Goal: Task Accomplishment & Management: Manage account settings

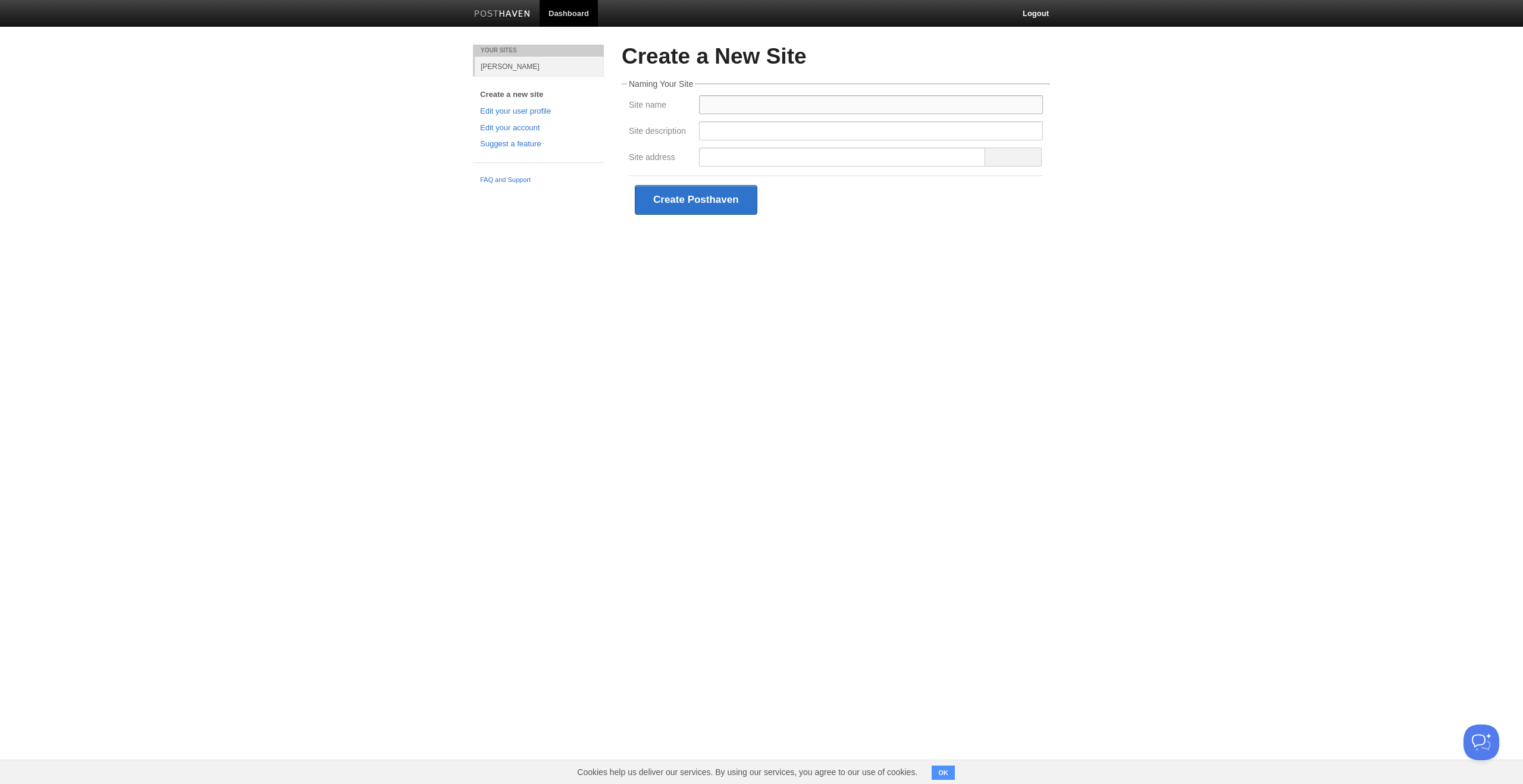
click at [736, 103] on input "Site name" at bounding box center [871, 105] width 344 height 19
click at [771, 106] on input "Suprith Reddy blog" at bounding box center [871, 105] width 344 height 19
type input "[PERSON_NAME] Blog"
type input "s"
type input "b"
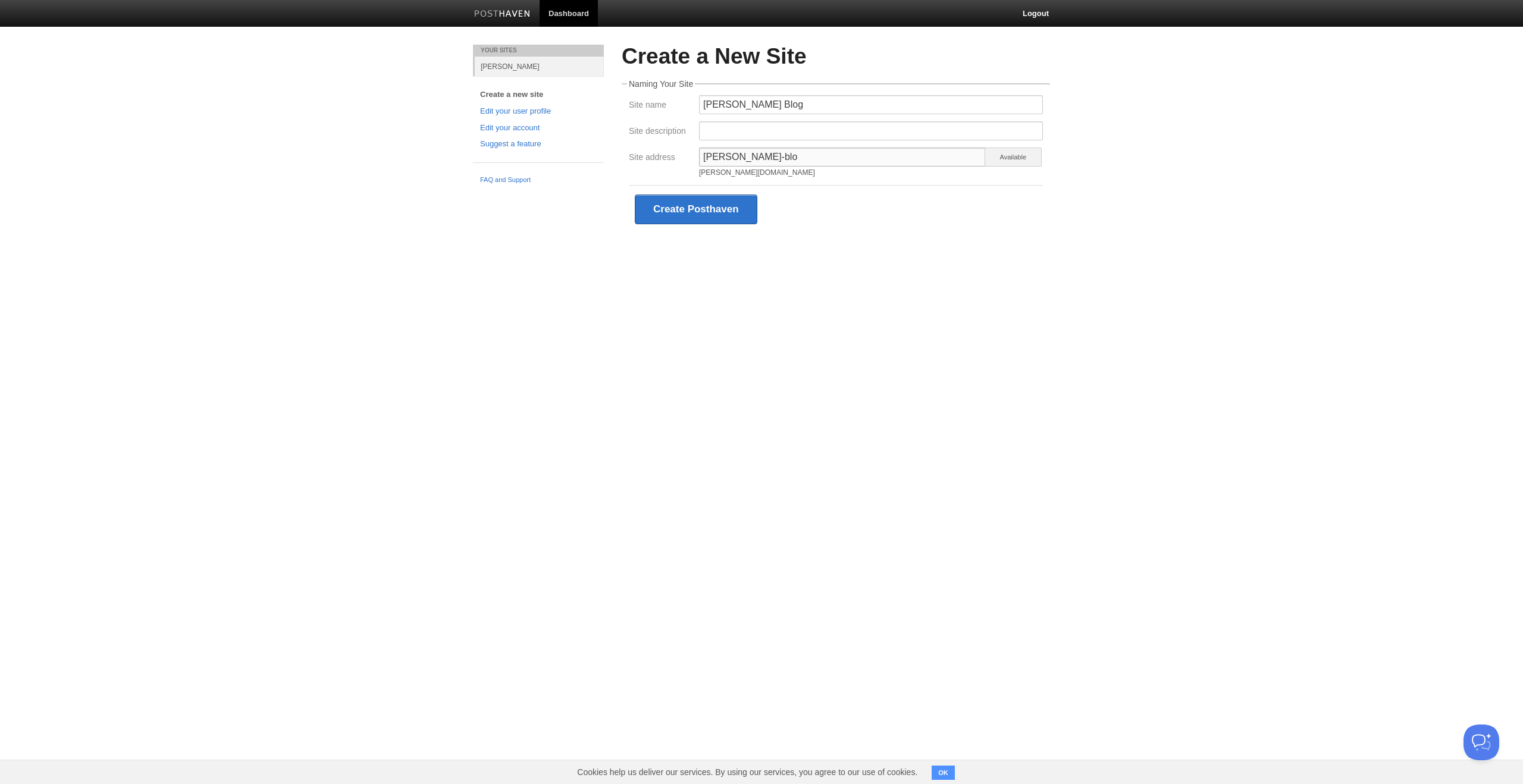
type input "suprith-blog"
click at [935, 196] on div "Create Posthaven" at bounding box center [836, 209] width 414 height 48
click at [804, 191] on div "Create Posthaven" at bounding box center [836, 209] width 414 height 48
click at [683, 202] on button "Create Posthaven" at bounding box center [696, 209] width 123 height 30
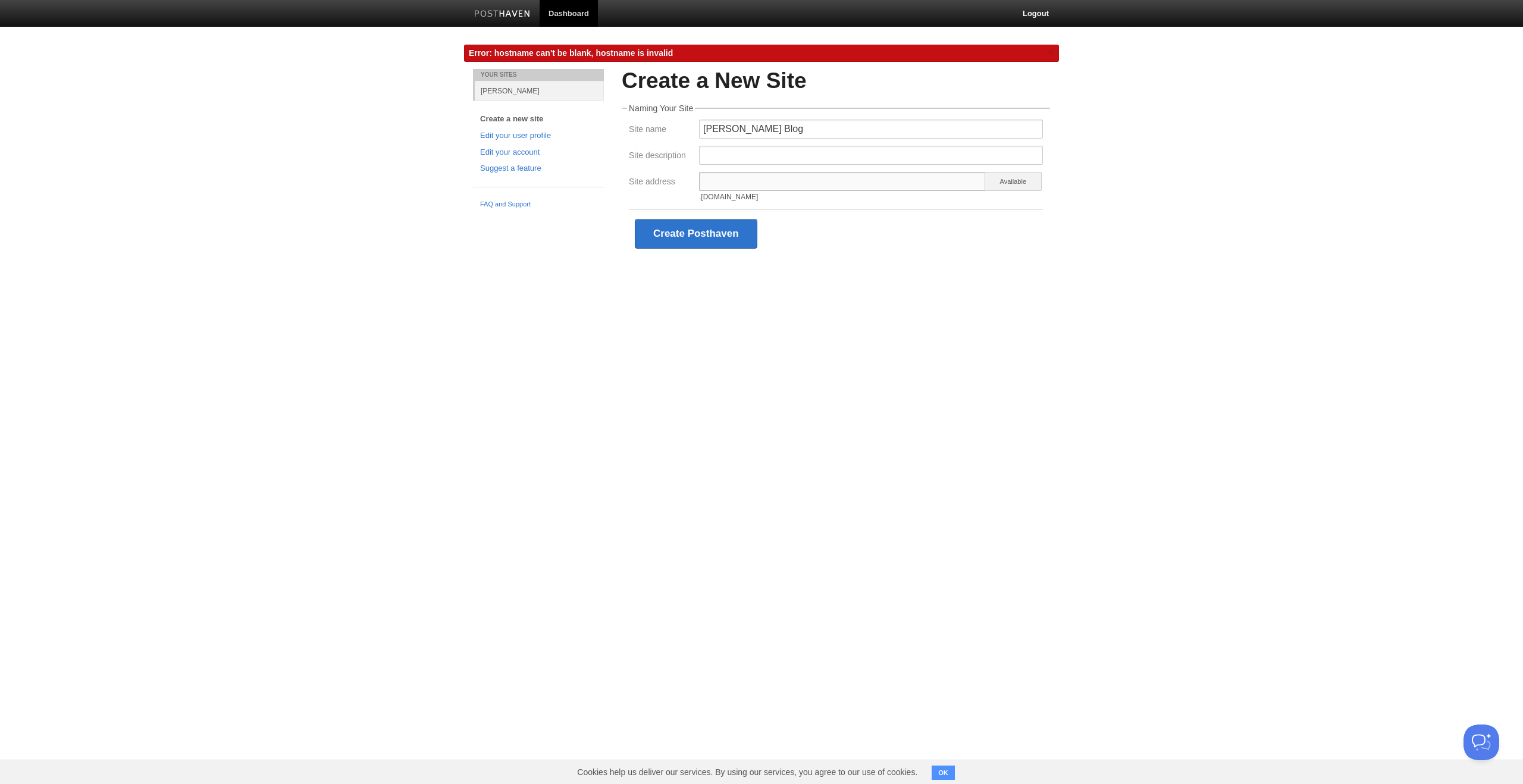
click at [715, 174] on input "Site address" at bounding box center [842, 181] width 287 height 19
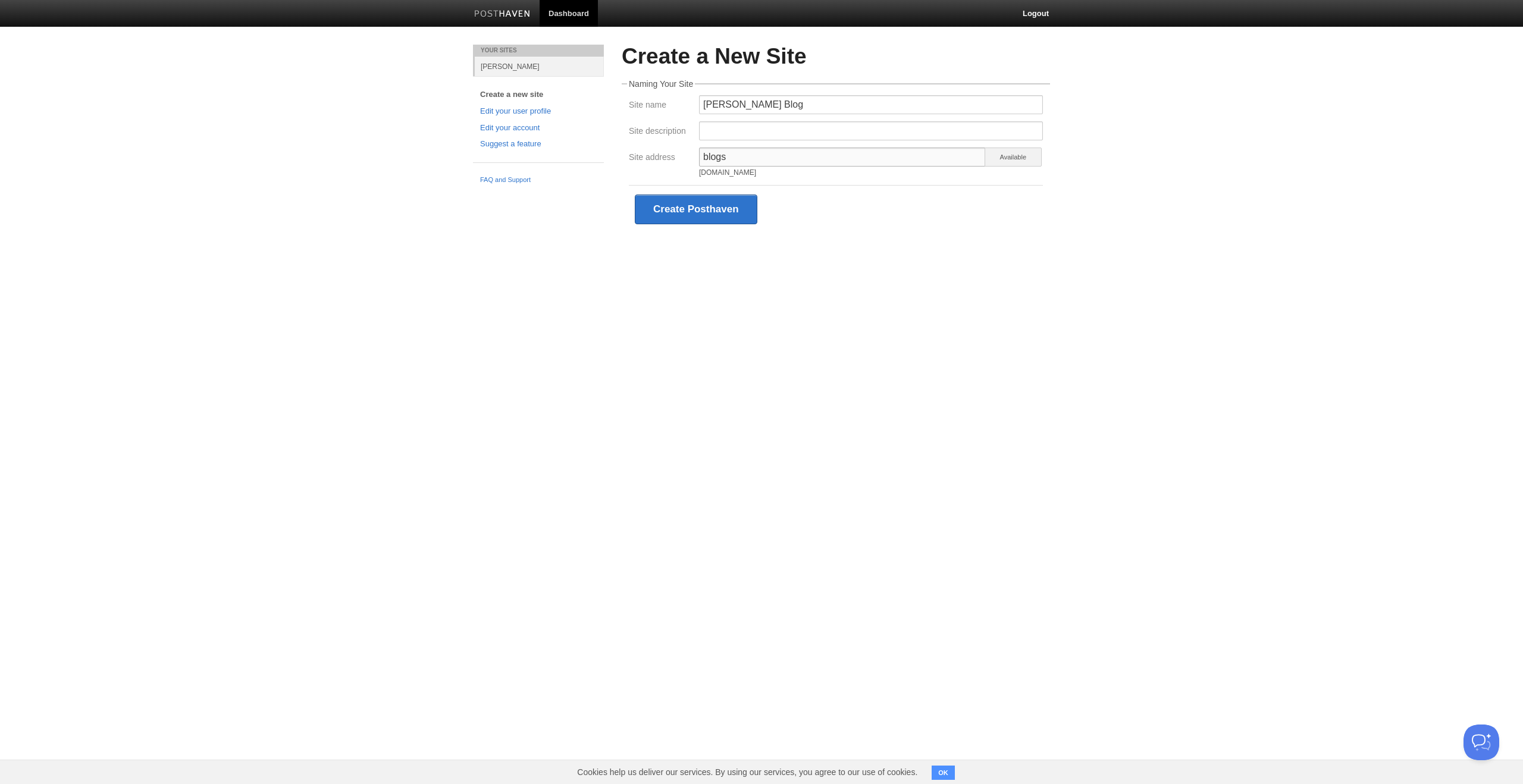
type input "blog"
type input "suprithreddy"
click at [775, 220] on div "Create Posthaven" at bounding box center [836, 209] width 414 height 48
click at [719, 210] on button "Create Posthaven" at bounding box center [696, 209] width 123 height 30
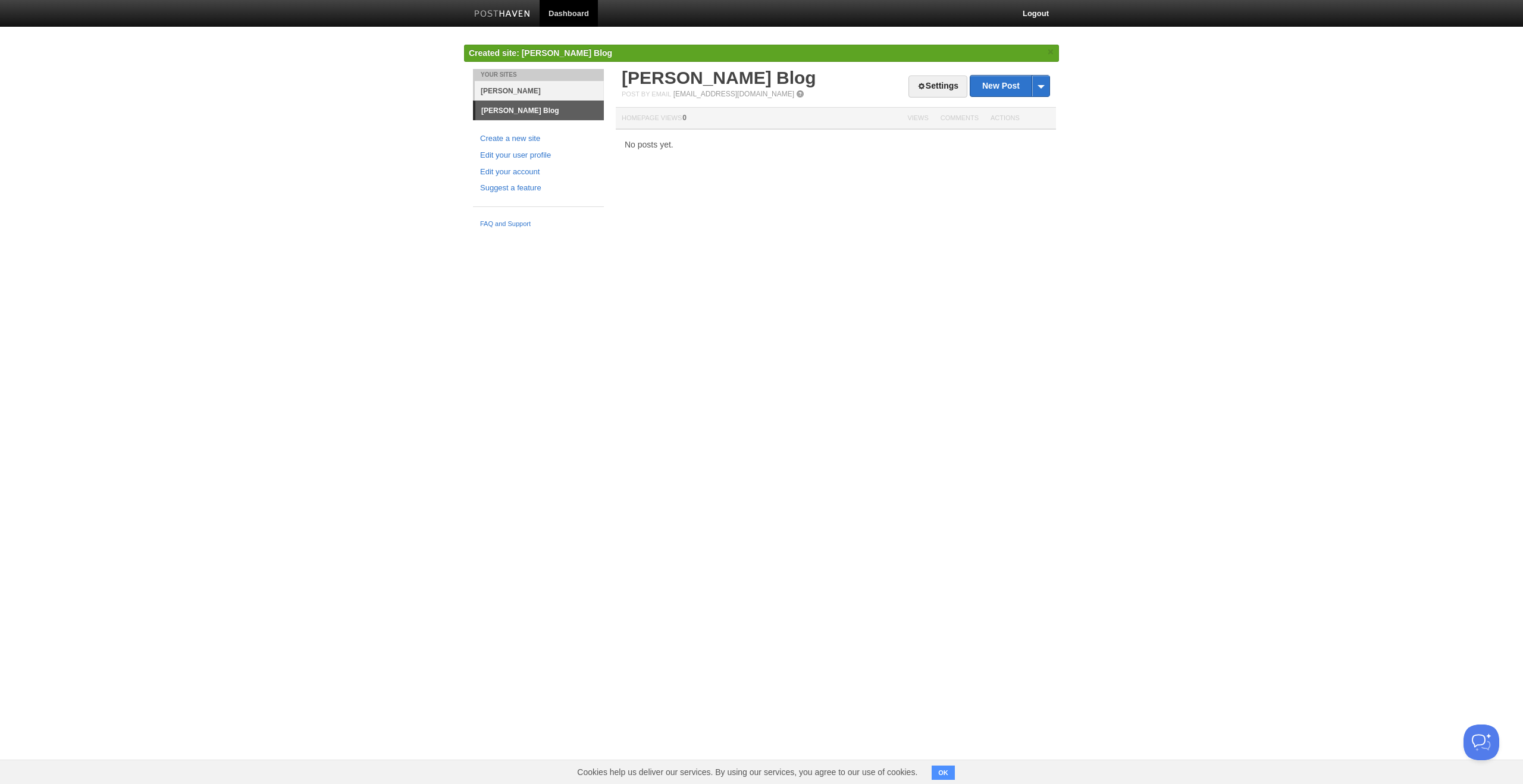
click at [525, 91] on link "[PERSON_NAME]" at bounding box center [539, 90] width 129 height 20
click at [520, 107] on link "[PERSON_NAME] Blog" at bounding box center [539, 110] width 129 height 20
click at [927, 83] on link "Settings" at bounding box center [938, 86] width 59 height 22
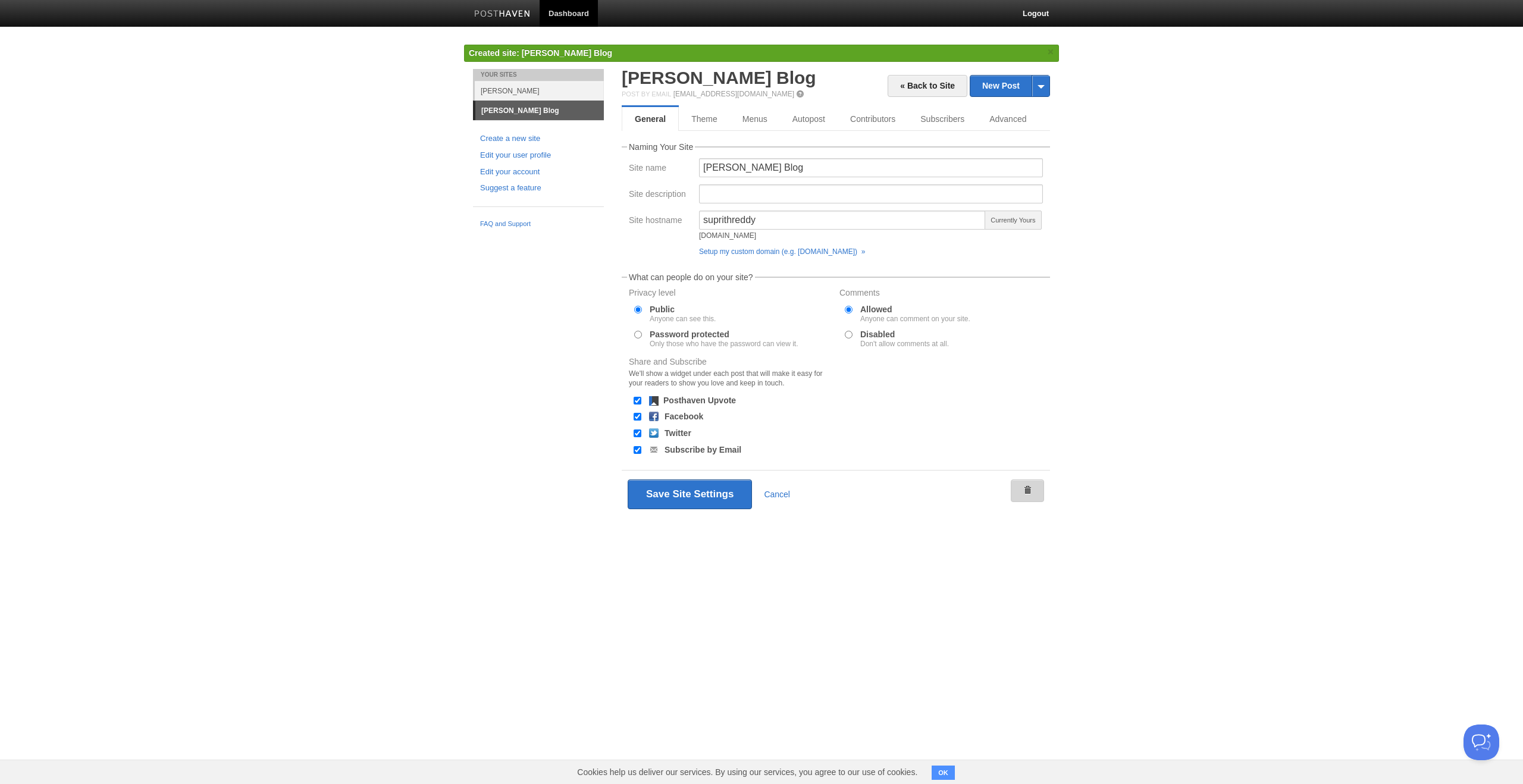
click at [1021, 492] on link at bounding box center [1028, 491] width 33 height 23
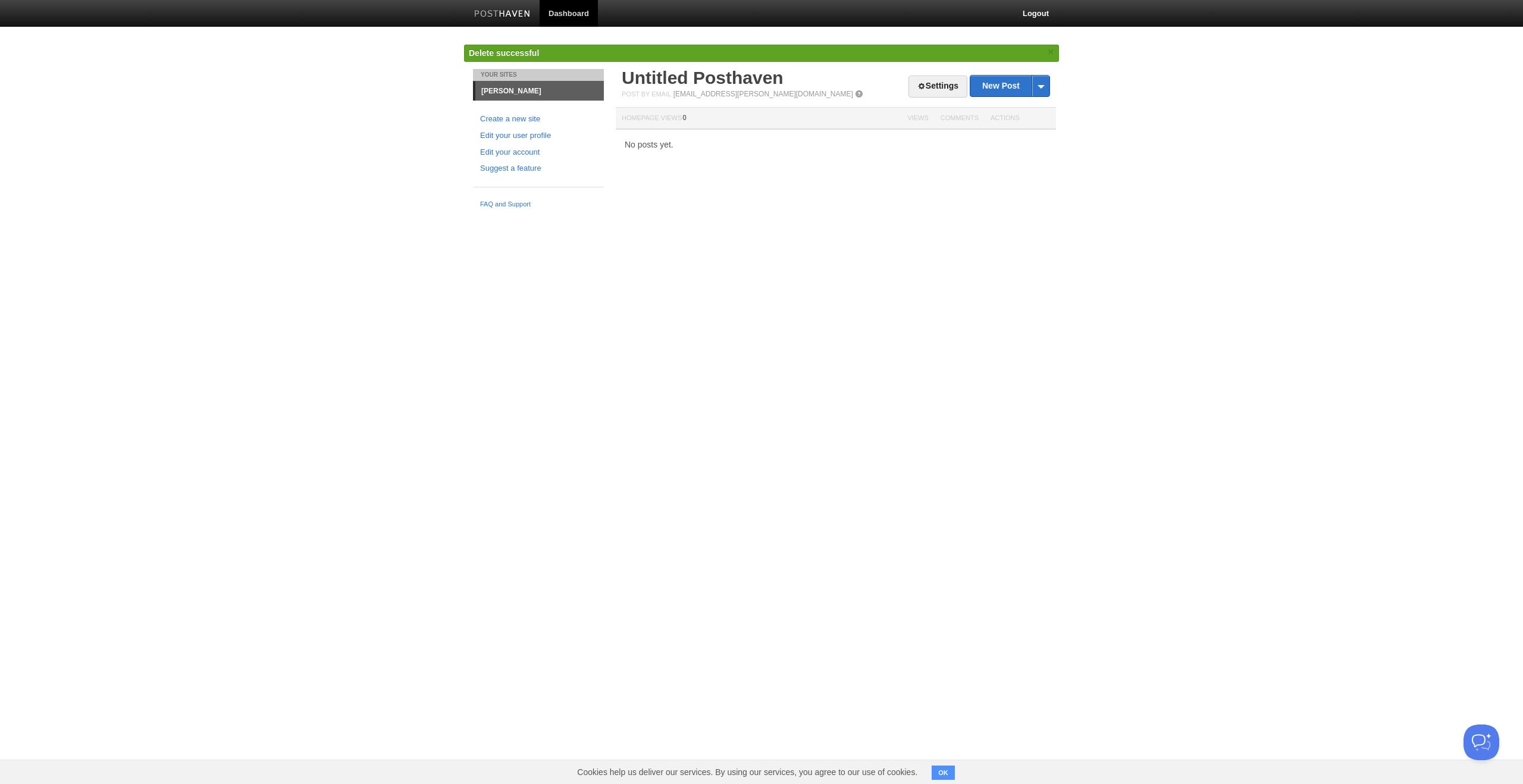
click at [504, 89] on link "[PERSON_NAME]" at bounding box center [540, 91] width 128 height 19
click at [514, 92] on link "[PERSON_NAME]" at bounding box center [540, 91] width 128 height 19
click at [928, 92] on link "Settings" at bounding box center [938, 86] width 59 height 22
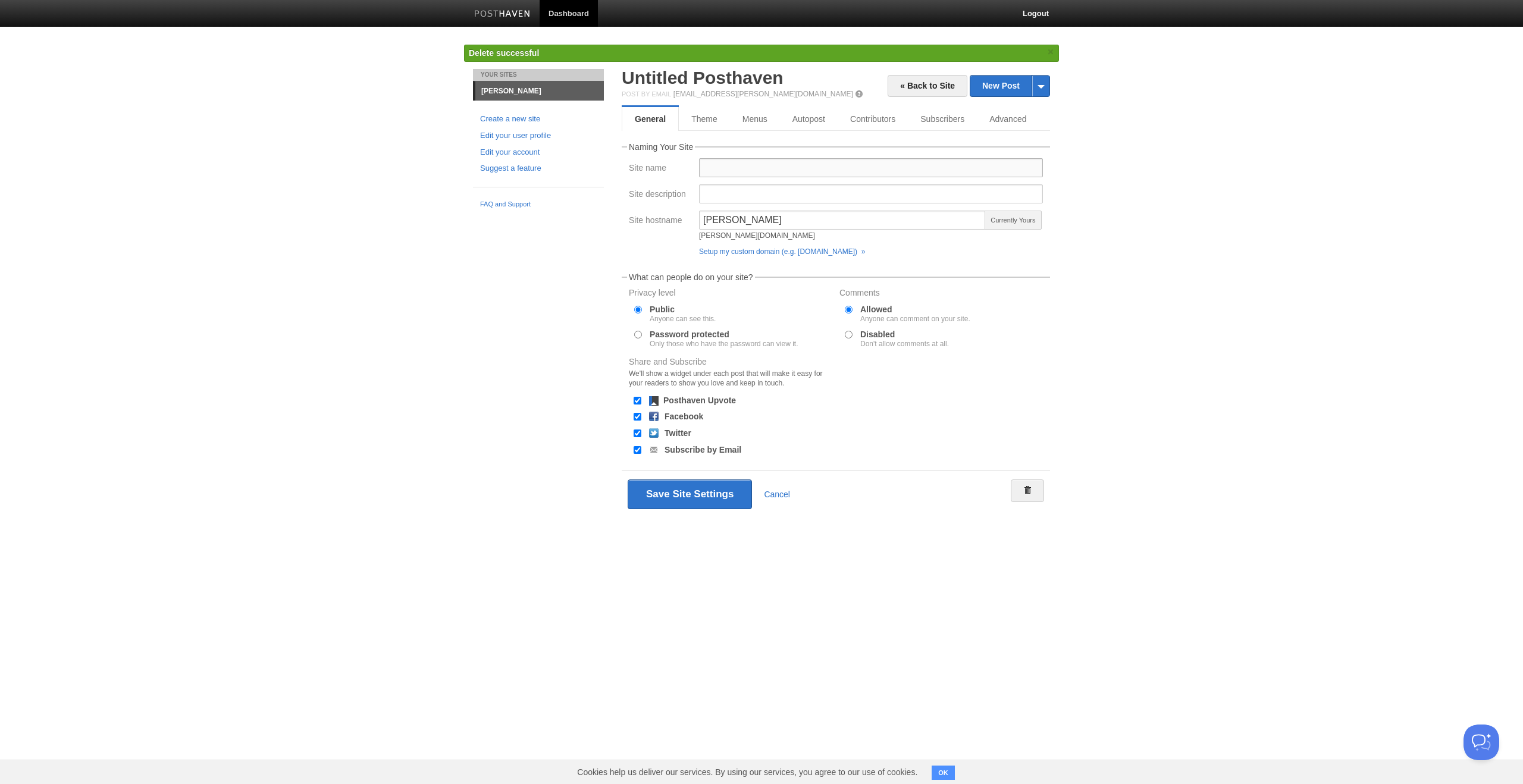
click at [707, 163] on input "Site name" at bounding box center [871, 168] width 344 height 19
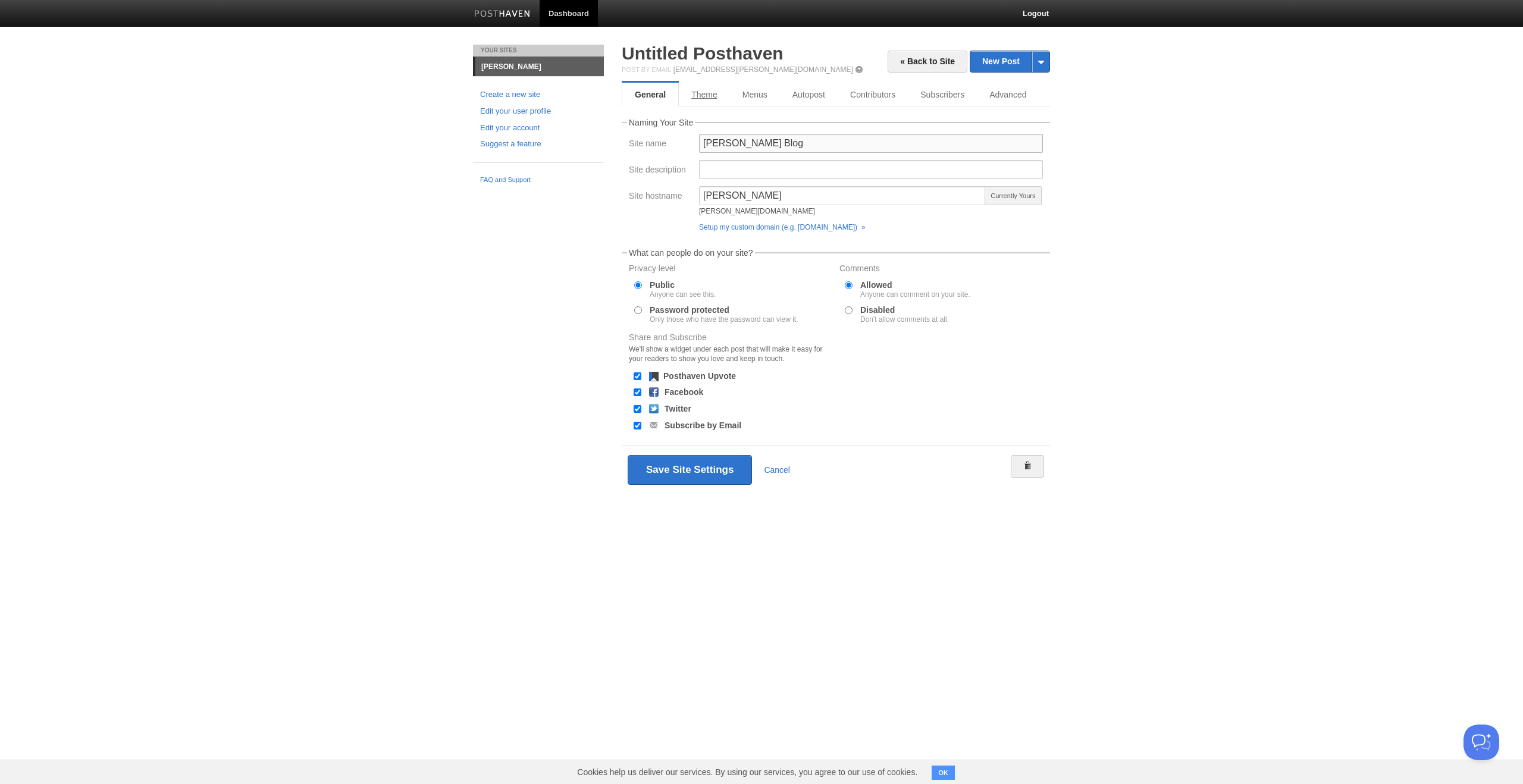
type input "[PERSON_NAME] Blog"
click at [710, 99] on link "Theme" at bounding box center [705, 94] width 52 height 24
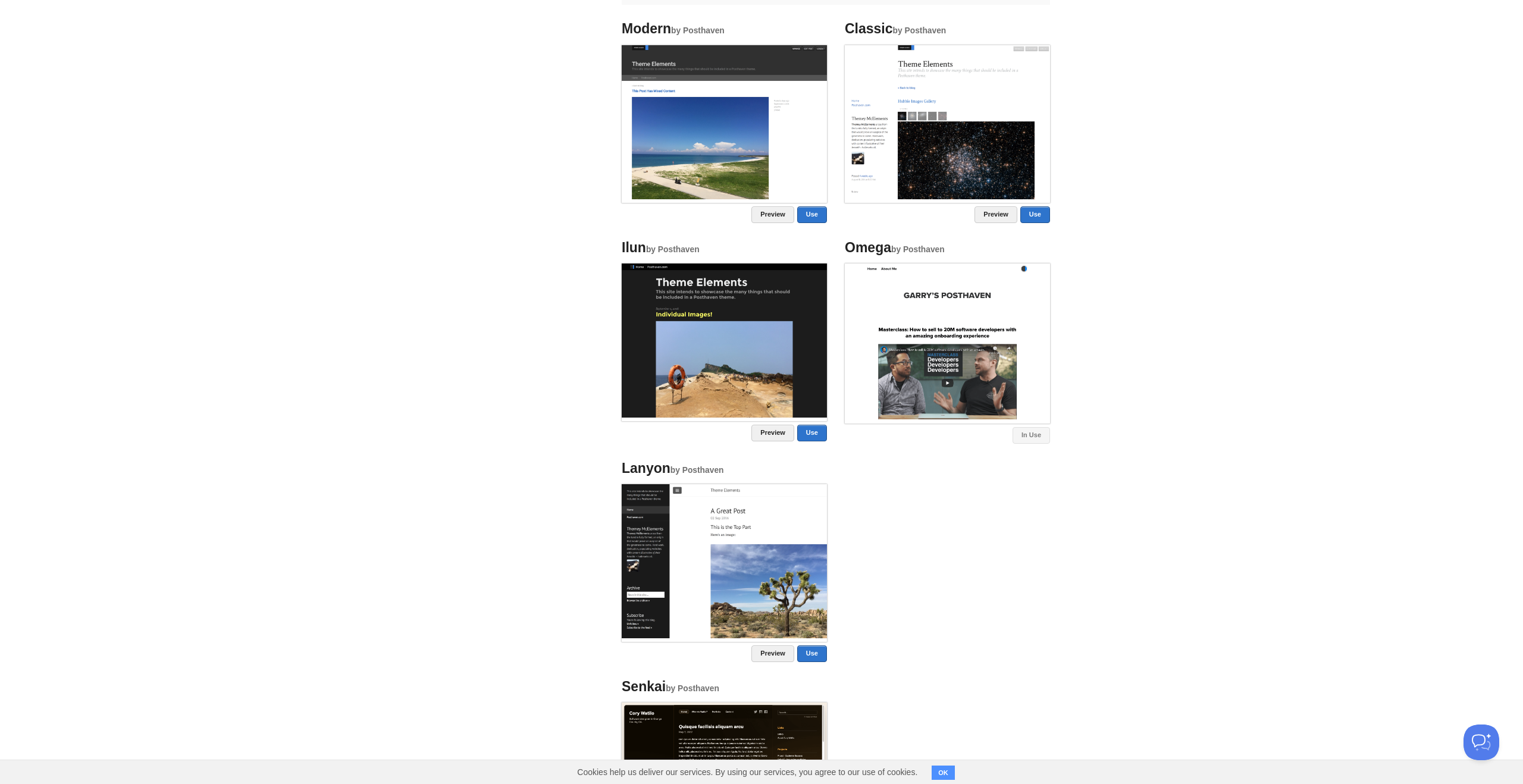
scroll to position [668, 0]
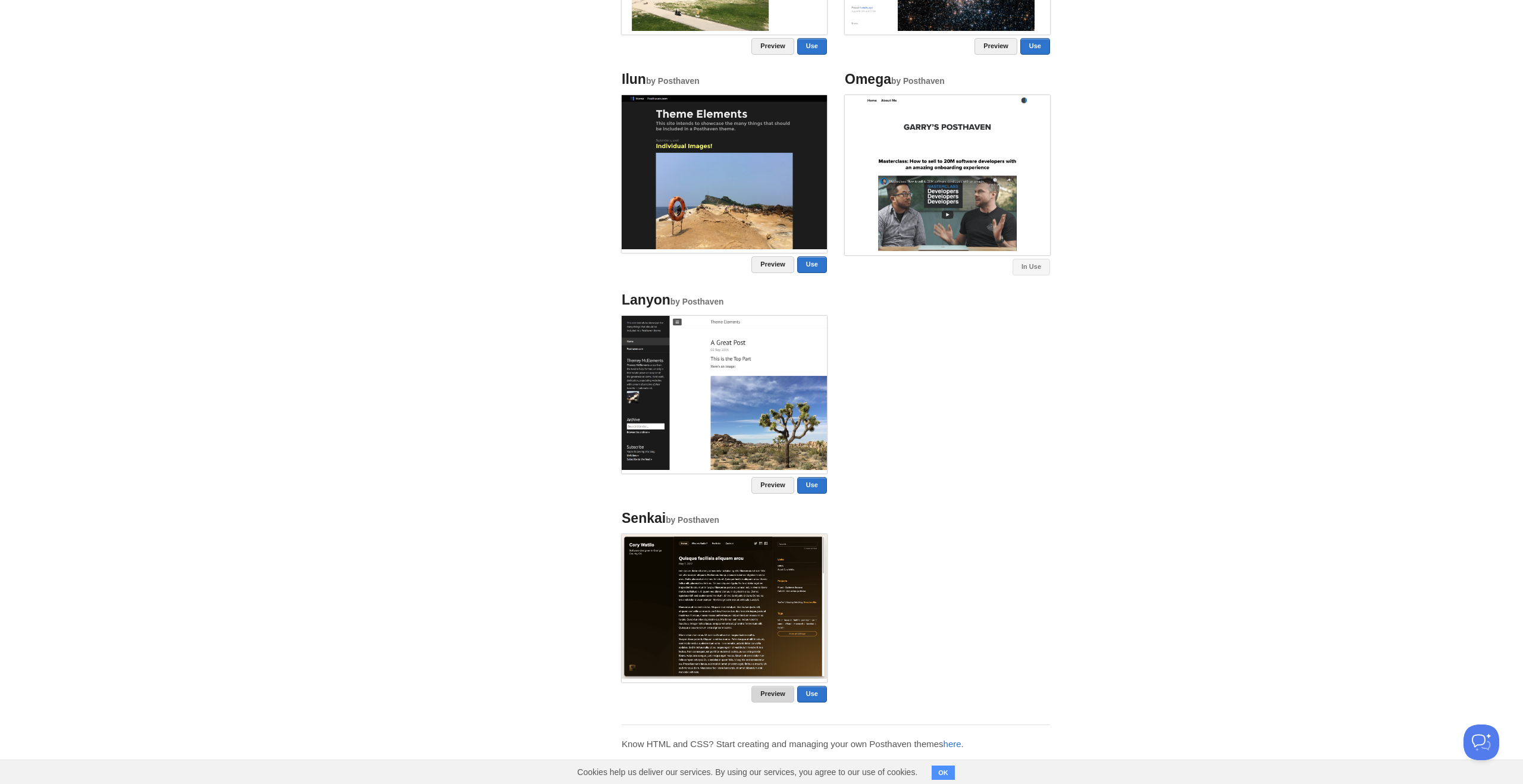
click at [768, 694] on link "Preview" at bounding box center [773, 694] width 43 height 17
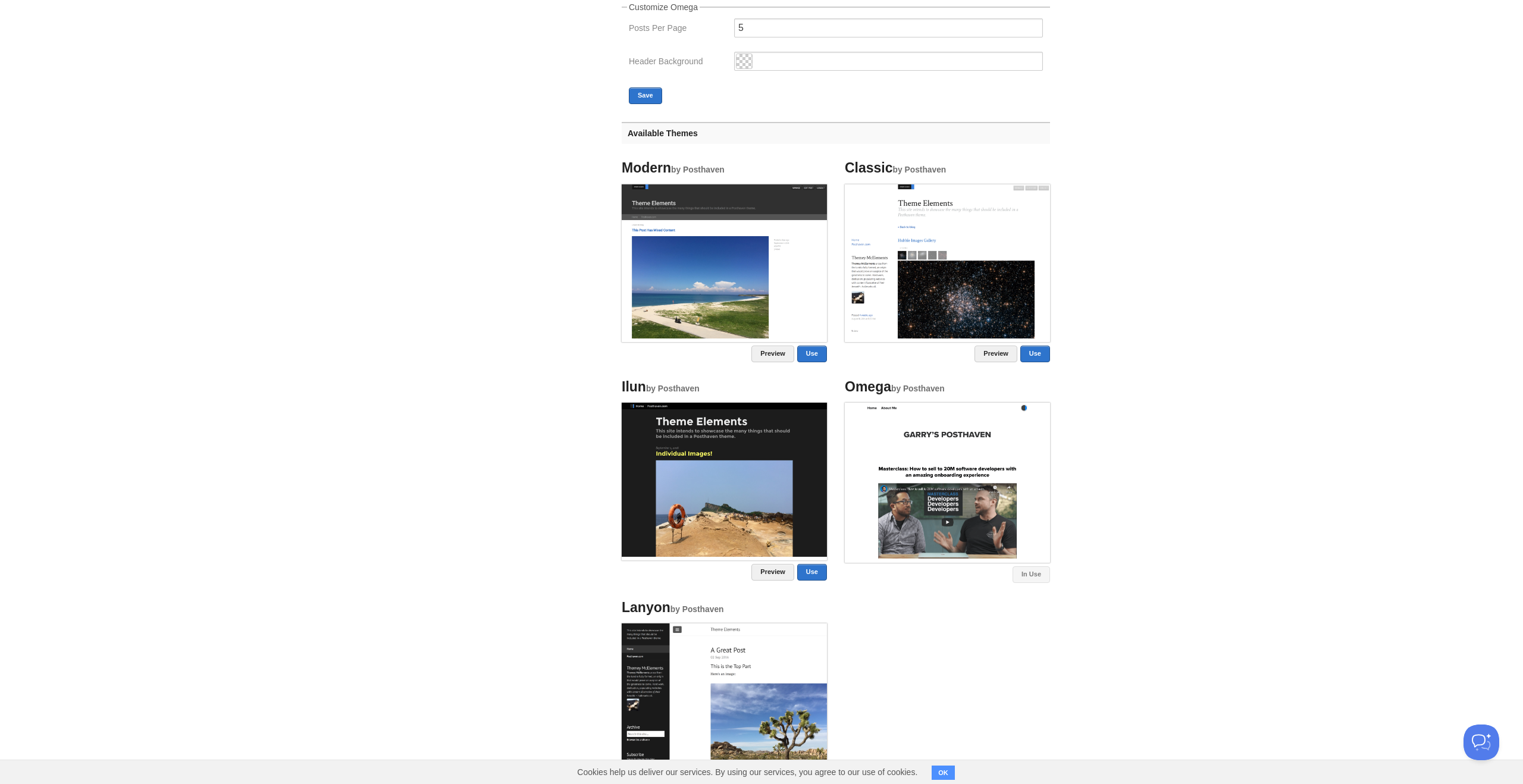
scroll to position [328, 0]
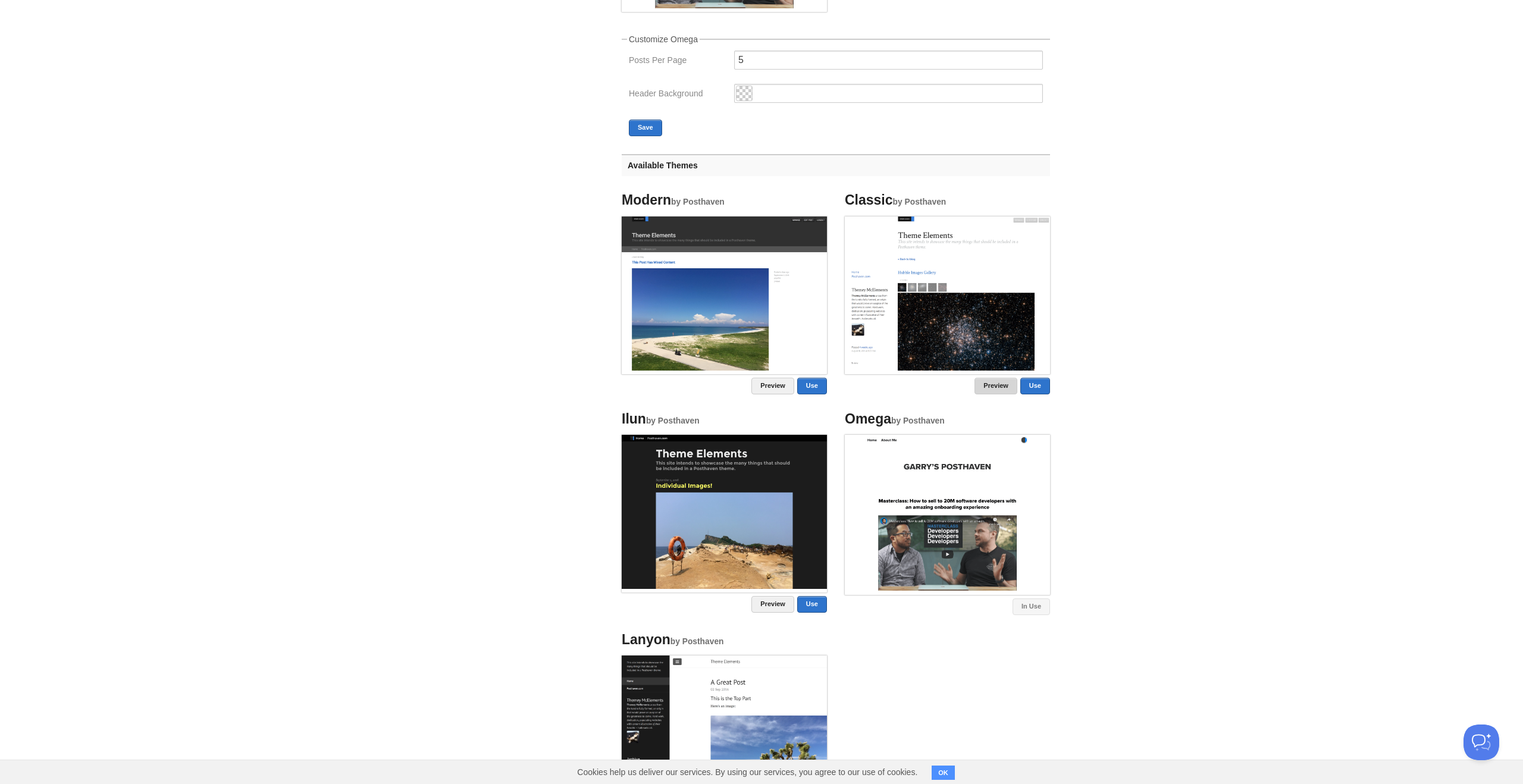
click at [988, 383] on link "Preview" at bounding box center [996, 386] width 43 height 17
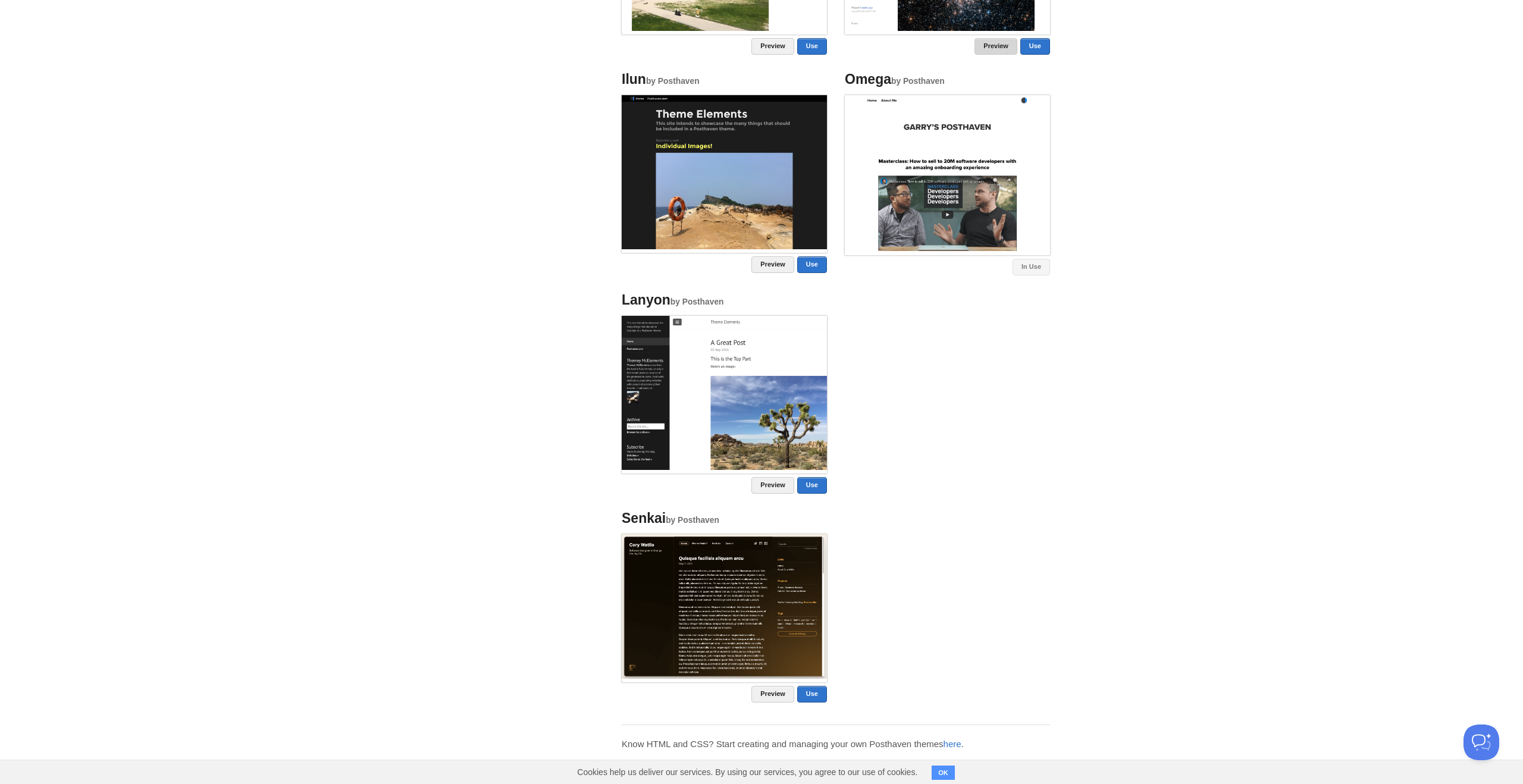
scroll to position [668, 0]
click at [722, 598] on img at bounding box center [724, 606] width 205 height 144
click at [732, 601] on img at bounding box center [724, 606] width 205 height 144
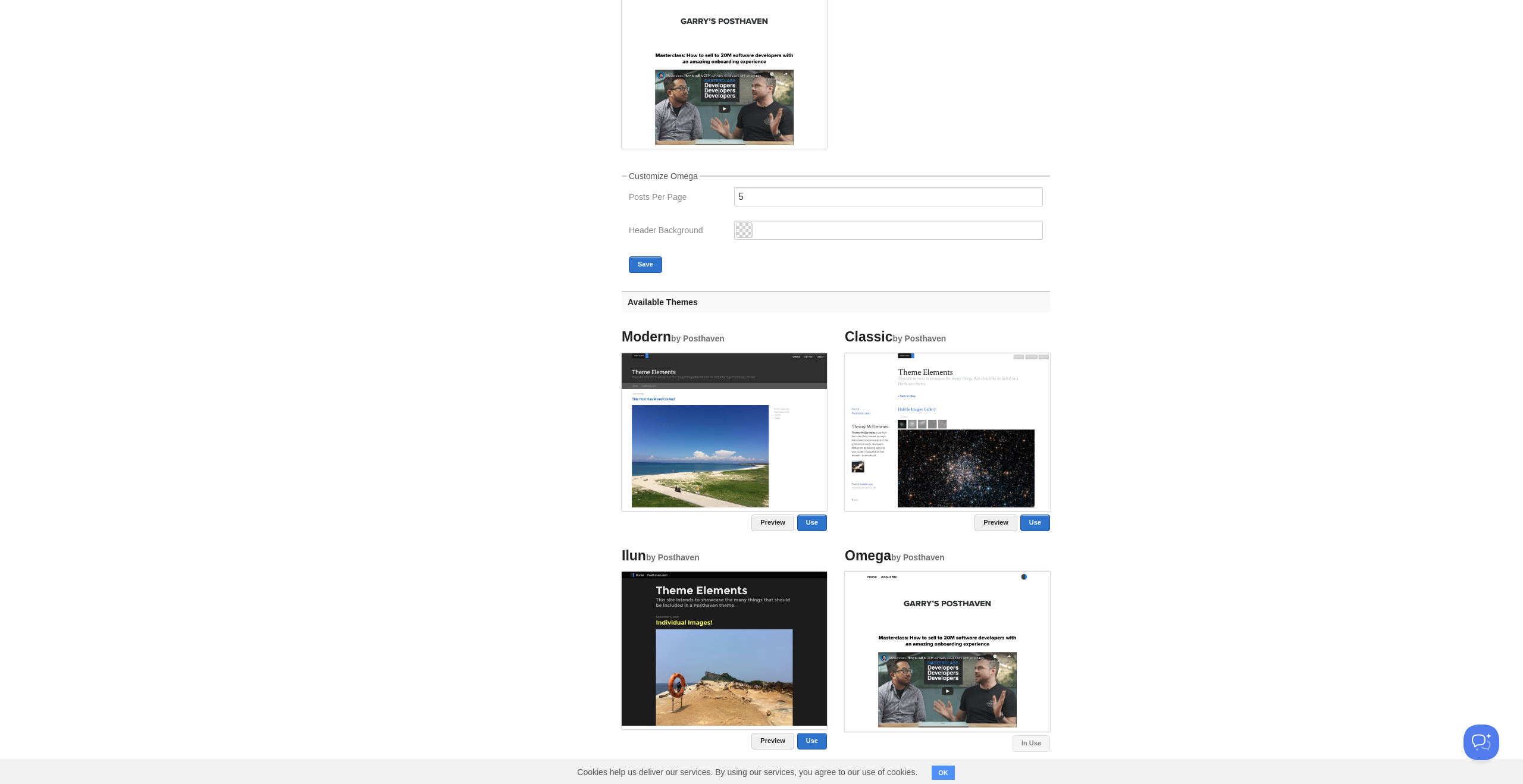
scroll to position [0, 0]
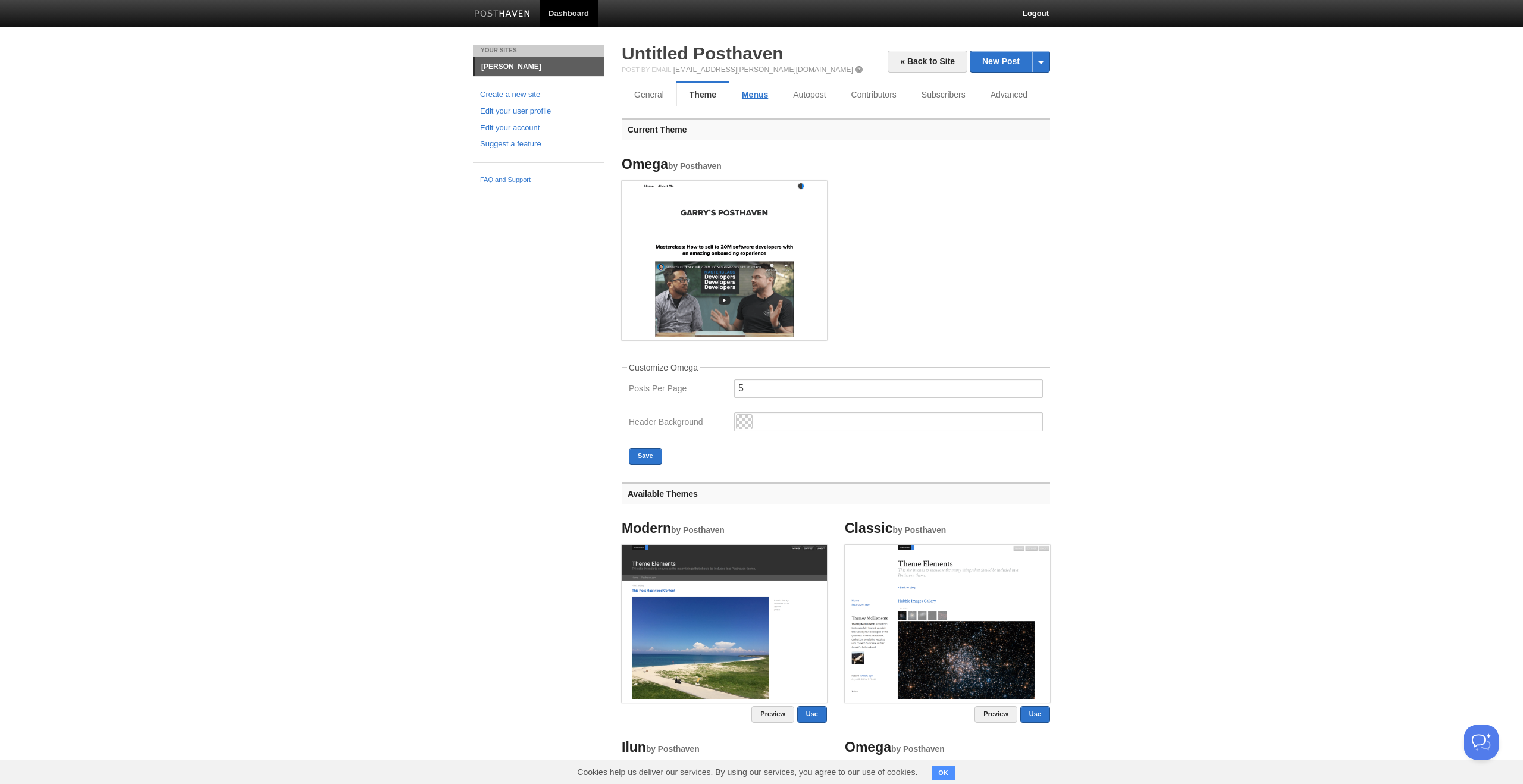
click at [765, 97] on link "Menus" at bounding box center [755, 94] width 51 height 24
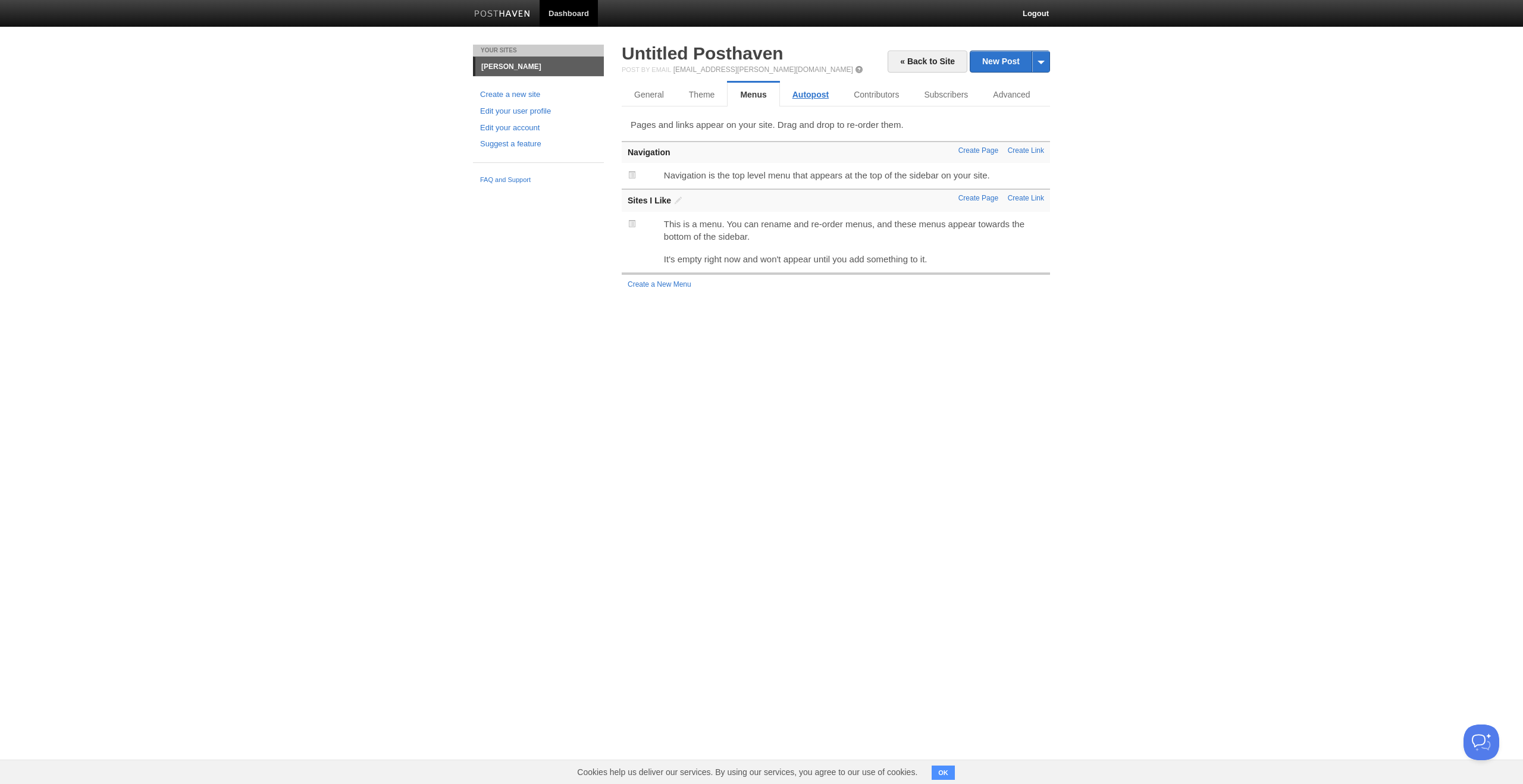
click at [808, 97] on link "Autopost" at bounding box center [811, 94] width 61 height 24
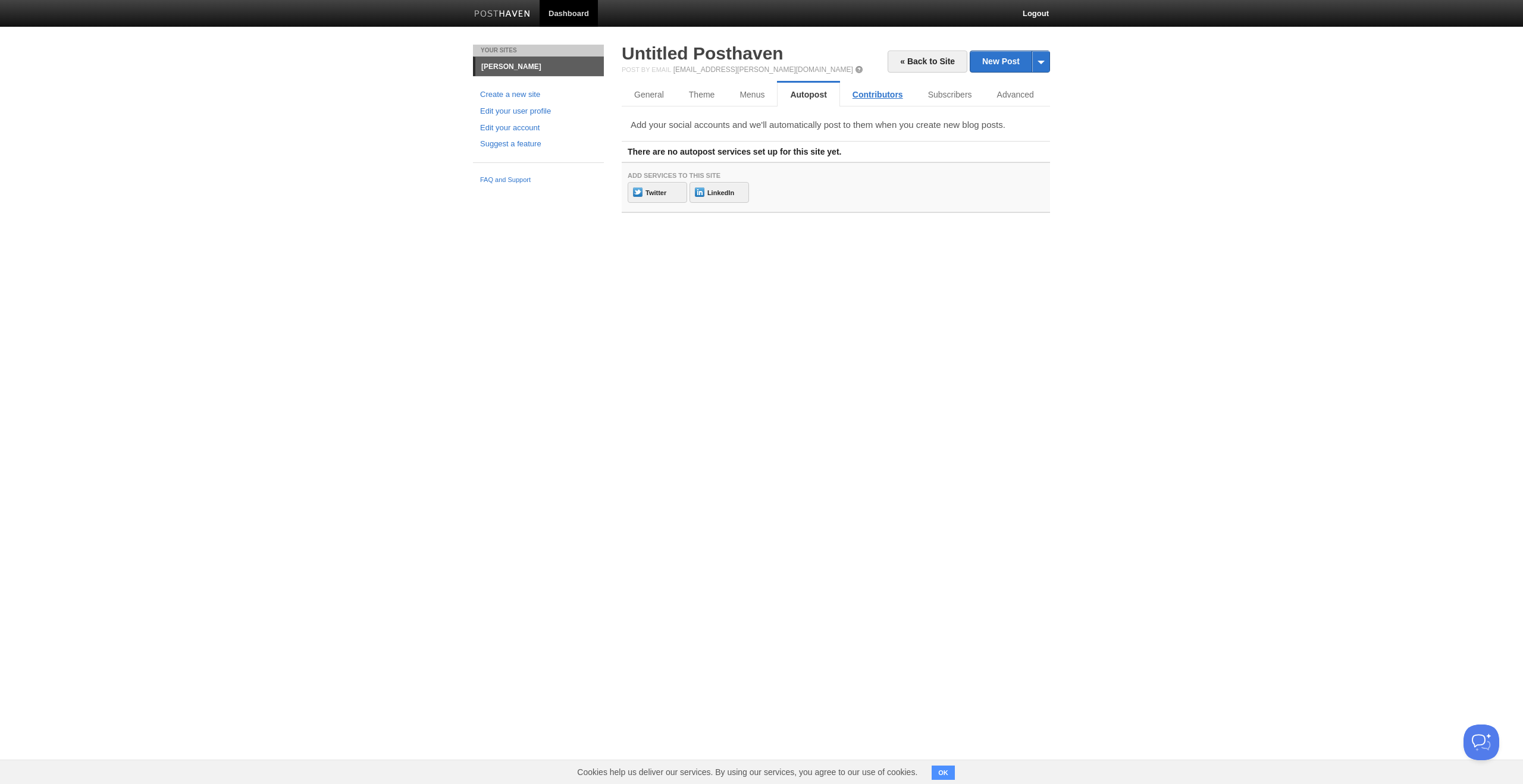
click at [853, 99] on link "Contributors" at bounding box center [878, 94] width 76 height 24
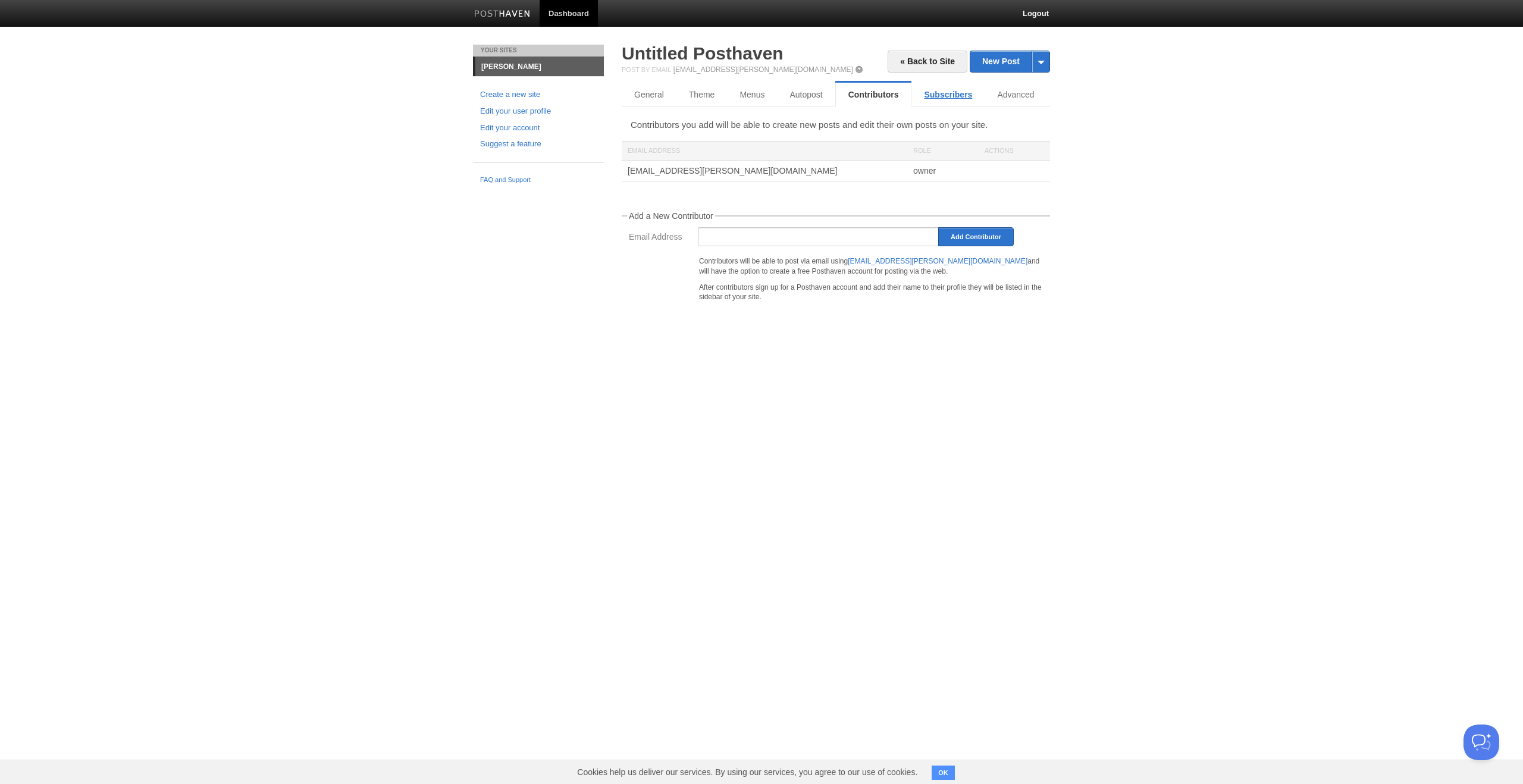
click at [916, 102] on link "Subscribers" at bounding box center [948, 94] width 73 height 24
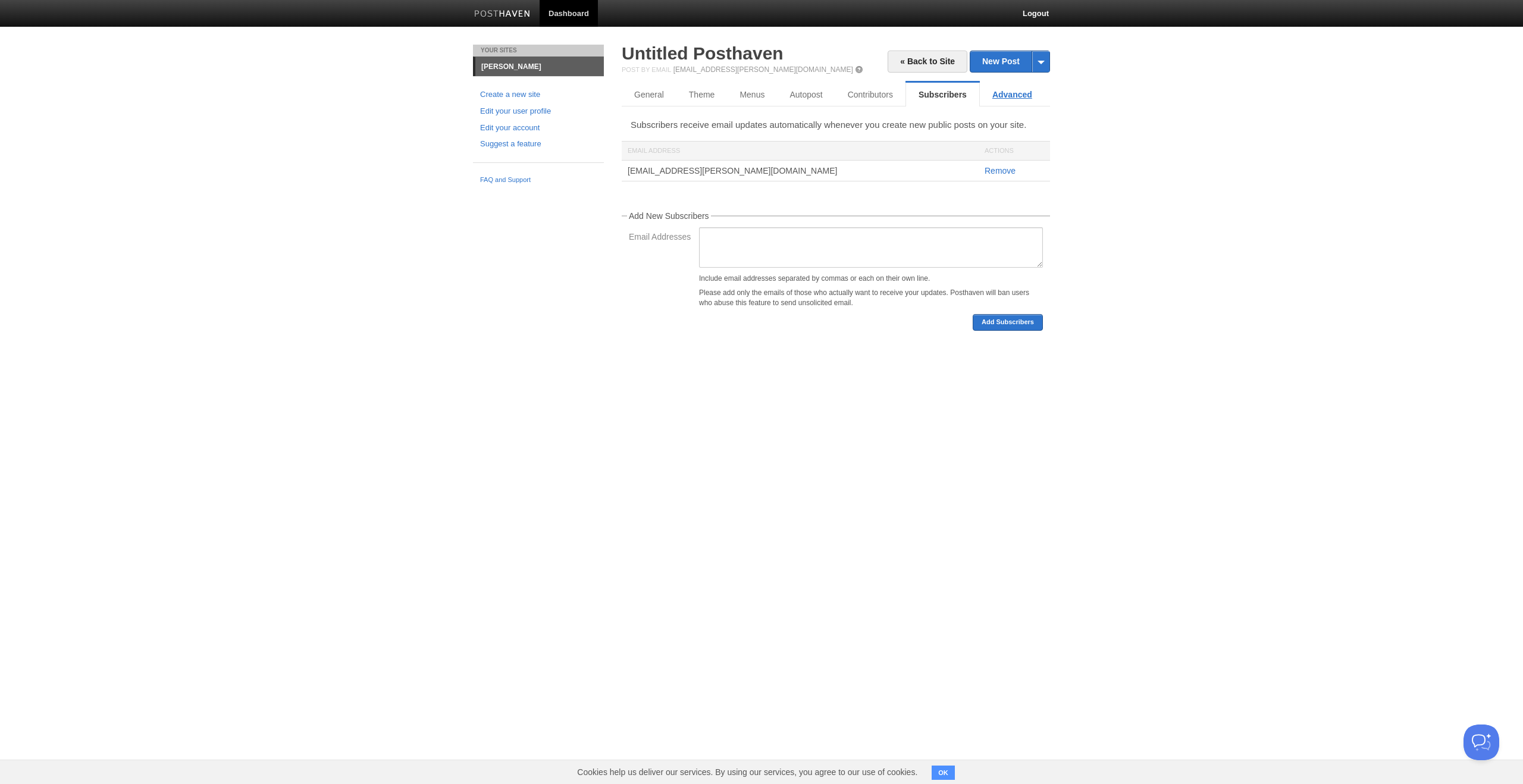
click at [1018, 100] on link "Advanced" at bounding box center [1012, 94] width 65 height 24
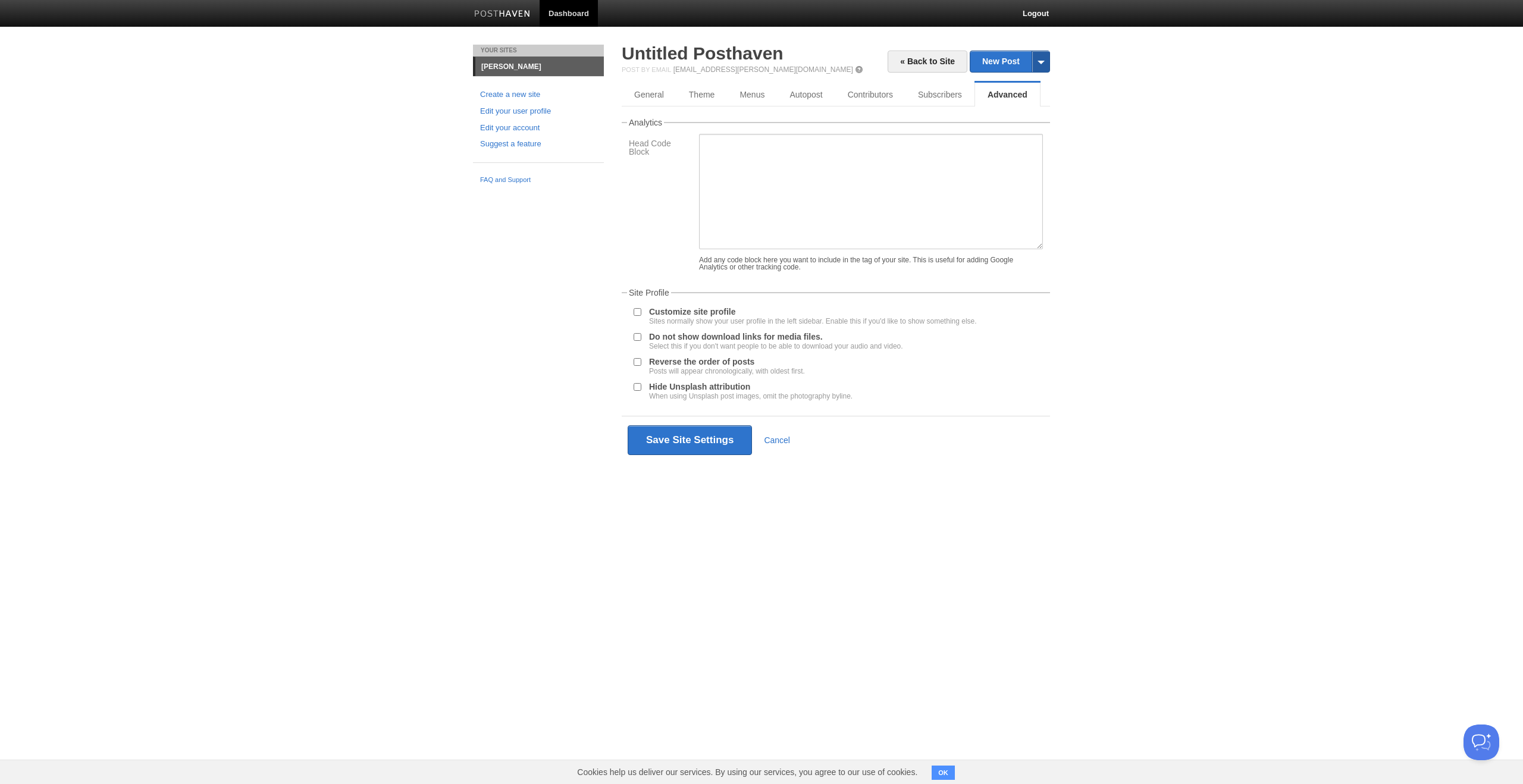
click at [1047, 62] on span at bounding box center [1040, 61] width 18 height 21
click at [1111, 110] on body "Dashboard Logout Error: hostname can't be blank, hostname is invalid × Created …" at bounding box center [761, 249] width 1523 height 499
click at [646, 97] on link "General" at bounding box center [650, 94] width 56 height 24
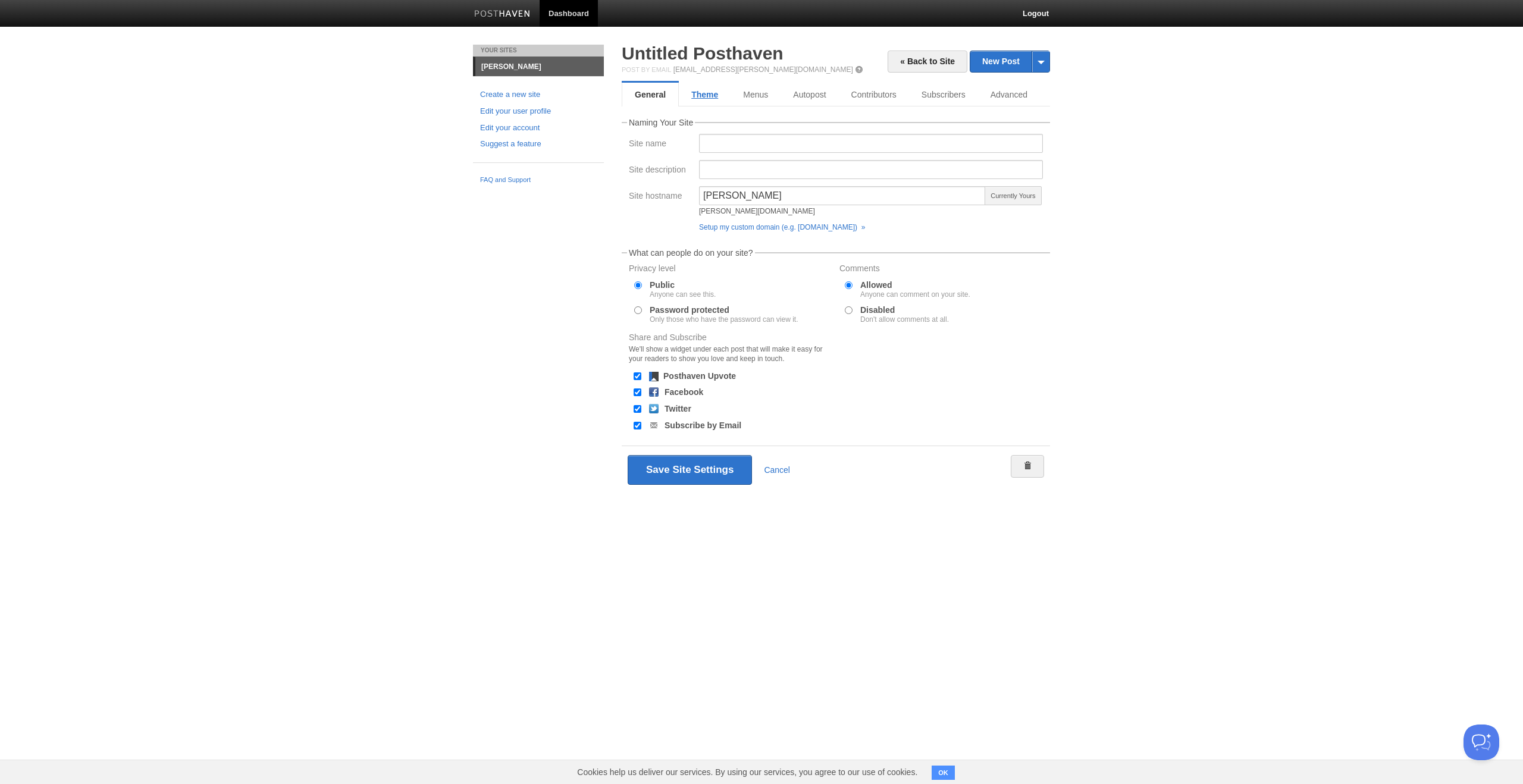
click at [710, 92] on link "Theme" at bounding box center [705, 94] width 52 height 24
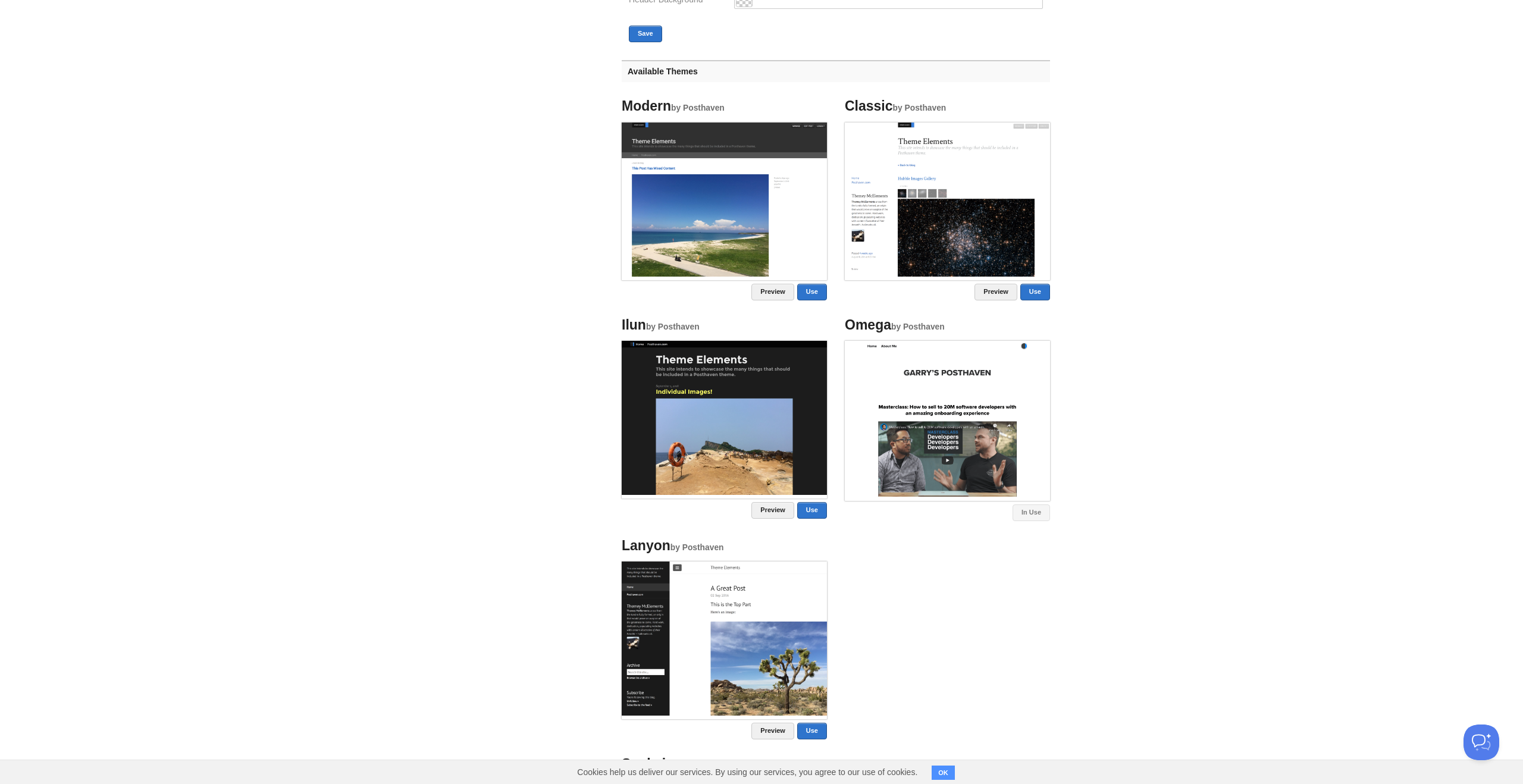
scroll to position [424, 0]
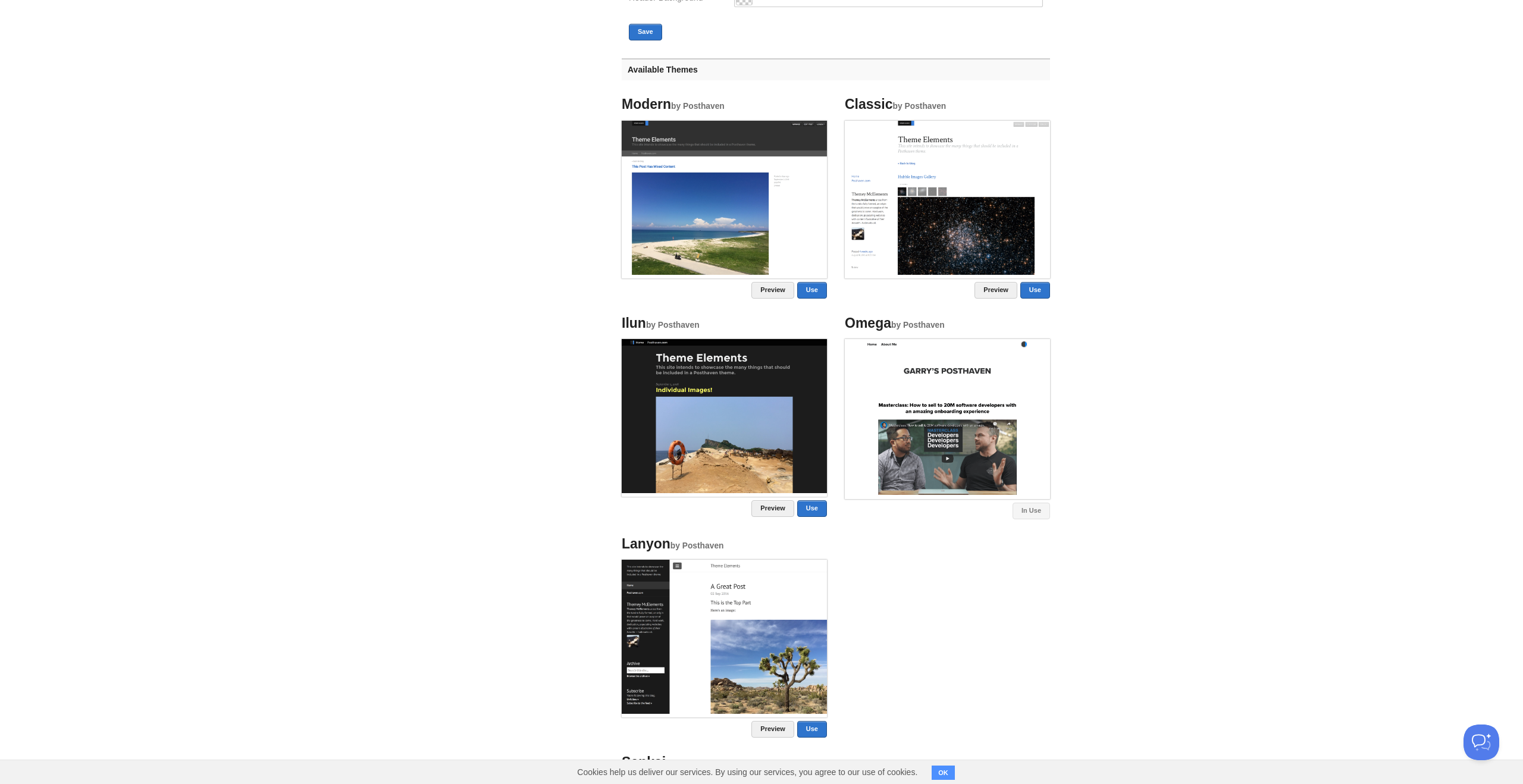
drag, startPoint x: 1138, startPoint y: 439, endPoint x: 1103, endPoint y: 439, distance: 35.0
click at [1135, 439] on body "Dashboard Logout Error: hostname can't be blank, hostname is invalid × Created …" at bounding box center [761, 302] width 1523 height 1452
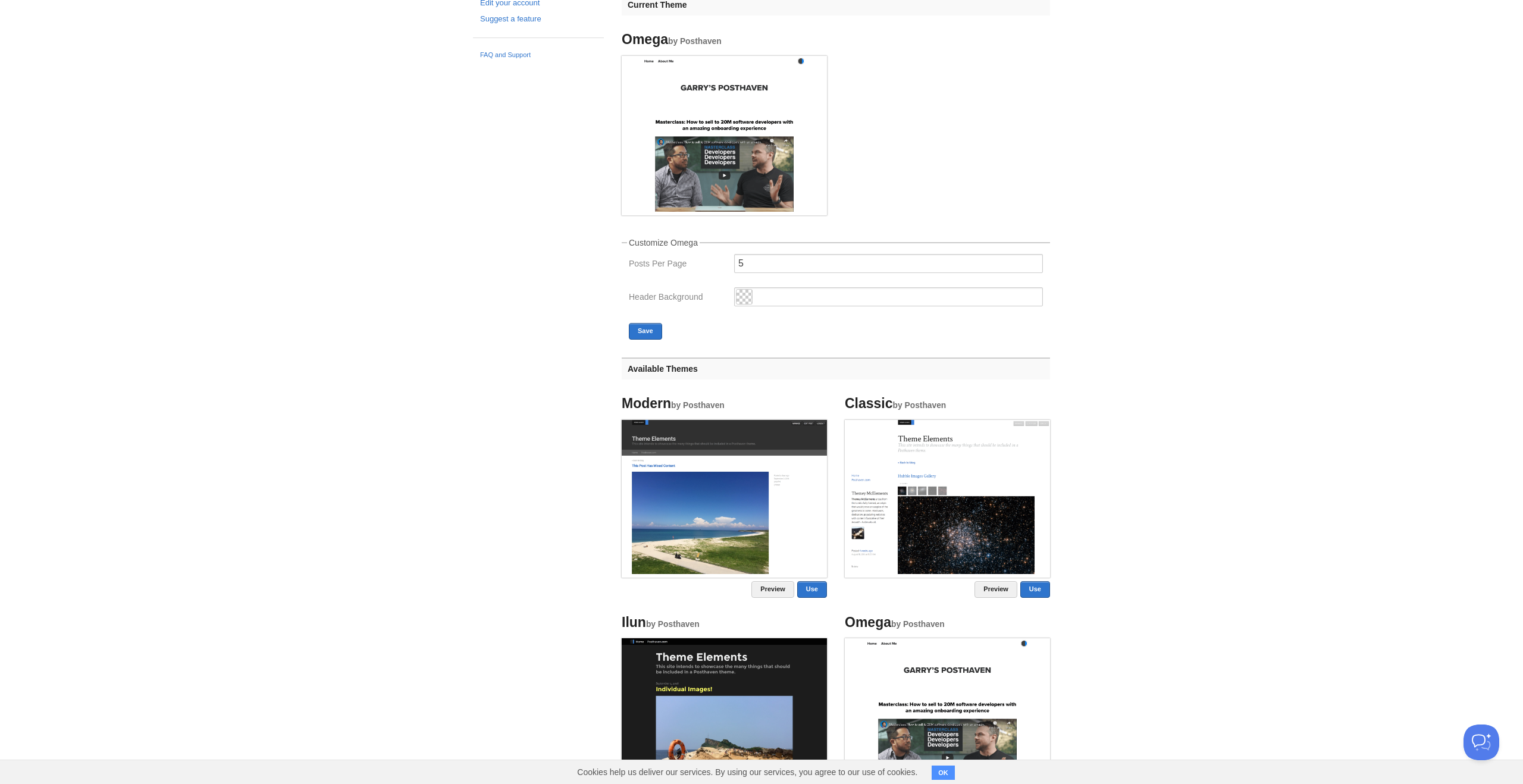
scroll to position [118, 0]
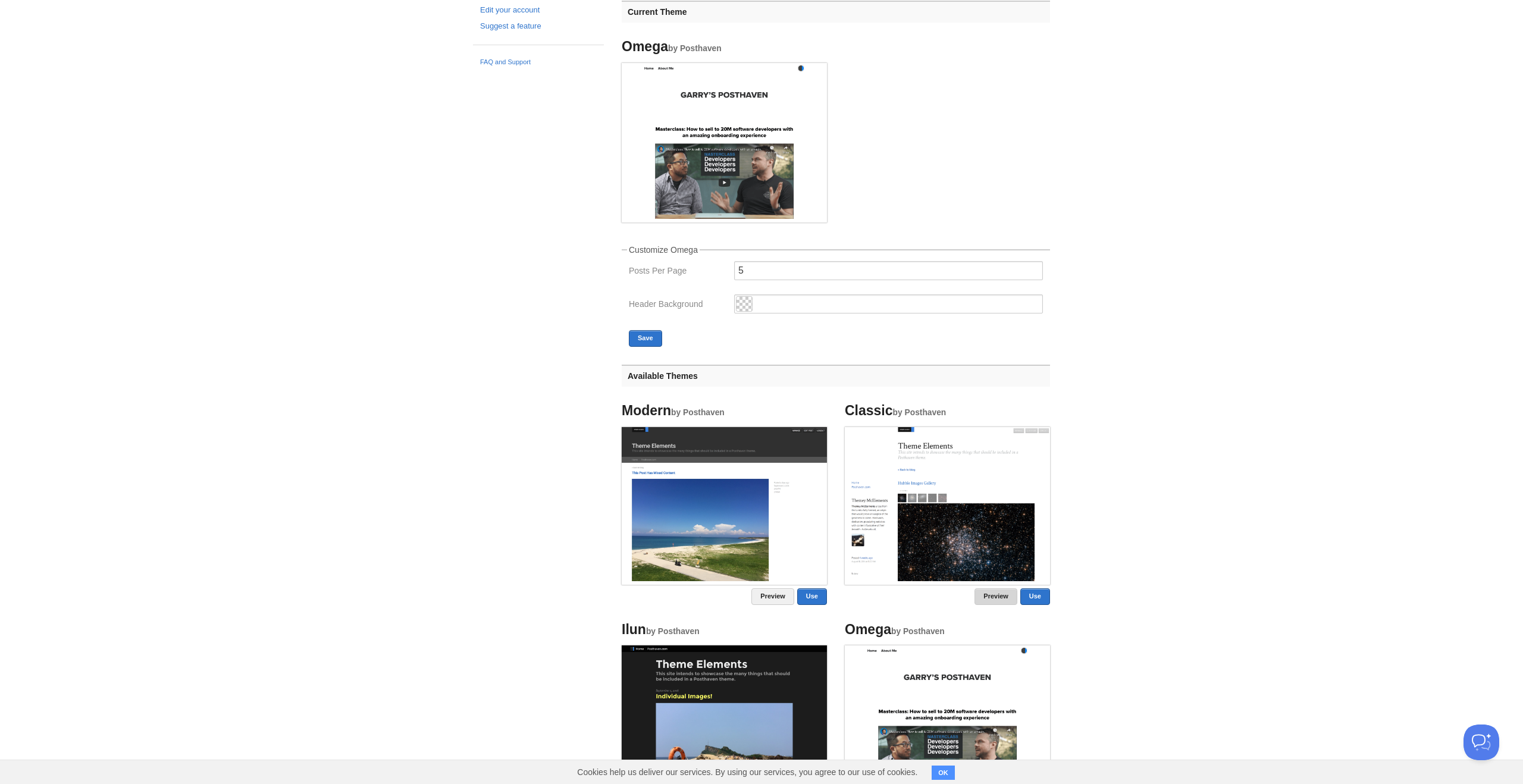
click at [987, 595] on link "Preview" at bounding box center [996, 596] width 43 height 17
click at [761, 596] on link "Preview" at bounding box center [773, 596] width 43 height 17
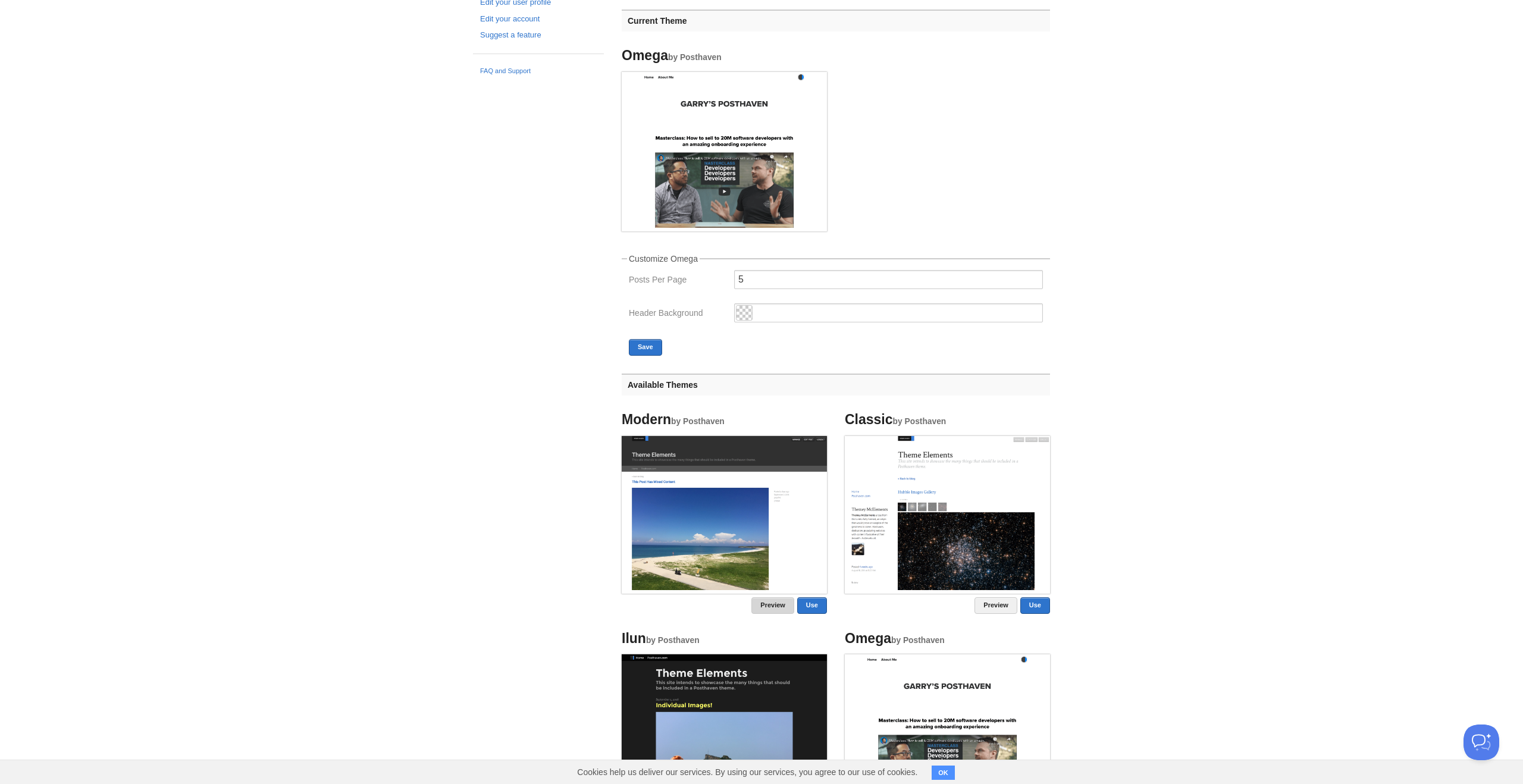
scroll to position [0, 0]
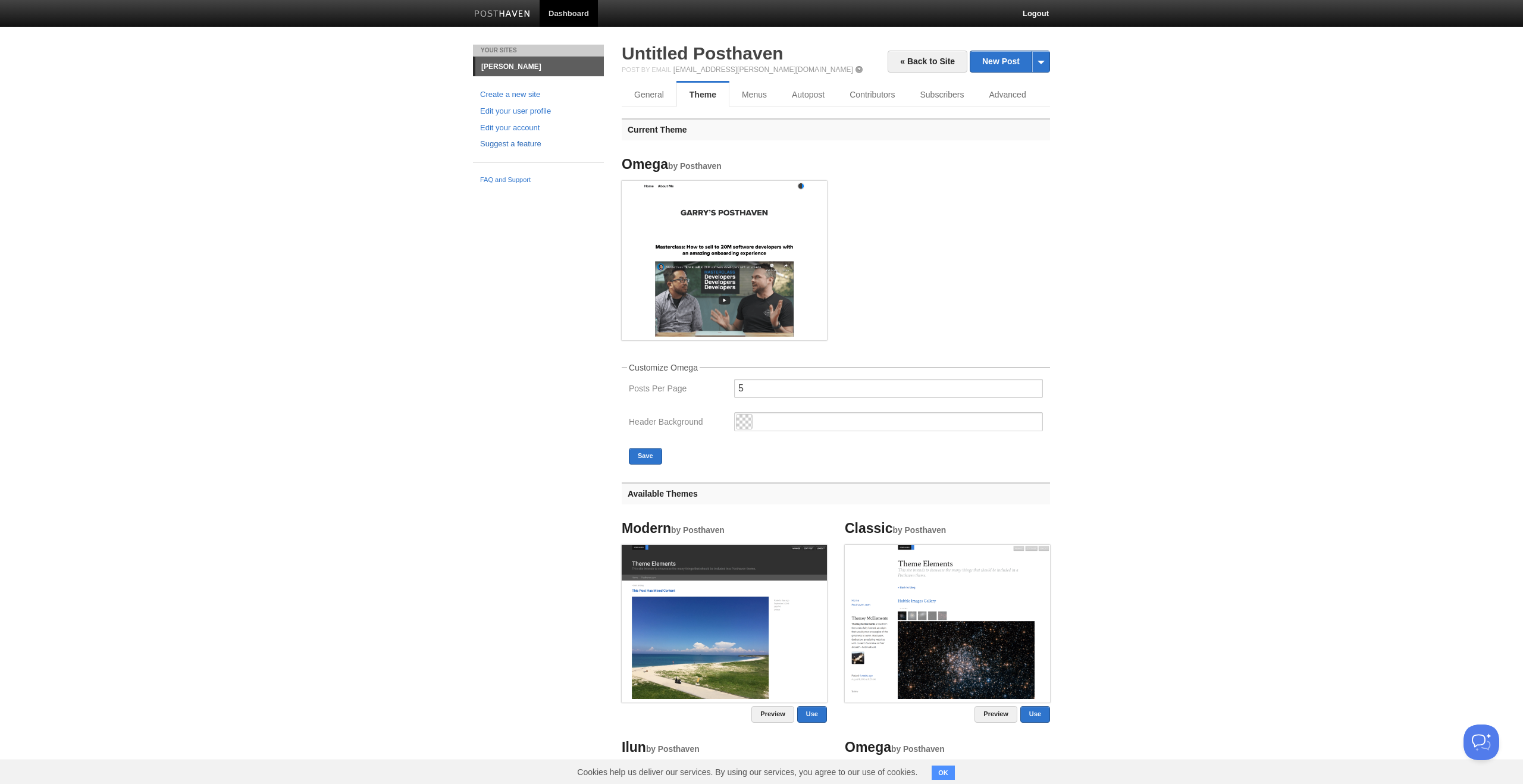
click at [506, 145] on link "Suggest a feature" at bounding box center [538, 144] width 116 height 13
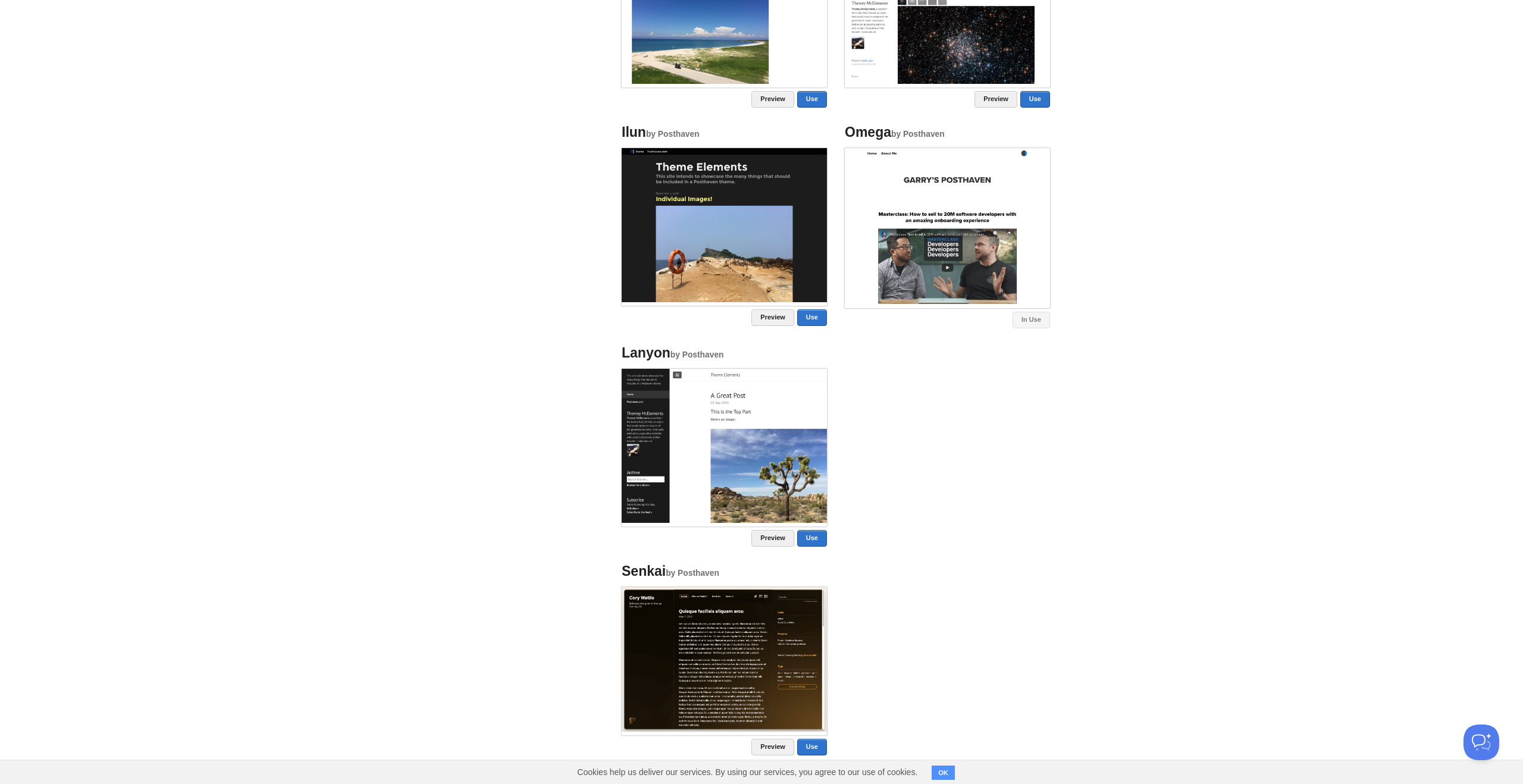
scroll to position [668, 0]
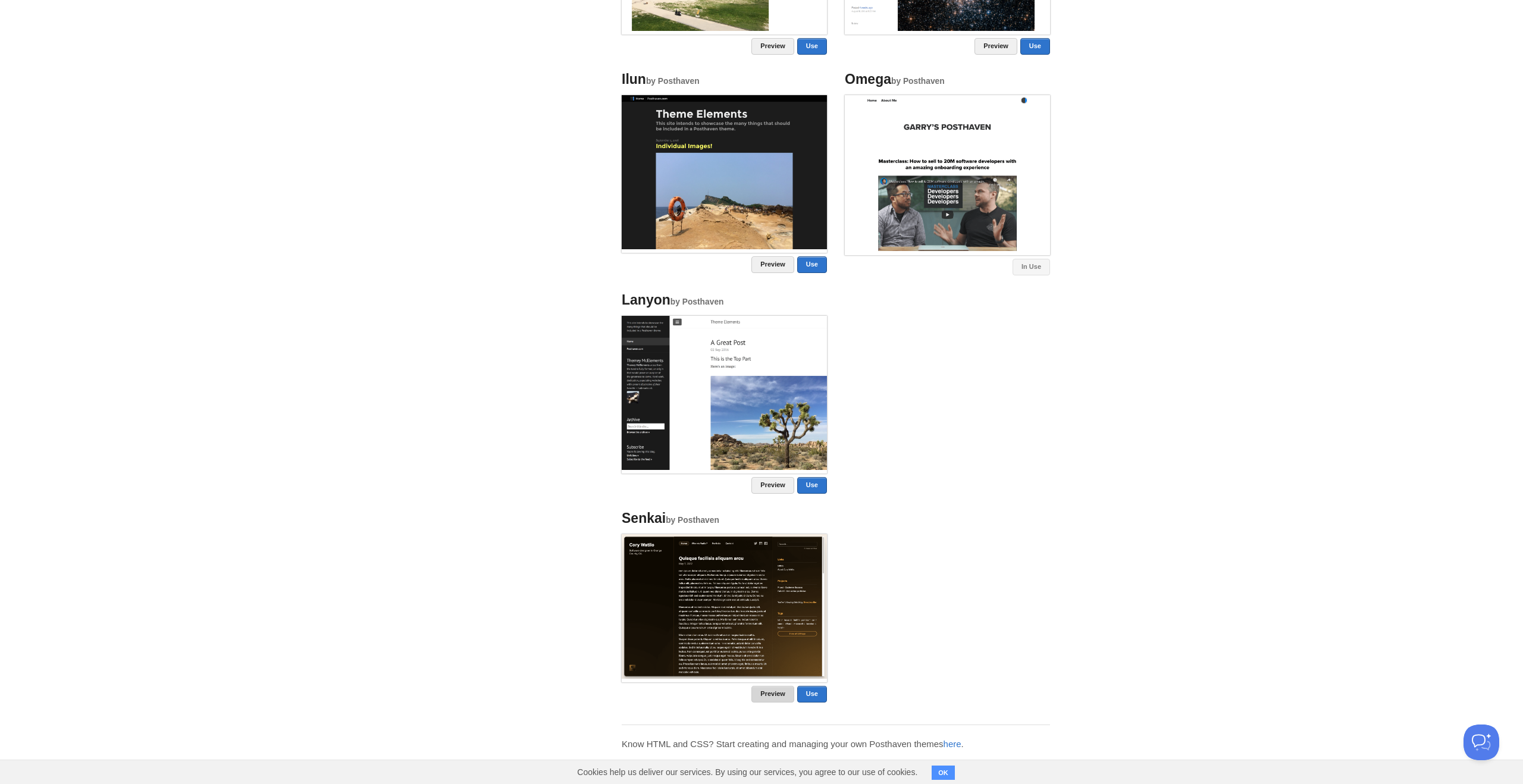
click at [762, 689] on link "Preview" at bounding box center [773, 694] width 43 height 17
click at [775, 487] on link "Preview" at bounding box center [773, 485] width 43 height 17
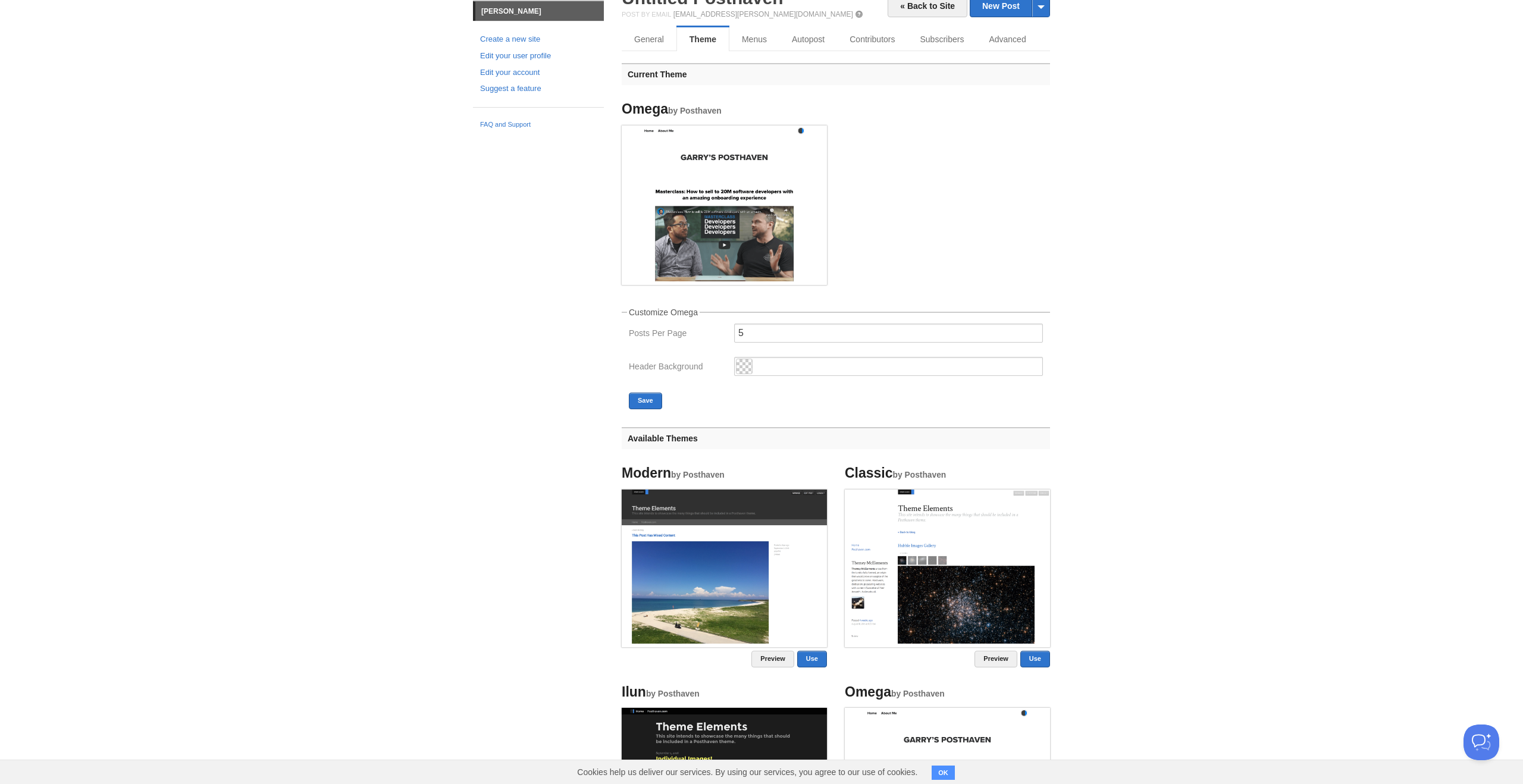
scroll to position [0, 0]
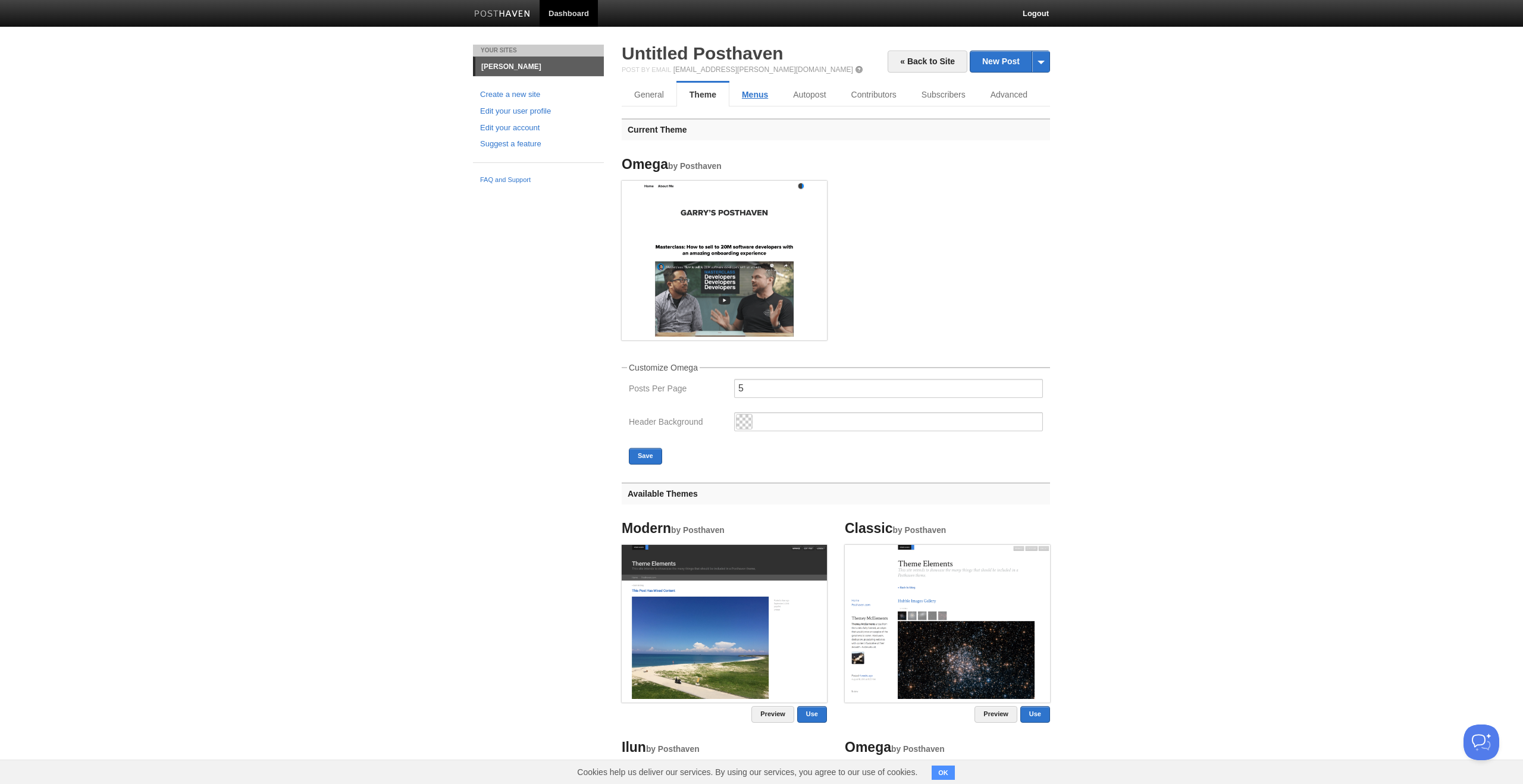
click at [747, 97] on link "Menus" at bounding box center [755, 94] width 51 height 24
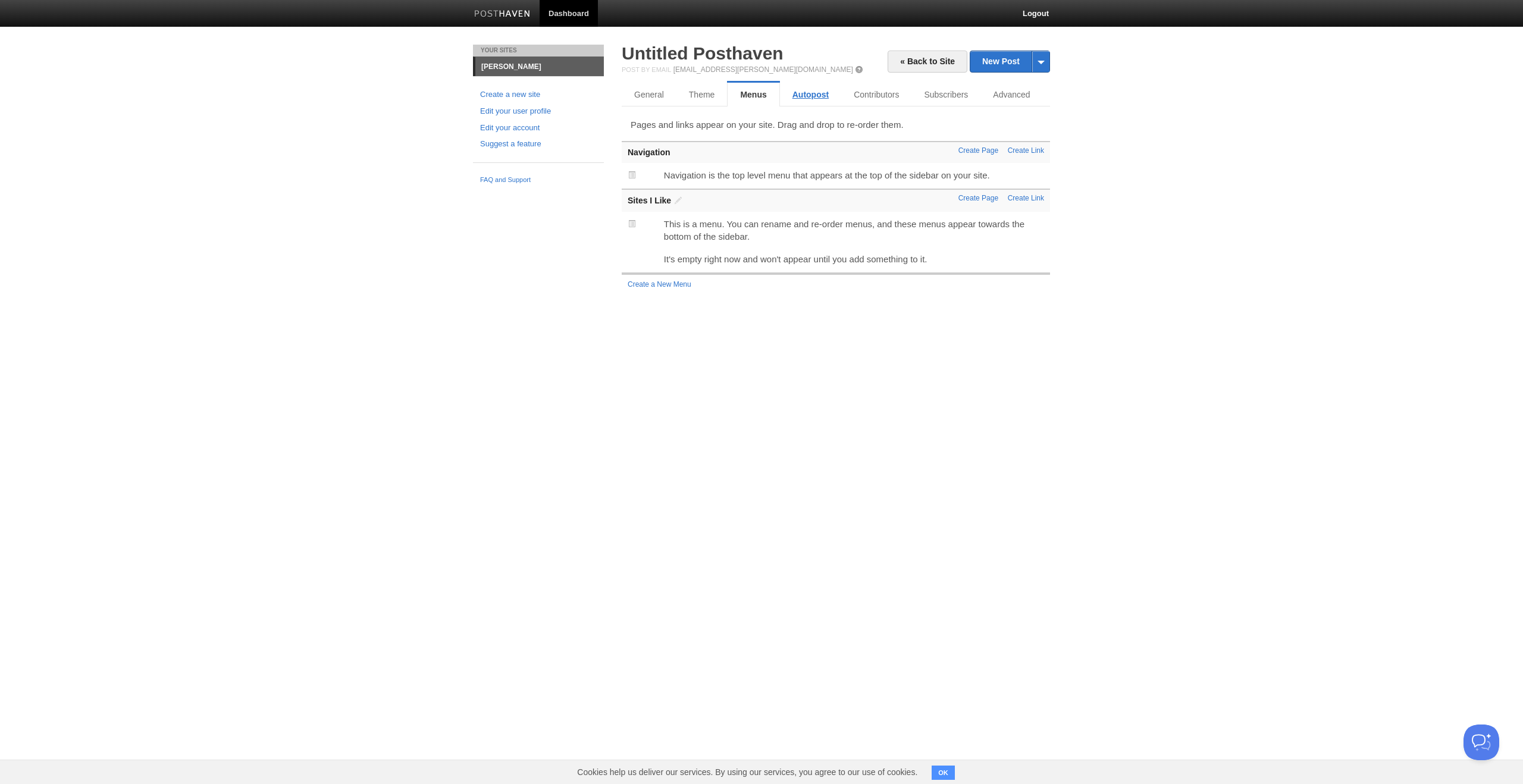
click at [808, 93] on link "Autopost" at bounding box center [811, 94] width 61 height 24
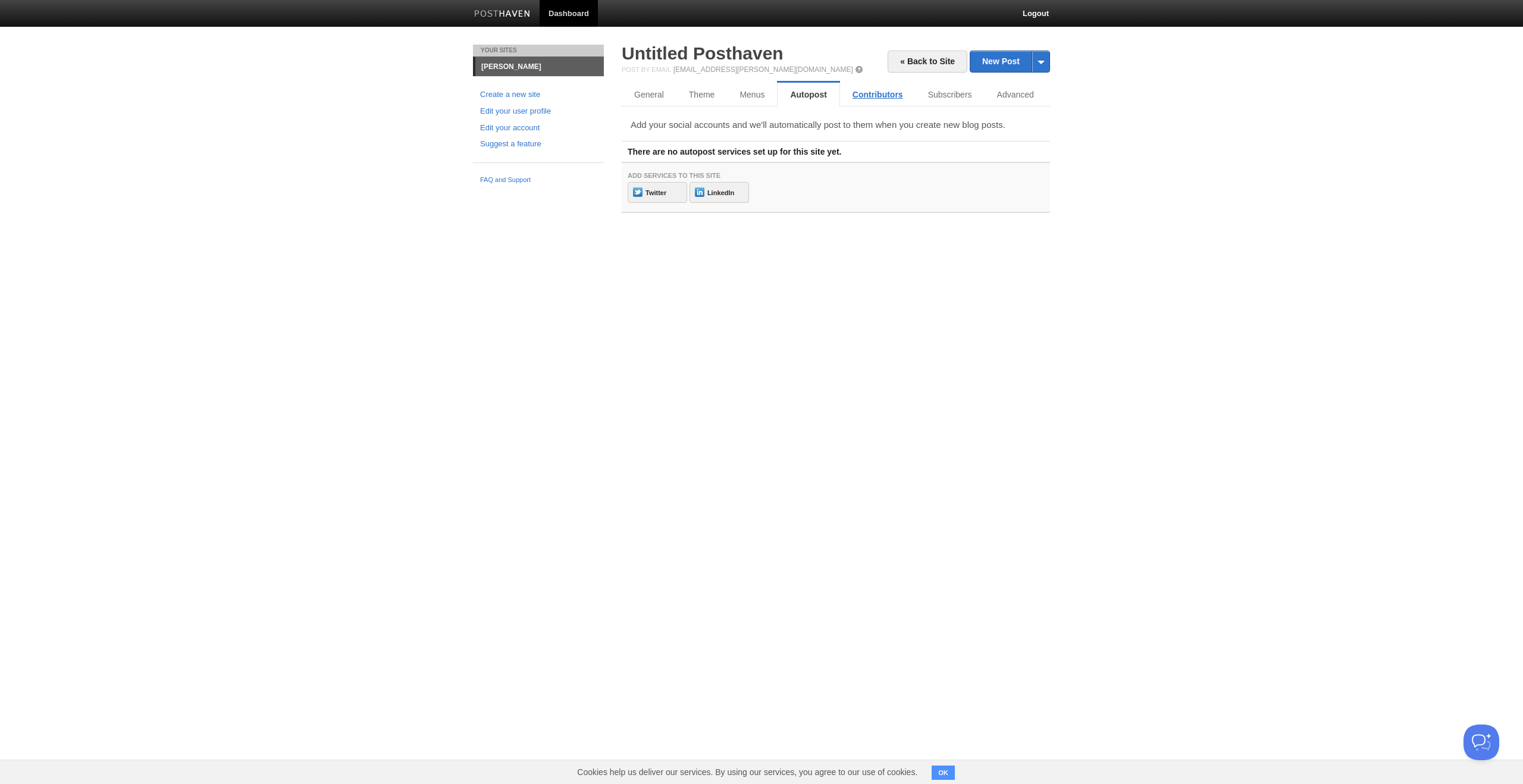
click at [876, 96] on link "Contributors" at bounding box center [878, 94] width 76 height 24
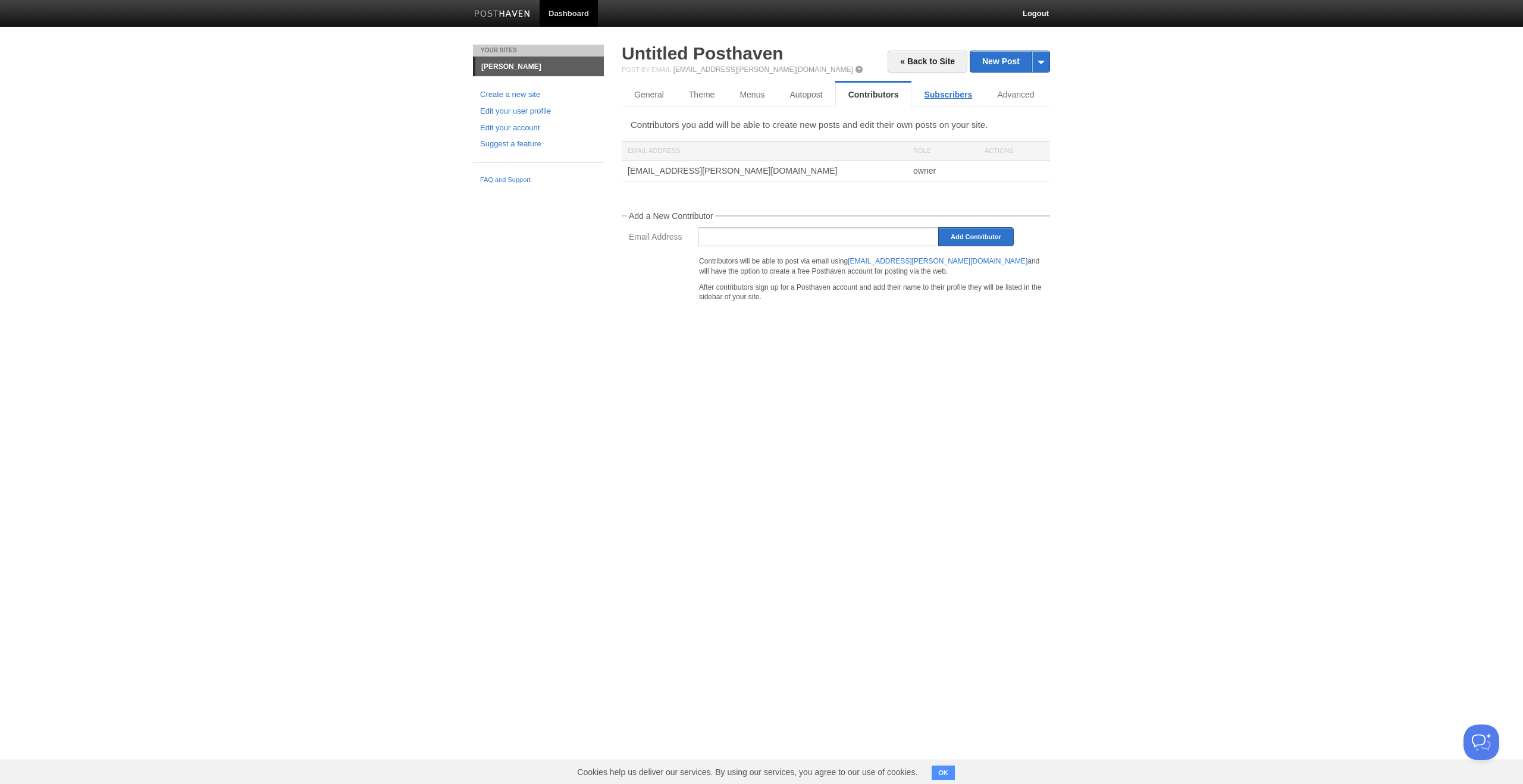
click at [928, 96] on link "Subscribers" at bounding box center [948, 94] width 73 height 24
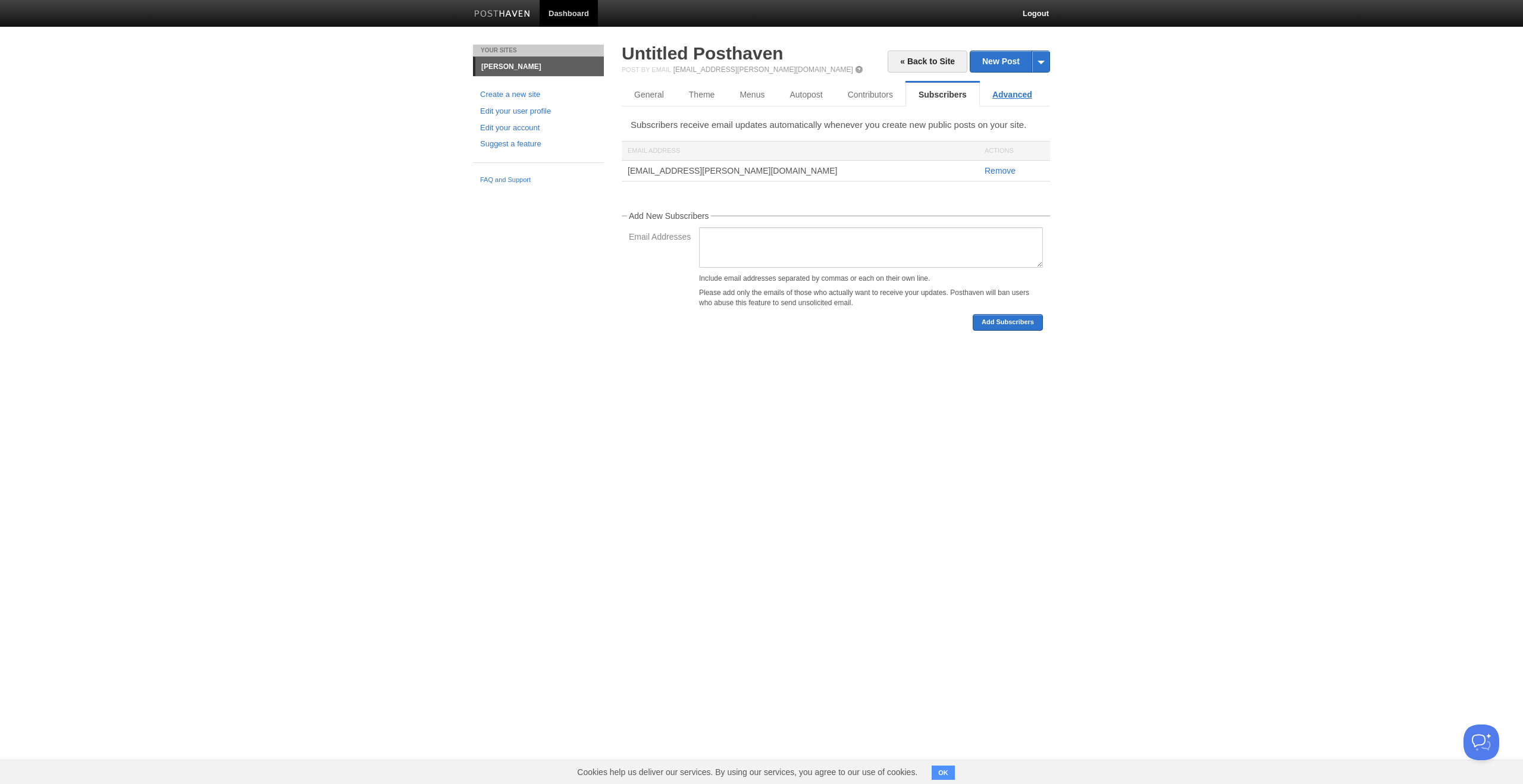
click at [998, 97] on link "Advanced" at bounding box center [1012, 94] width 65 height 24
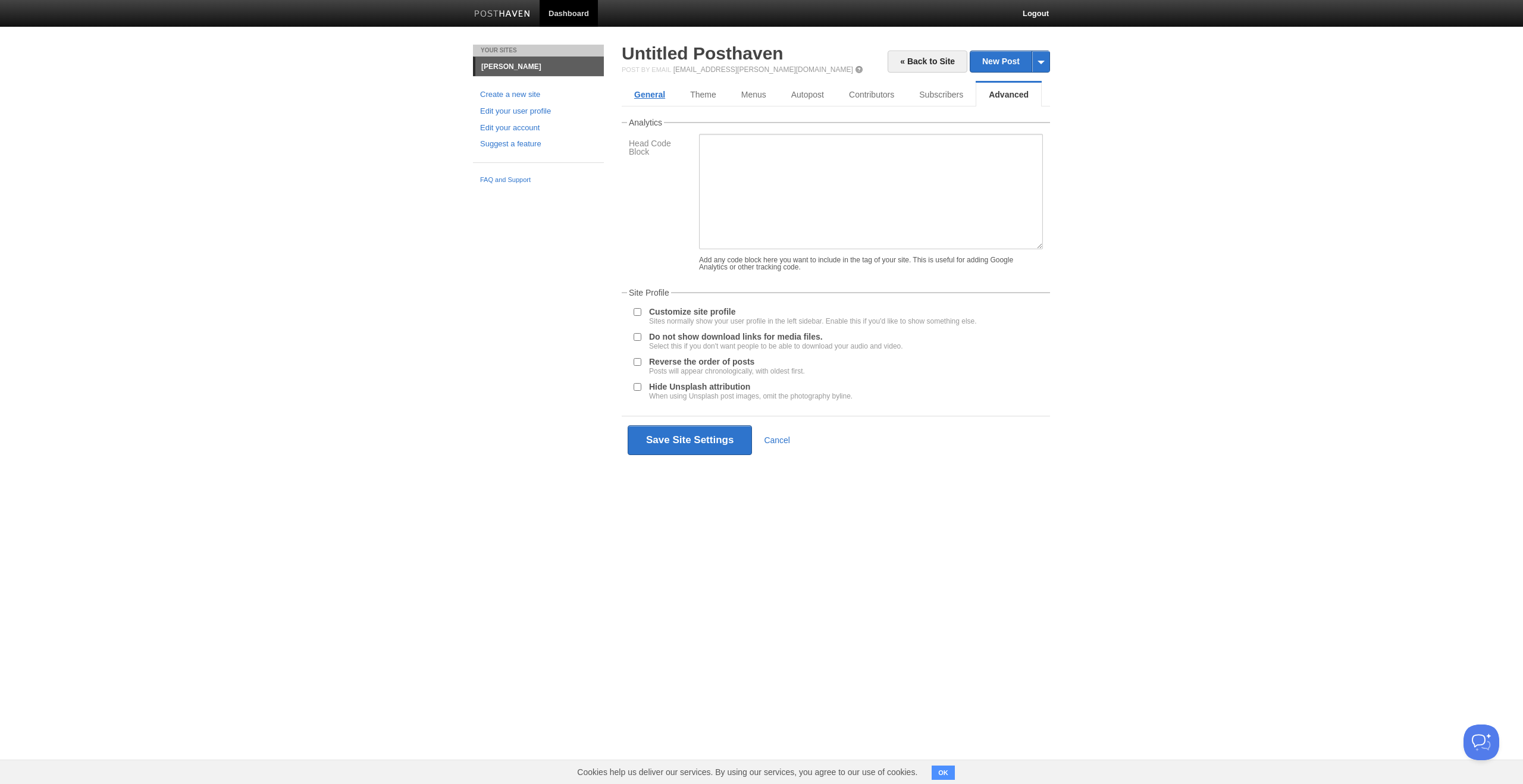
click at [652, 97] on link "General" at bounding box center [650, 94] width 56 height 24
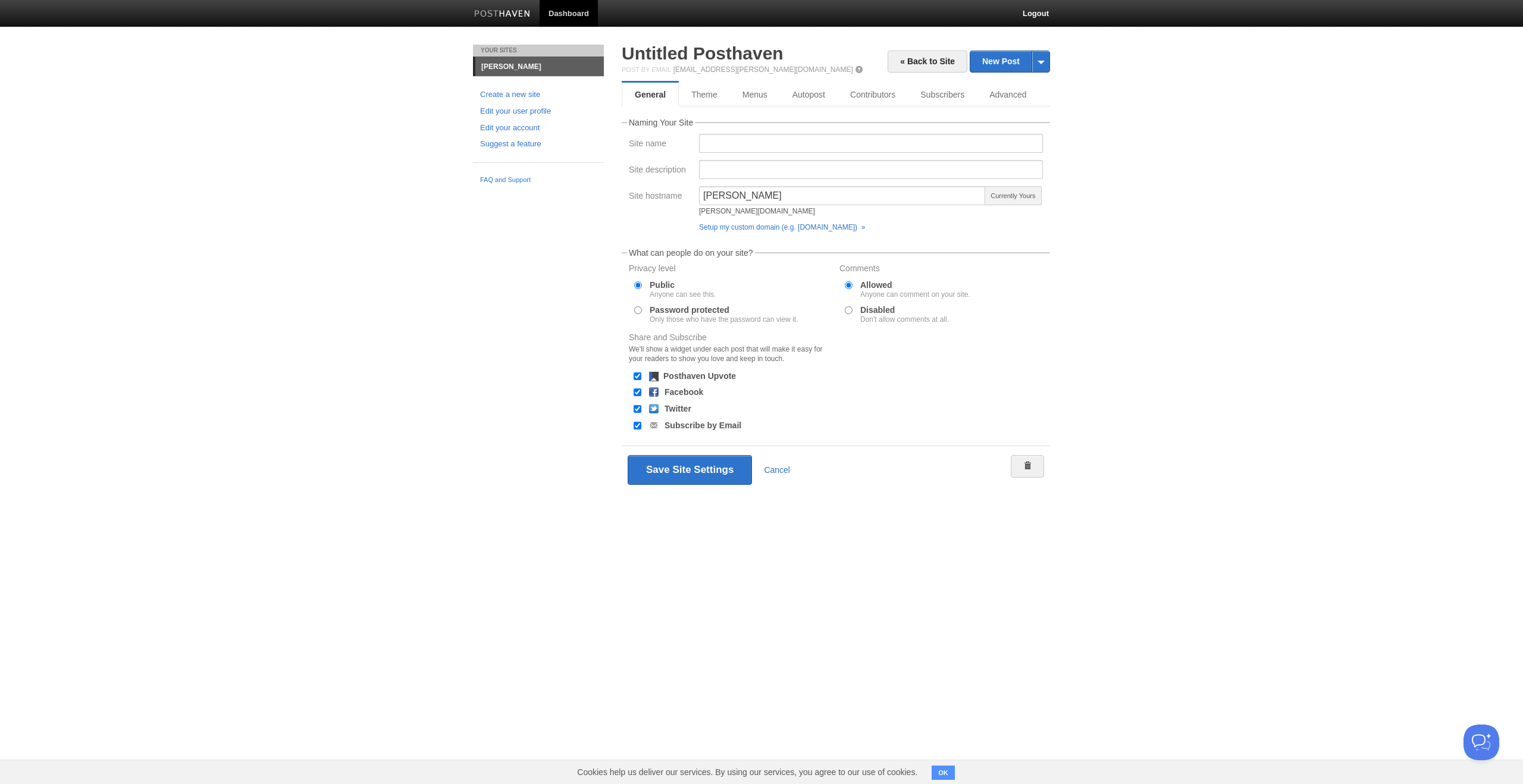
click at [855, 308] on div "Disabled Don't allow comments at all." at bounding box center [941, 315] width 206 height 20
click at [850, 309] on input "Disabled Don't allow comments at all." at bounding box center [849, 310] width 8 height 8
radio input "true"
click at [562, 14] on link "Dashboard" at bounding box center [569, 13] width 59 height 27
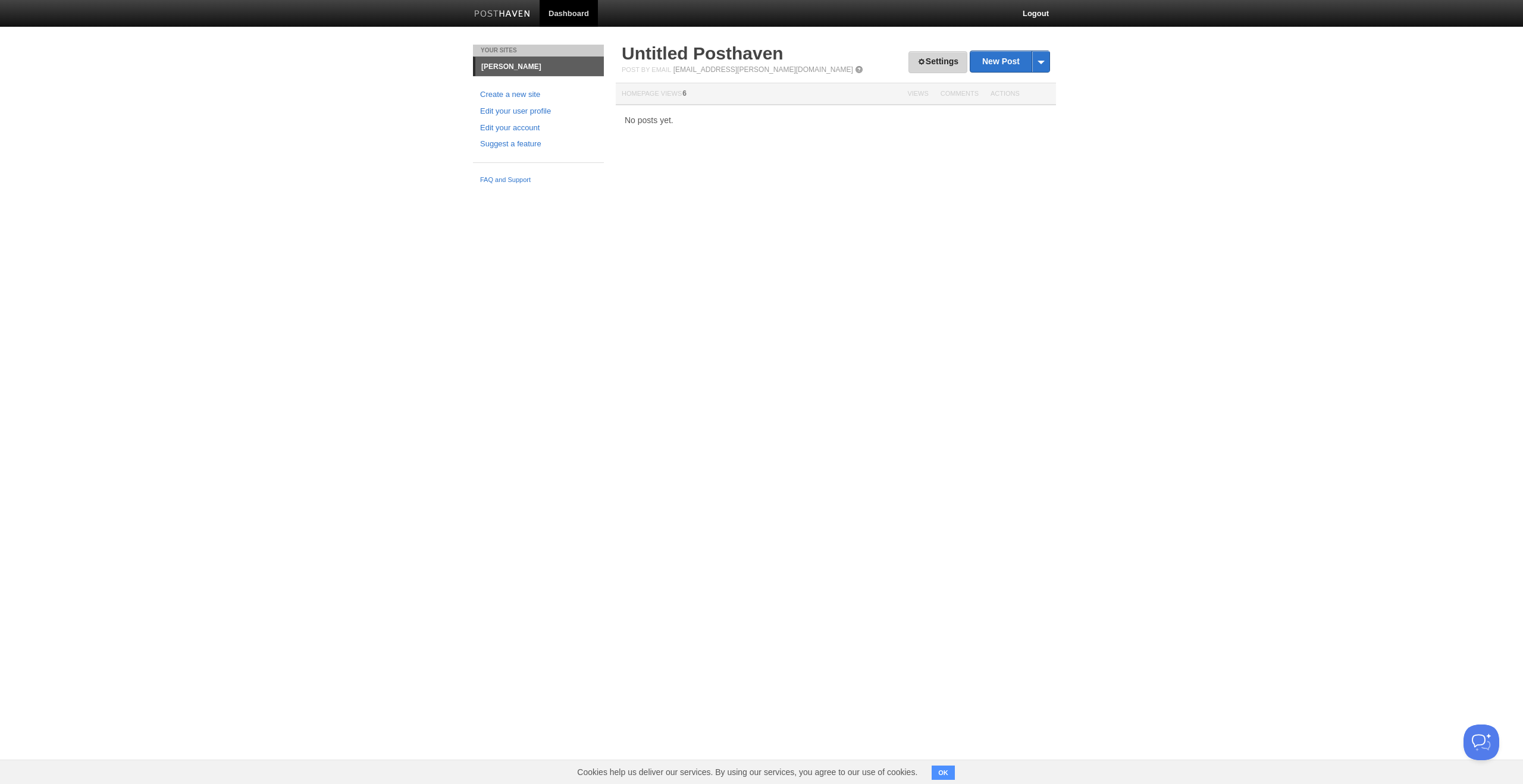
click at [923, 53] on link "Settings" at bounding box center [938, 62] width 59 height 22
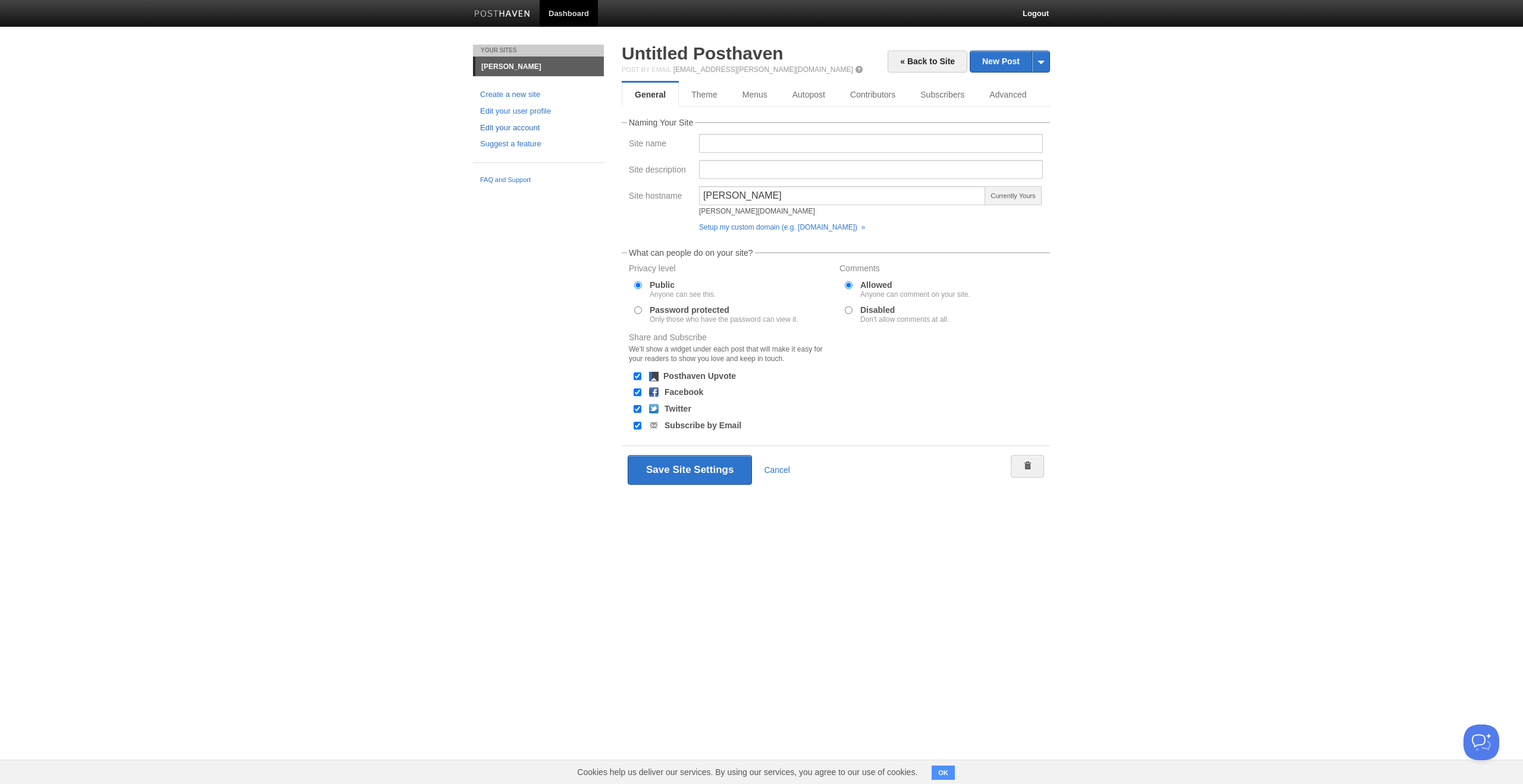
click at [511, 127] on link "Edit your account" at bounding box center [538, 128] width 116 height 13
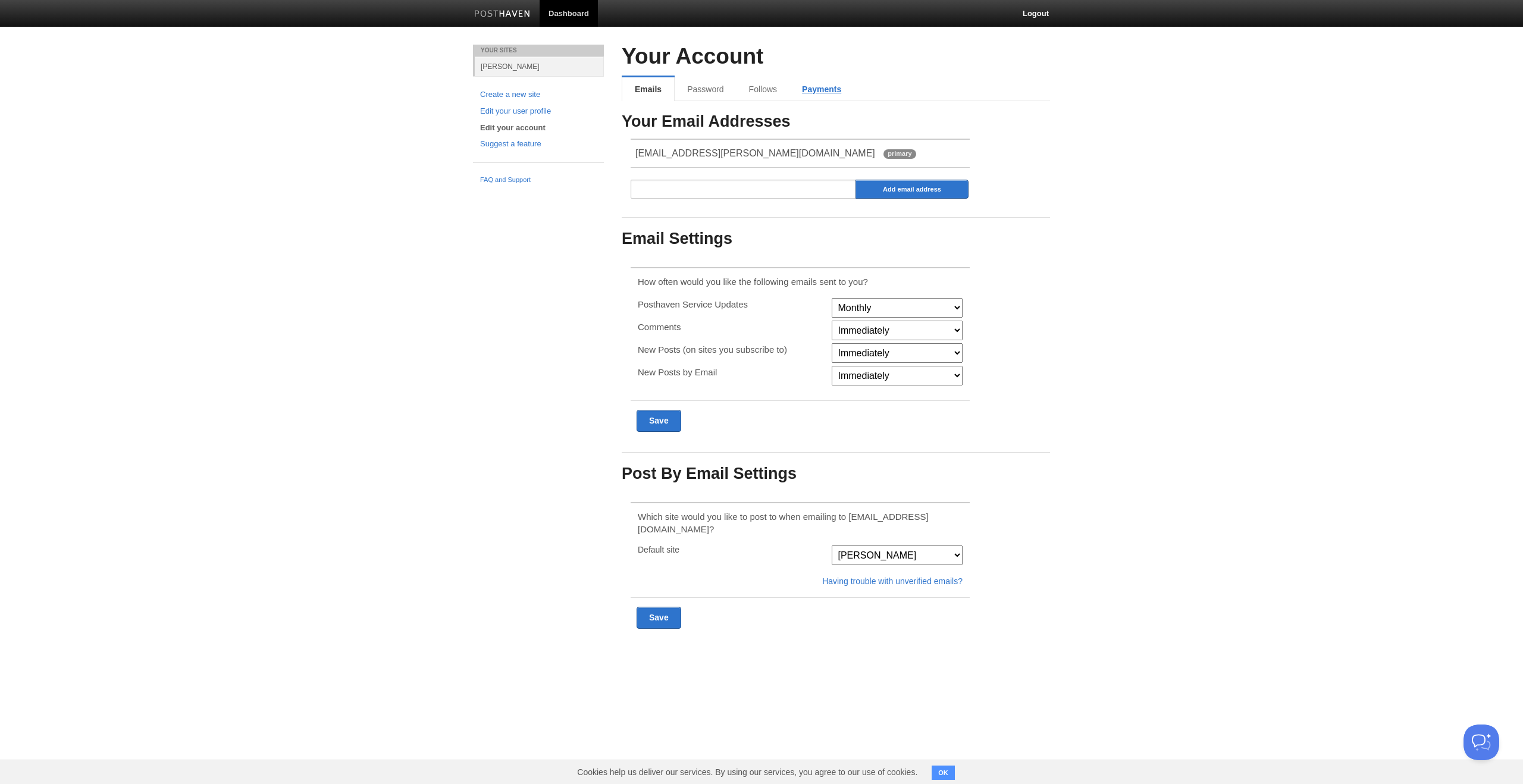
click at [822, 93] on link "Payments" at bounding box center [822, 89] width 64 height 24
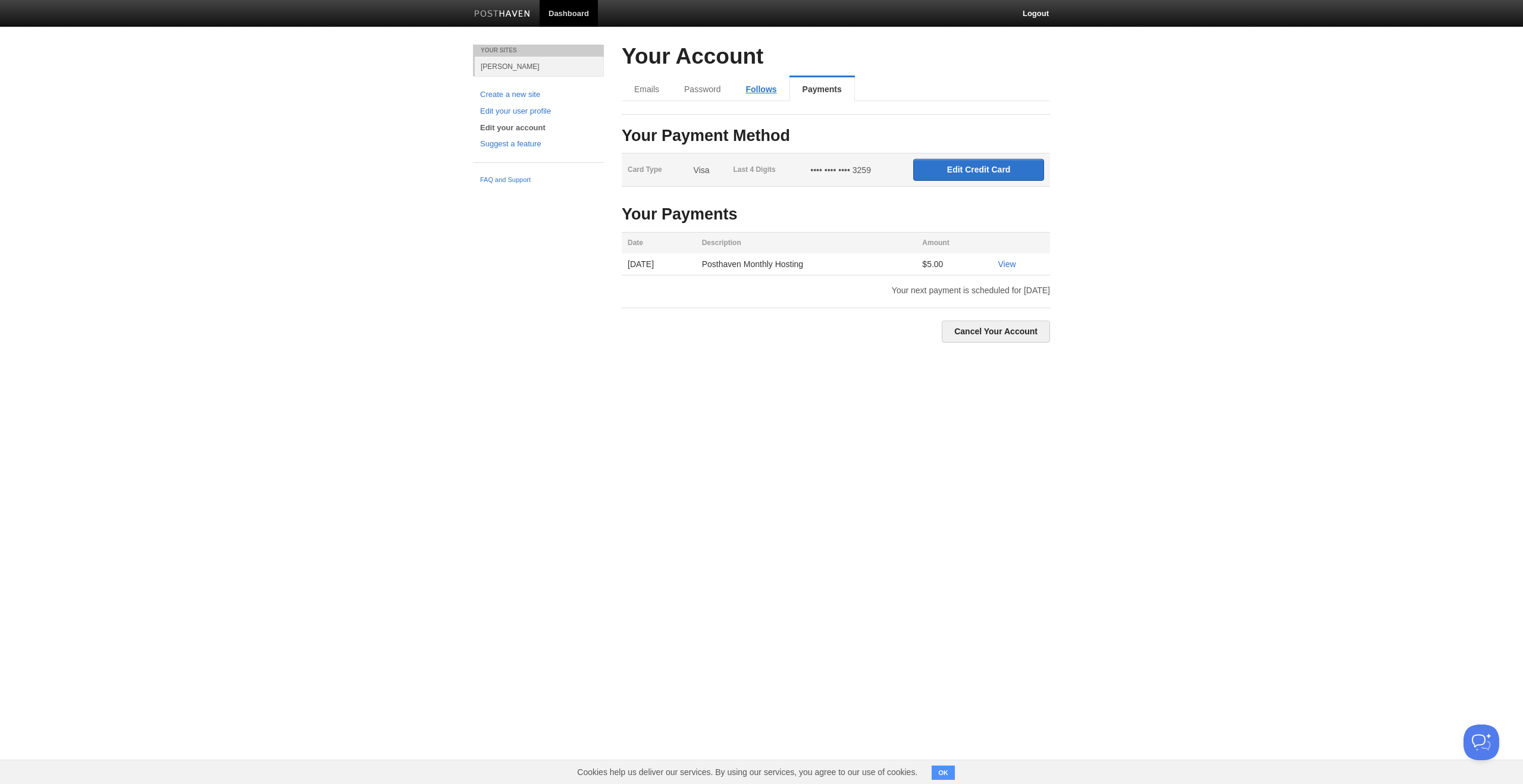
click at [764, 86] on link "Follows" at bounding box center [761, 89] width 56 height 24
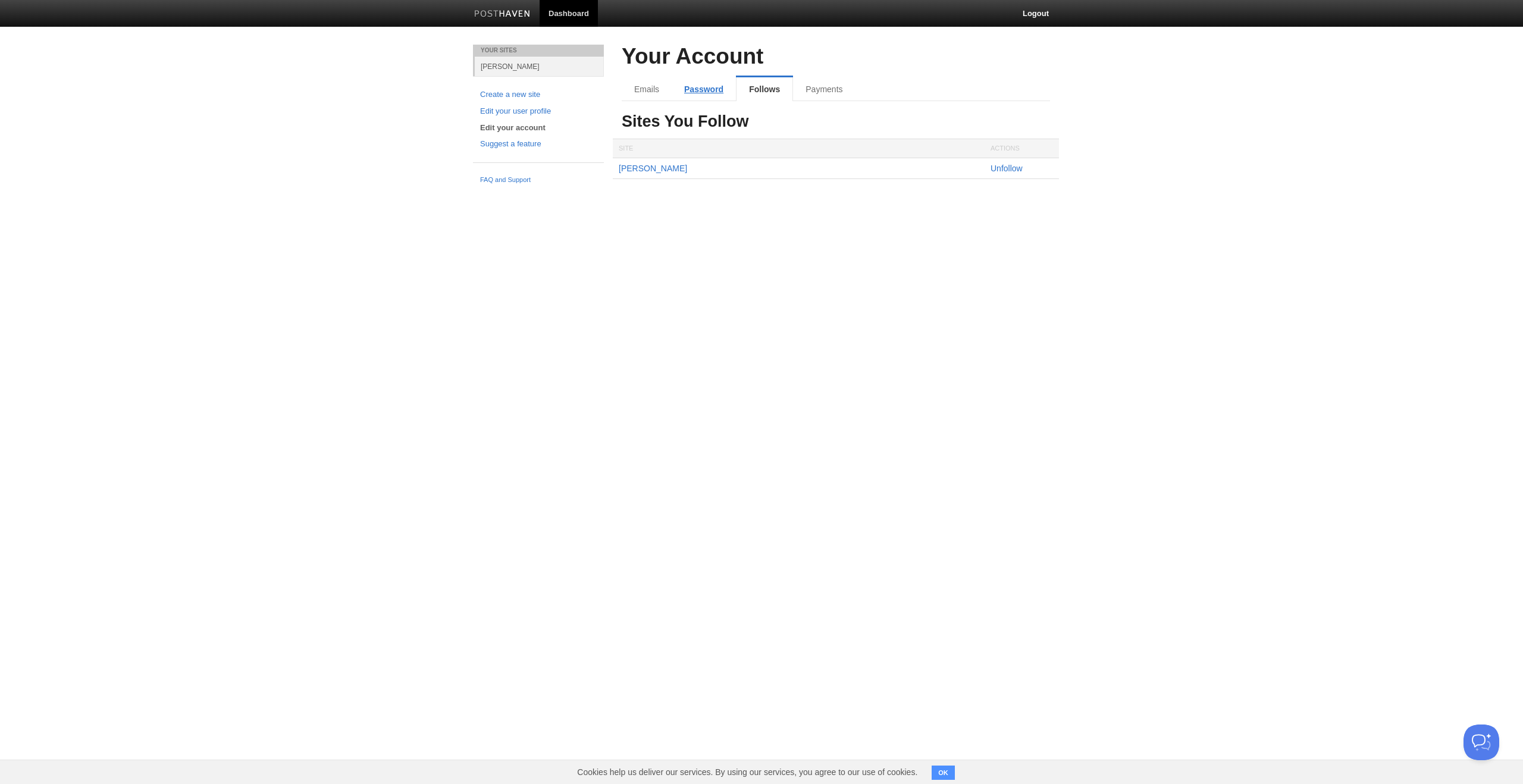
click at [719, 92] on link "Password" at bounding box center [703, 89] width 64 height 24
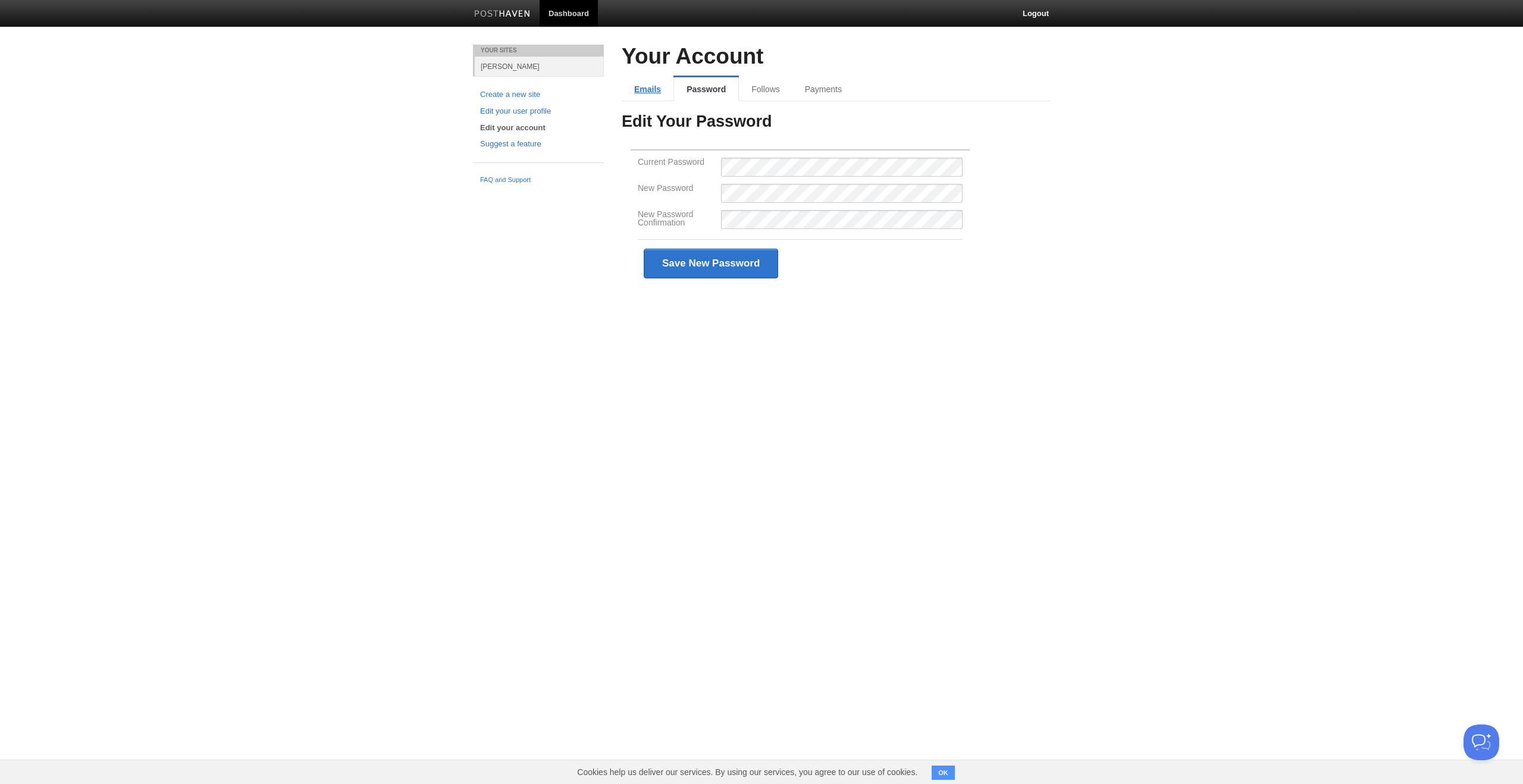
click at [662, 90] on link "Emails" at bounding box center [647, 89] width 52 height 24
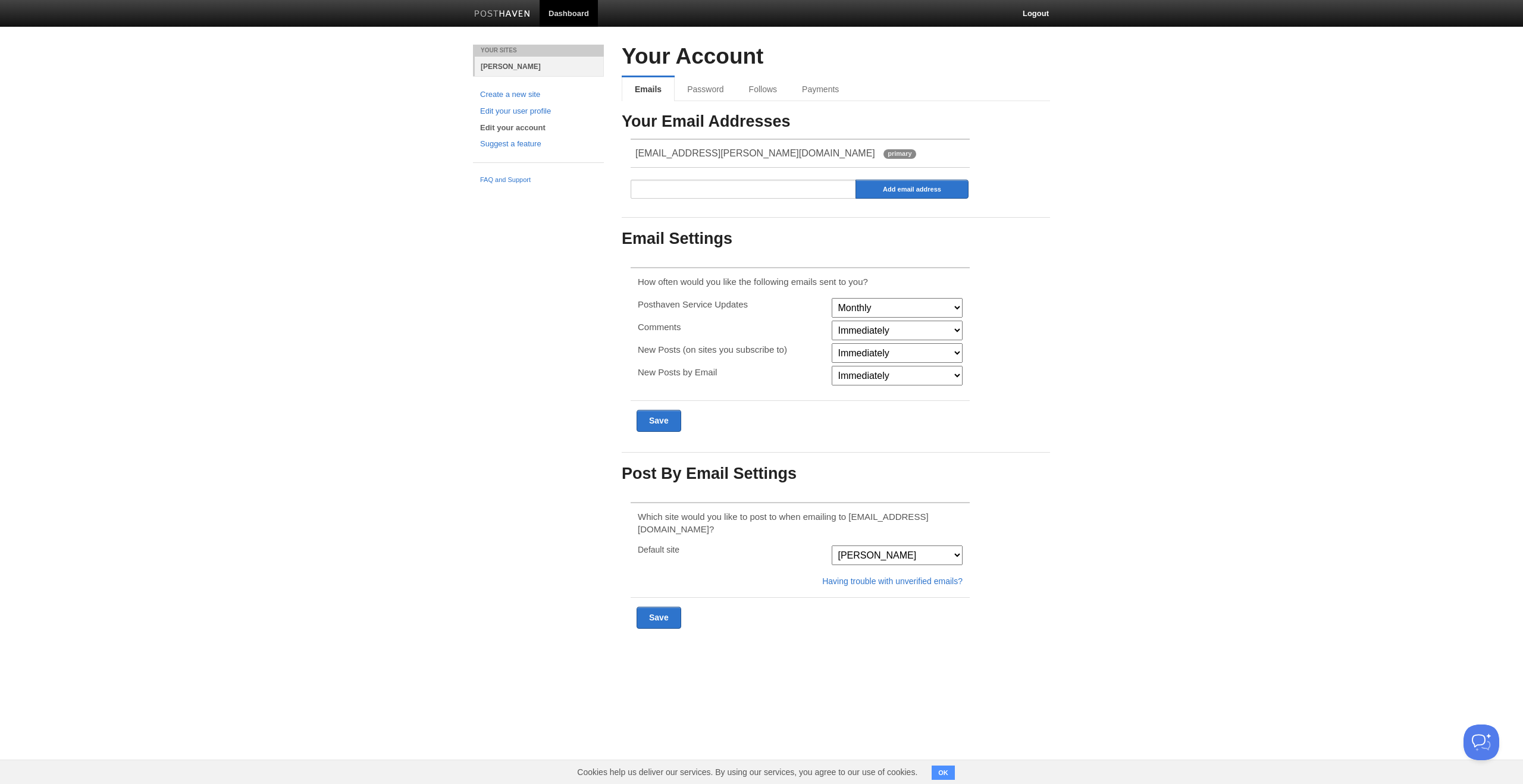
click at [489, 64] on link "suprith" at bounding box center [539, 66] width 129 height 20
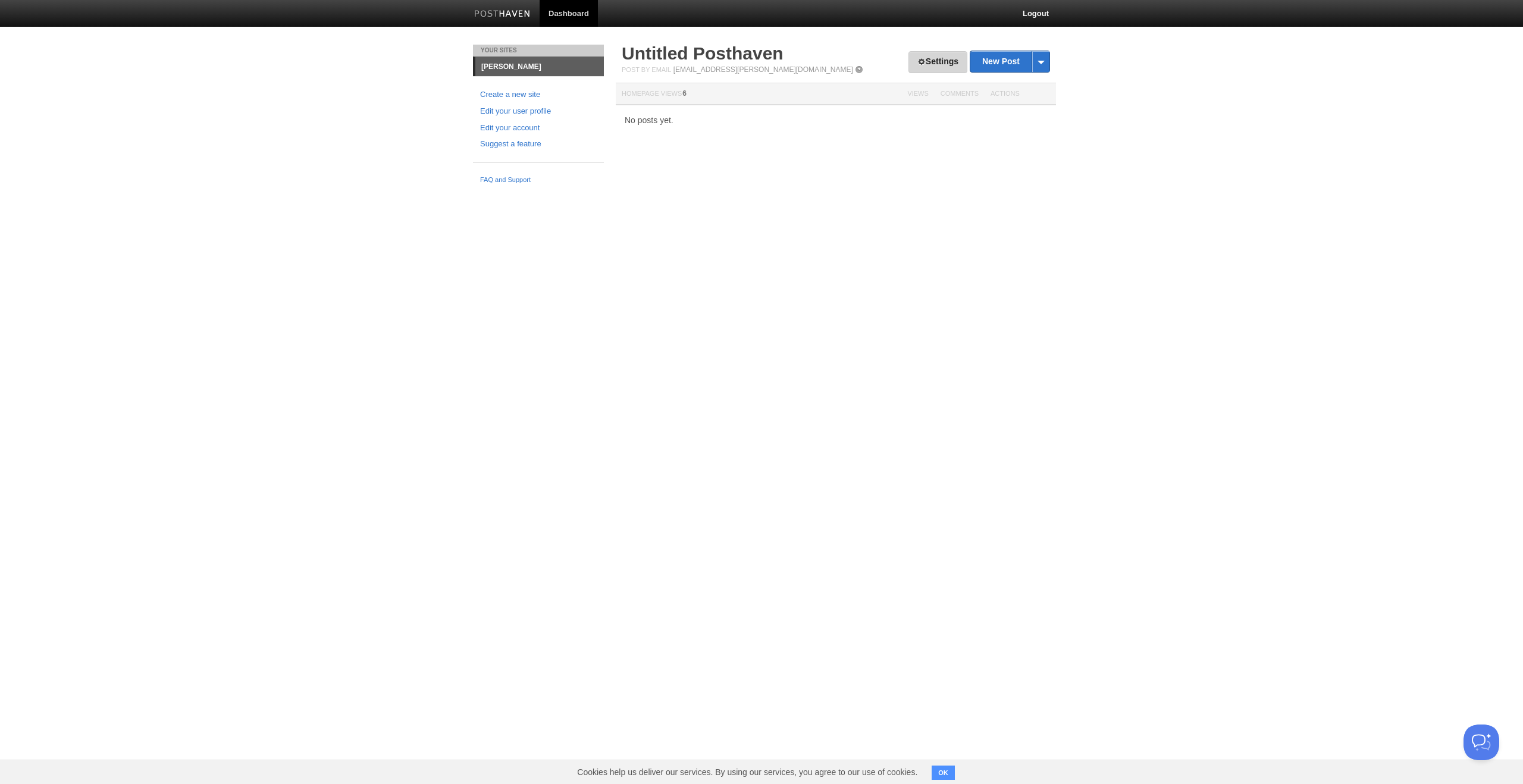
click at [923, 60] on link "Settings" at bounding box center [938, 62] width 59 height 22
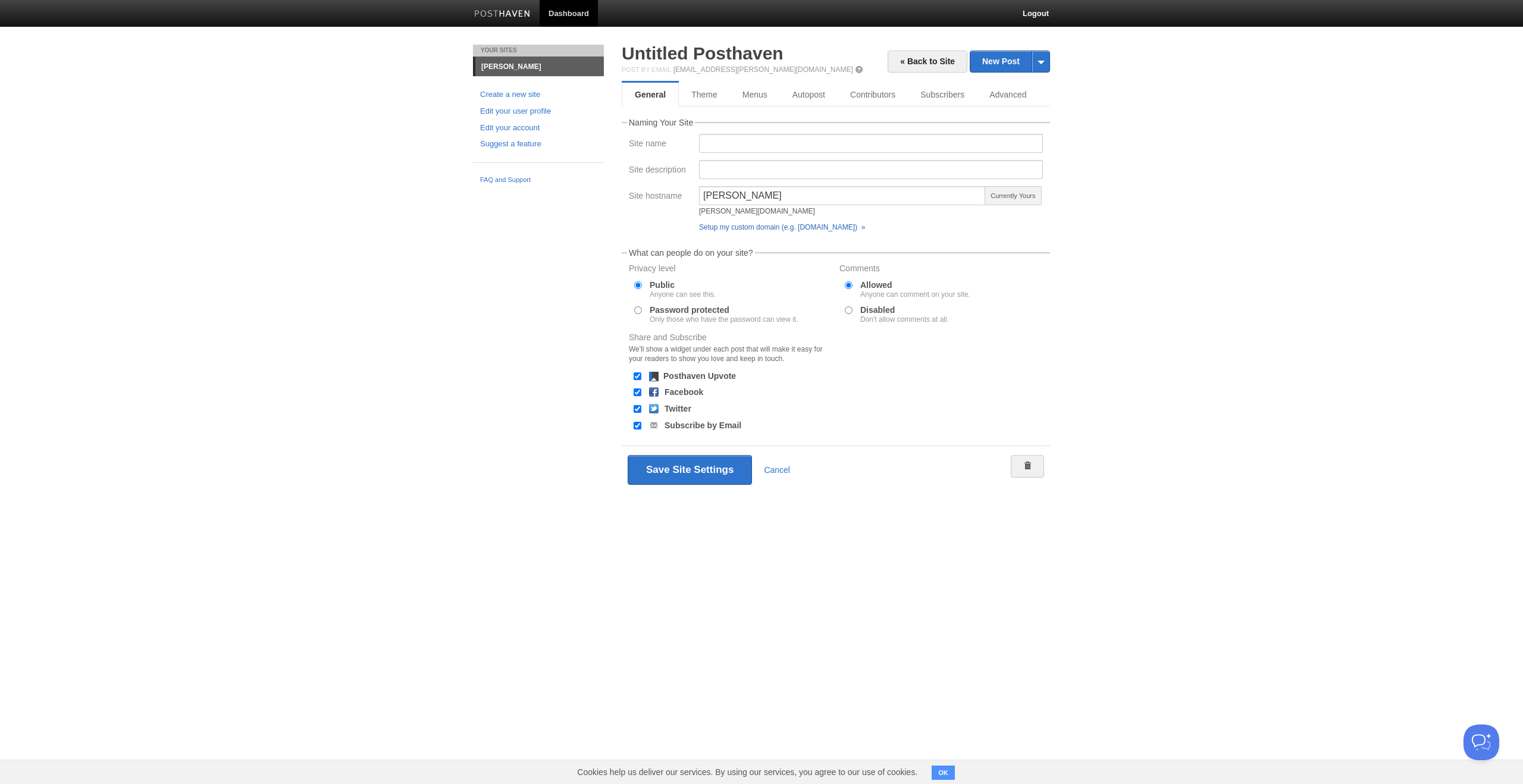
click at [760, 227] on link "Setup my custom domain (e.g. blog.yourdomain.com) »" at bounding box center [782, 227] width 166 height 8
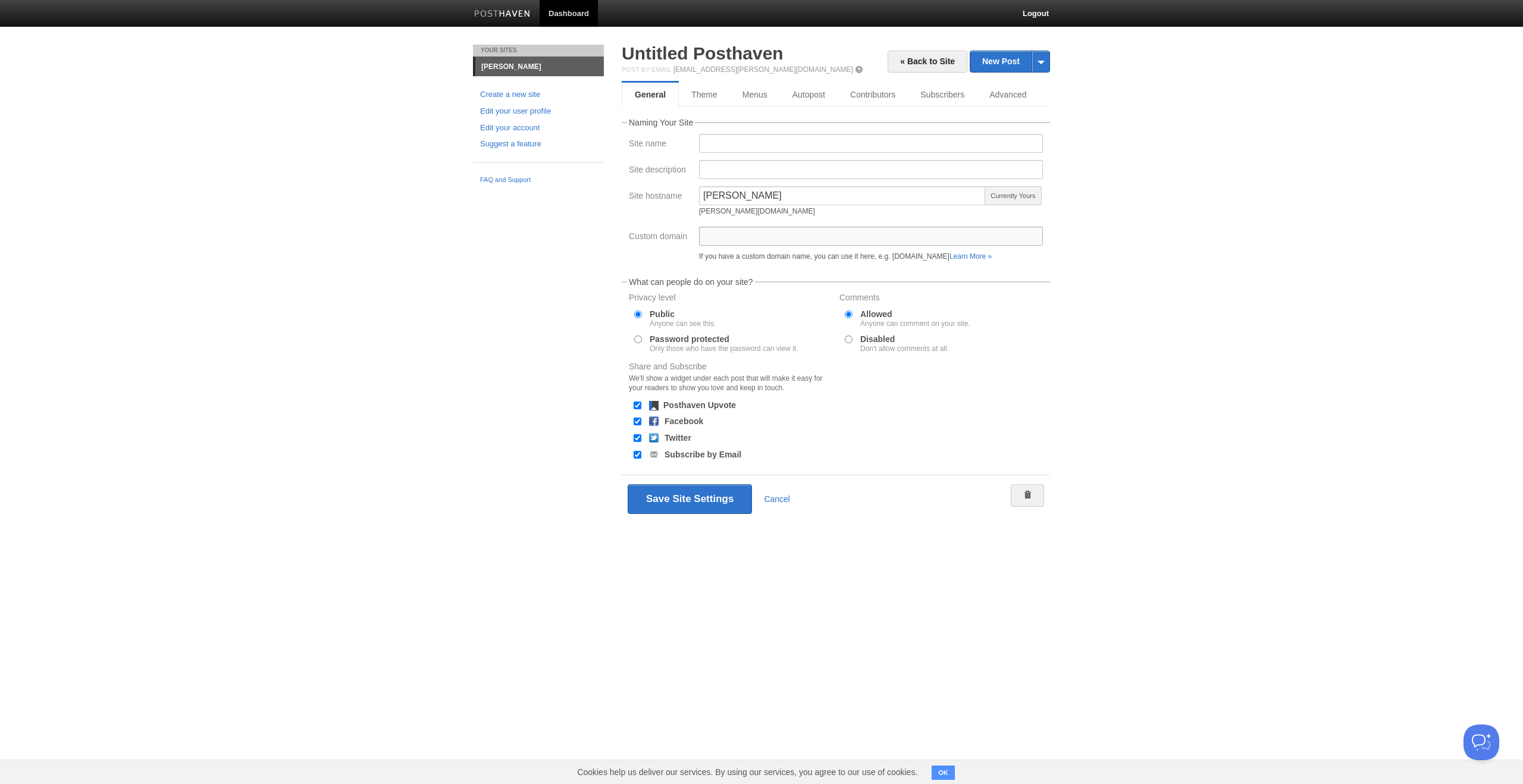
click at [769, 232] on input "Custom domain" at bounding box center [871, 236] width 344 height 19
type input "[DOMAIN_NAME]"
click at [852, 342] on input "Disabled Don't allow comments at all." at bounding box center [849, 340] width 8 height 8
radio input "true"
click at [687, 497] on button "Save Site Settings" at bounding box center [690, 499] width 125 height 30
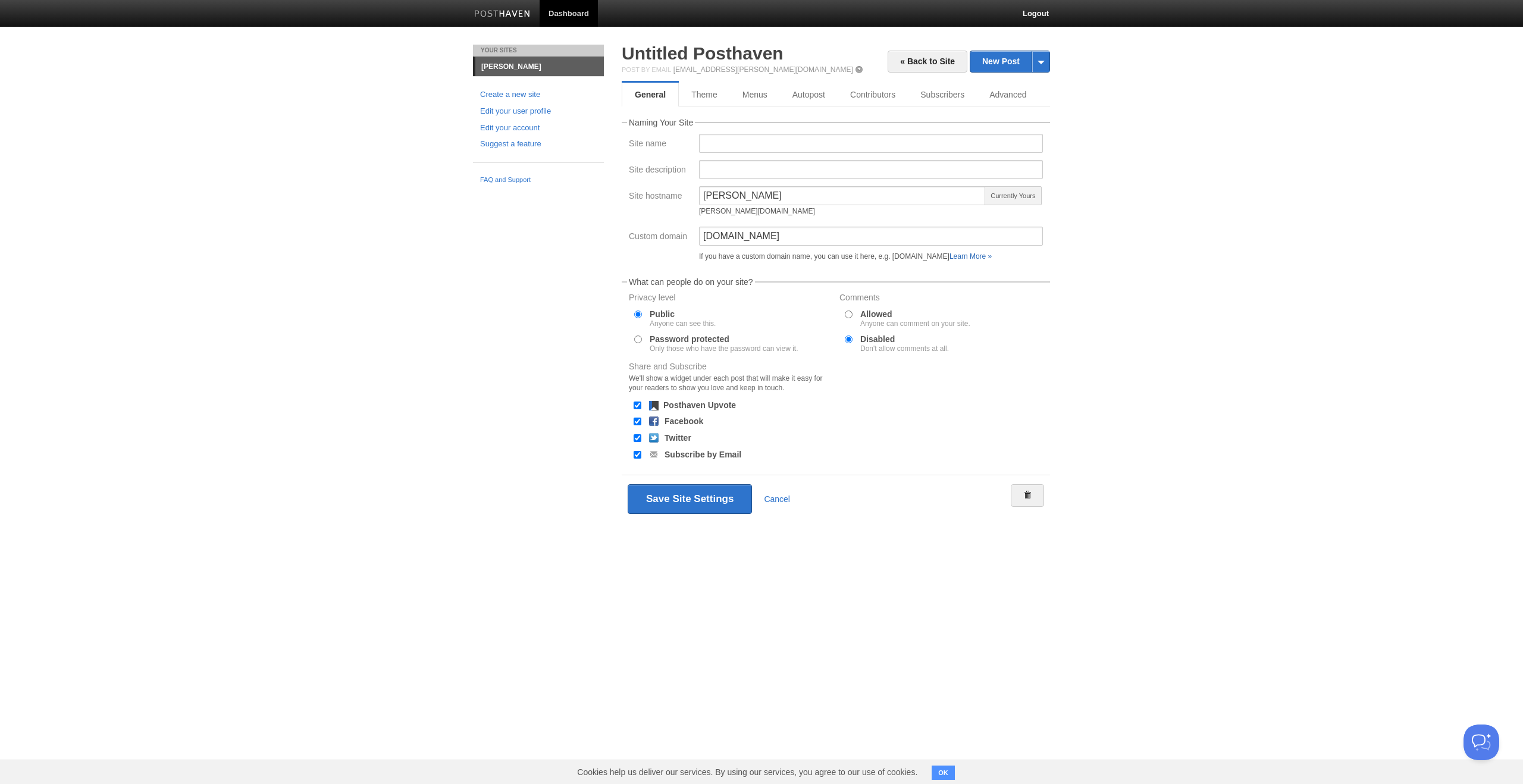
click at [992, 256] on link "Learn More »" at bounding box center [970, 256] width 42 height 8
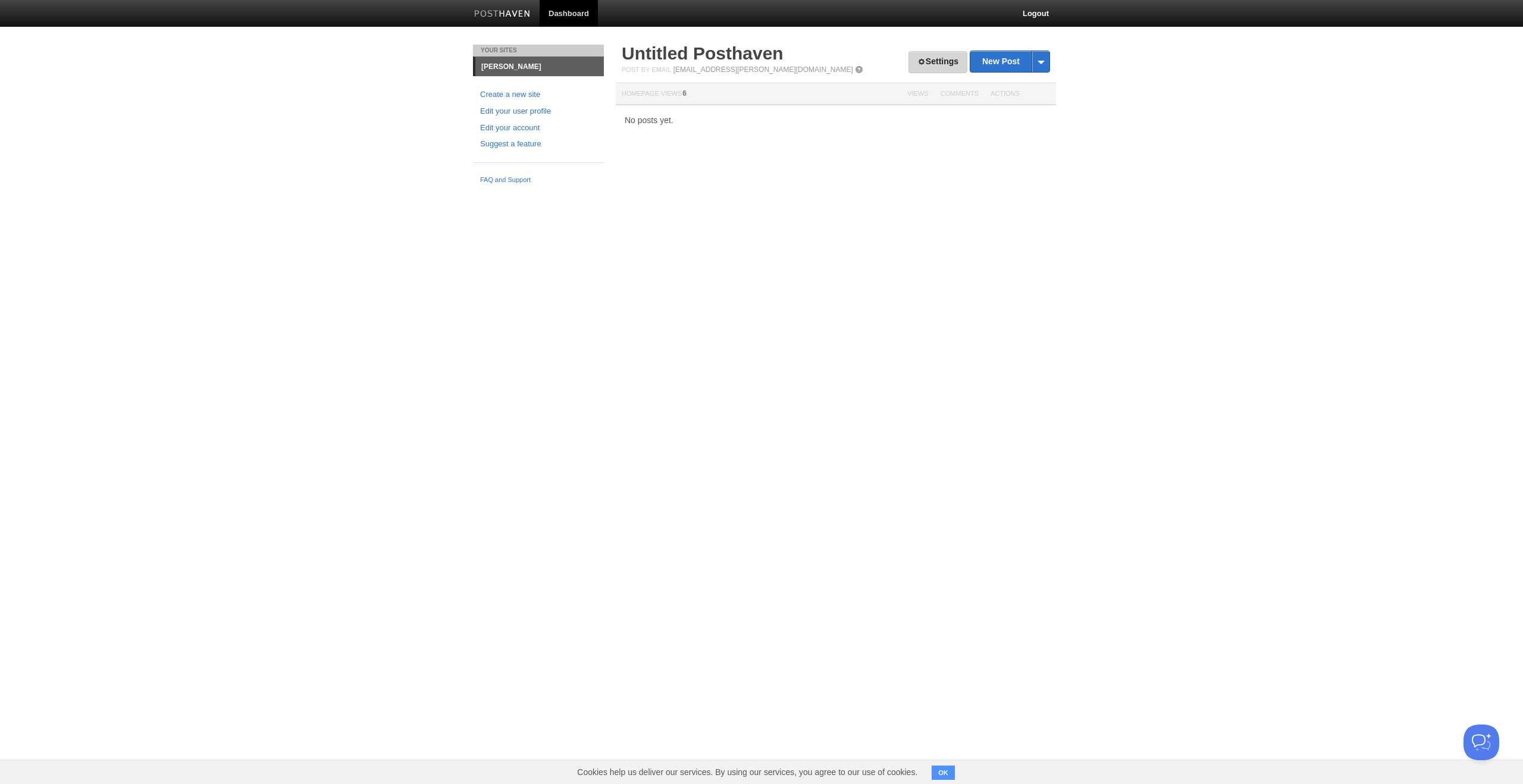
click at [927, 64] on link "Settings" at bounding box center [938, 62] width 59 height 22
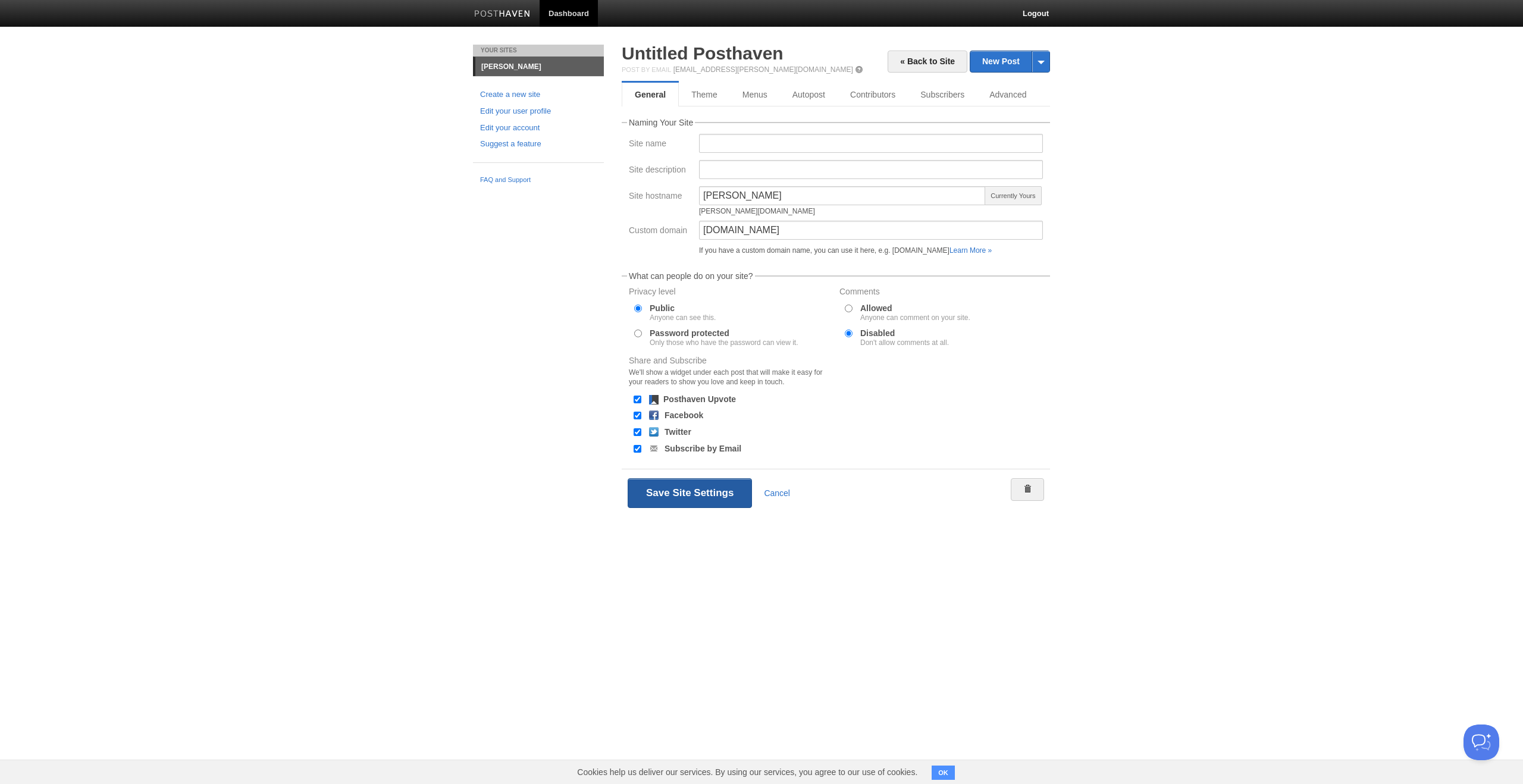
click at [698, 492] on button "Save Site Settings" at bounding box center [690, 493] width 125 height 30
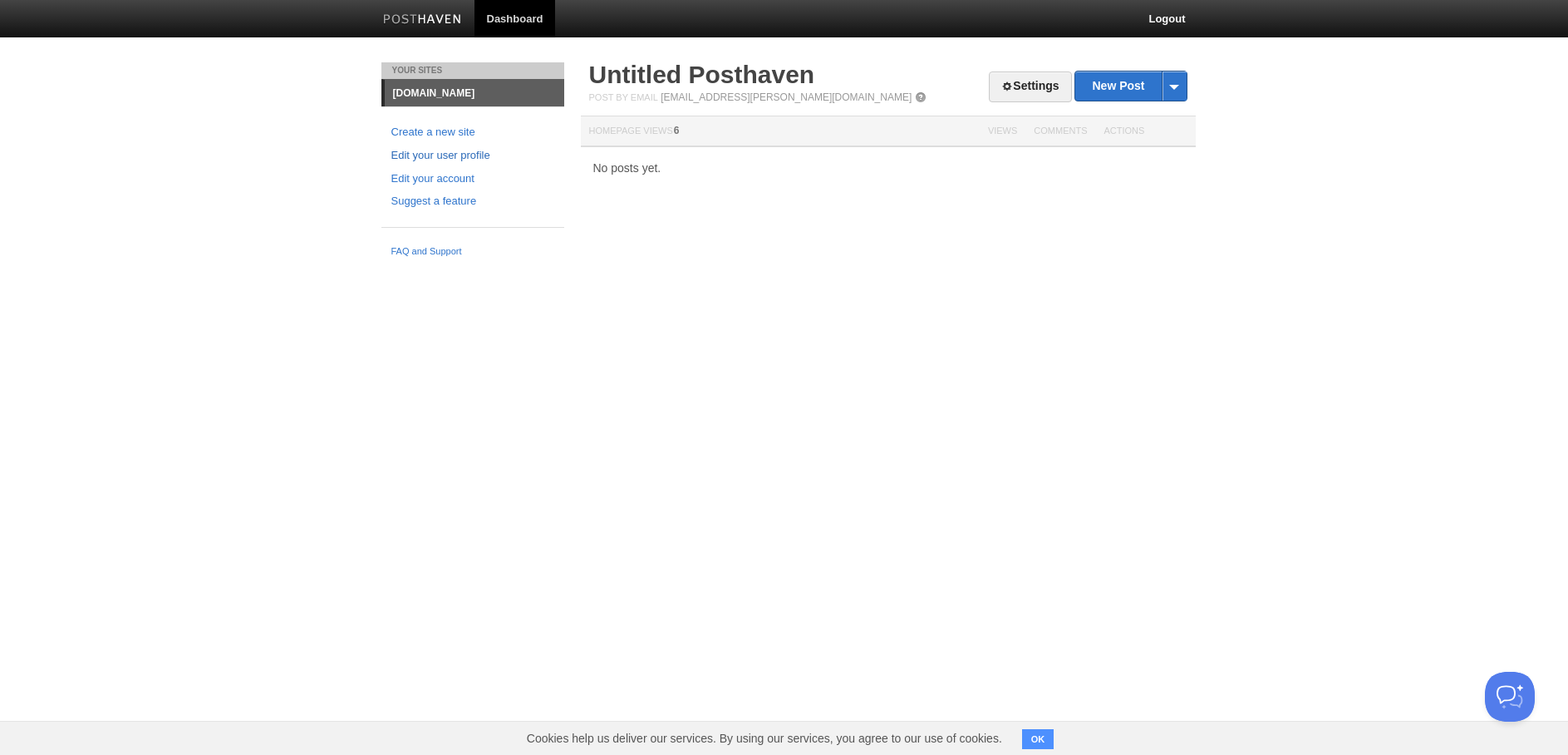
click at [434, 151] on link "Edit your user profile" at bounding box center [472, 156] width 162 height 18
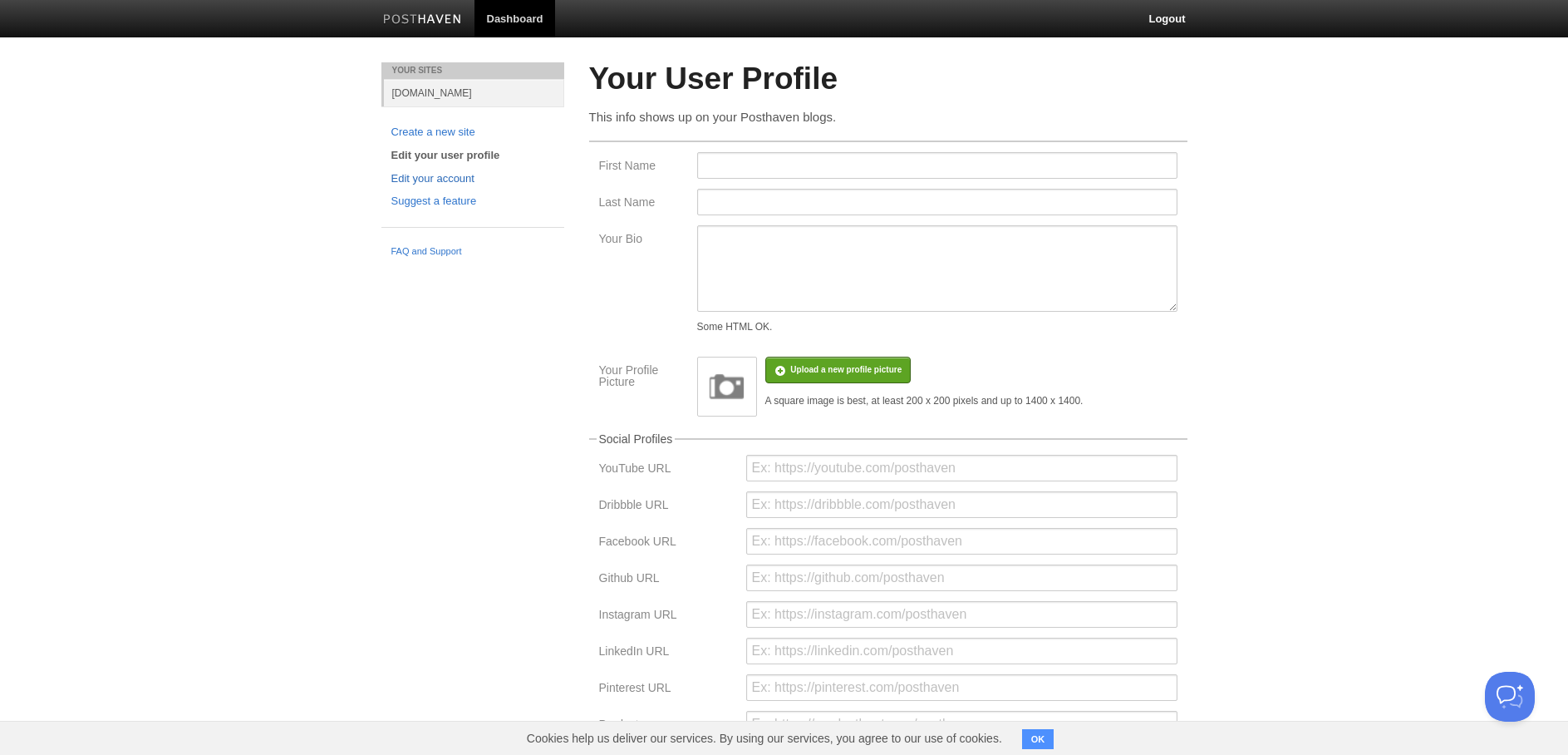
click at [424, 173] on link "Edit your account" at bounding box center [472, 179] width 162 height 18
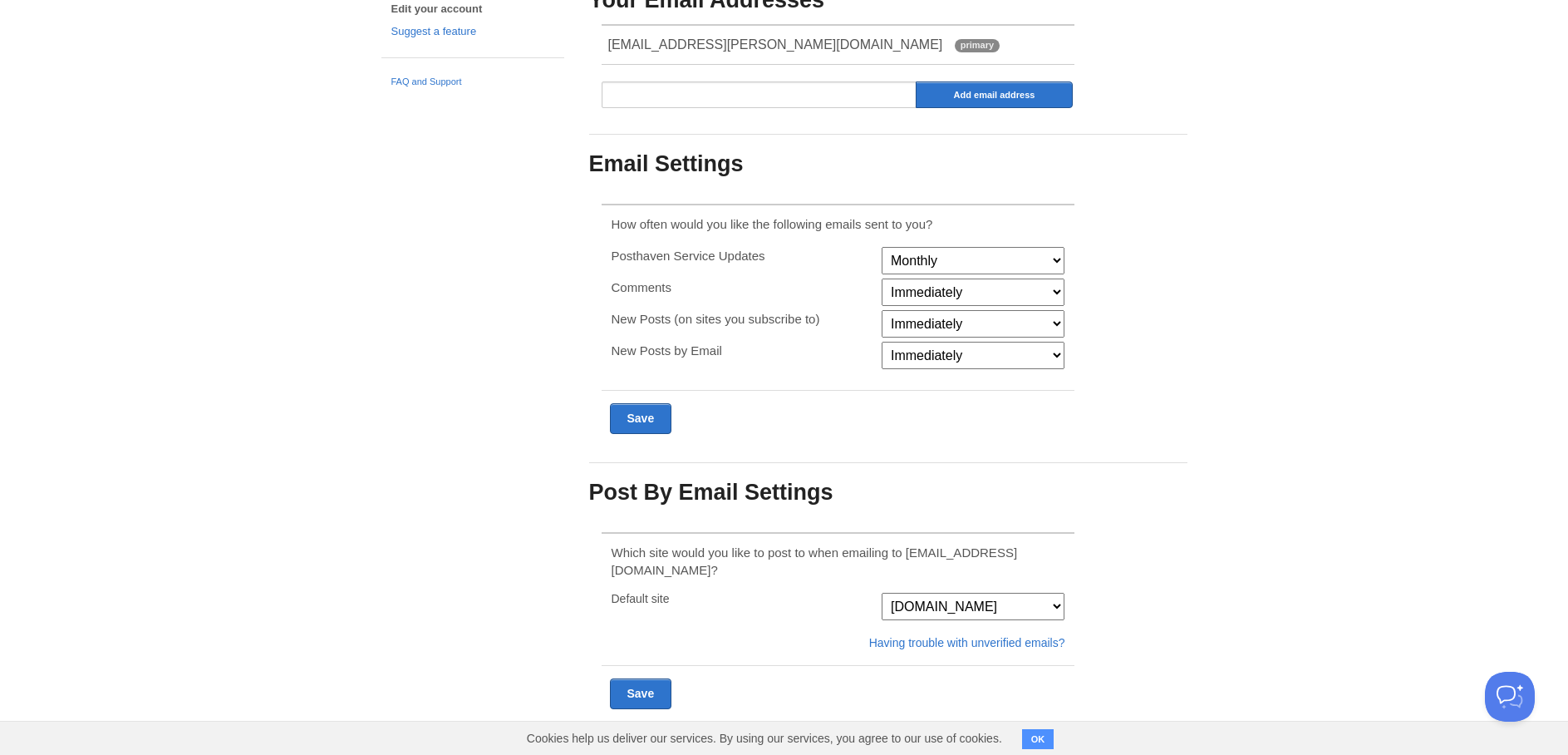
scroll to position [170, 0]
click at [1025, 593] on select "[DOMAIN_NAME]" at bounding box center [973, 606] width 183 height 28
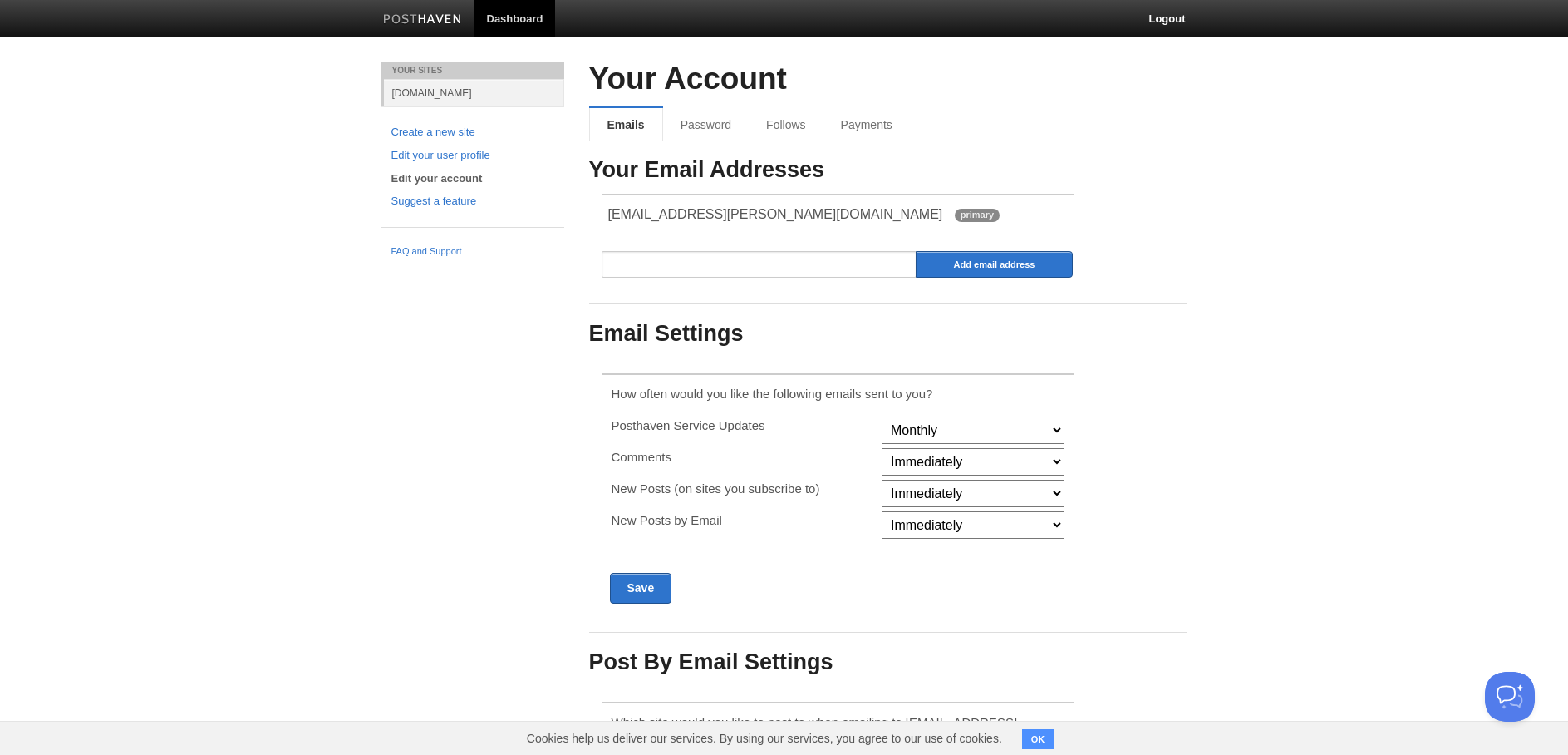
click at [509, 7] on link "Dashboard" at bounding box center [515, 19] width 82 height 37
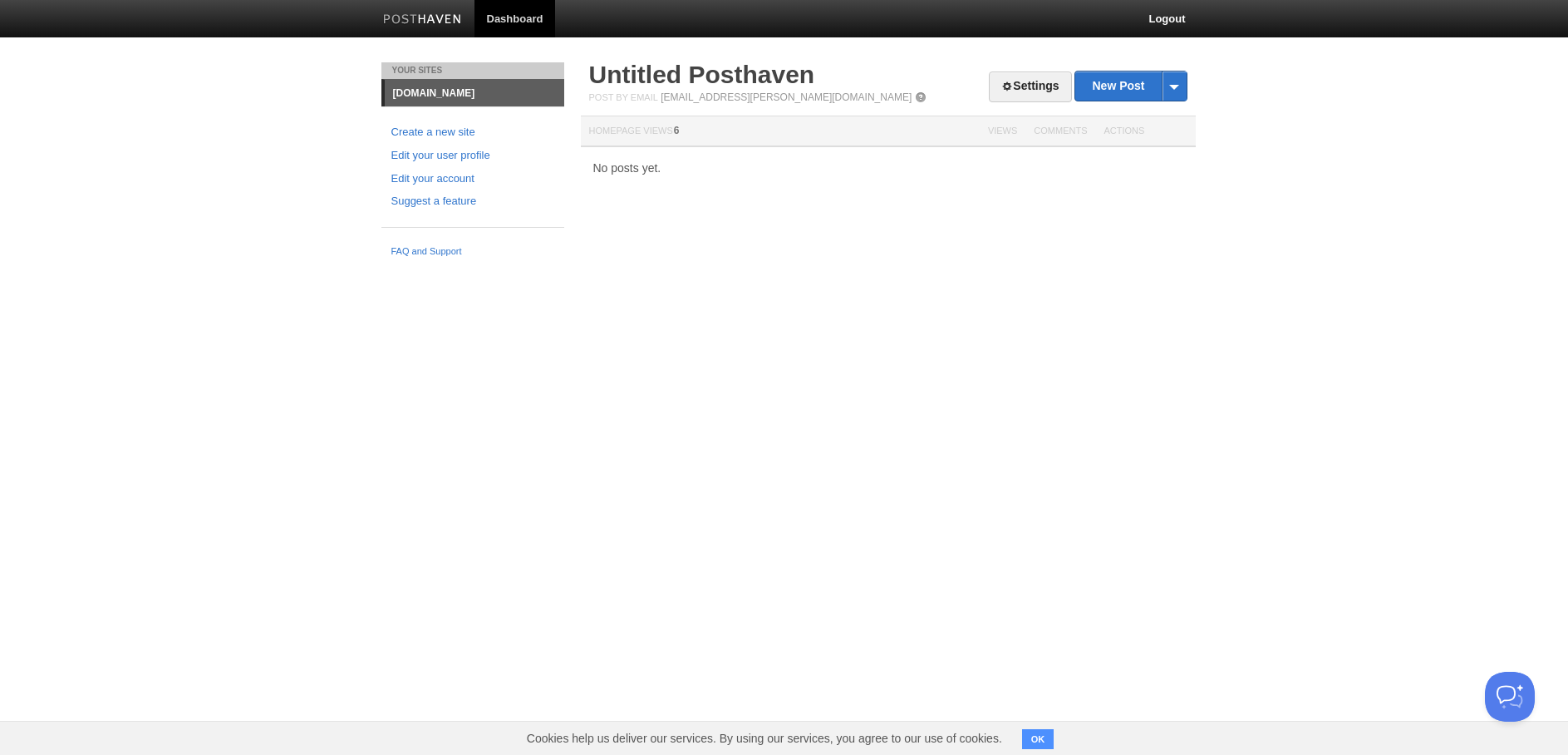
click at [307, 211] on body "Dashboard Logout Your Sites [DOMAIN_NAME] Create a new site Edit your user prof…" at bounding box center [784, 132] width 1568 height 265
drag, startPoint x: 458, startPoint y: 88, endPoint x: 471, endPoint y: 90, distance: 13.2
click at [458, 88] on link "[DOMAIN_NAME]" at bounding box center [474, 93] width 179 height 27
click at [393, 92] on link "[DOMAIN_NAME]" at bounding box center [474, 93] width 179 height 27
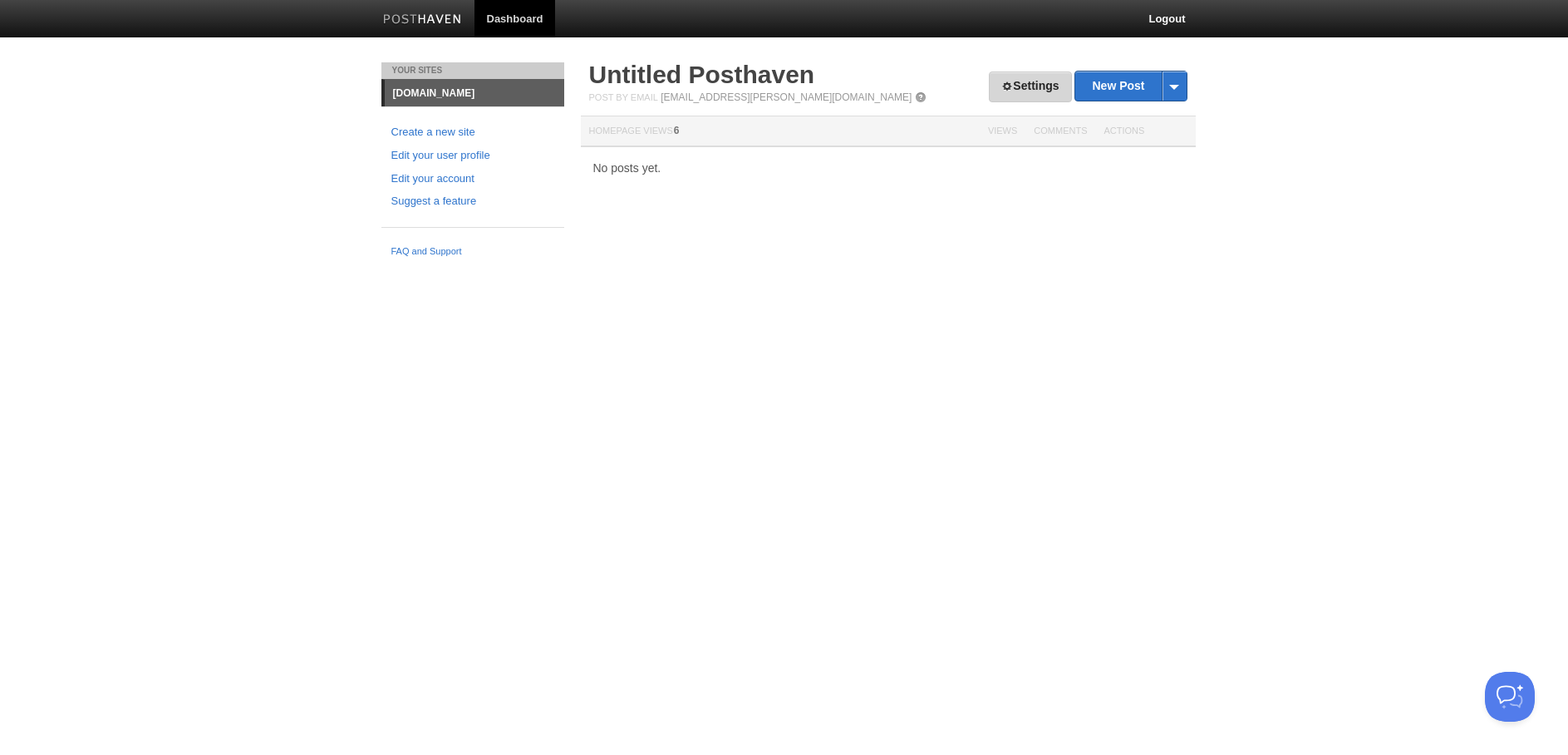
click at [1013, 77] on link "Settings" at bounding box center [1029, 86] width 83 height 31
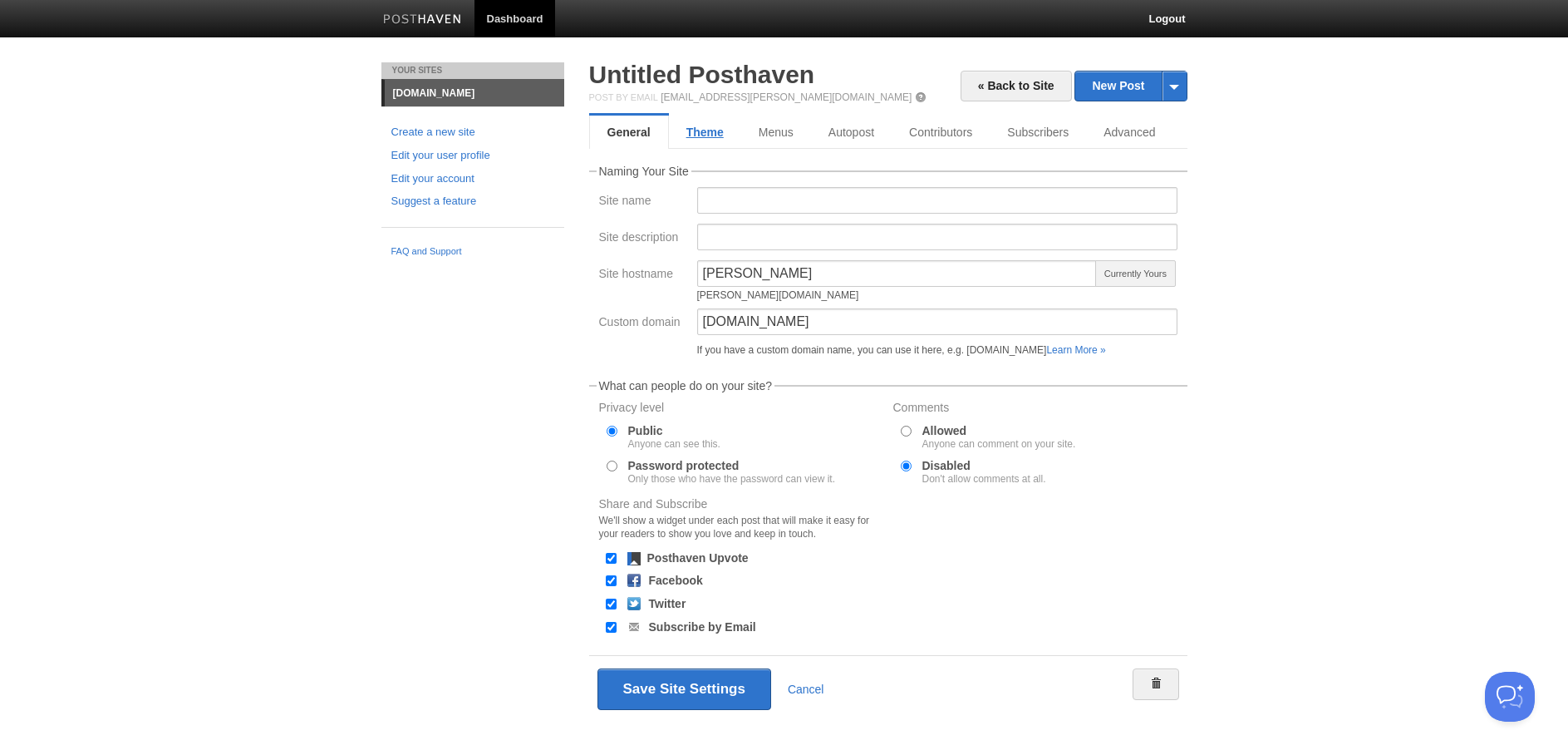
click at [703, 131] on link "Theme" at bounding box center [704, 131] width 72 height 33
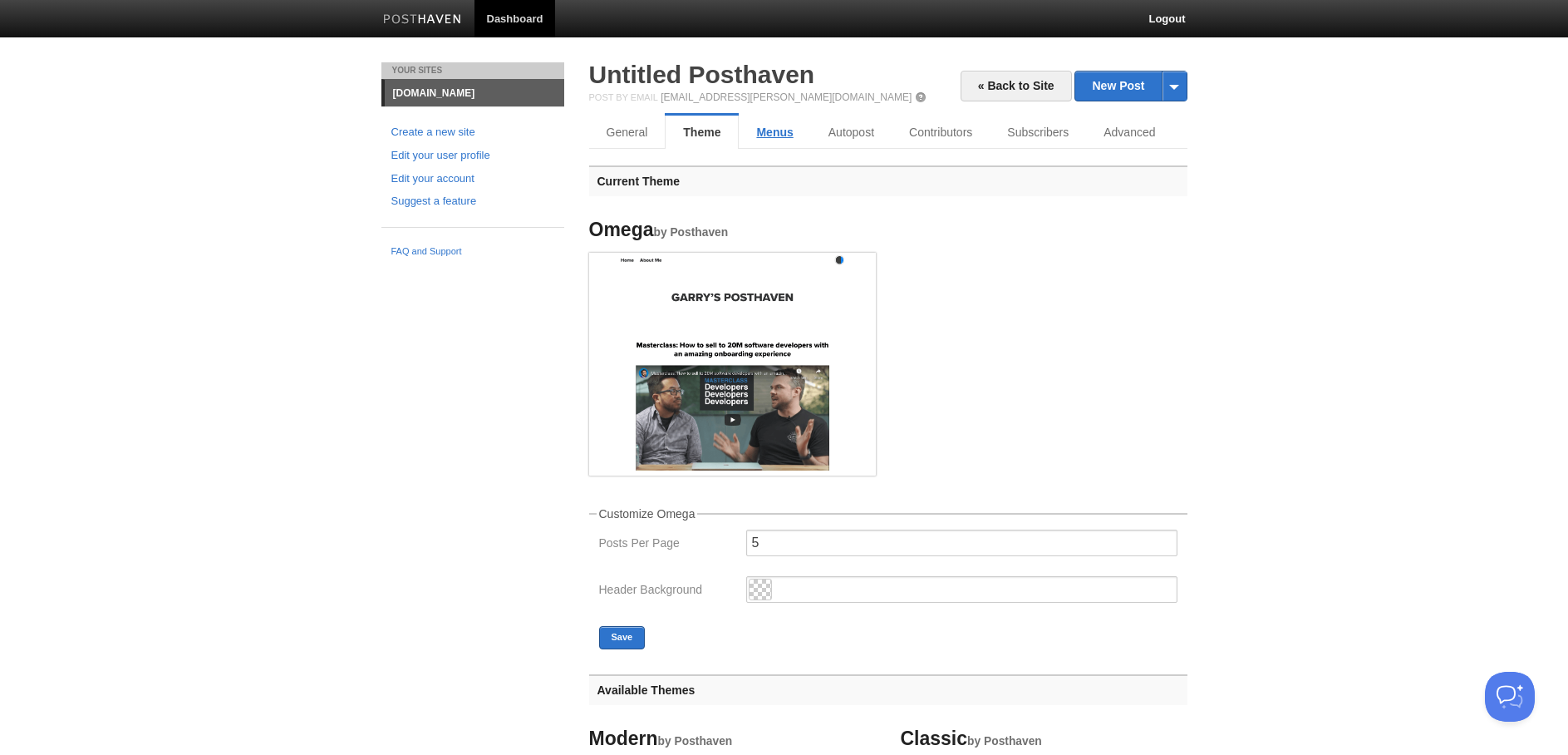
click at [785, 131] on link "Menus" at bounding box center [774, 131] width 71 height 33
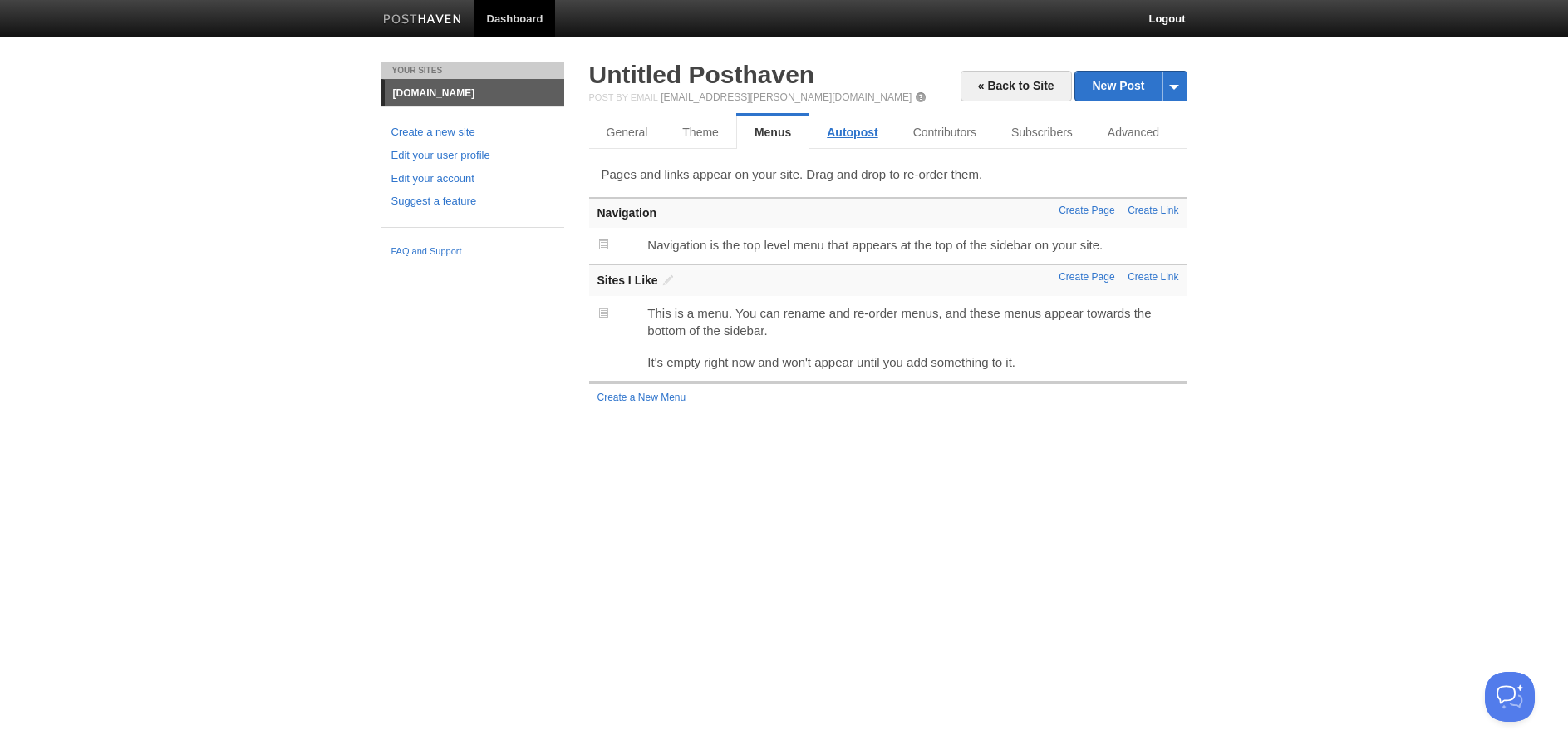
click at [838, 123] on link "Autopost" at bounding box center [851, 131] width 85 height 33
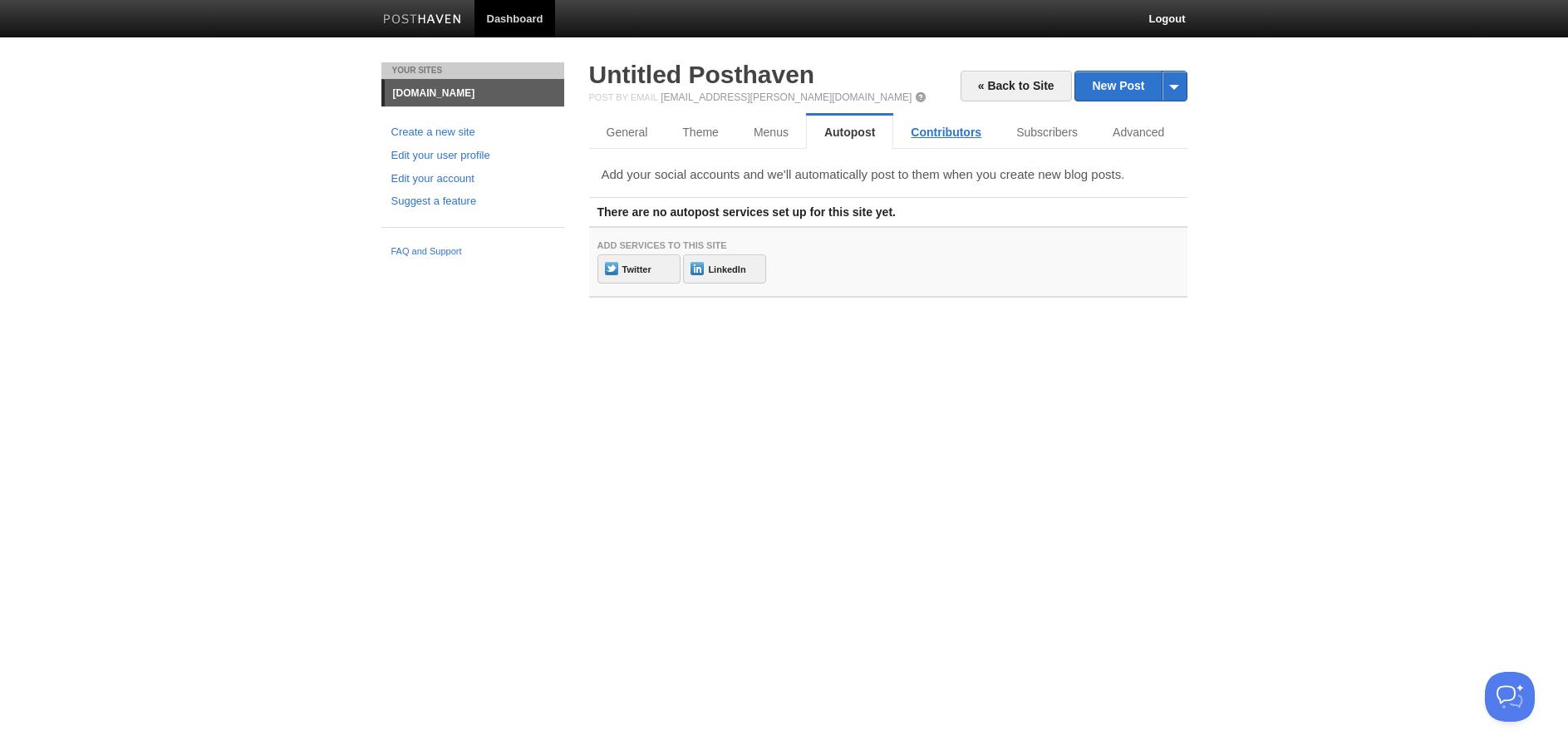
click at [936, 146] on link "Contributors" at bounding box center [946, 131] width 106 height 33
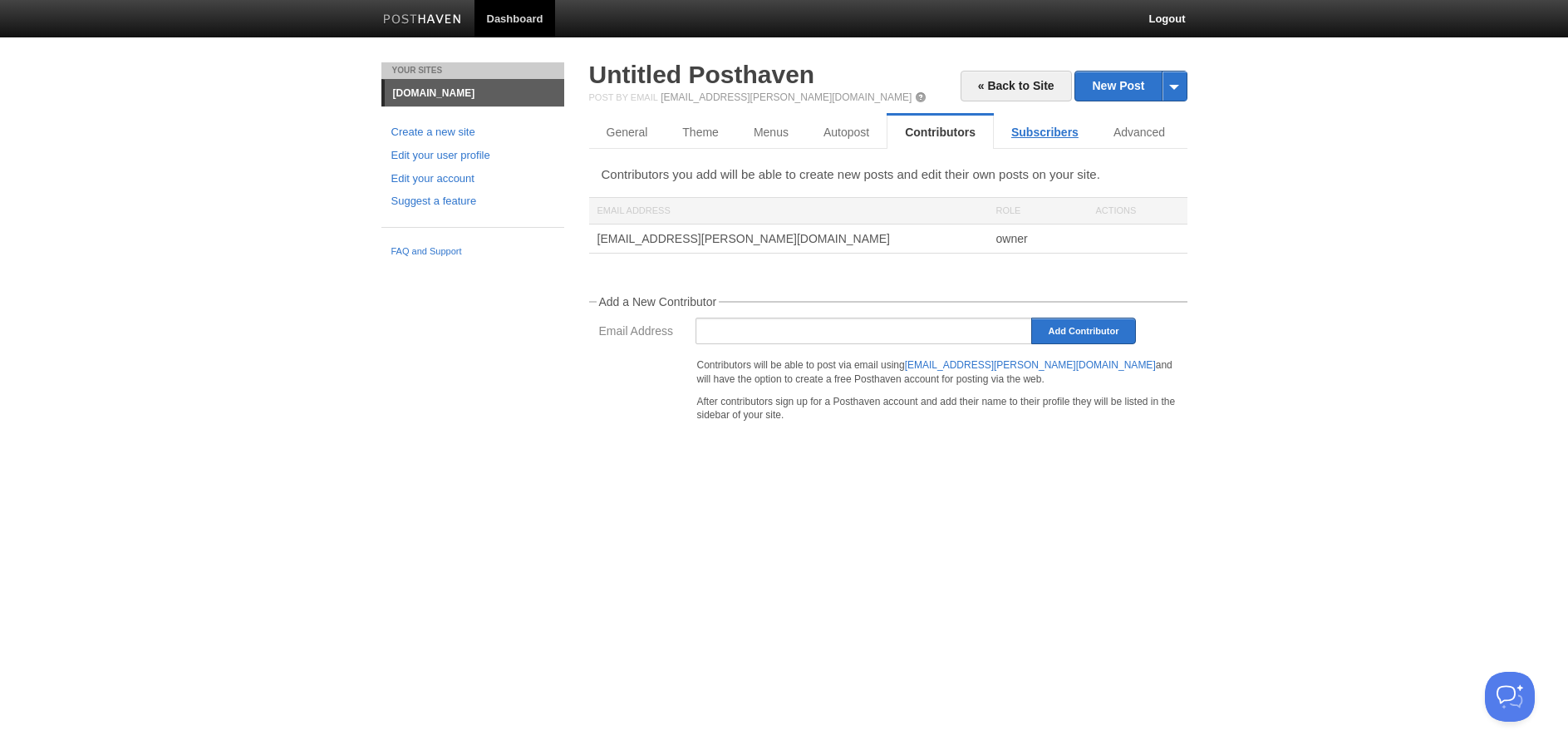
click at [1036, 132] on link "Subscribers" at bounding box center [1044, 131] width 102 height 33
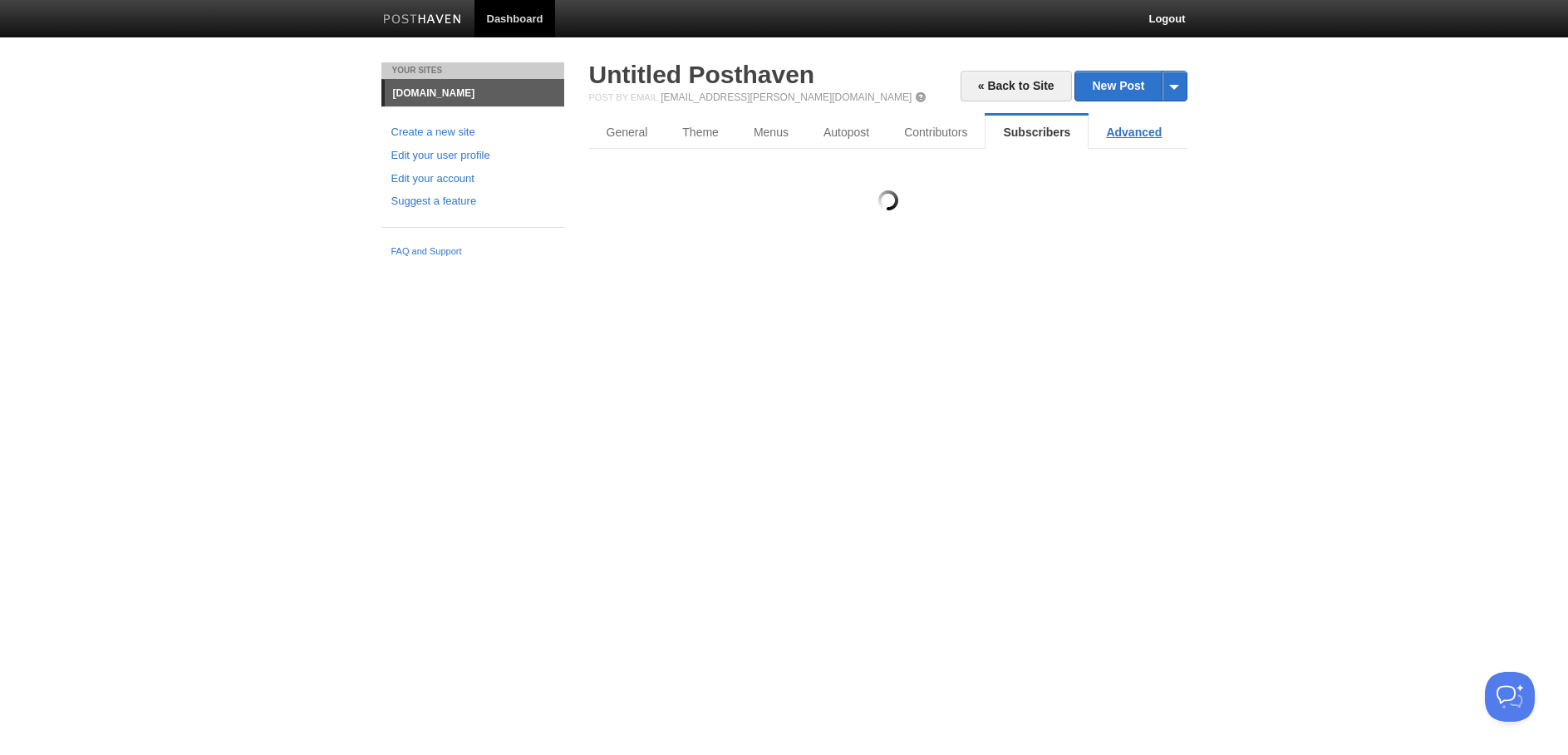
click at [1115, 134] on link "Advanced" at bounding box center [1134, 131] width 91 height 33
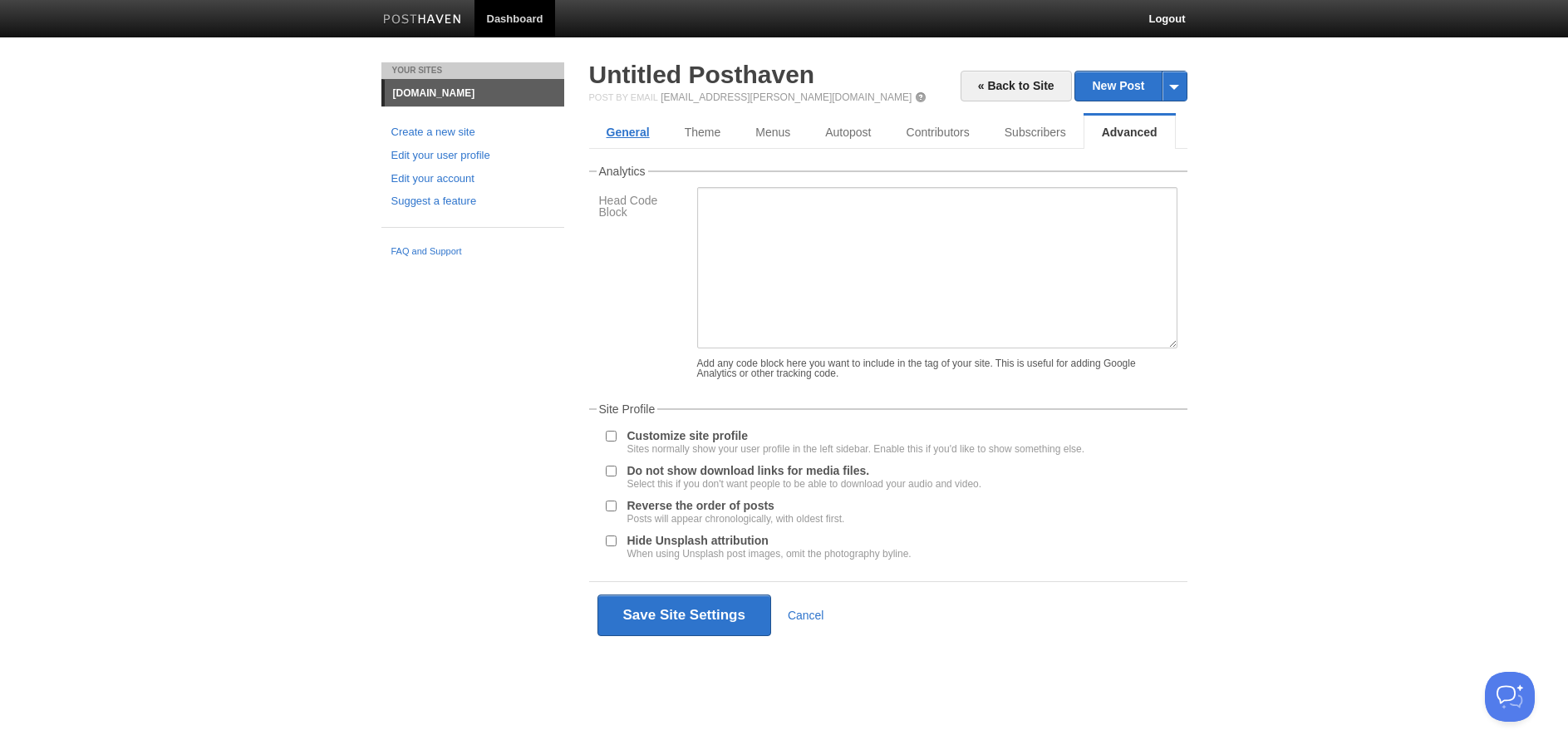
click at [602, 136] on link "General" at bounding box center [628, 131] width 78 height 33
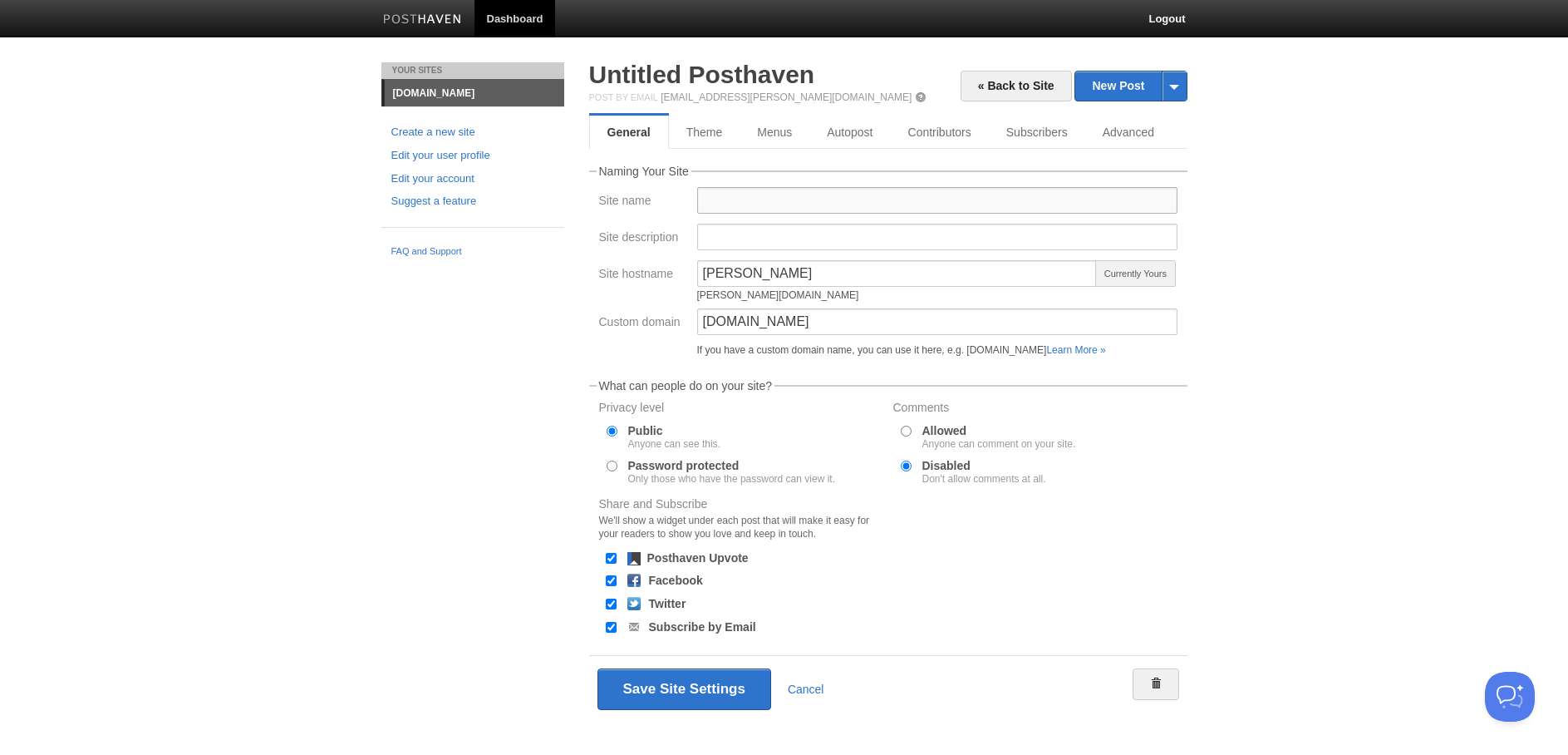
click at [713, 207] on input "Site name" at bounding box center [937, 201] width 480 height 27
type input "[PERSON_NAME] Blog"
drag, startPoint x: 797, startPoint y: 225, endPoint x: 771, endPoint y: 219, distance: 26.7
click at [771, 219] on fieldset "Naming Your Site Site name Suprith Reddy Blog Site description I write to clear…" at bounding box center [888, 264] width 598 height 198
type input "Writing for cla"
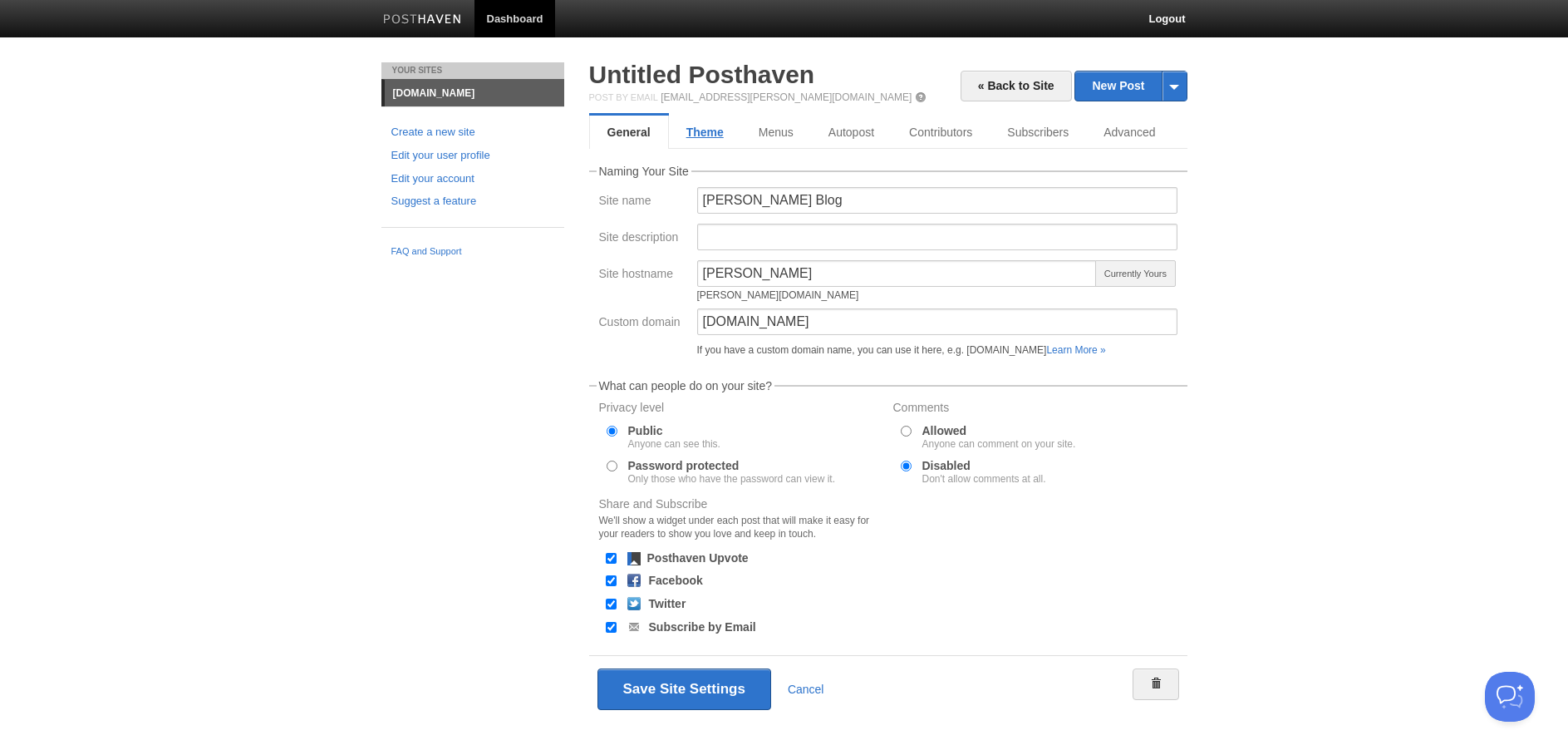
click at [701, 133] on link "Theme" at bounding box center [704, 131] width 72 height 33
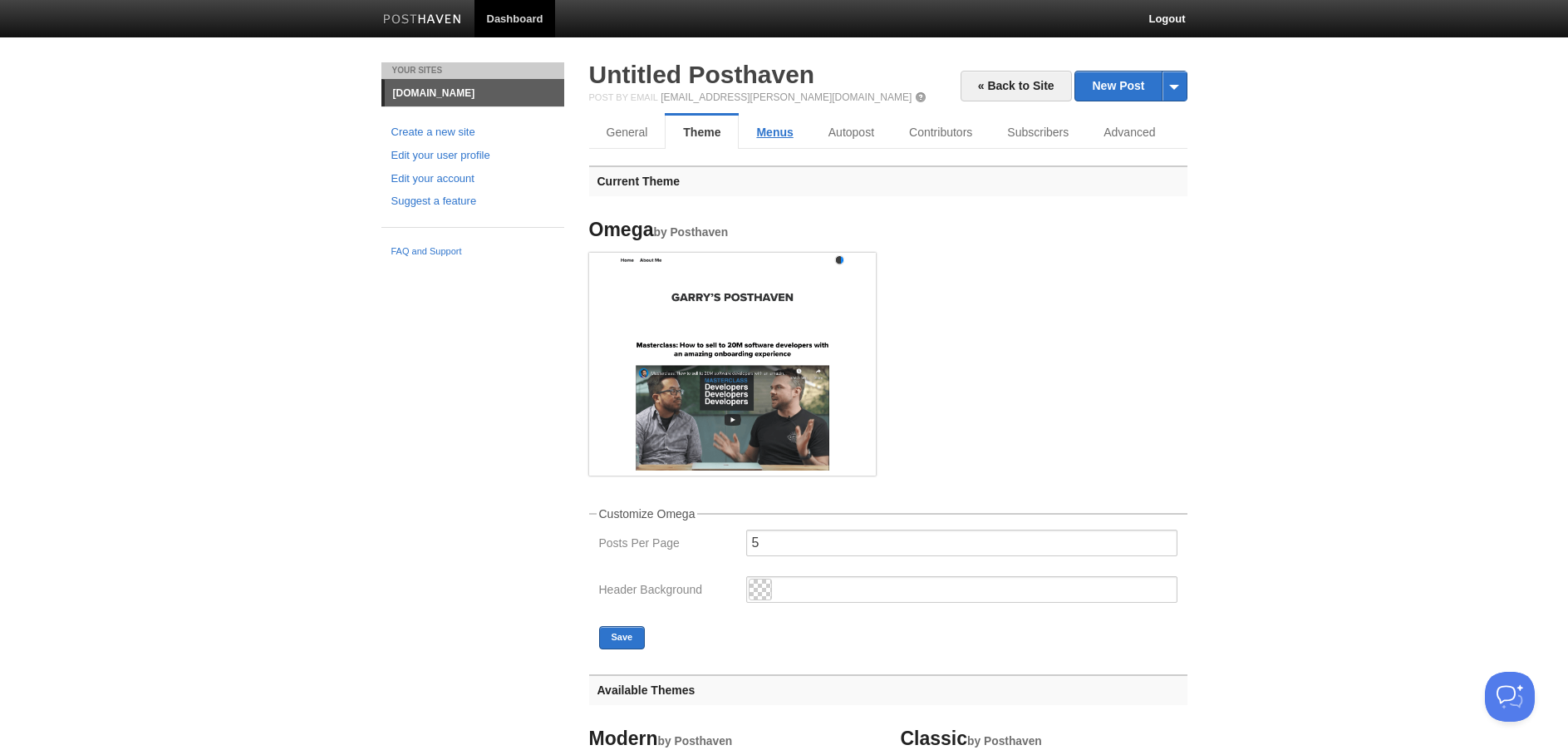
click at [767, 128] on link "Menus" at bounding box center [774, 131] width 71 height 33
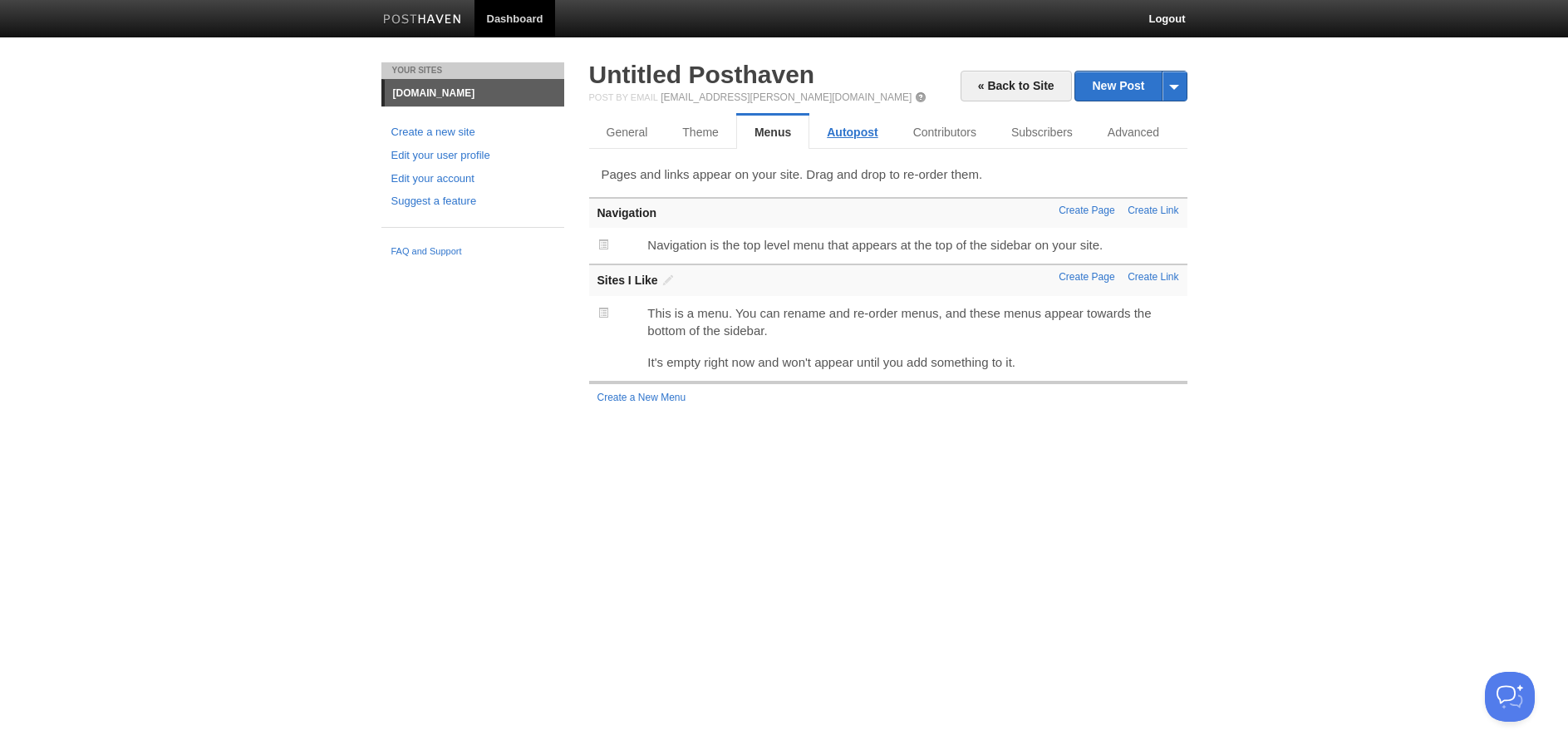
click at [864, 139] on link "Autopost" at bounding box center [851, 131] width 85 height 33
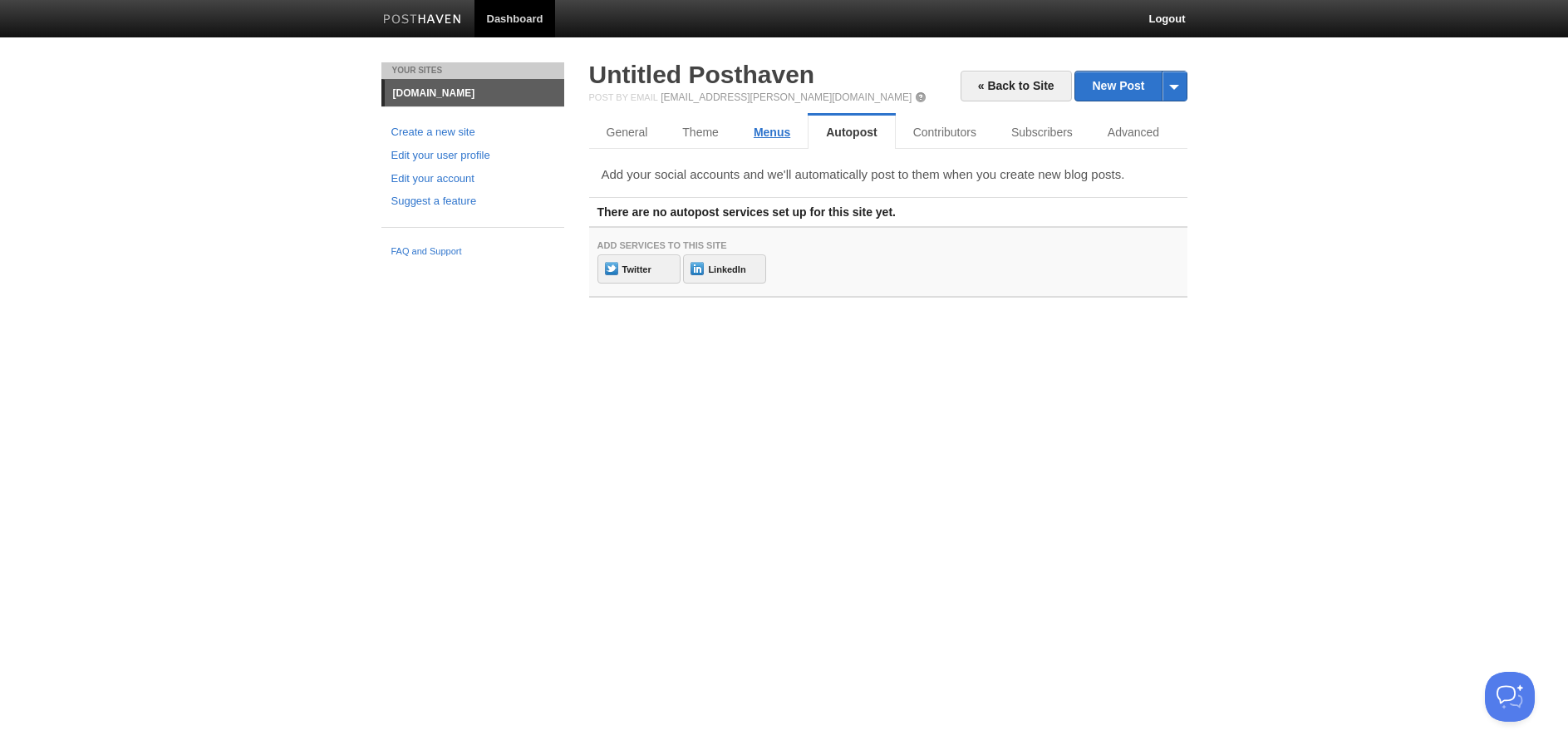
click at [755, 131] on link "Menus" at bounding box center [772, 131] width 71 height 33
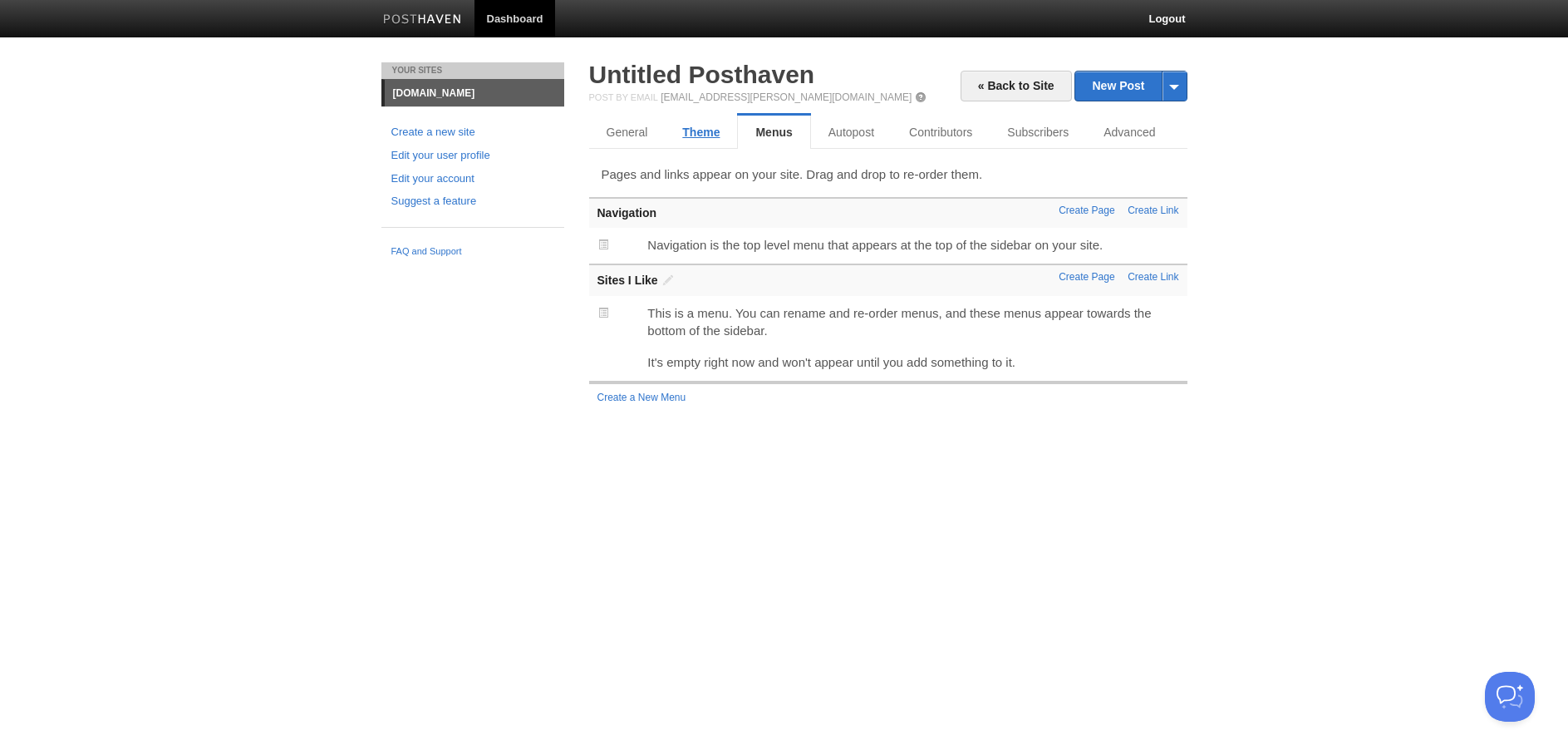
click at [678, 123] on link "Theme" at bounding box center [700, 131] width 72 height 33
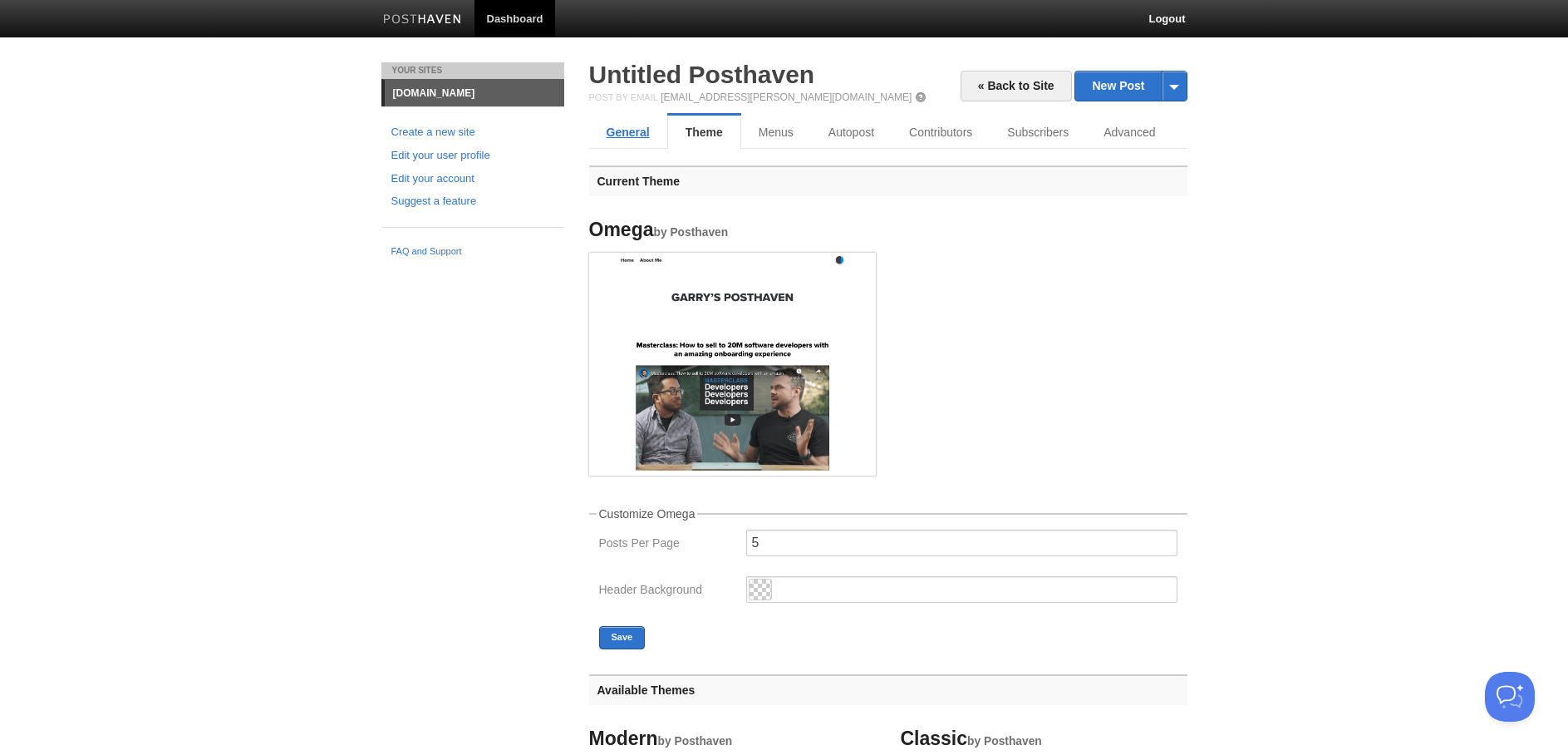
click at [620, 126] on link "General" at bounding box center [628, 131] width 78 height 33
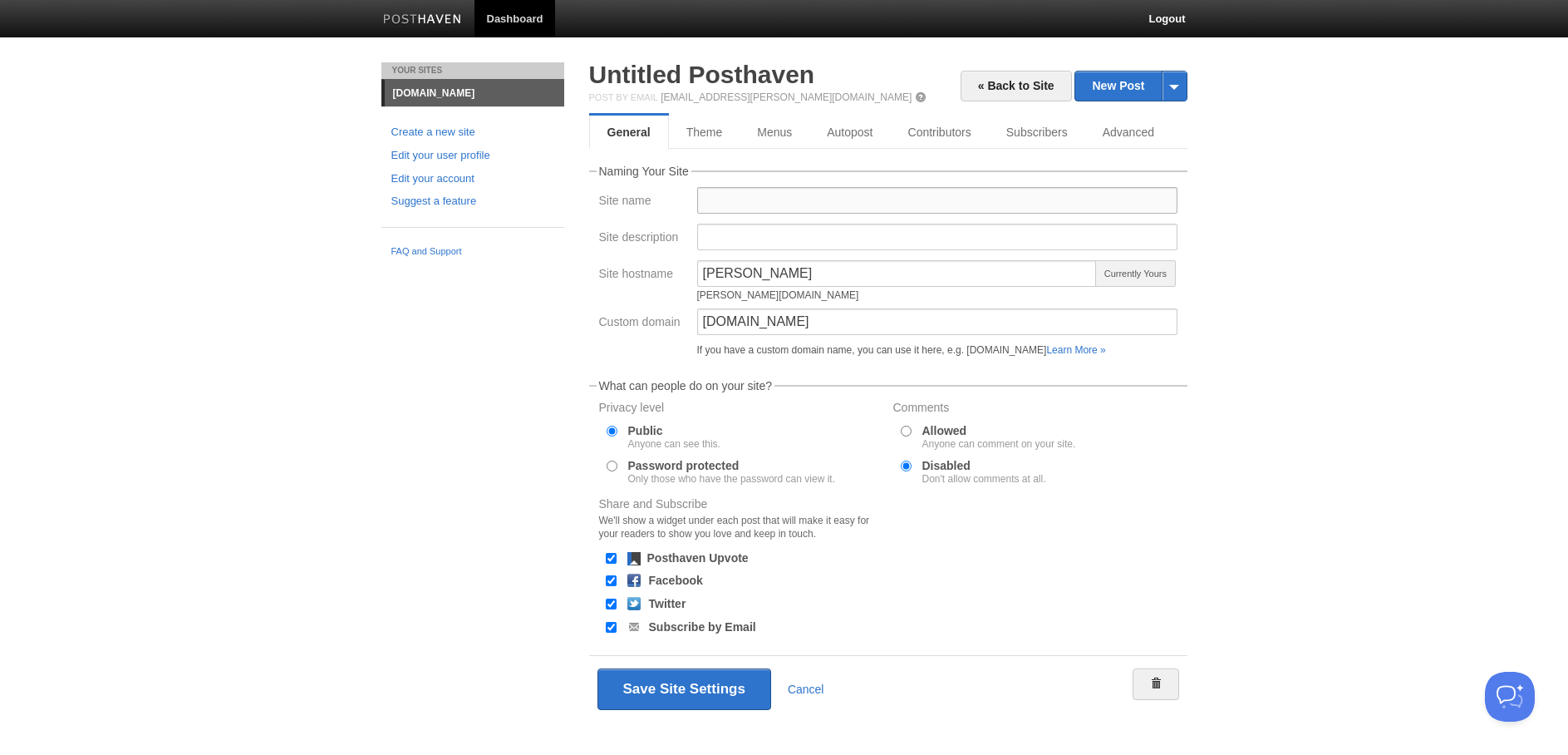
click at [715, 207] on input "Site name" at bounding box center [937, 201] width 480 height 27
type input "[PERSON_NAME] Blog"
drag, startPoint x: 376, startPoint y: 477, endPoint x: 399, endPoint y: 473, distance: 23.3
click at [376, 477] on div "Your Sites blog.suprithreddy.com Create a new site Edit your user profile Edit …" at bounding box center [784, 417] width 831 height 709
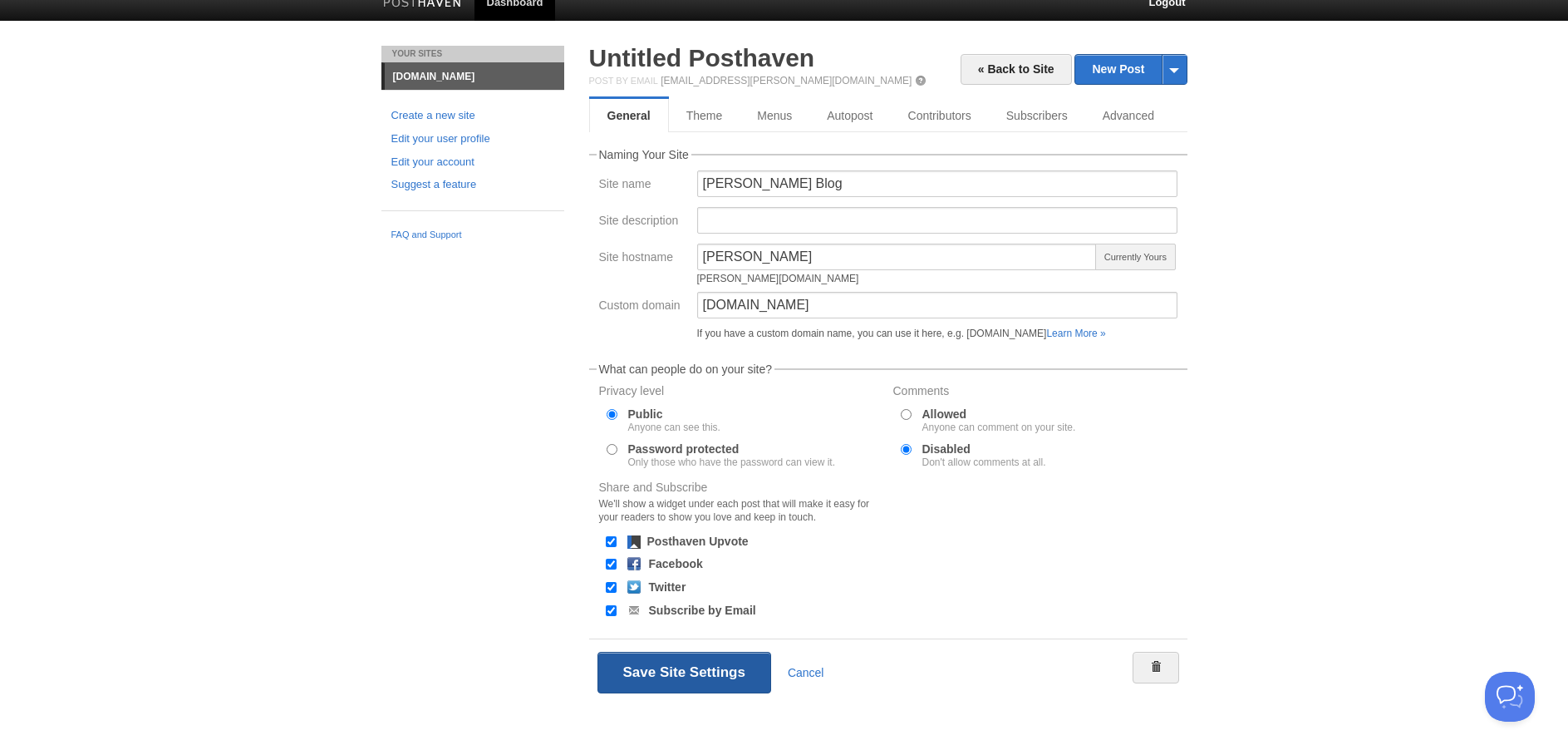
click at [699, 661] on button "Save Site Settings" at bounding box center [685, 672] width 174 height 42
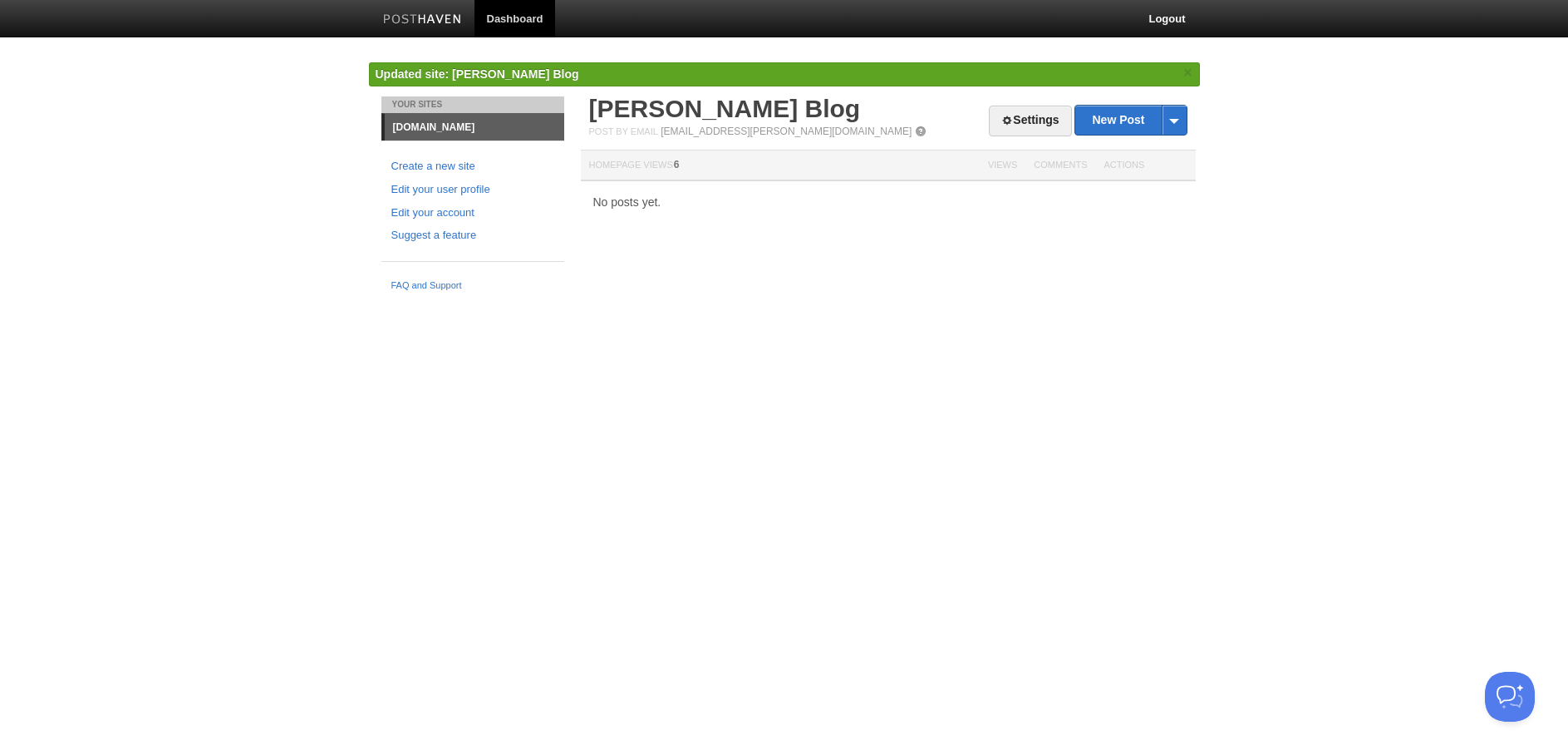
click at [463, 126] on link "[DOMAIN_NAME]" at bounding box center [474, 127] width 179 height 27
click at [1033, 128] on link "Settings" at bounding box center [1029, 121] width 83 height 31
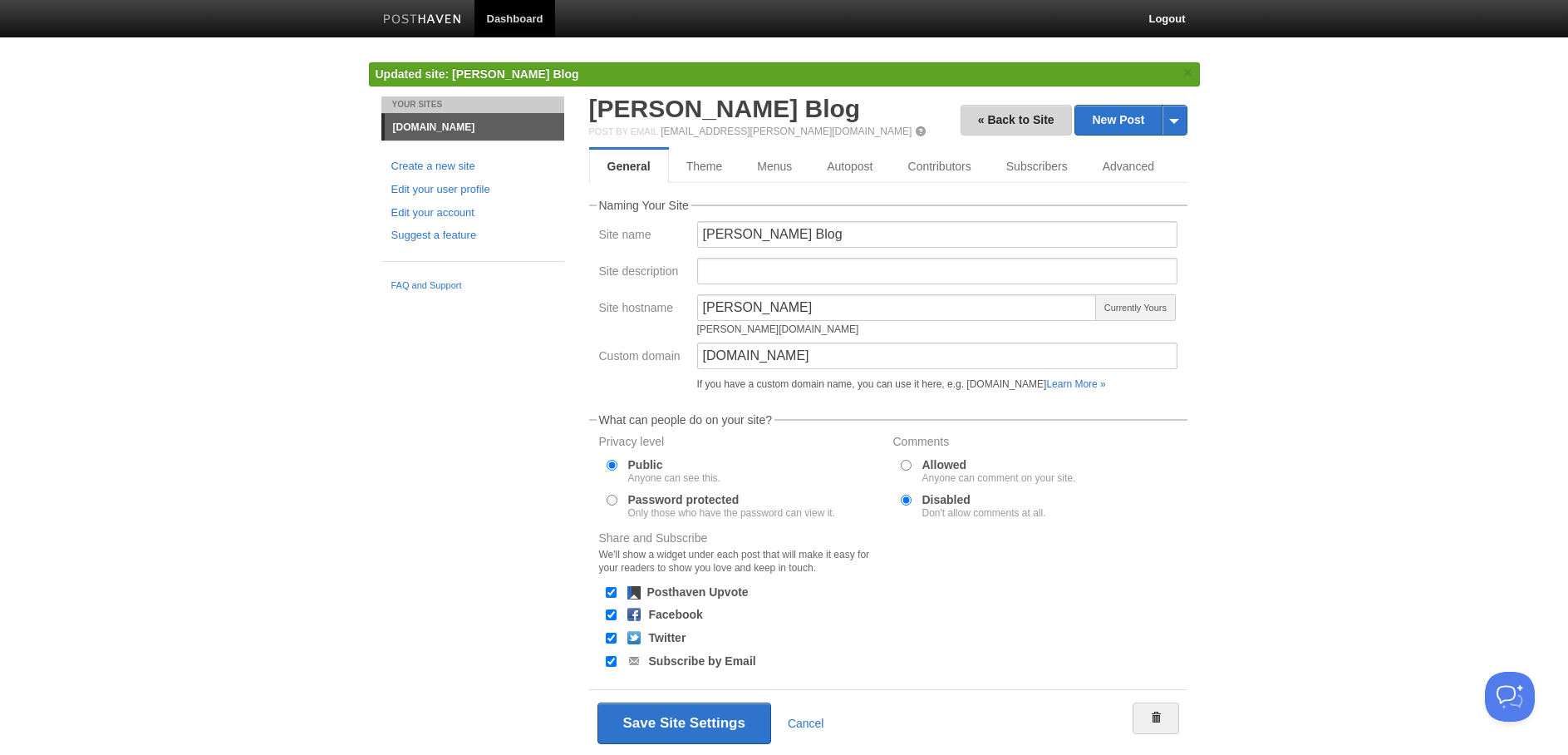
click at [1018, 128] on link "« Back to Site" at bounding box center [1016, 120] width 111 height 31
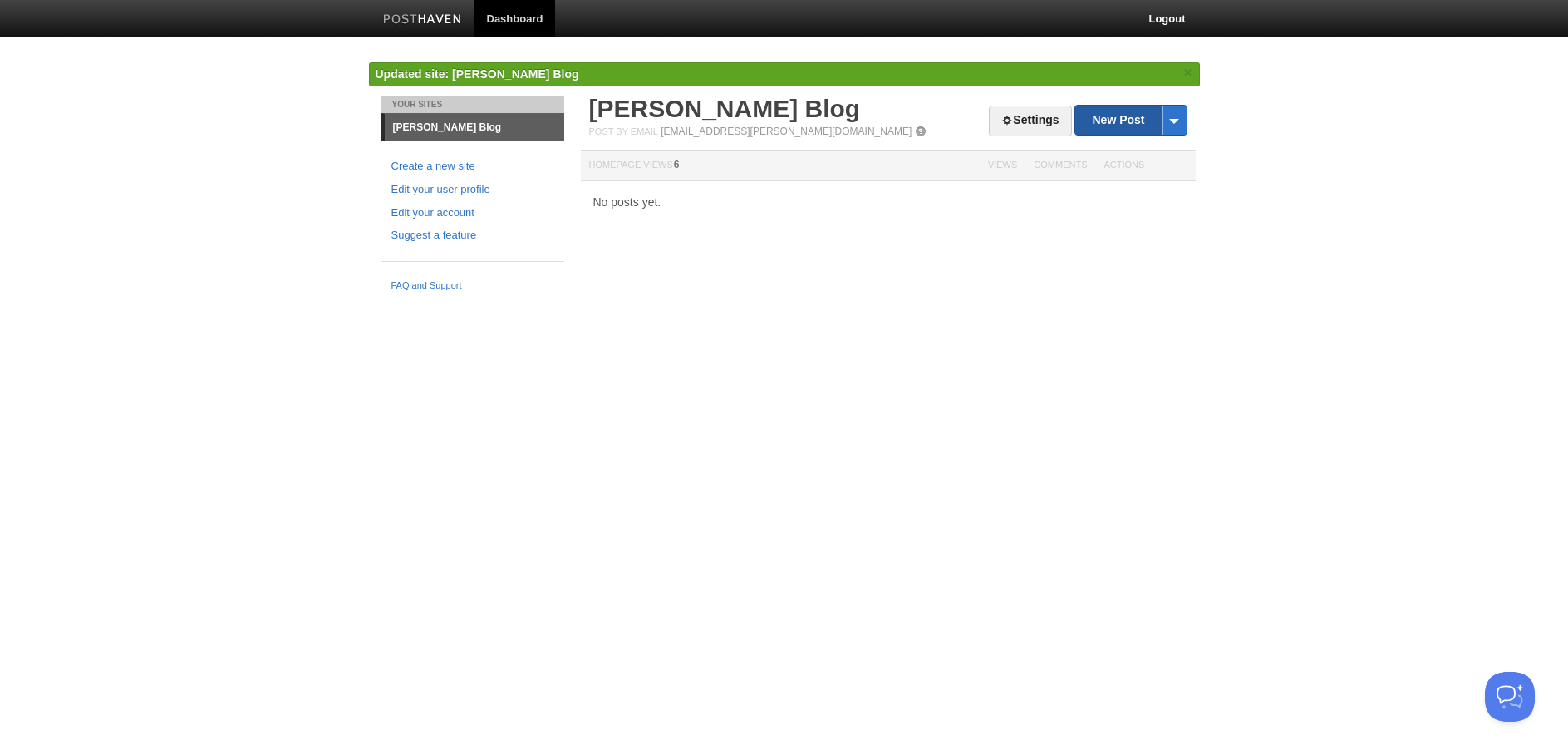
click at [1128, 127] on link "New Post" at bounding box center [1130, 120] width 110 height 29
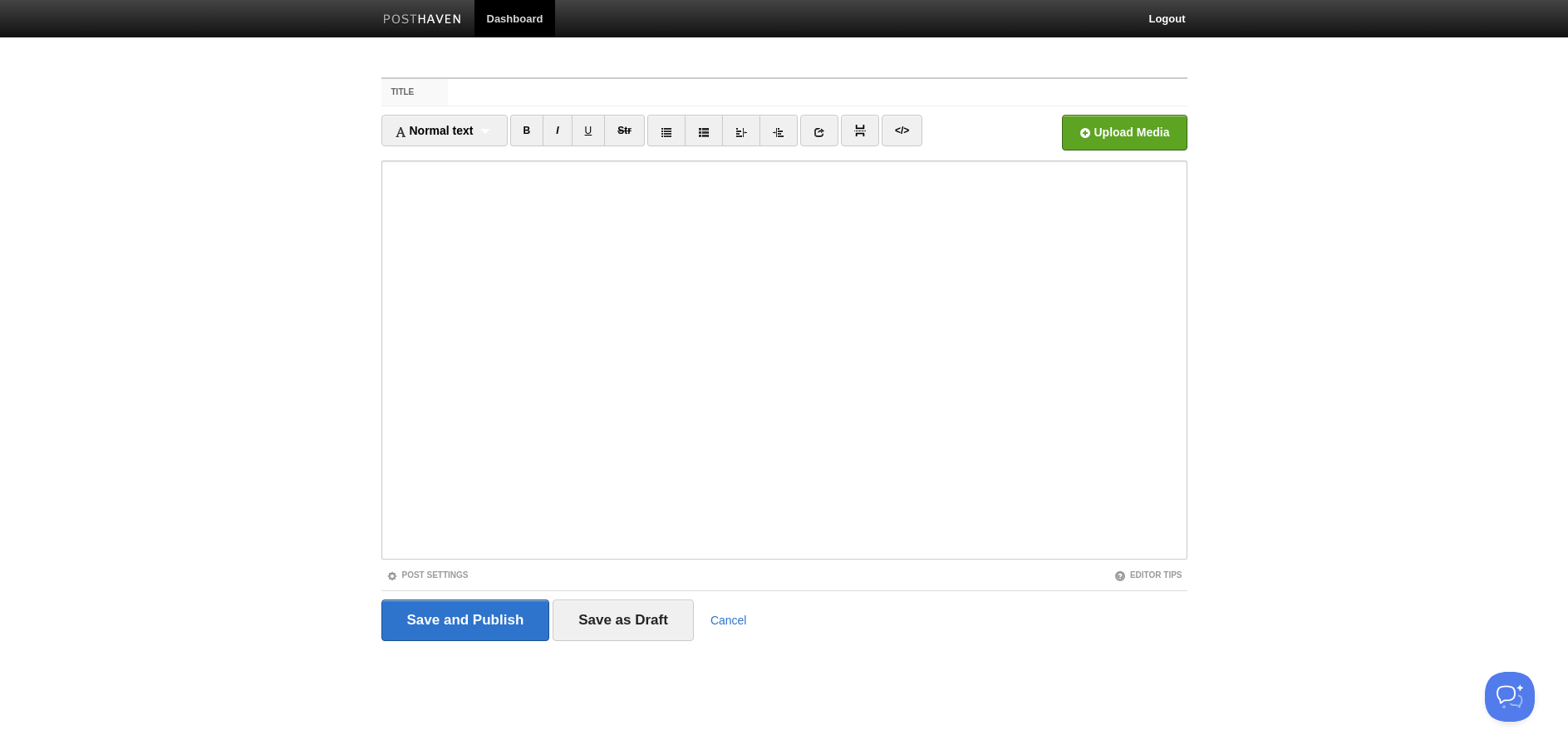
click at [495, 83] on input "Title" at bounding box center [817, 92] width 739 height 27
type input "A posthave draft"
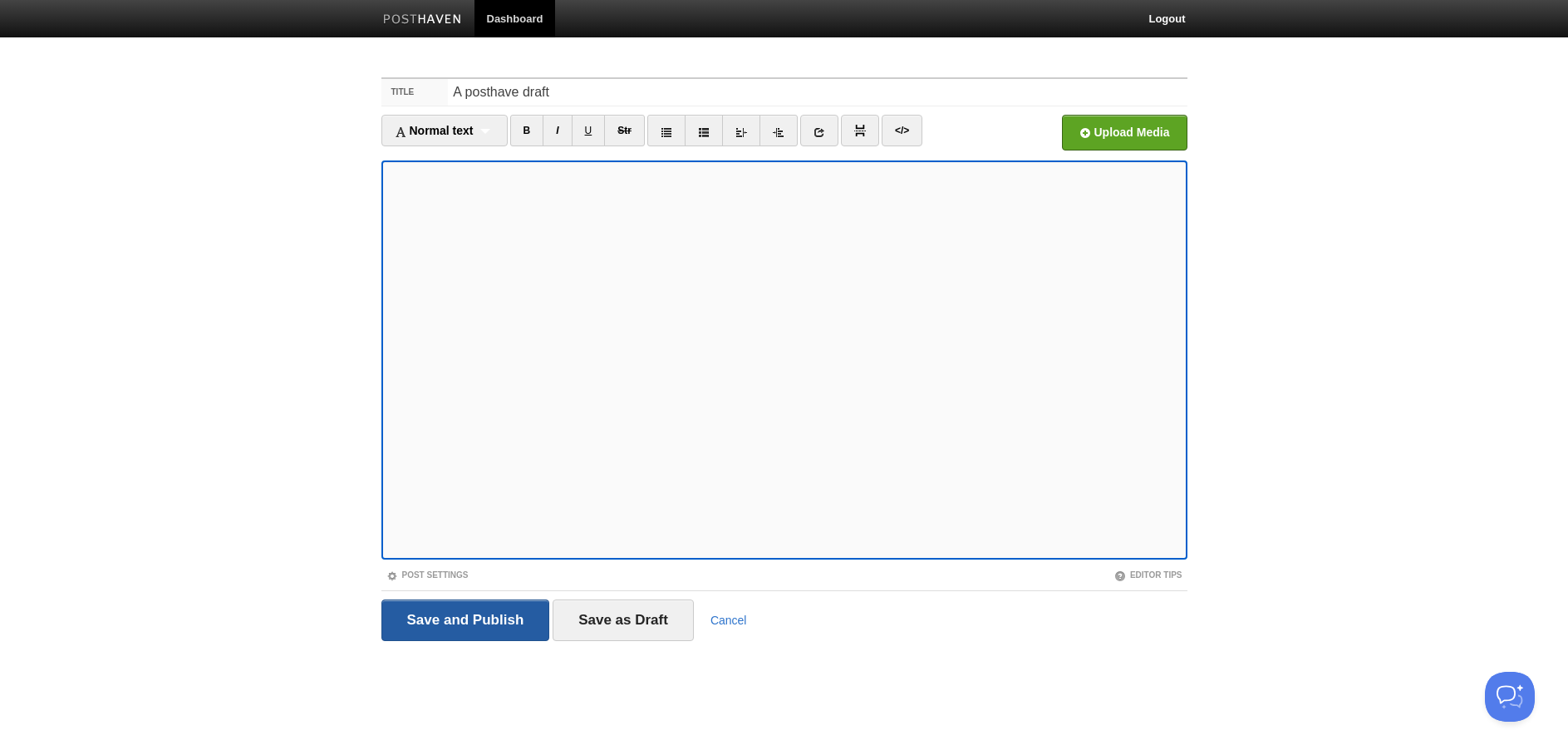
click at [498, 616] on input "Save and Publish" at bounding box center [465, 620] width 169 height 42
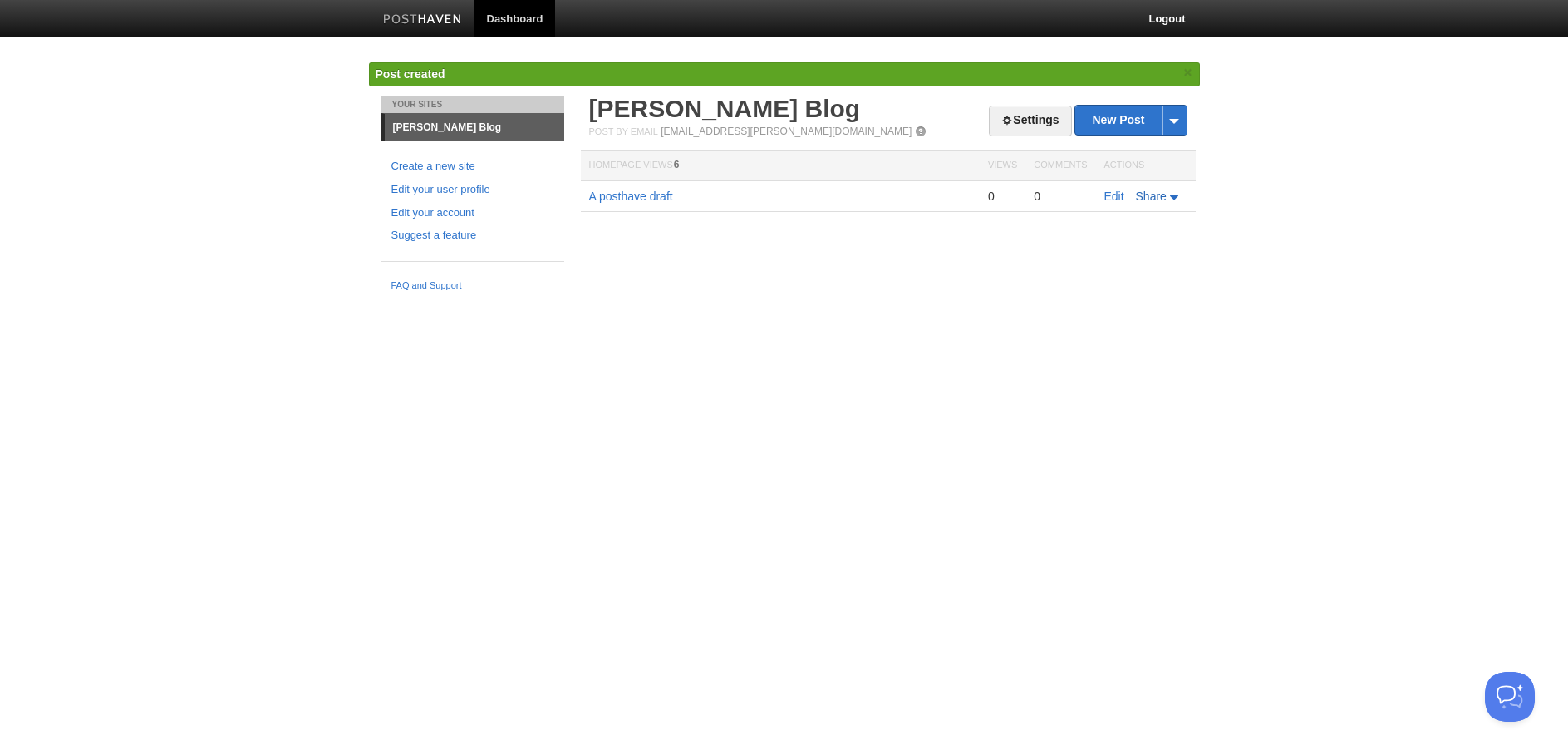
click at [1169, 195] on icon at bounding box center [1173, 197] width 8 height 4
drag, startPoint x: 969, startPoint y: 252, endPoint x: 986, endPoint y: 237, distance: 22.7
click at [969, 252] on div "Settings New Post by Web by Email Suprith Reddy Blog Post by Email post@suprith…" at bounding box center [888, 179] width 623 height 164
click at [1111, 196] on link "Edit" at bounding box center [1113, 195] width 20 height 13
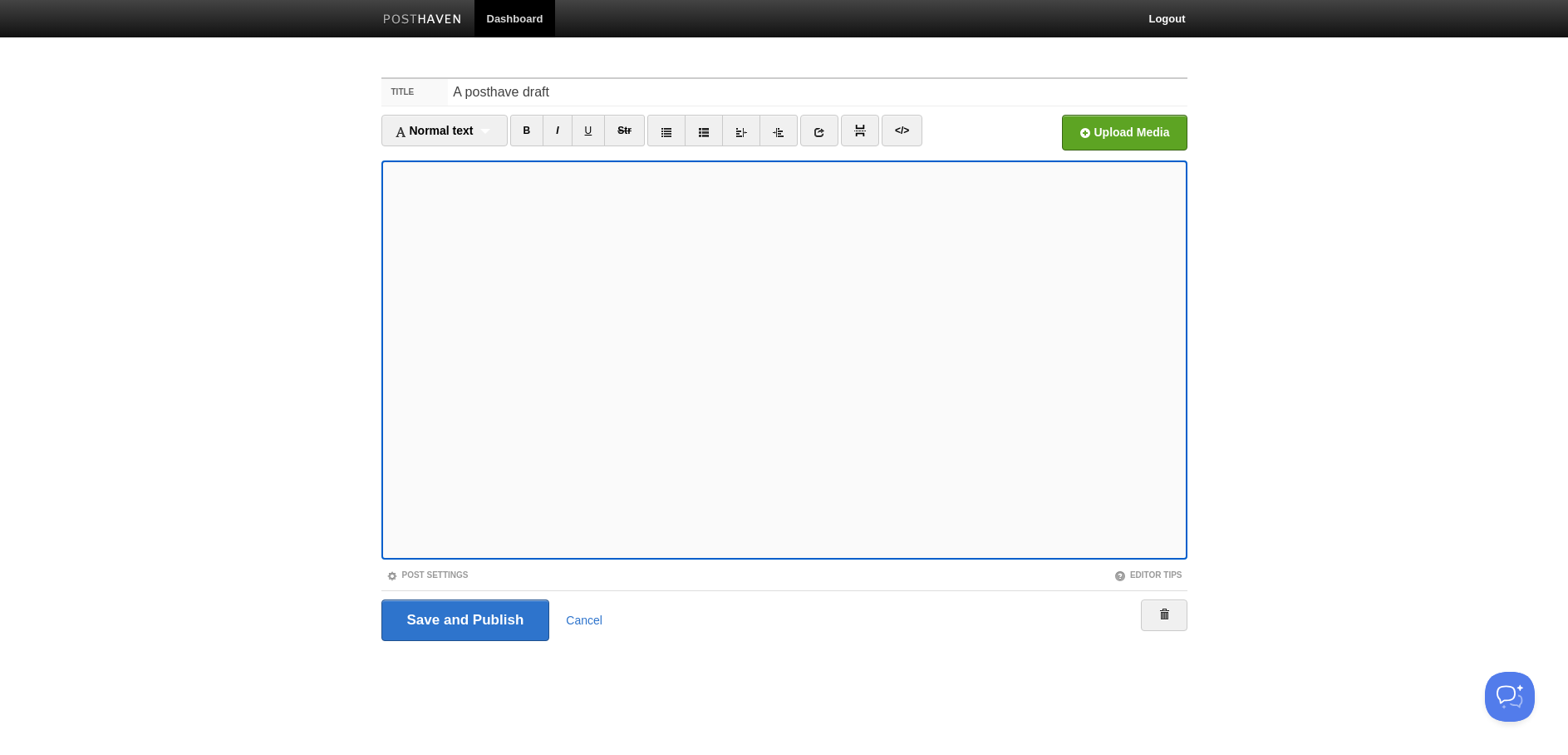
click at [508, 29] on link "Dashboard" at bounding box center [515, 19] width 82 height 37
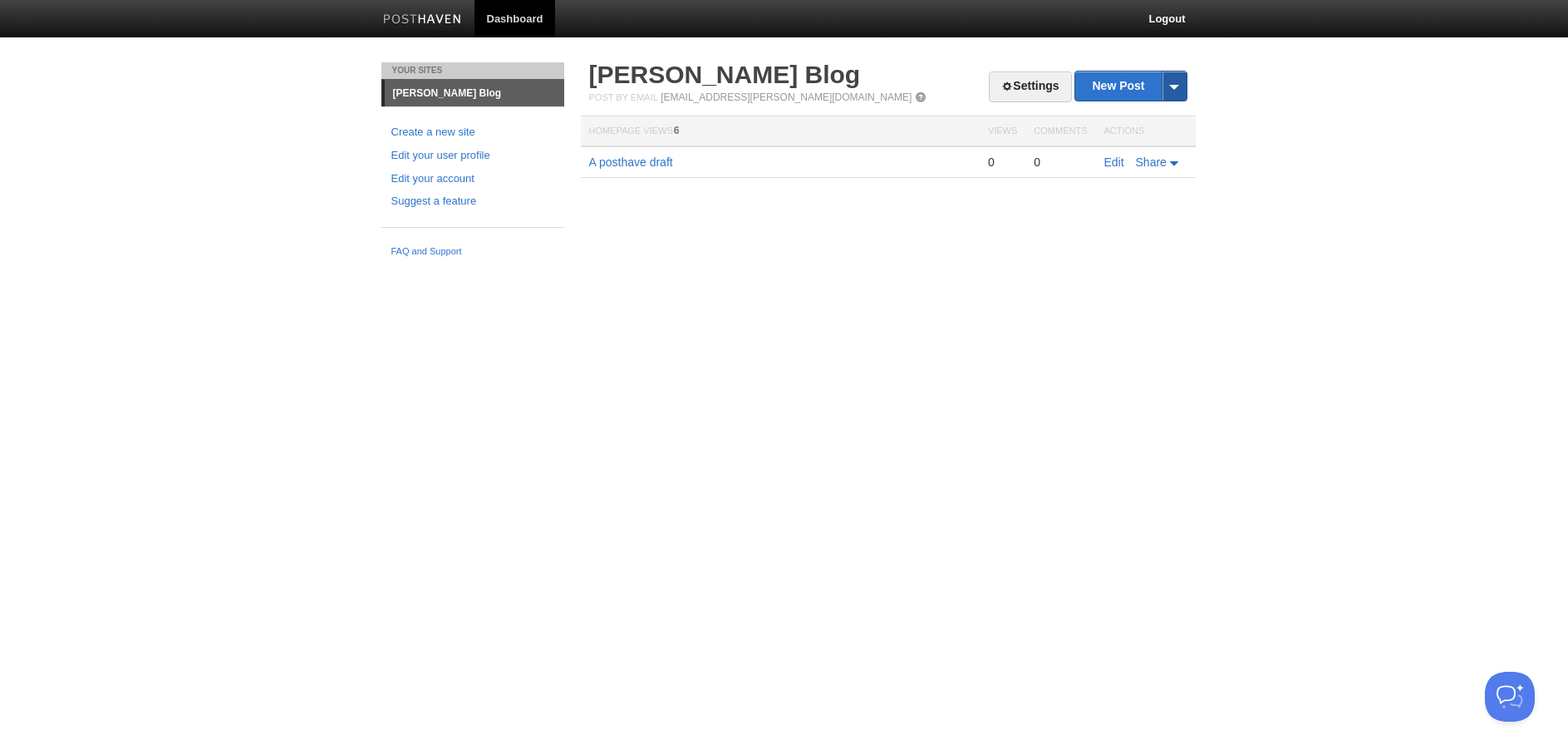
click at [1173, 88] on span at bounding box center [1174, 85] width 25 height 29
drag, startPoint x: 907, startPoint y: 282, endPoint x: 976, endPoint y: 123, distance: 173.3
click at [910, 262] on html "Dashboard Logout Your Sites [PERSON_NAME] Blog Create a new site Edit your user…" at bounding box center [784, 132] width 1568 height 265
click at [1001, 83] on span at bounding box center [1006, 86] width 12 height 12
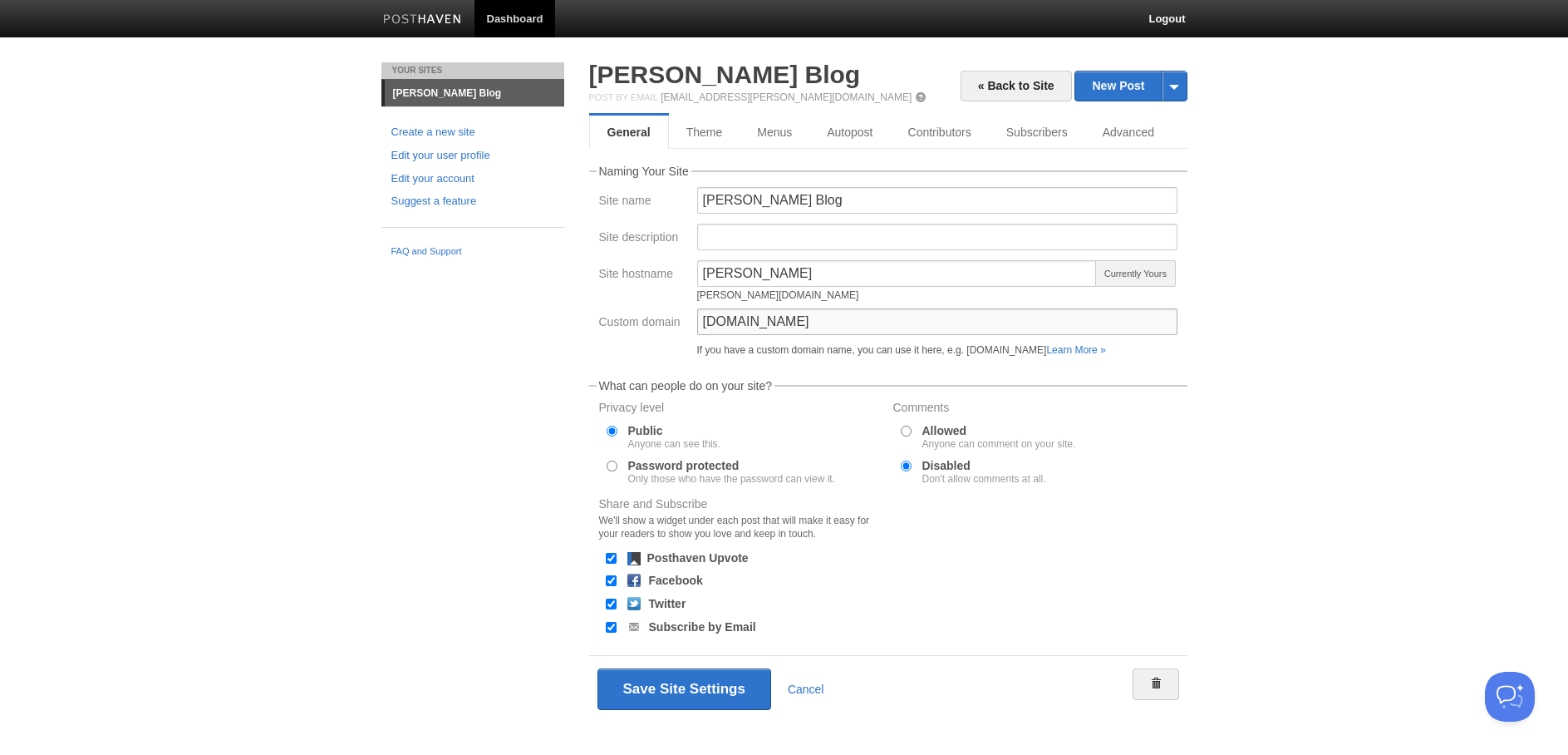
drag, startPoint x: 815, startPoint y: 322, endPoint x: 690, endPoint y: 316, distance: 125.1
click at [690, 316] on div "Custom domain [DOMAIN_NAME] If you have a custom domain name, you can use it he…" at bounding box center [888, 336] width 588 height 55
click at [934, 323] on input "[DOMAIN_NAME]" at bounding box center [937, 322] width 480 height 27
drag, startPoint x: 867, startPoint y: 318, endPoint x: 735, endPoint y: 316, distance: 132.0
click at [735, 316] on input "[DOMAIN_NAME]" at bounding box center [937, 322] width 480 height 27
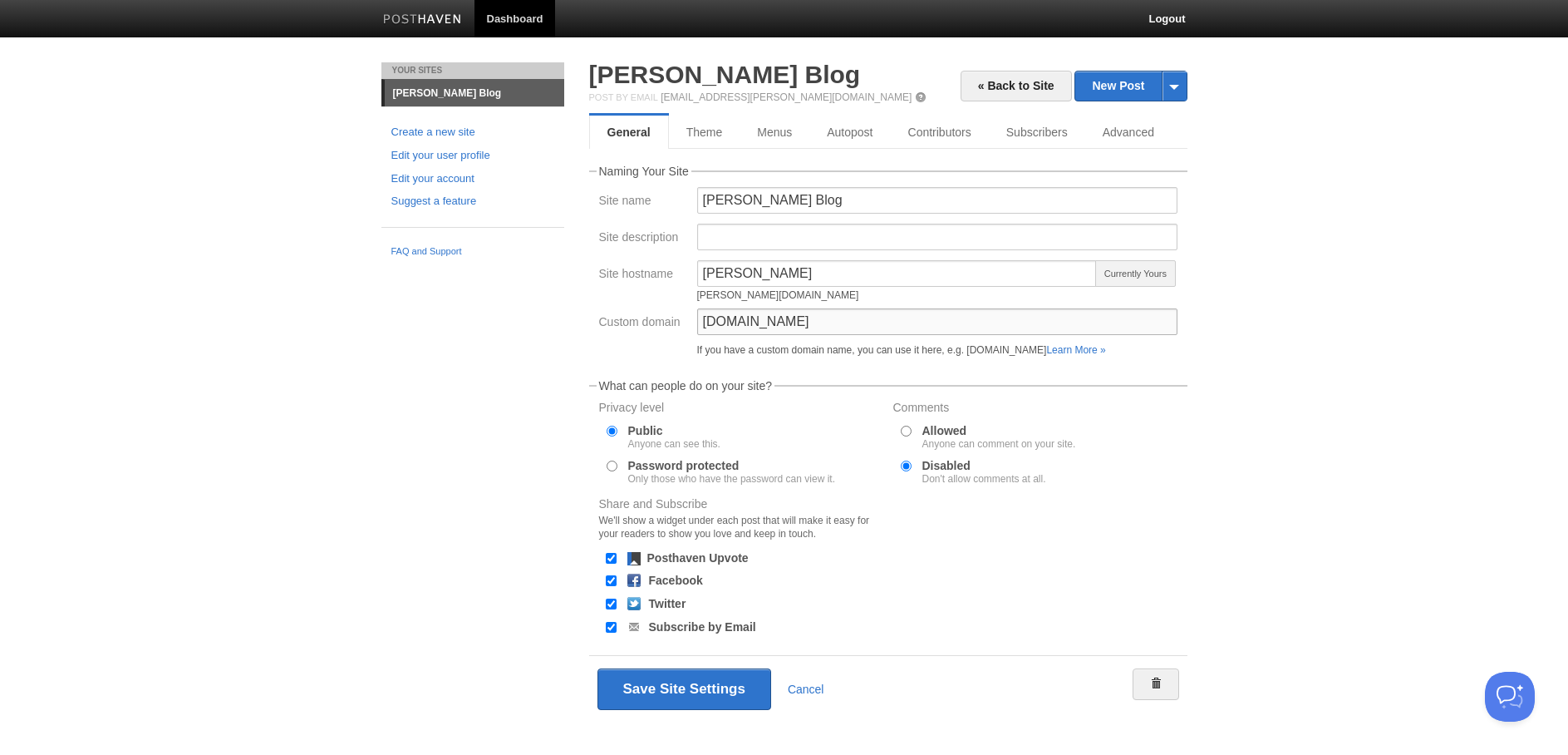
click at [871, 317] on input "[DOMAIN_NAME]" at bounding box center [937, 322] width 480 height 27
drag, startPoint x: 877, startPoint y: 316, endPoint x: 680, endPoint y: 315, distance: 197.0
click at [680, 315] on div "Custom domain [DOMAIN_NAME] If you have a custom domain name, you can use it he…" at bounding box center [888, 336] width 588 height 55
drag, startPoint x: 908, startPoint y: 327, endPoint x: 689, endPoint y: 325, distance: 219.0
click at [688, 326] on div "Custom domain [DOMAIN_NAME] If you have a custom domain name, you can use it he…" at bounding box center [888, 336] width 588 height 55
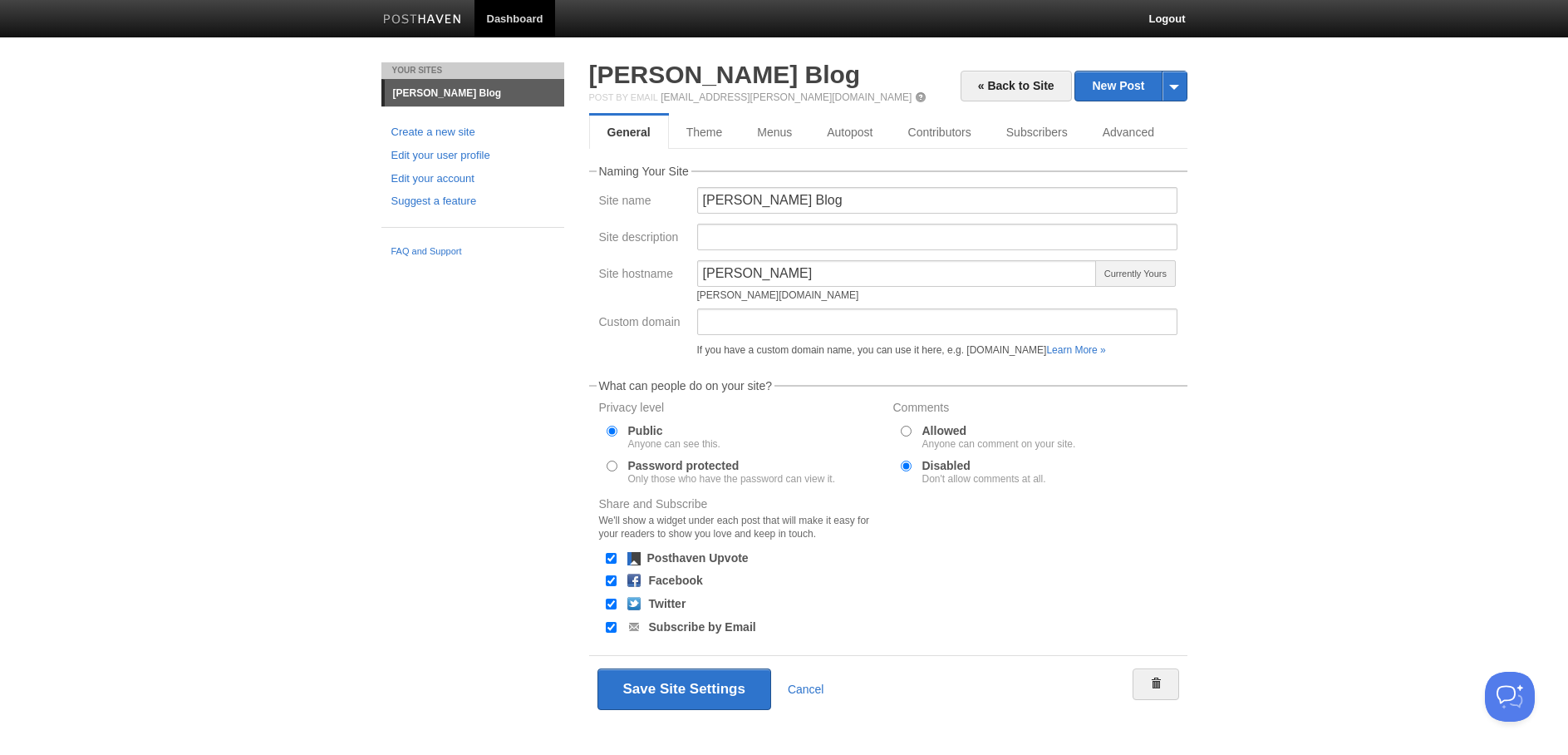
click at [1350, 324] on body "Dashboard Logout Your Sites [PERSON_NAME] Blog Create a new site Edit your user…" at bounding box center [784, 385] width 1568 height 771
click at [657, 688] on button "Save Site Settings" at bounding box center [685, 688] width 174 height 42
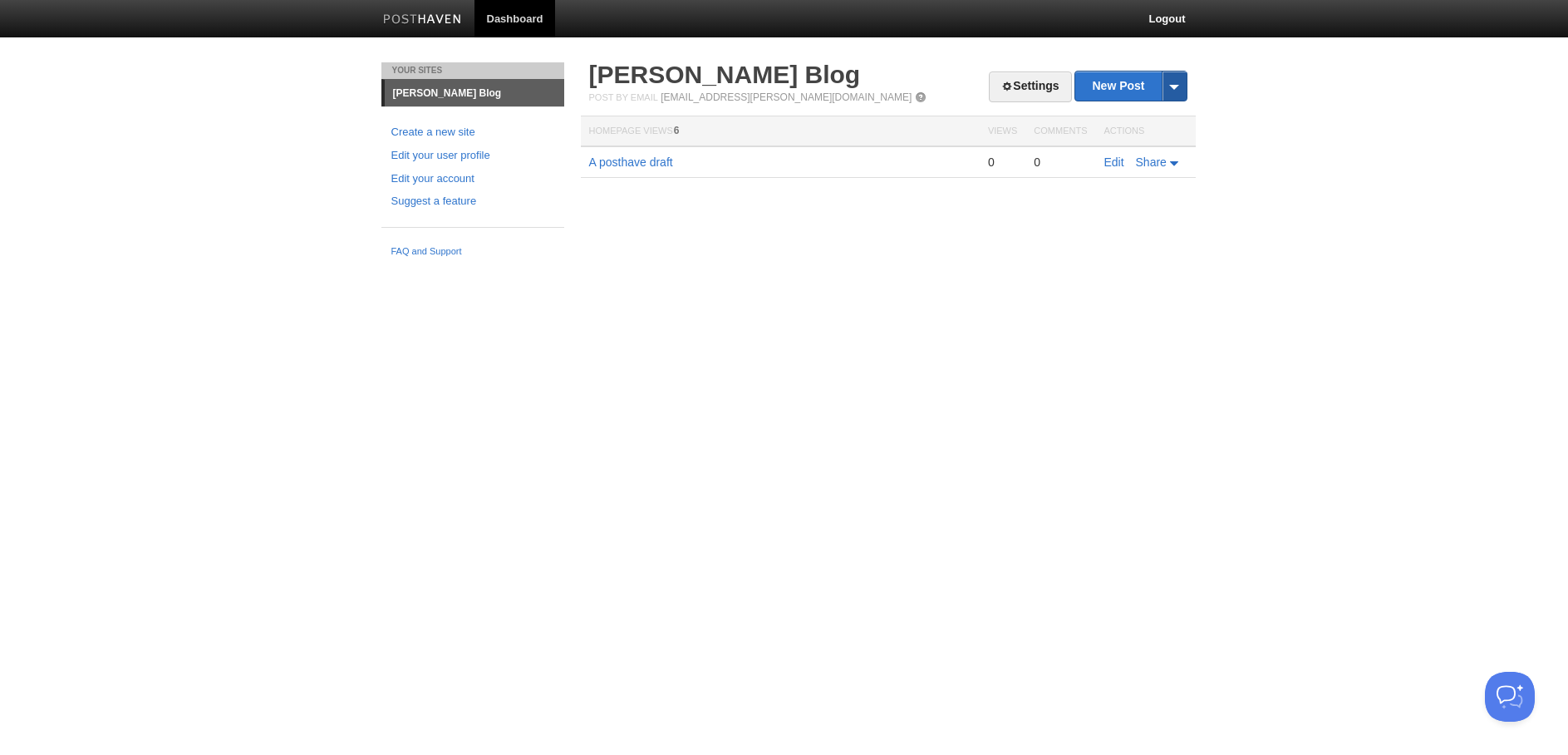
click at [1168, 90] on span at bounding box center [1174, 85] width 25 height 29
click at [1108, 83] on link "New Post" at bounding box center [1130, 85] width 110 height 29
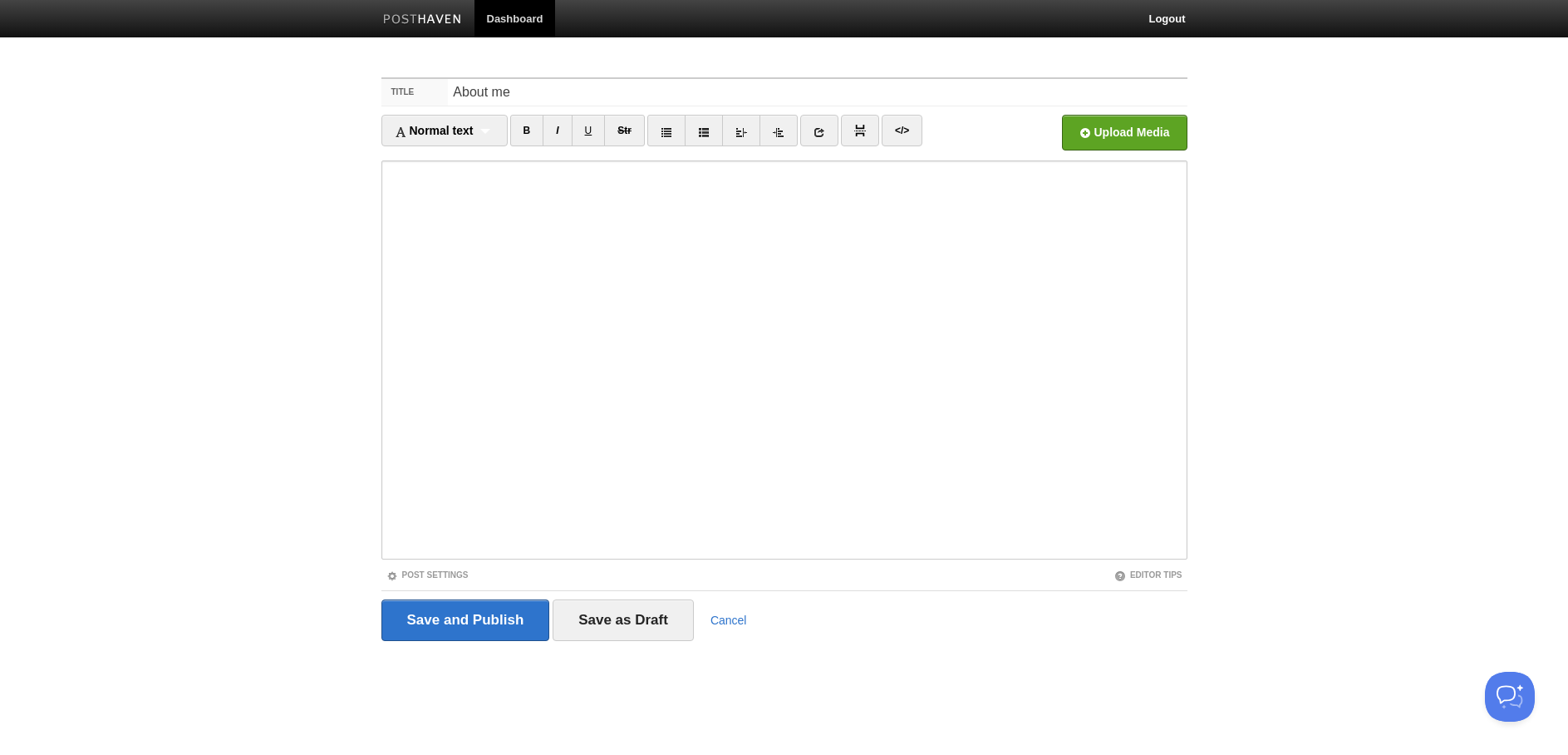
type input "About me"
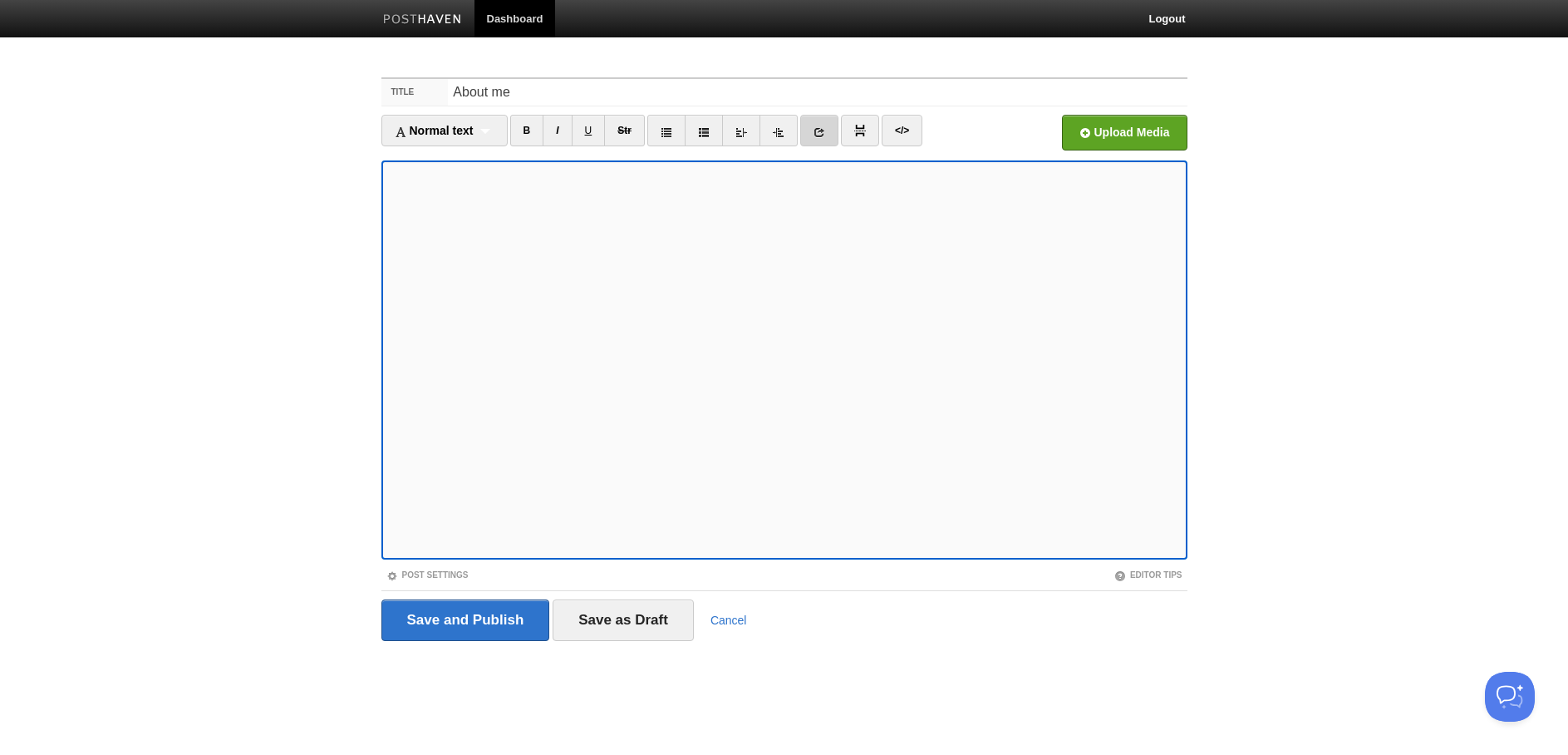
click at [825, 128] on icon at bounding box center [819, 131] width 12 height 12
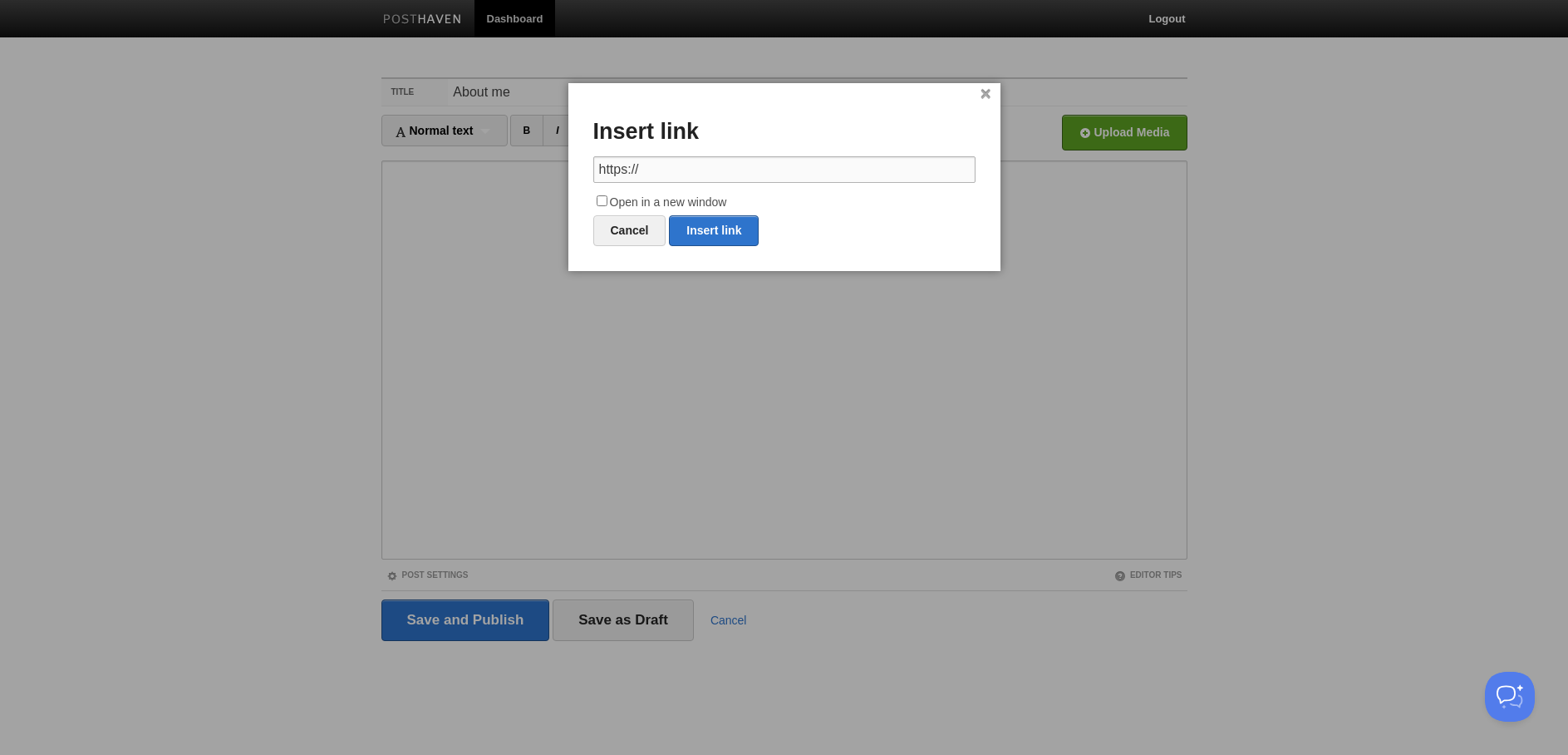
paste input "[DOMAIN_NAME][URL]"
type input "[URL][DOMAIN_NAME]"
click at [618, 201] on label "Open in a new window" at bounding box center [784, 203] width 382 height 20
click at [607, 201] on input "Open in a new window" at bounding box center [602, 201] width 11 height 11
checkbox input "true"
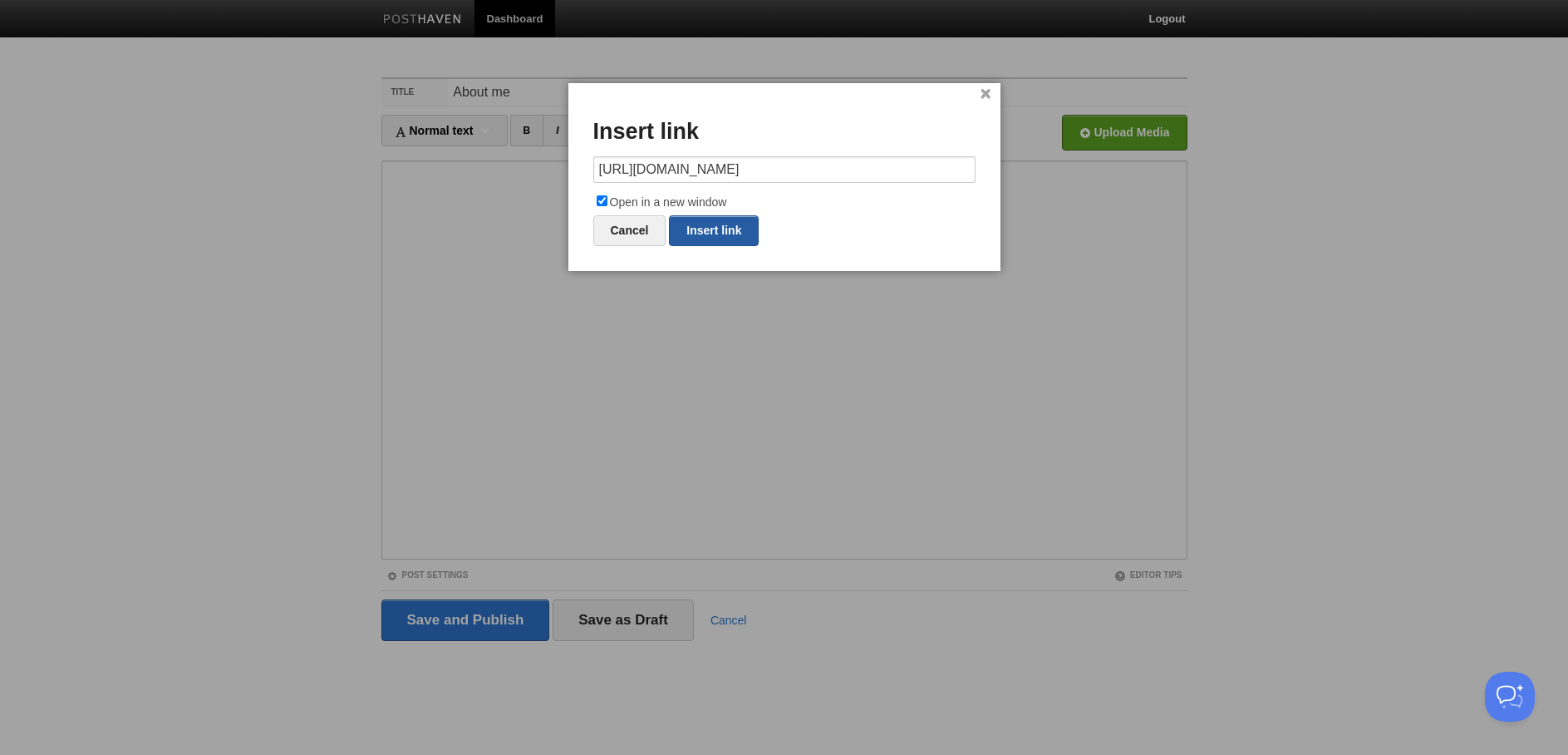
click at [730, 234] on link "Insert link" at bounding box center [713, 230] width 90 height 31
type input "https://"
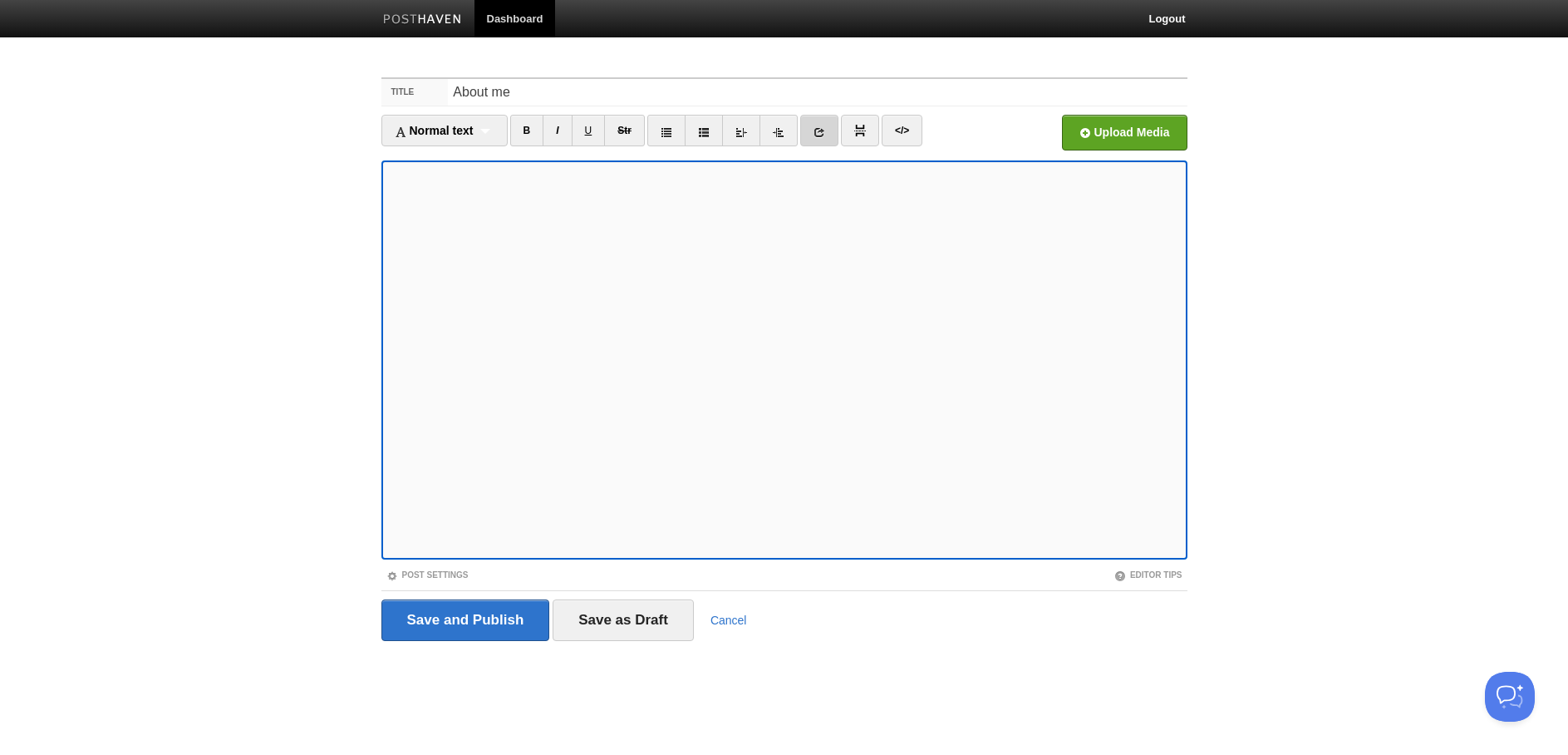
click at [825, 135] on icon at bounding box center [819, 131] width 12 height 12
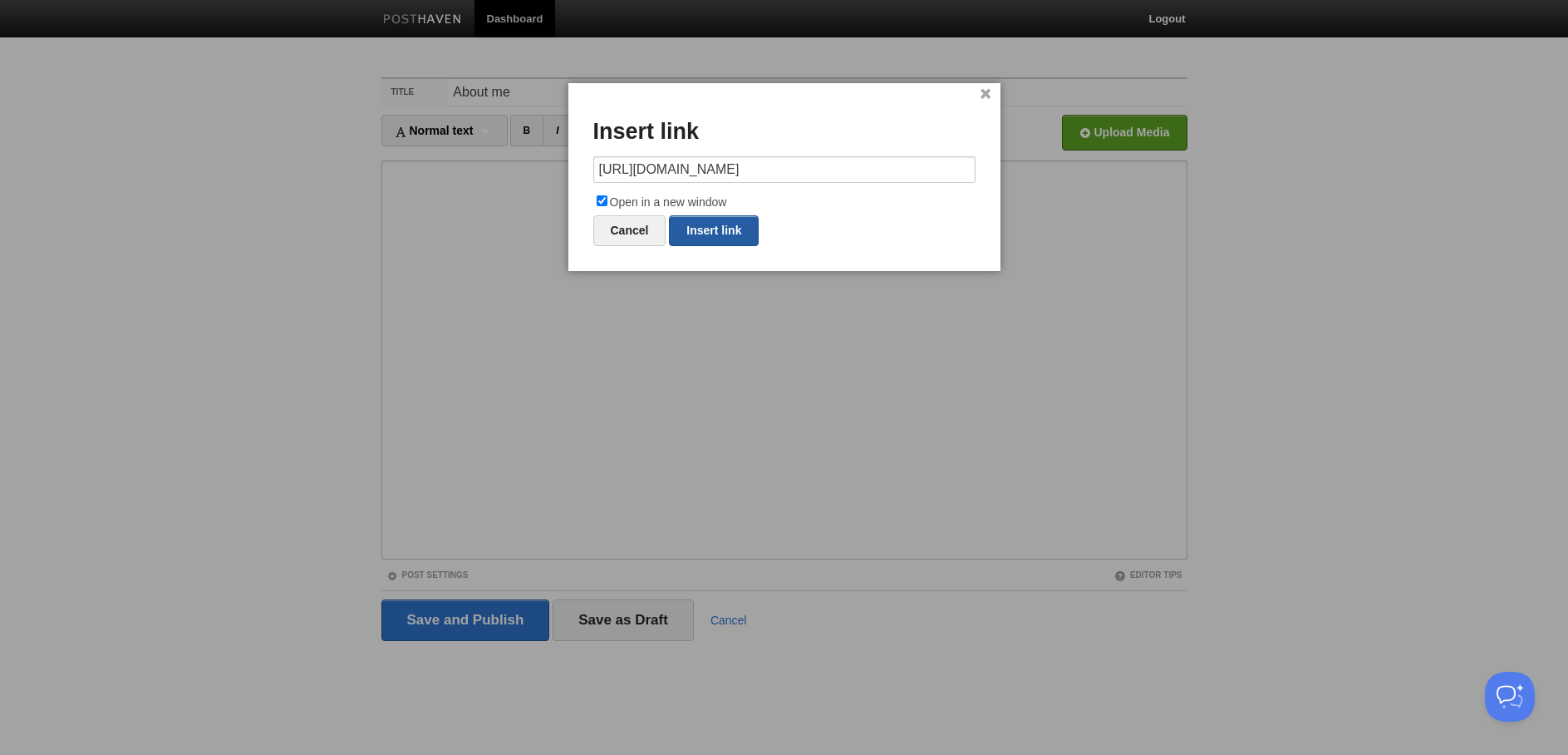
click at [713, 233] on link "Insert link" at bounding box center [713, 230] width 90 height 31
type input "https://"
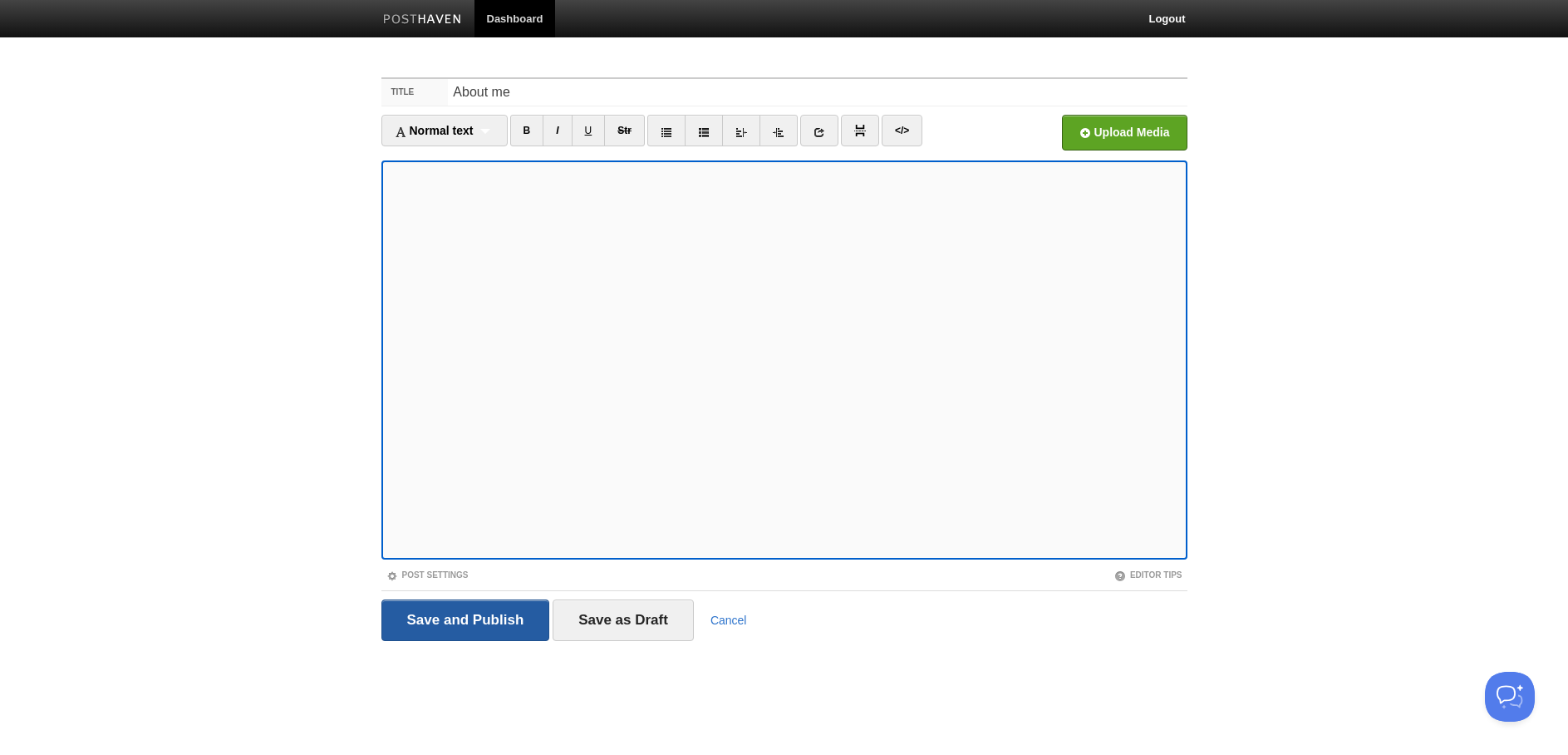
click at [484, 616] on input "Save and Publish" at bounding box center [465, 620] width 169 height 42
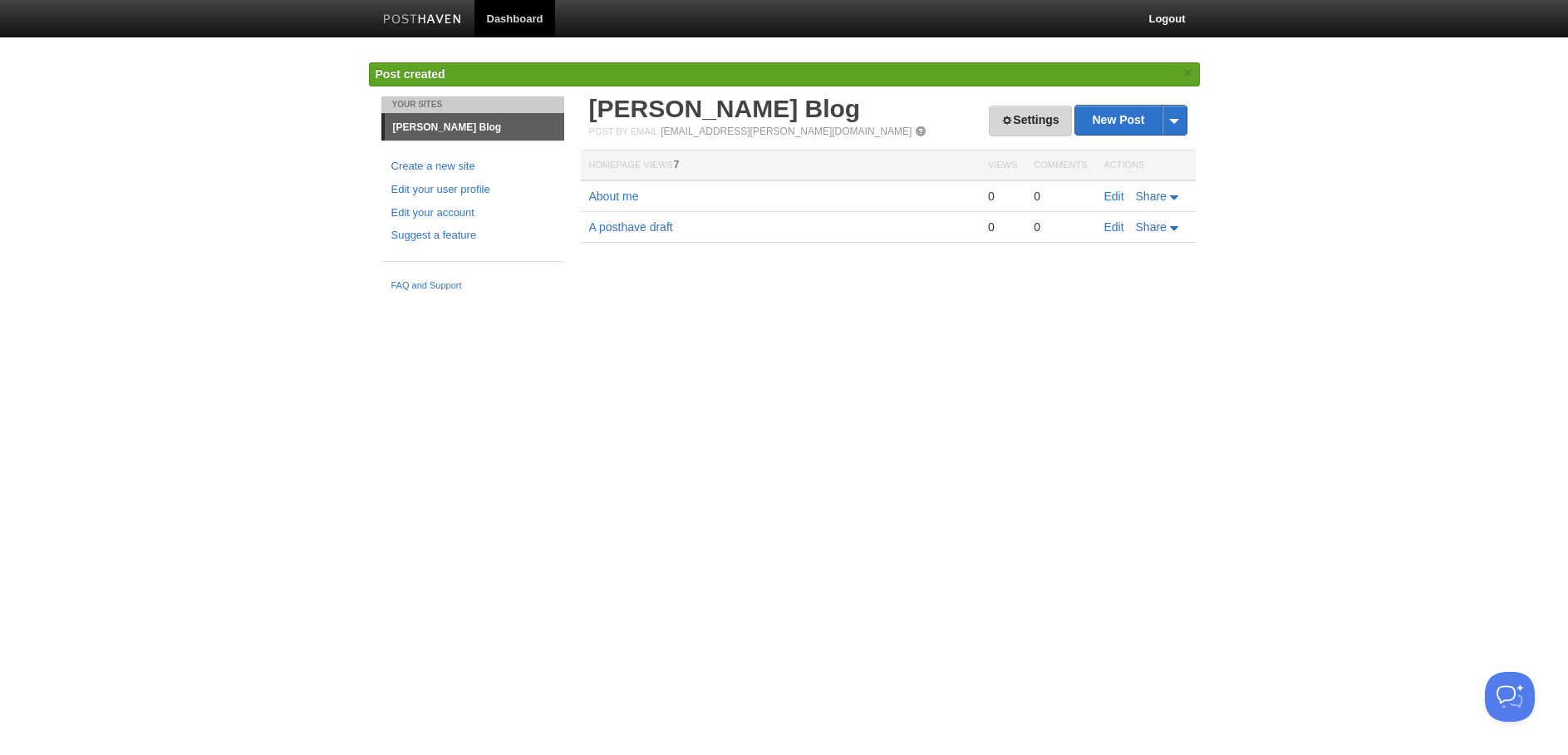
click at [1026, 123] on link "Settings" at bounding box center [1029, 121] width 83 height 31
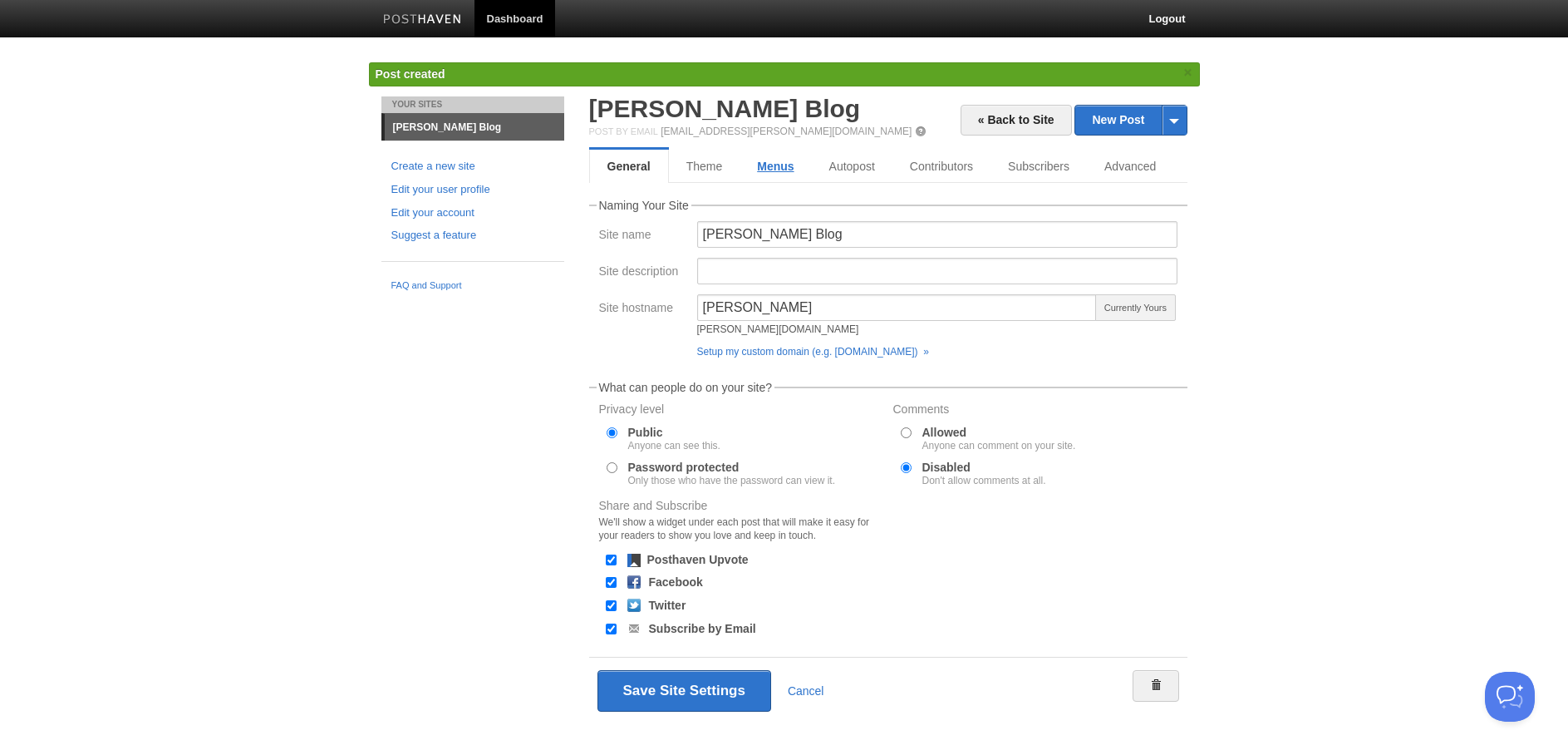
click at [772, 166] on link "Menus" at bounding box center [775, 165] width 71 height 33
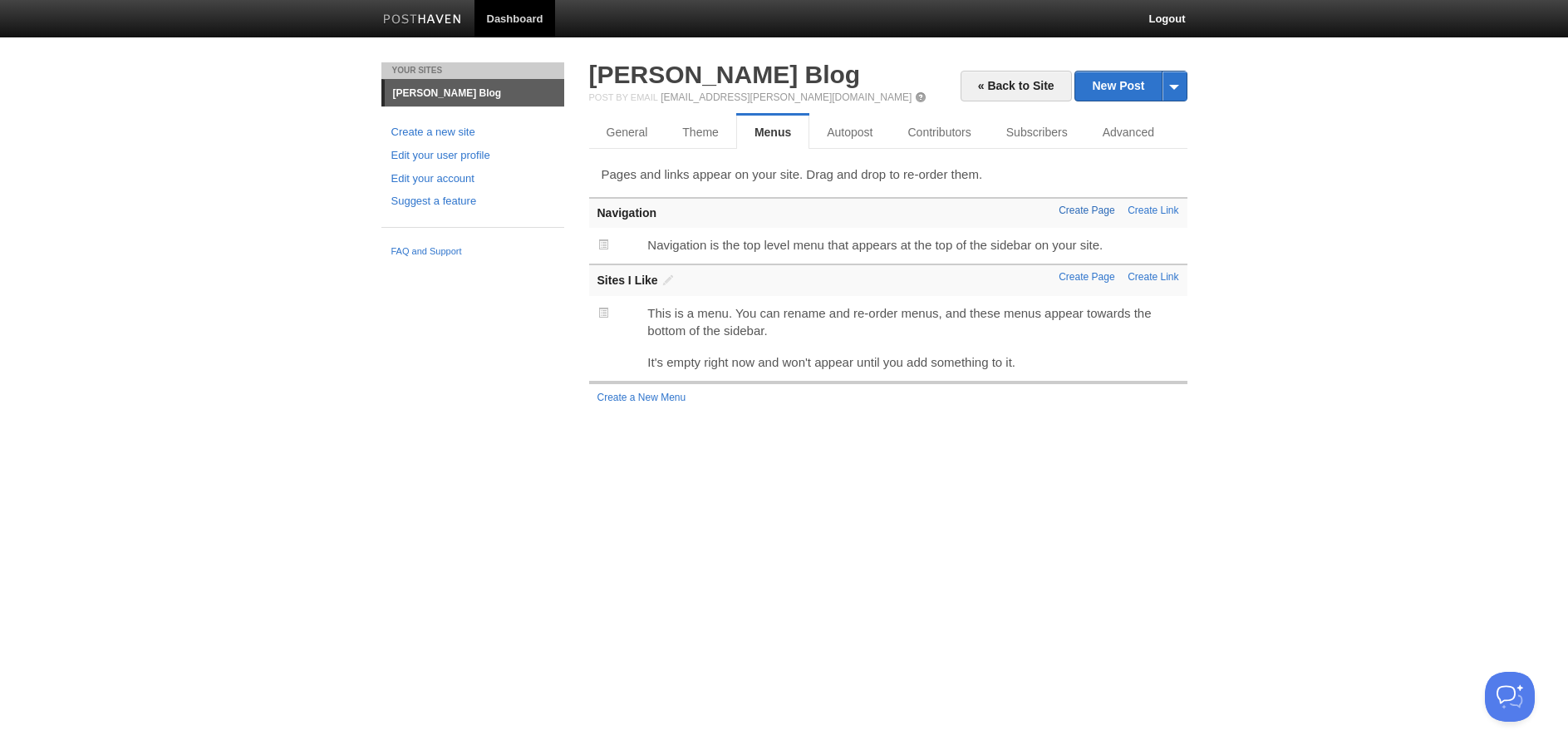
click at [1081, 211] on link "Create Page" at bounding box center [1086, 210] width 56 height 12
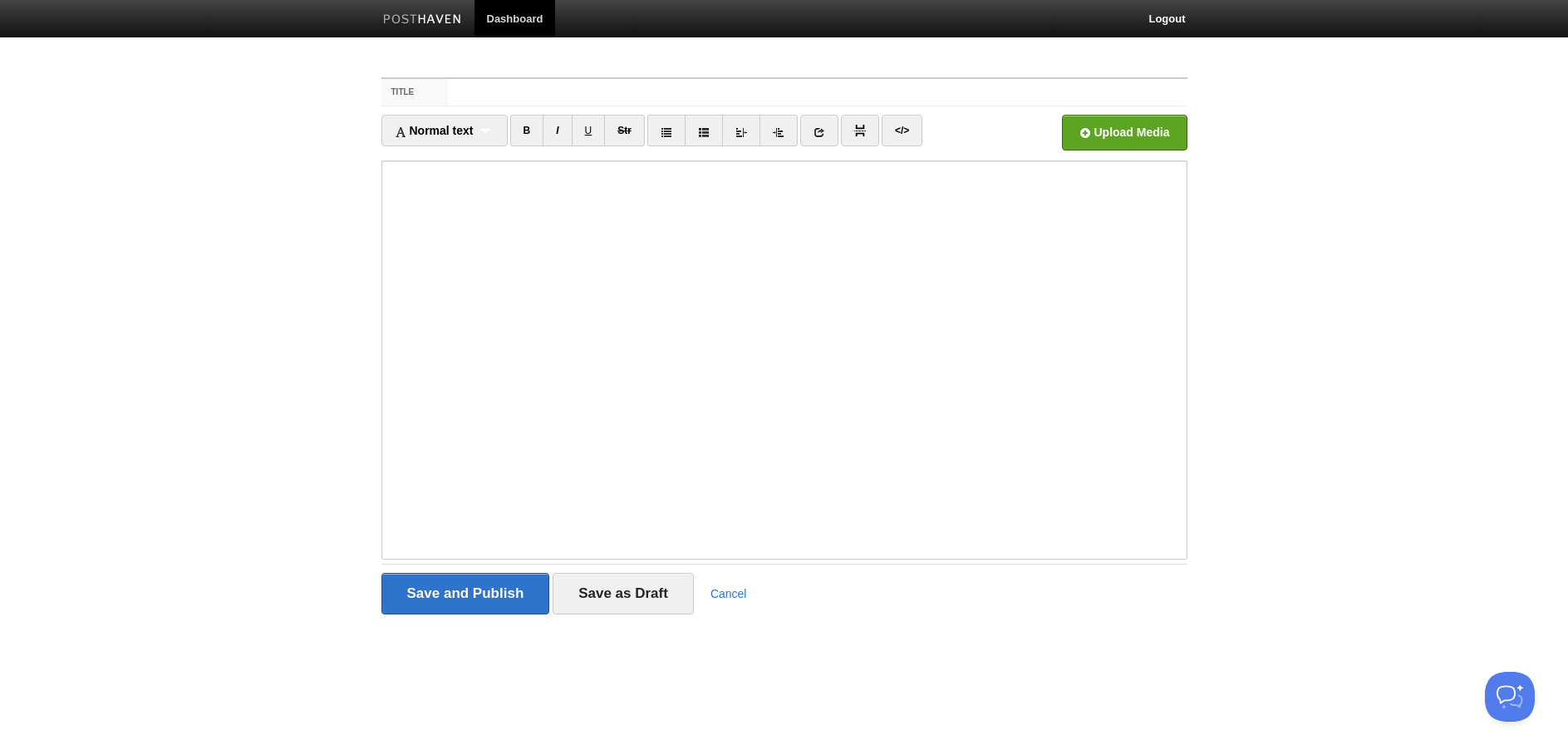
click at [724, 611] on div "Save and Publish Save as Draft Cancel" at bounding box center [784, 593] width 806 height 42
click at [728, 600] on link "Cancel" at bounding box center [728, 593] width 36 height 13
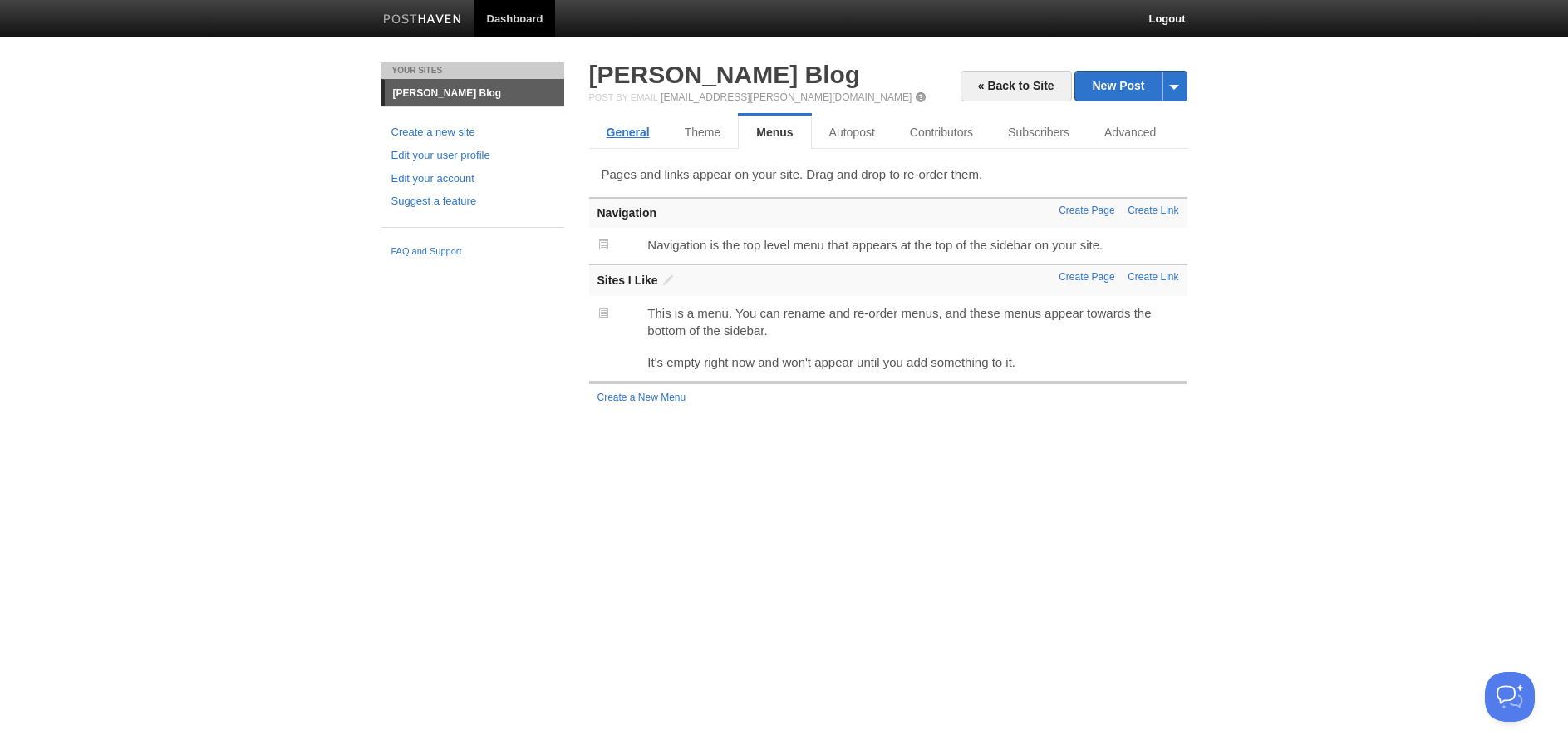
click at [630, 138] on link "General" at bounding box center [628, 131] width 78 height 33
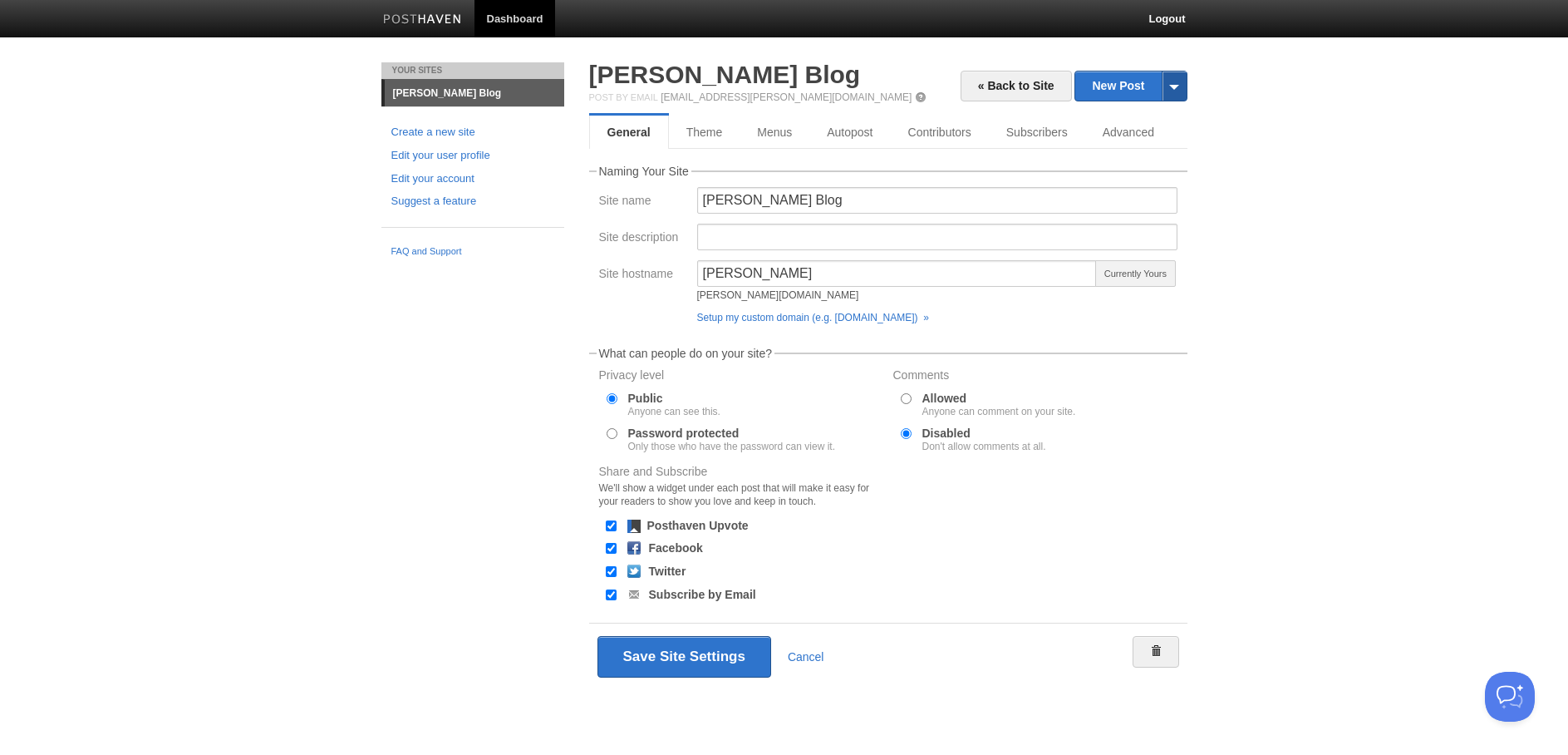
click at [1181, 86] on span at bounding box center [1174, 85] width 25 height 29
click at [1010, 89] on link "« Back to Site" at bounding box center [1016, 86] width 111 height 31
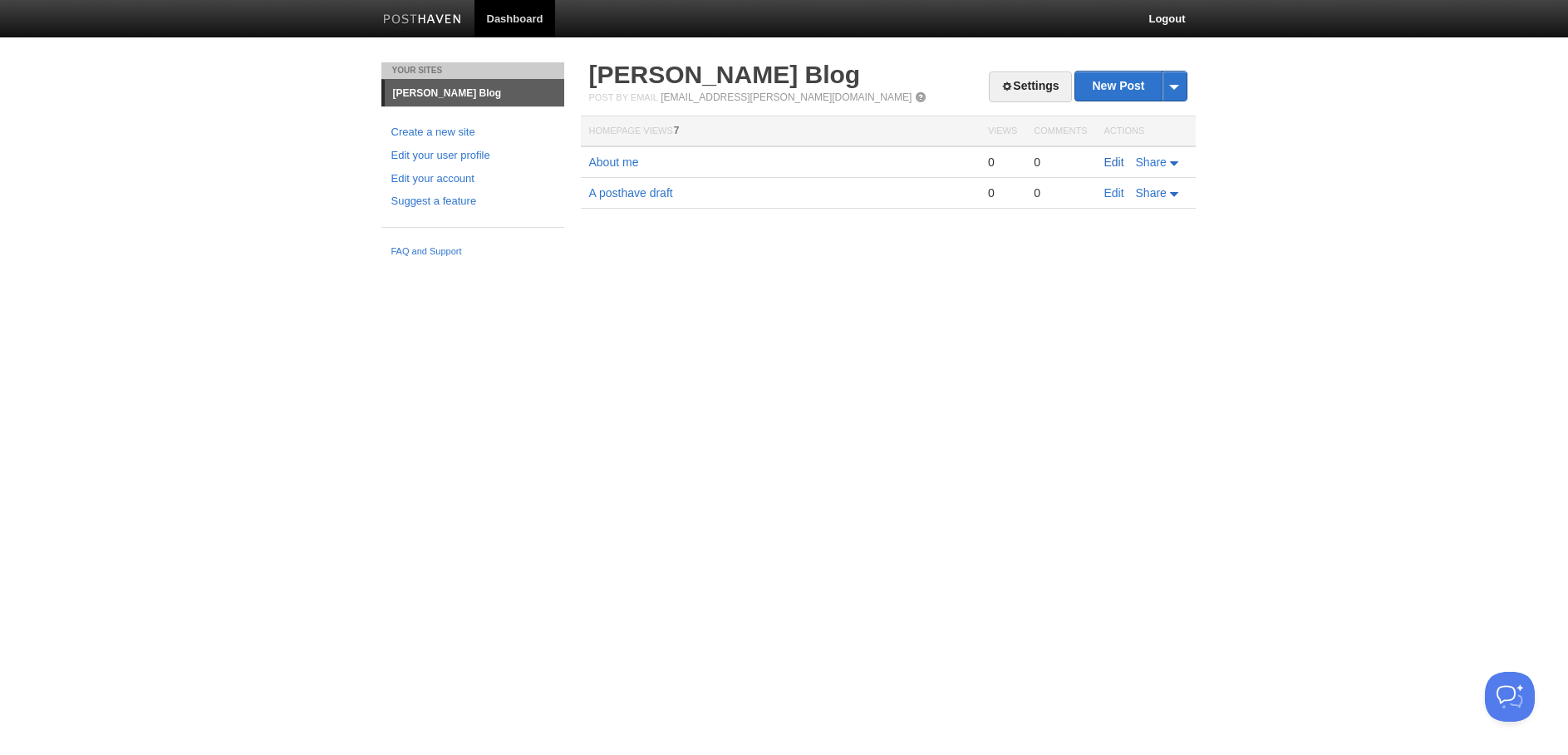
click at [1114, 162] on link "Edit" at bounding box center [1113, 162] width 20 height 13
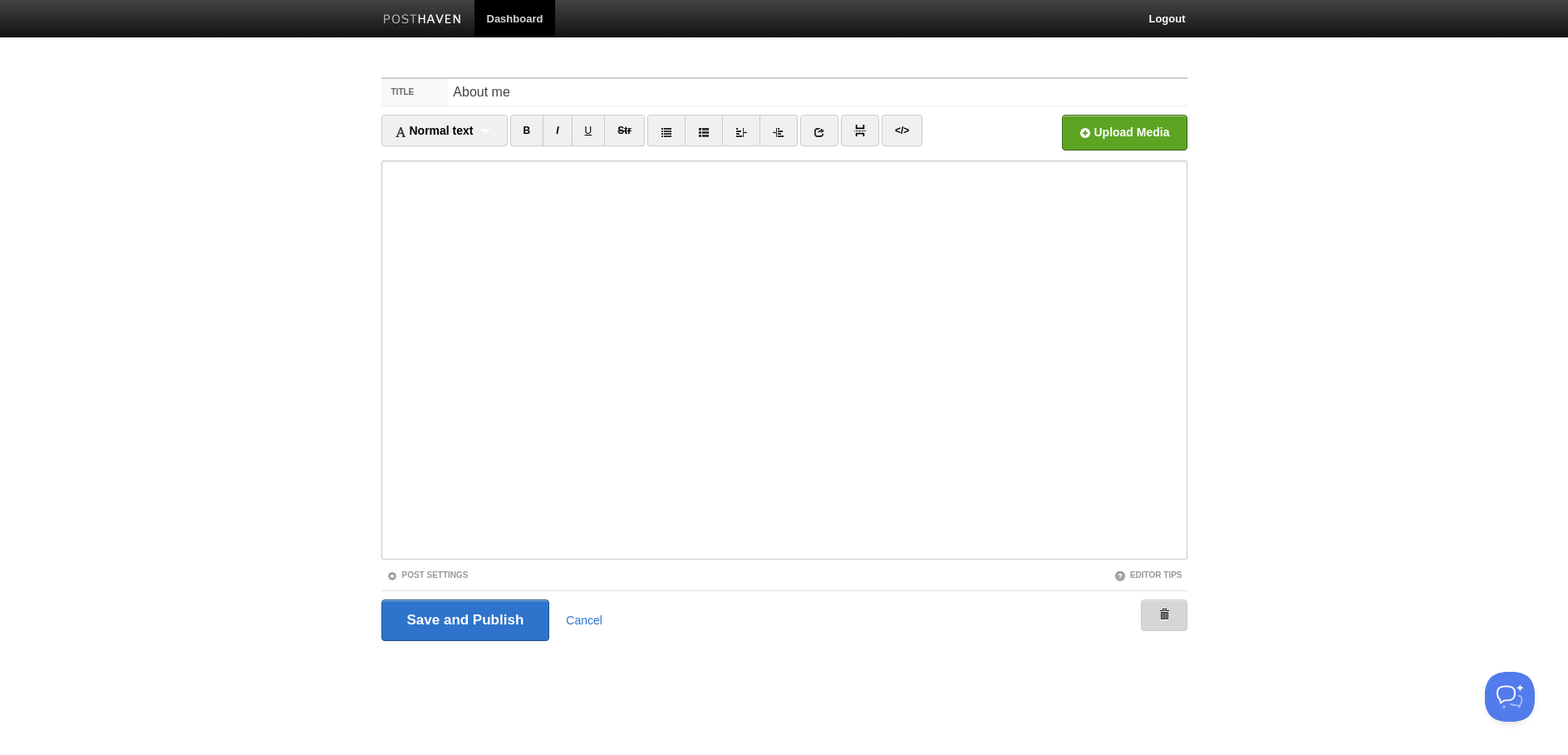
click at [1174, 618] on link at bounding box center [1164, 616] width 46 height 32
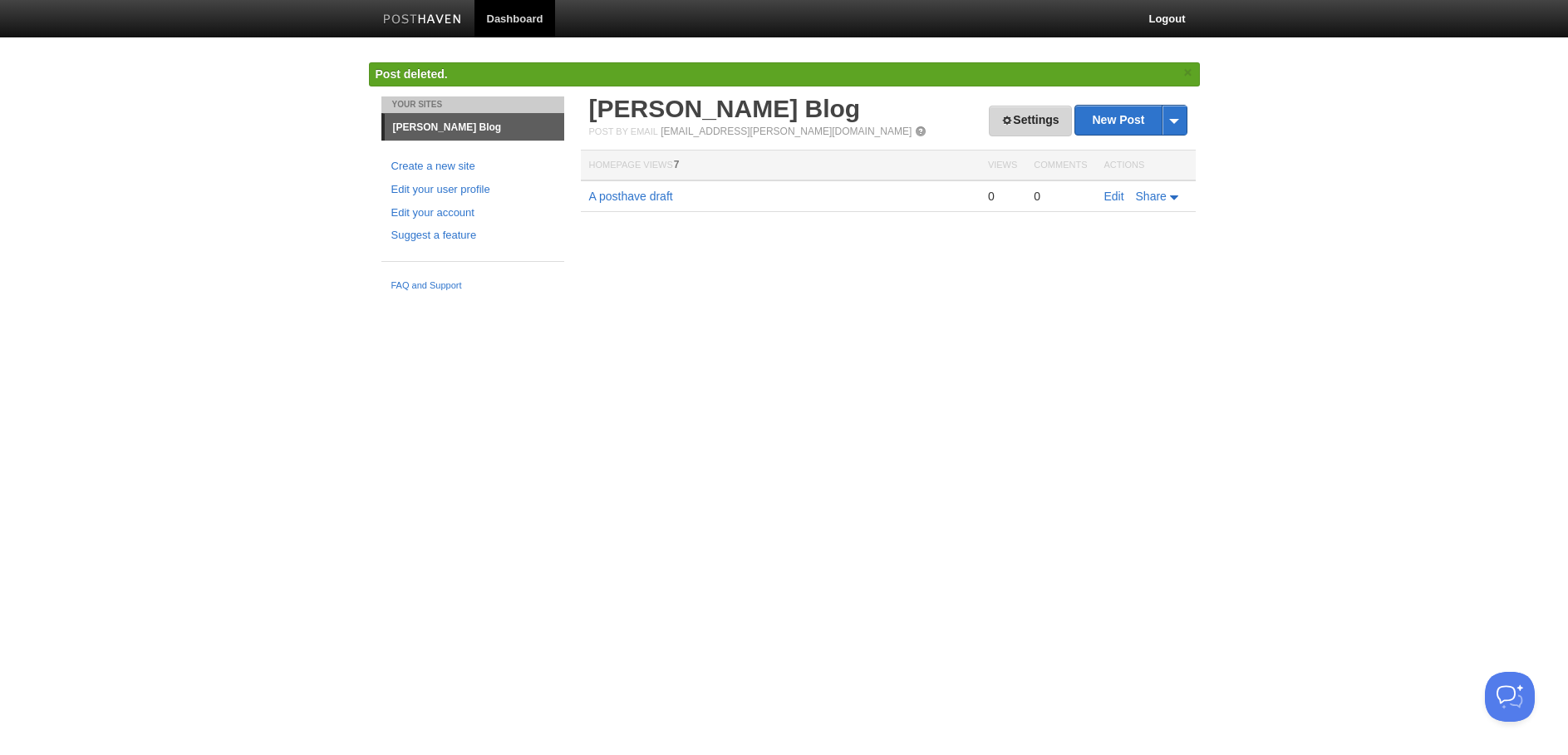
click at [1020, 115] on link "Settings" at bounding box center [1029, 121] width 83 height 31
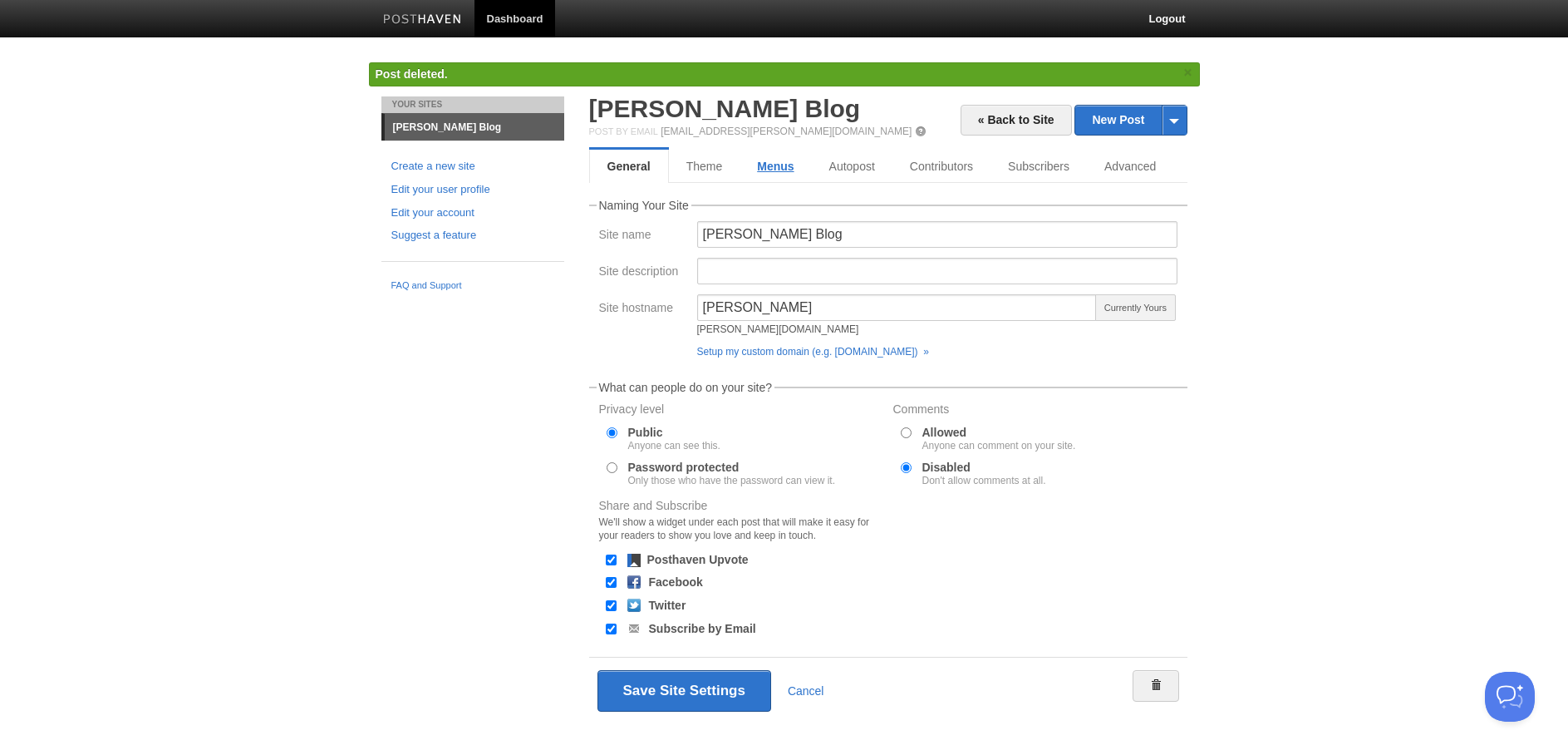
click at [780, 163] on link "Menus" at bounding box center [775, 165] width 71 height 33
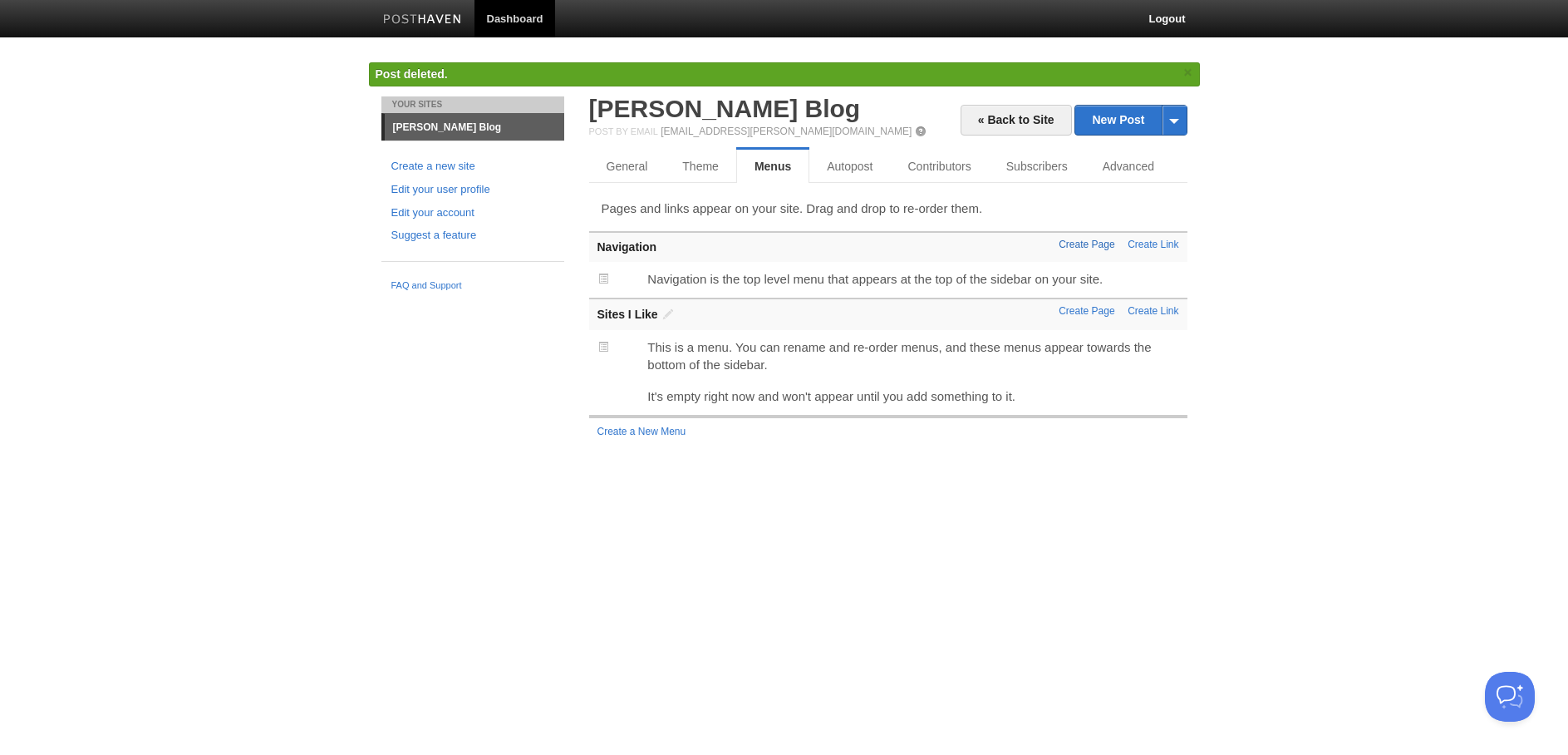
click at [1065, 243] on link "Create Page" at bounding box center [1086, 244] width 56 height 12
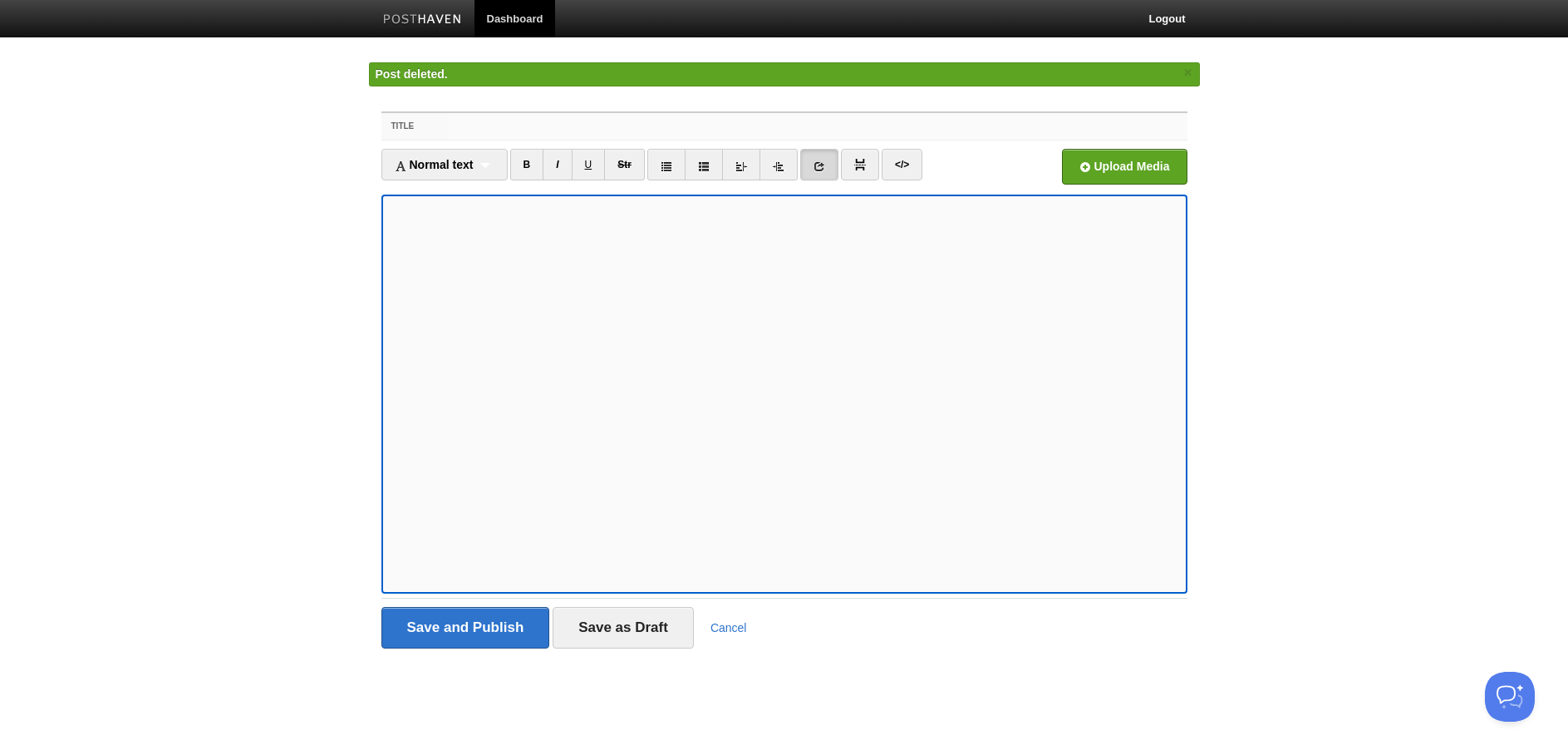
click at [544, 133] on input "Title" at bounding box center [817, 126] width 739 height 27
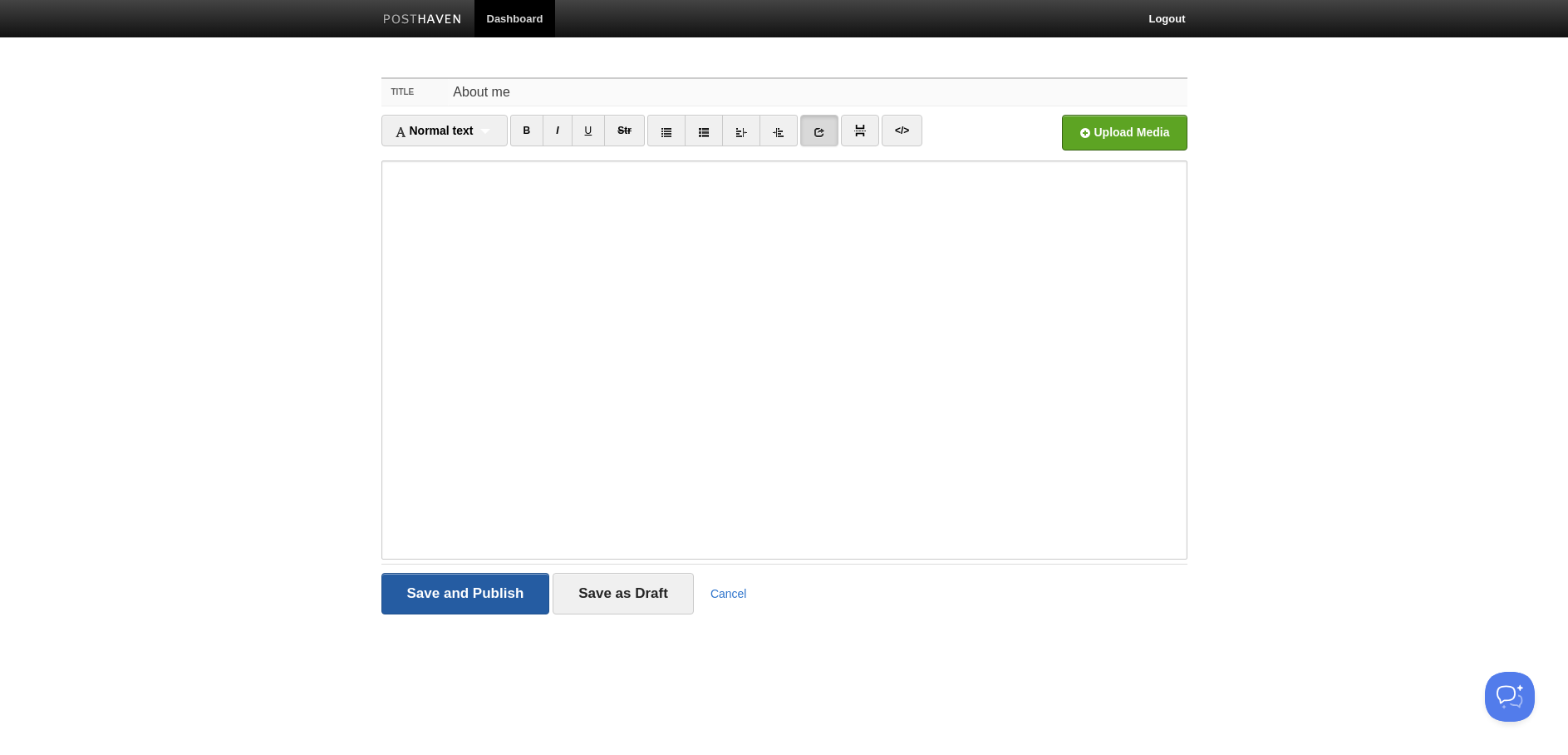
type input "About me"
click at [492, 610] on input "Save and Publish" at bounding box center [465, 593] width 169 height 42
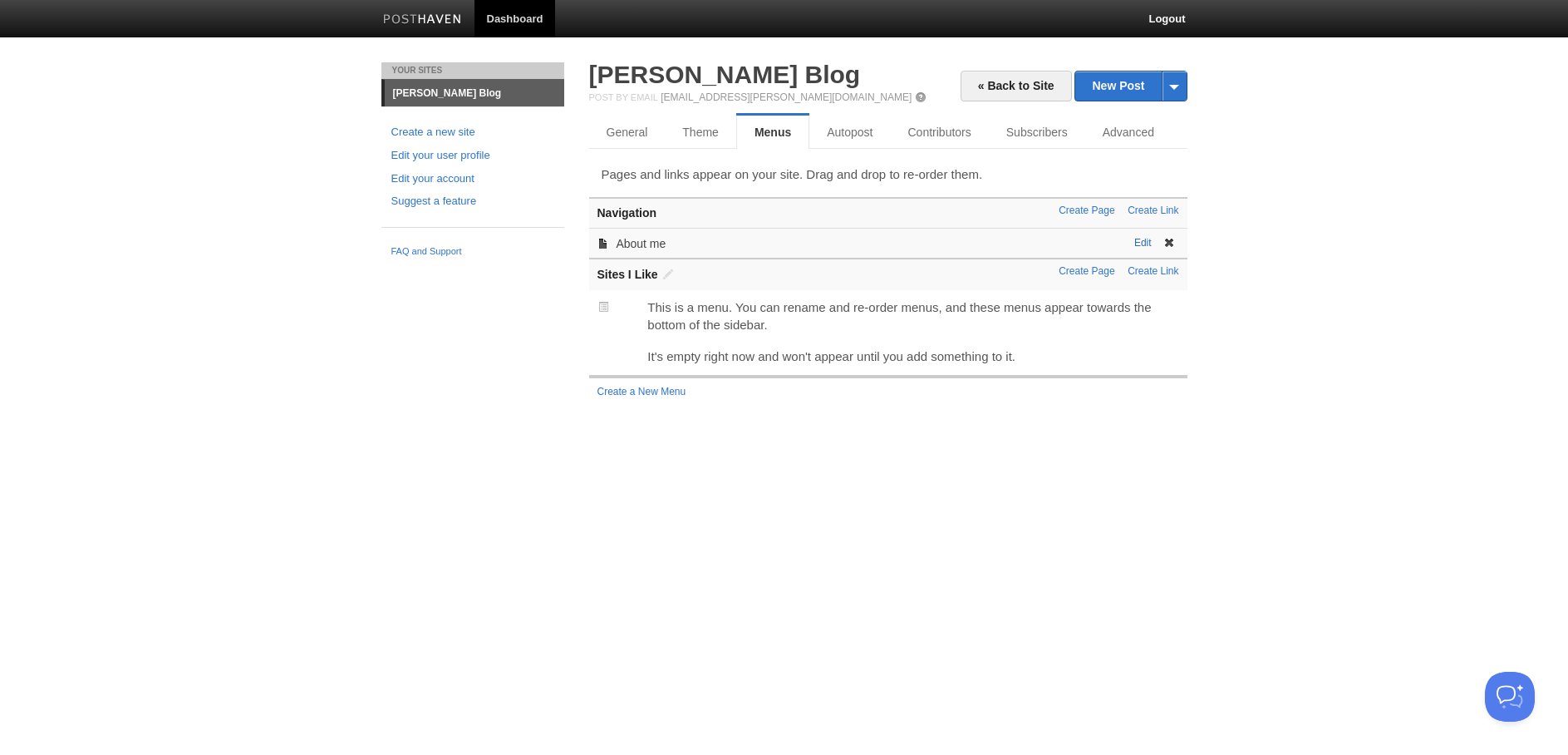
click at [1149, 243] on link "Edit" at bounding box center [1143, 242] width 18 height 12
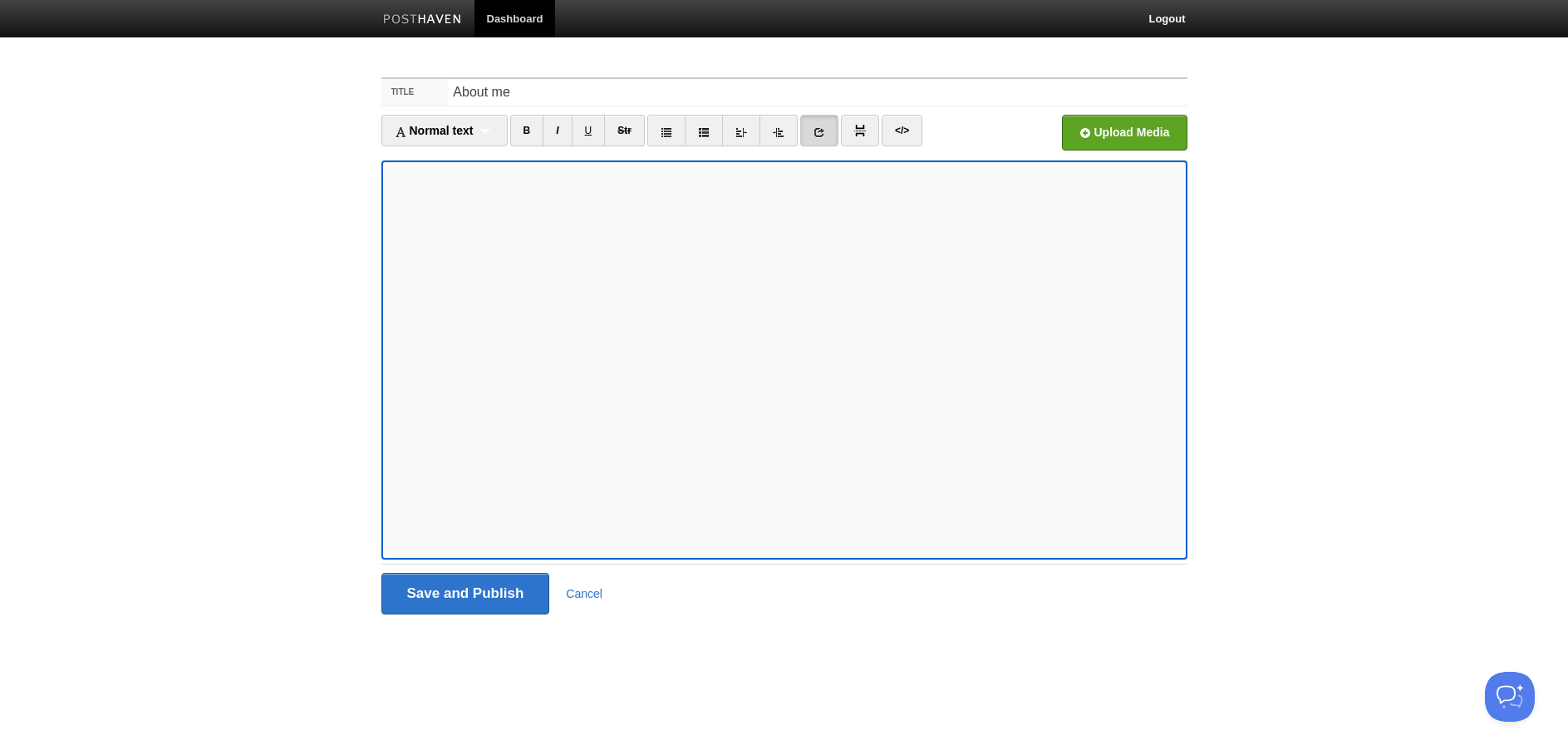
click at [828, 139] on link at bounding box center [819, 131] width 38 height 32
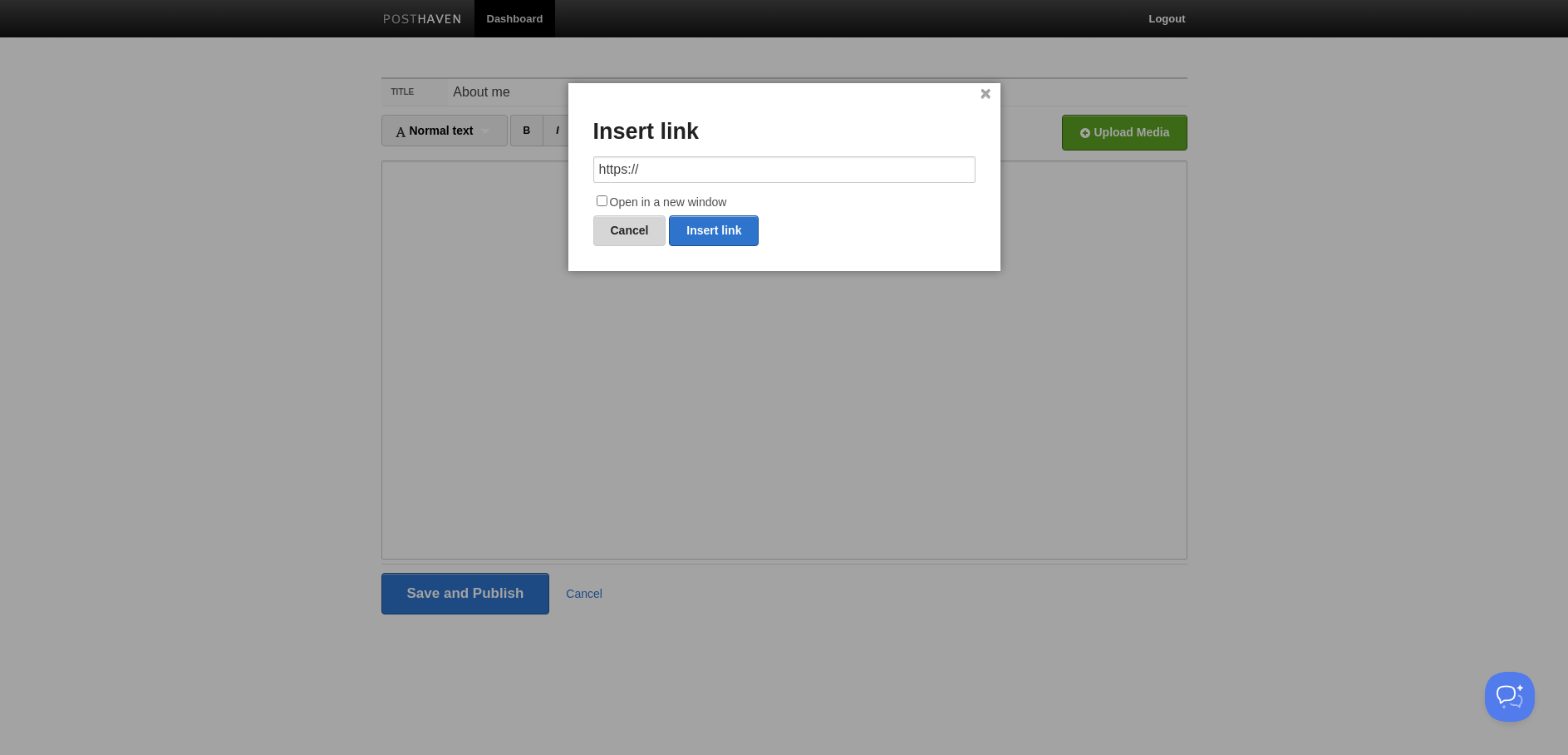
drag, startPoint x: 621, startPoint y: 226, endPoint x: 585, endPoint y: 235, distance: 37.1
click at [620, 227] on link "Cancel" at bounding box center [630, 230] width 73 height 31
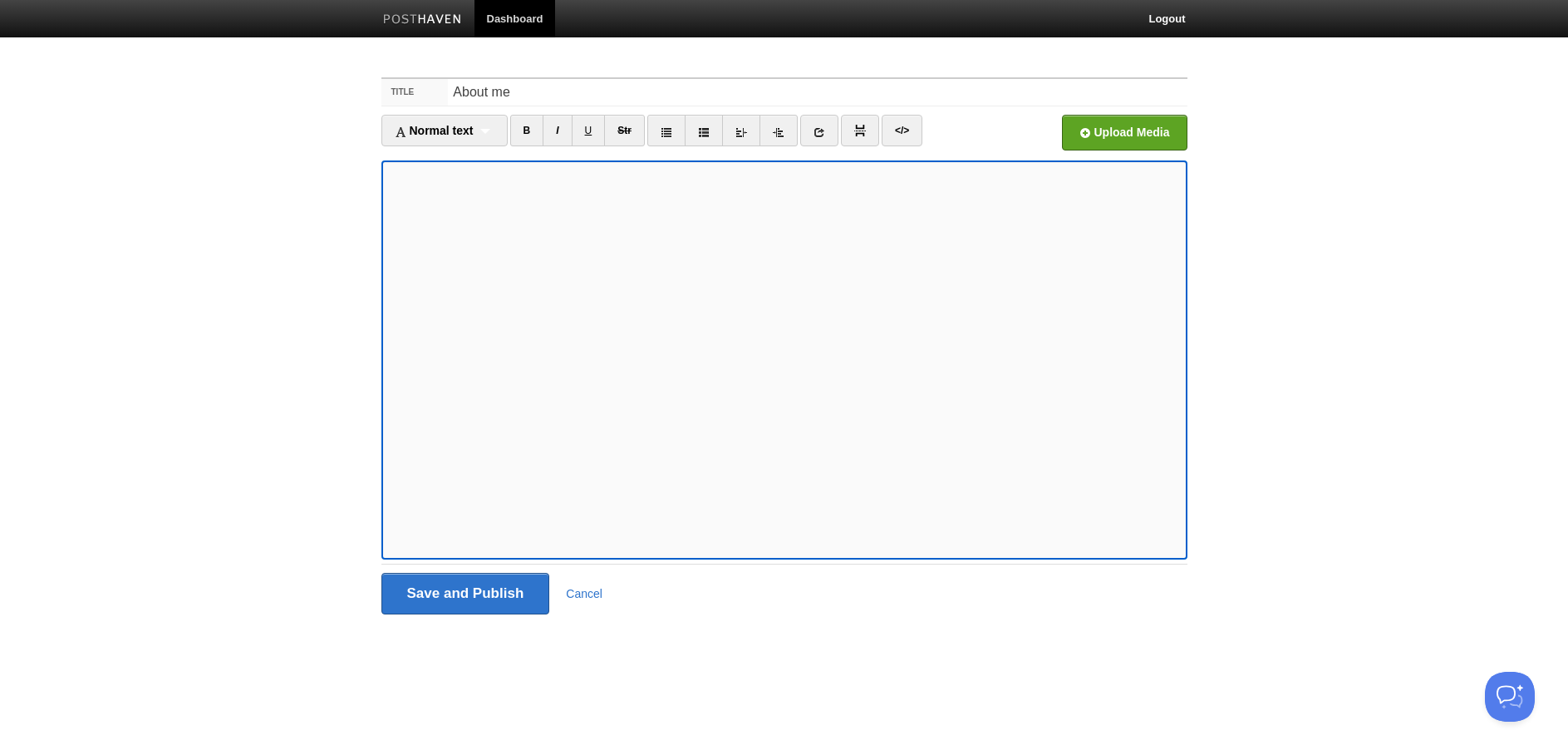
click at [825, 126] on icon at bounding box center [819, 131] width 12 height 12
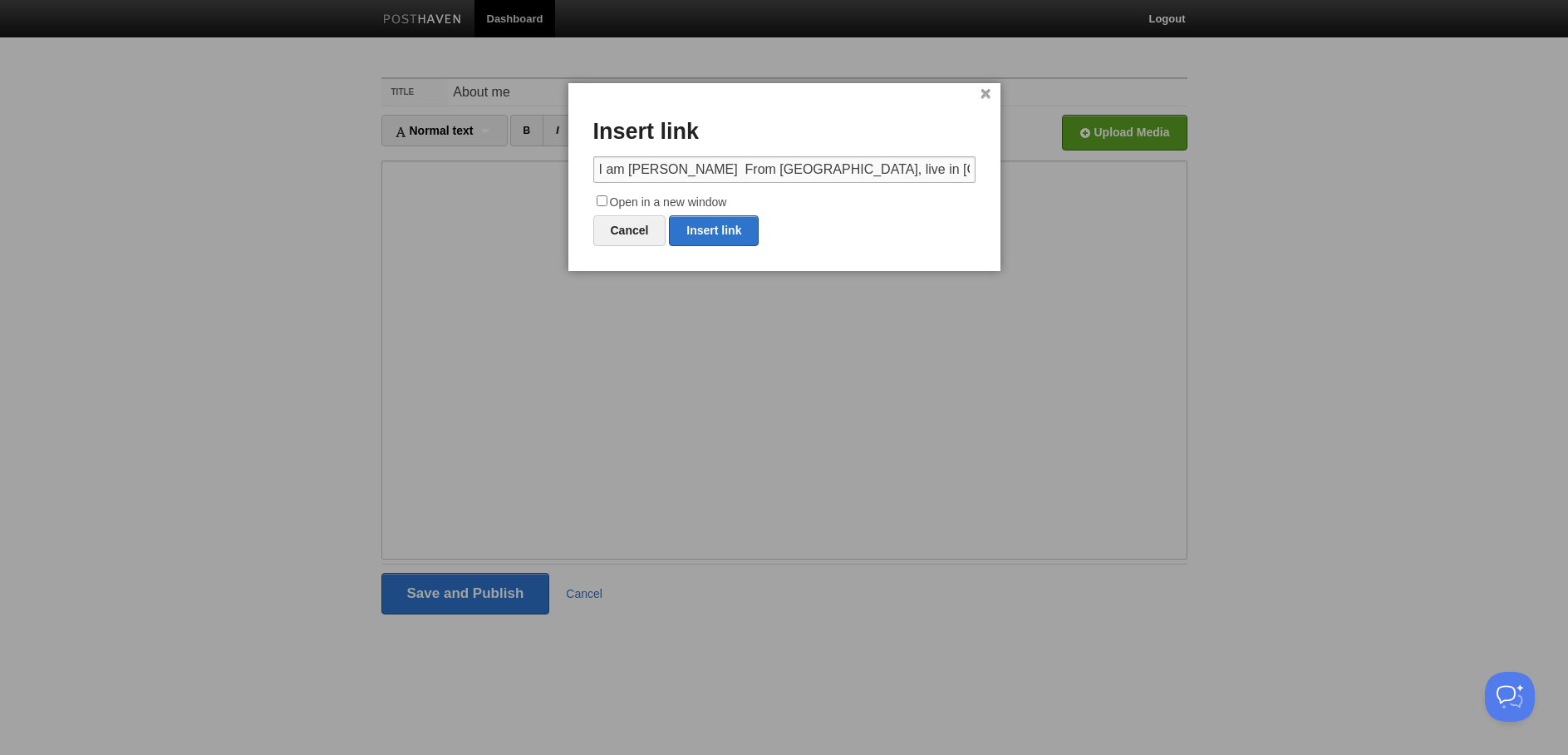
paste input "[URL][DOMAIN_NAME]"
click at [709, 226] on link "Insert link" at bounding box center [713, 230] width 90 height 31
type input "https://"
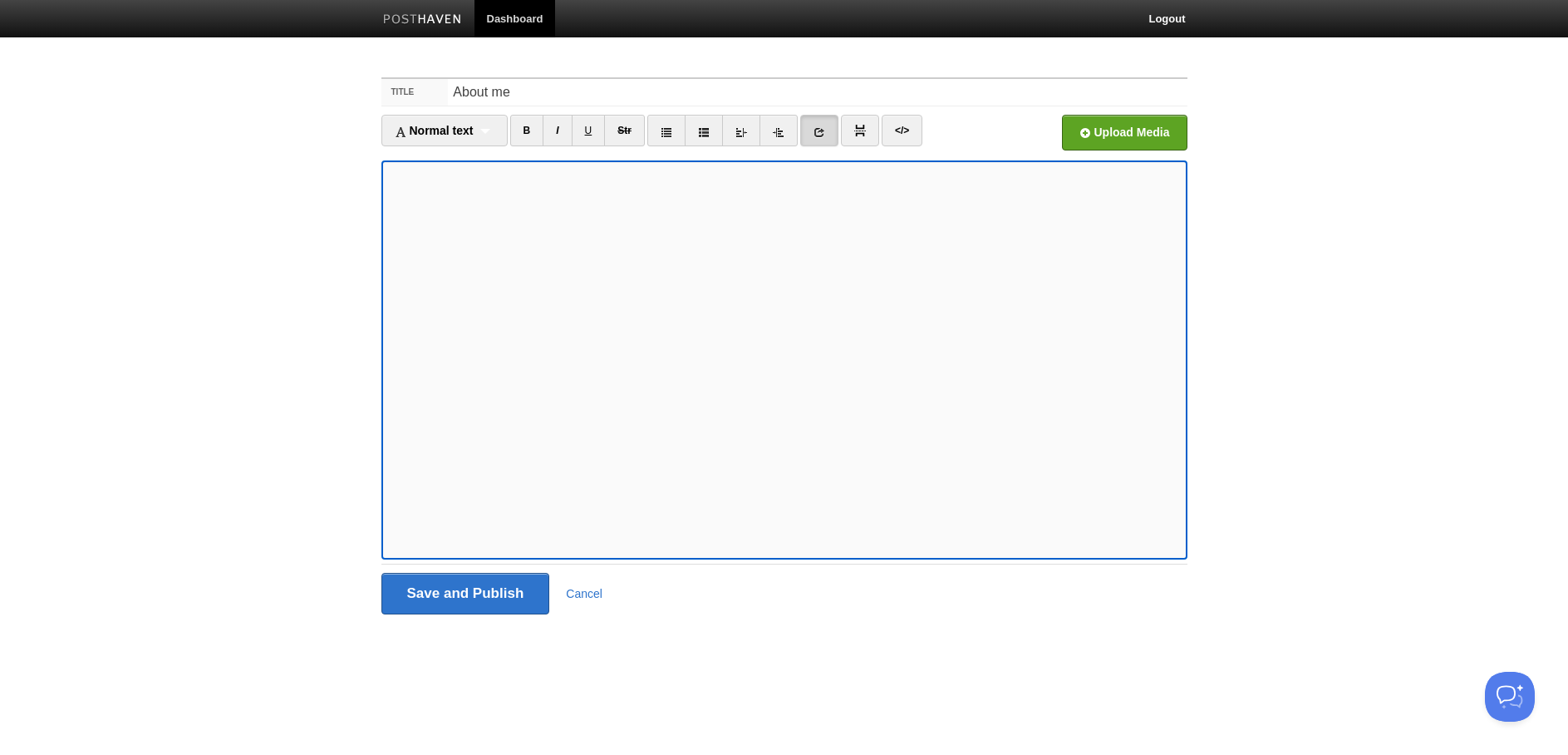
click at [832, 131] on link at bounding box center [819, 131] width 38 height 32
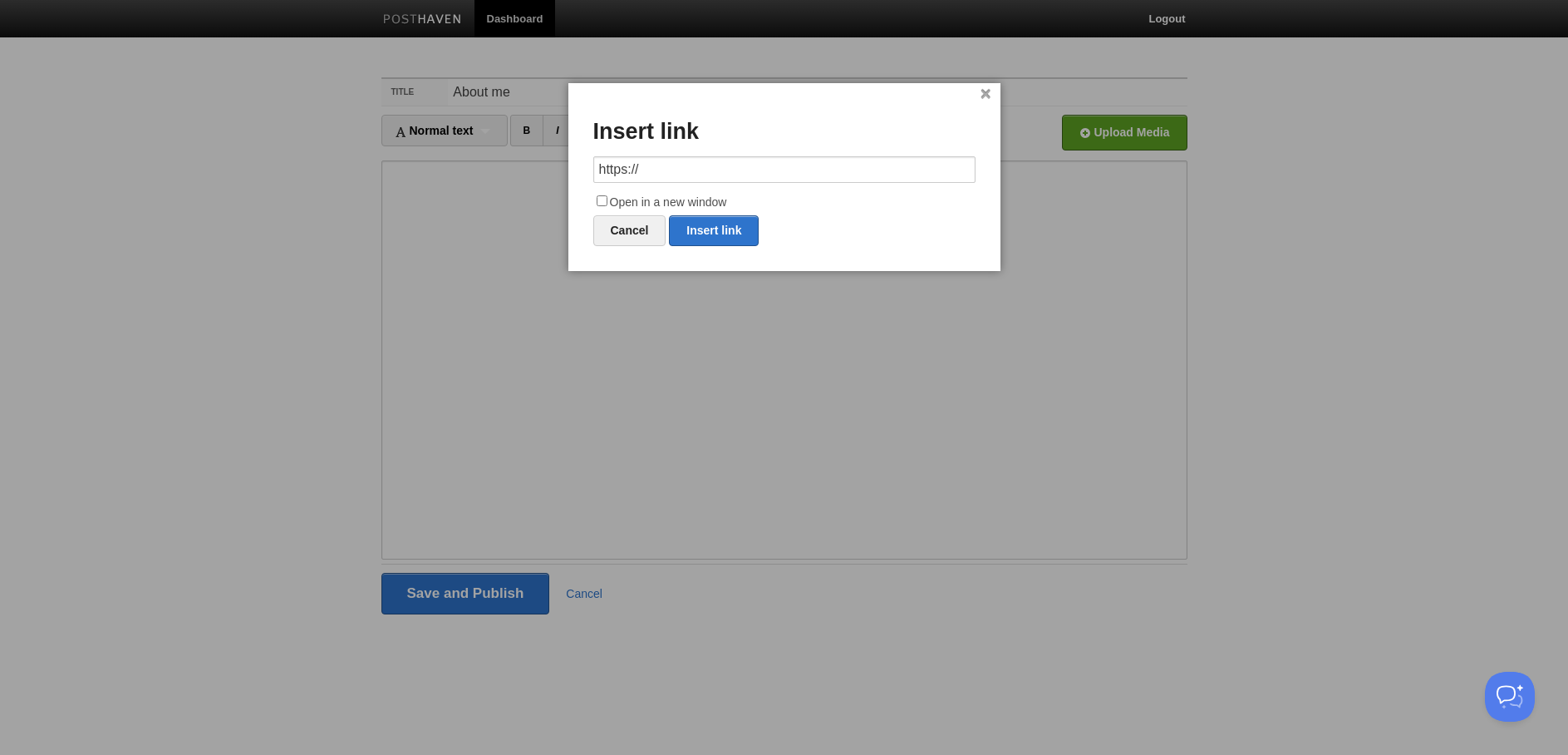
click at [467, 256] on div at bounding box center [784, 378] width 1568 height 755
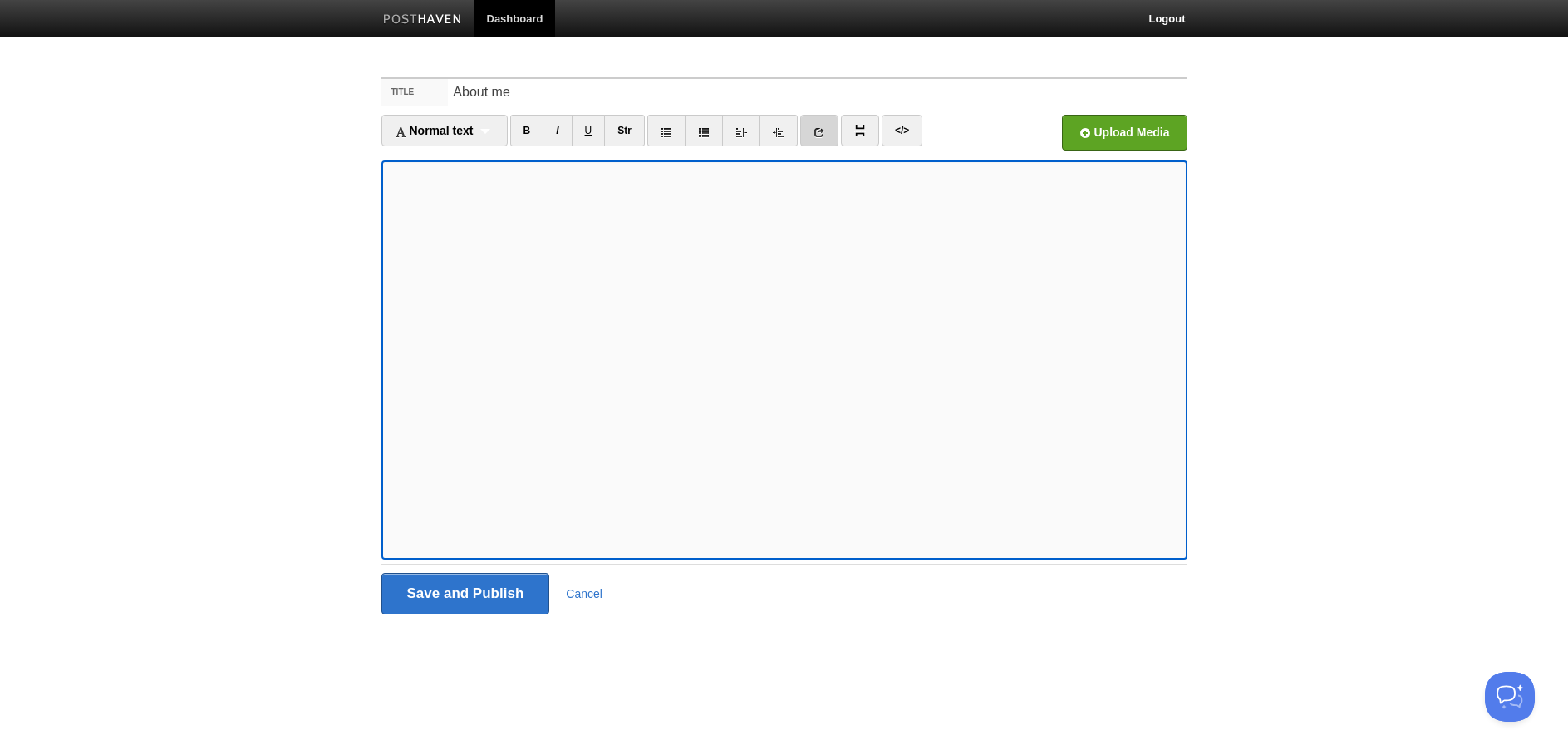
click at [815, 128] on link at bounding box center [819, 131] width 38 height 32
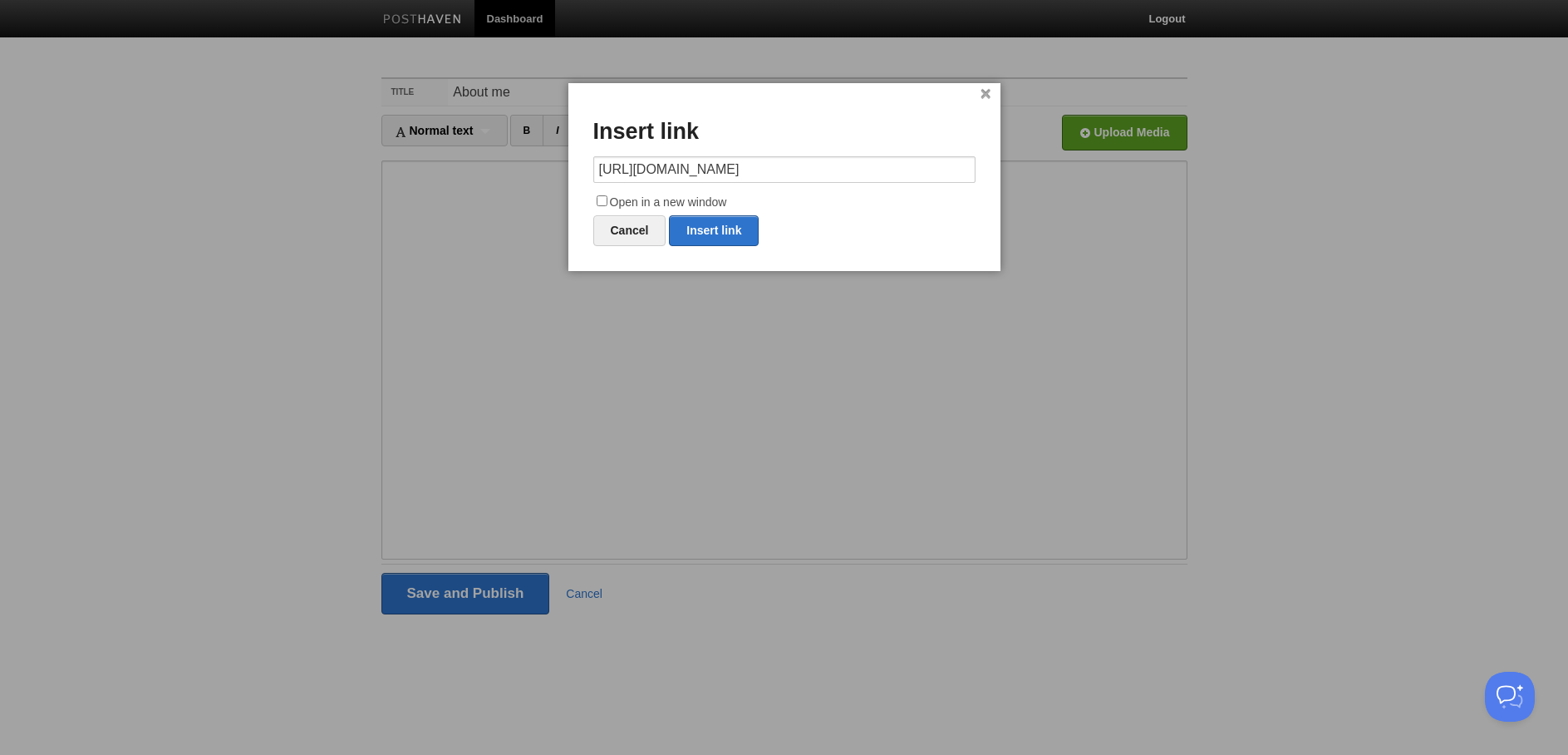
type input "[URL][DOMAIN_NAME]"
click at [610, 203] on label "Open in a new window" at bounding box center [784, 203] width 382 height 20
click at [607, 203] on input "Open in a new window" at bounding box center [602, 201] width 11 height 11
checkbox input "true"
click at [711, 230] on link "Insert link" at bounding box center [713, 230] width 90 height 31
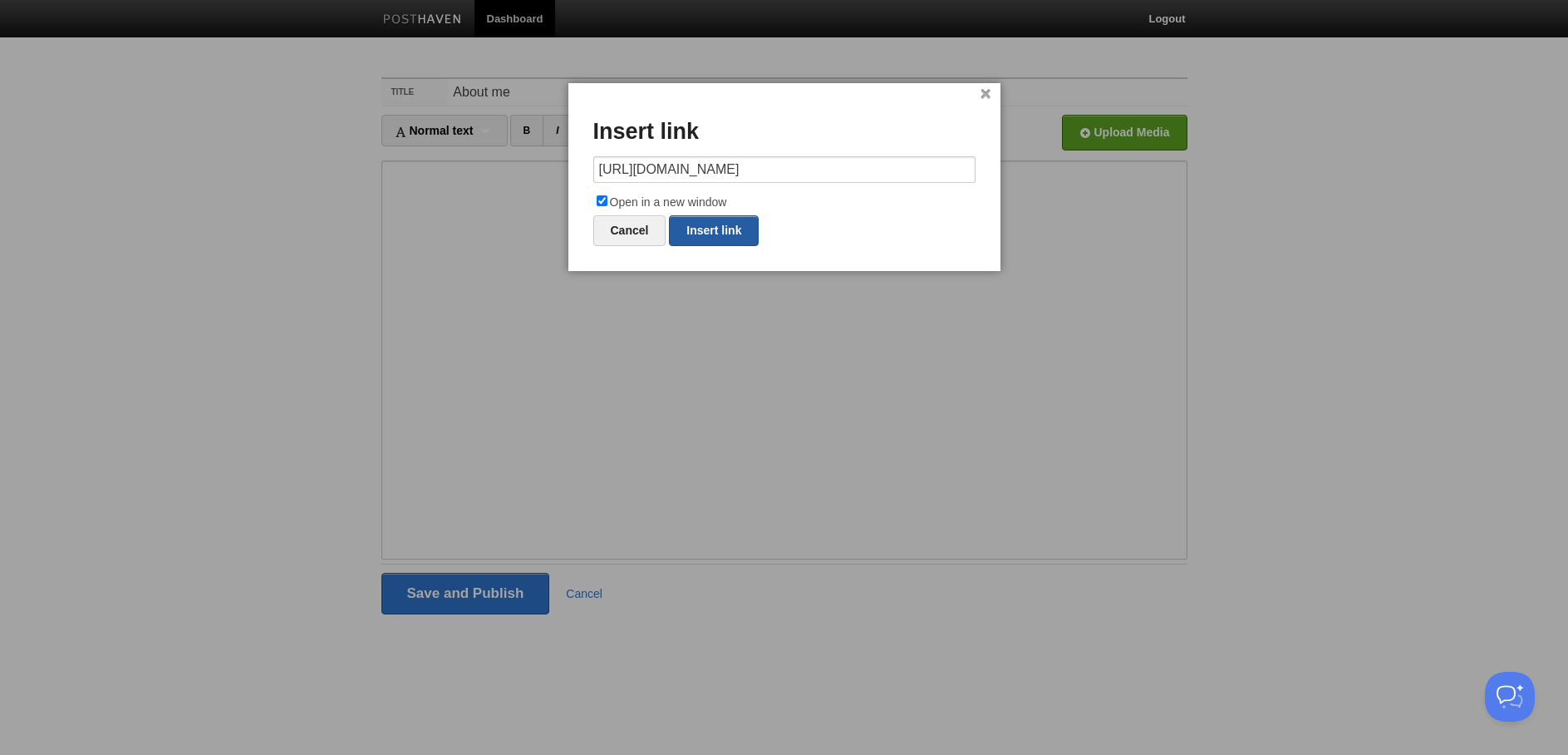
type input "https://"
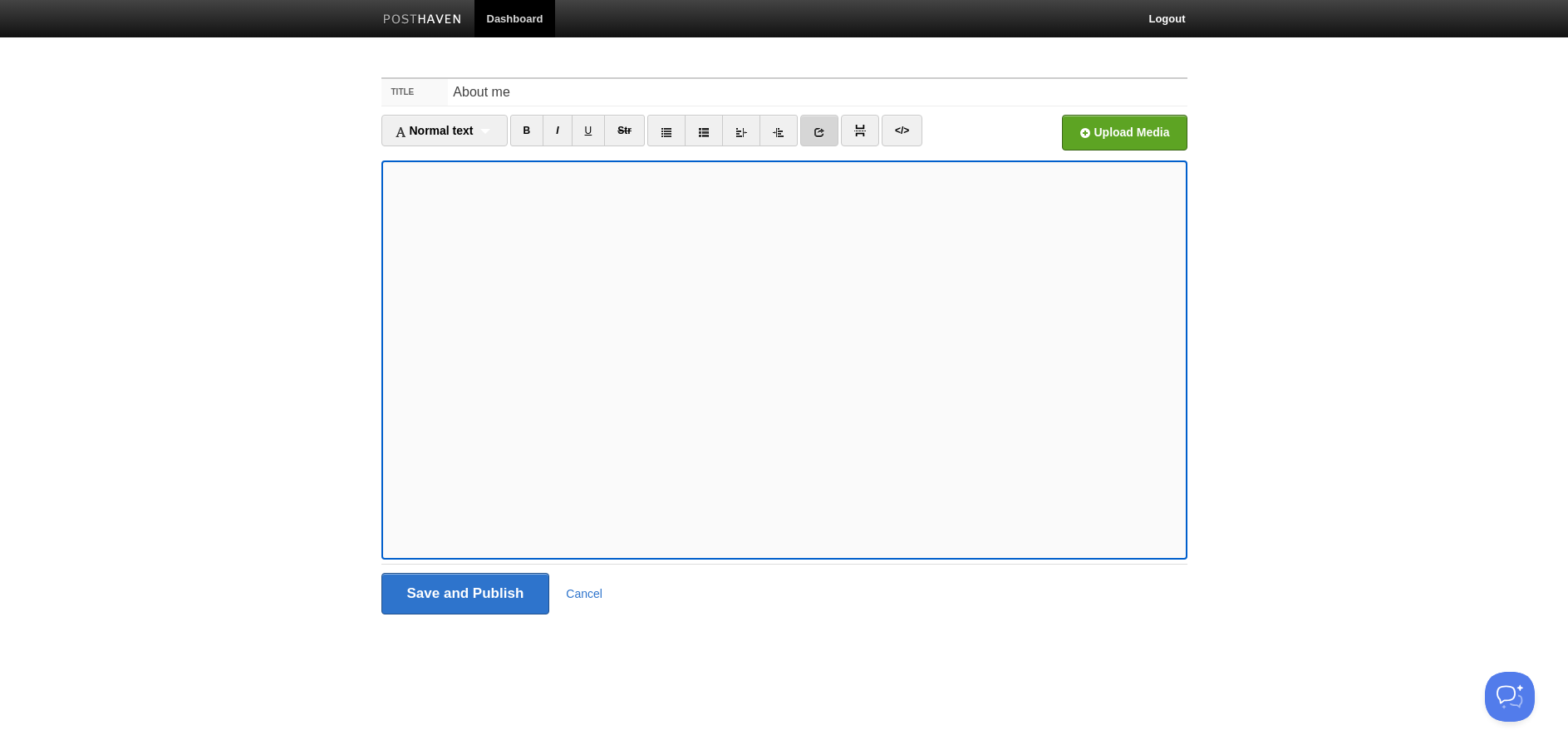
click at [828, 133] on link at bounding box center [819, 131] width 38 height 32
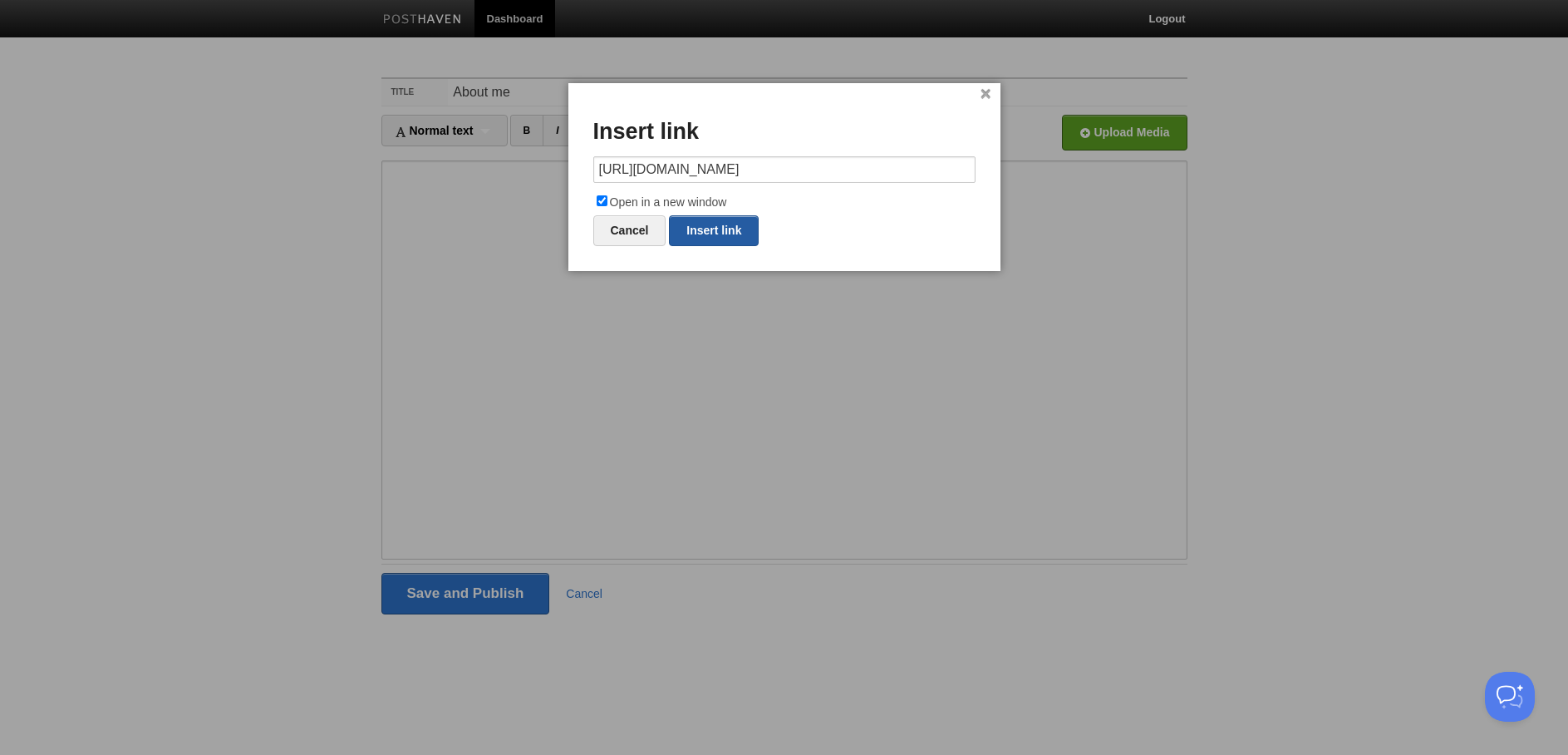
click at [722, 229] on link "Insert link" at bounding box center [713, 230] width 90 height 31
type input "https://"
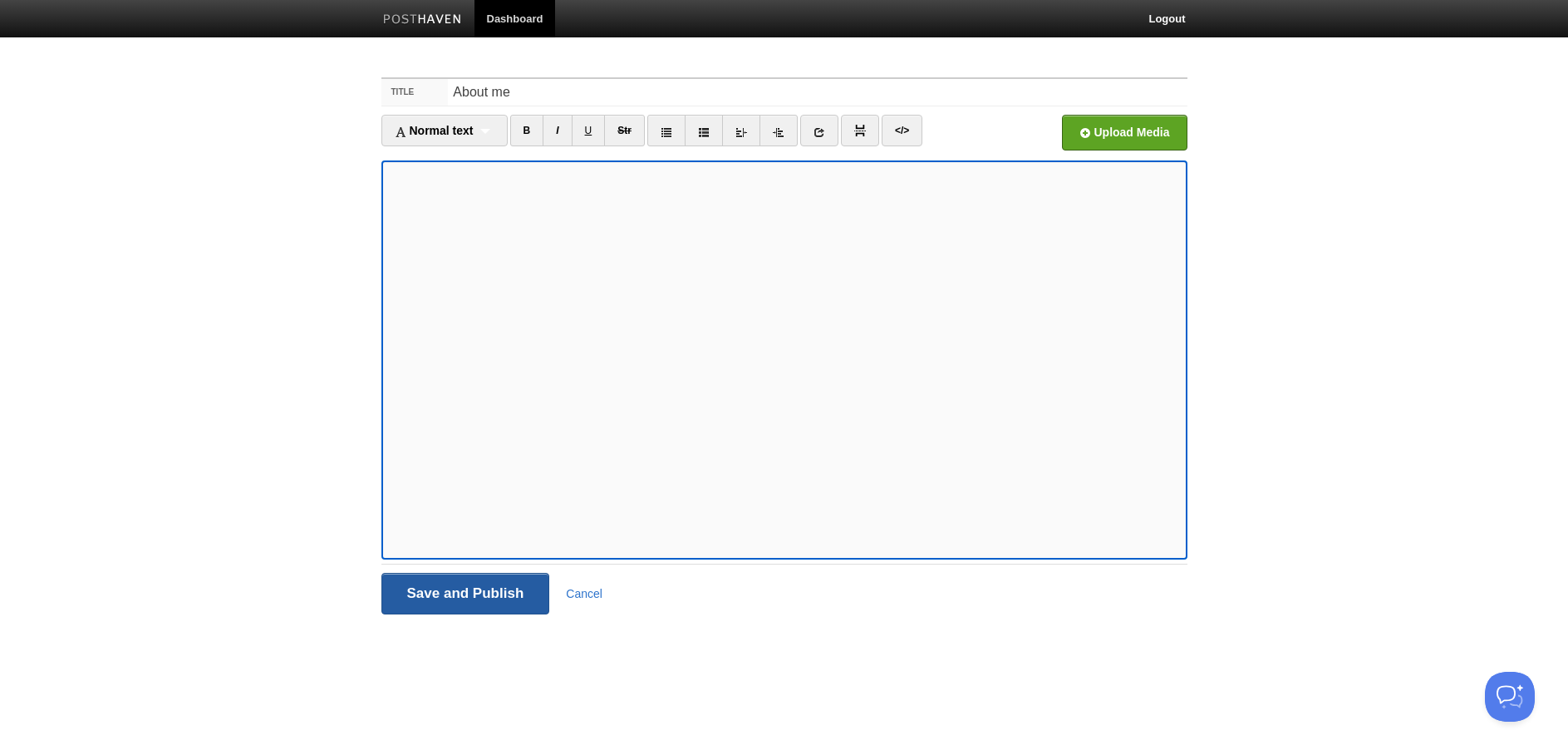
click at [464, 592] on input "Save and Publish" at bounding box center [465, 593] width 169 height 42
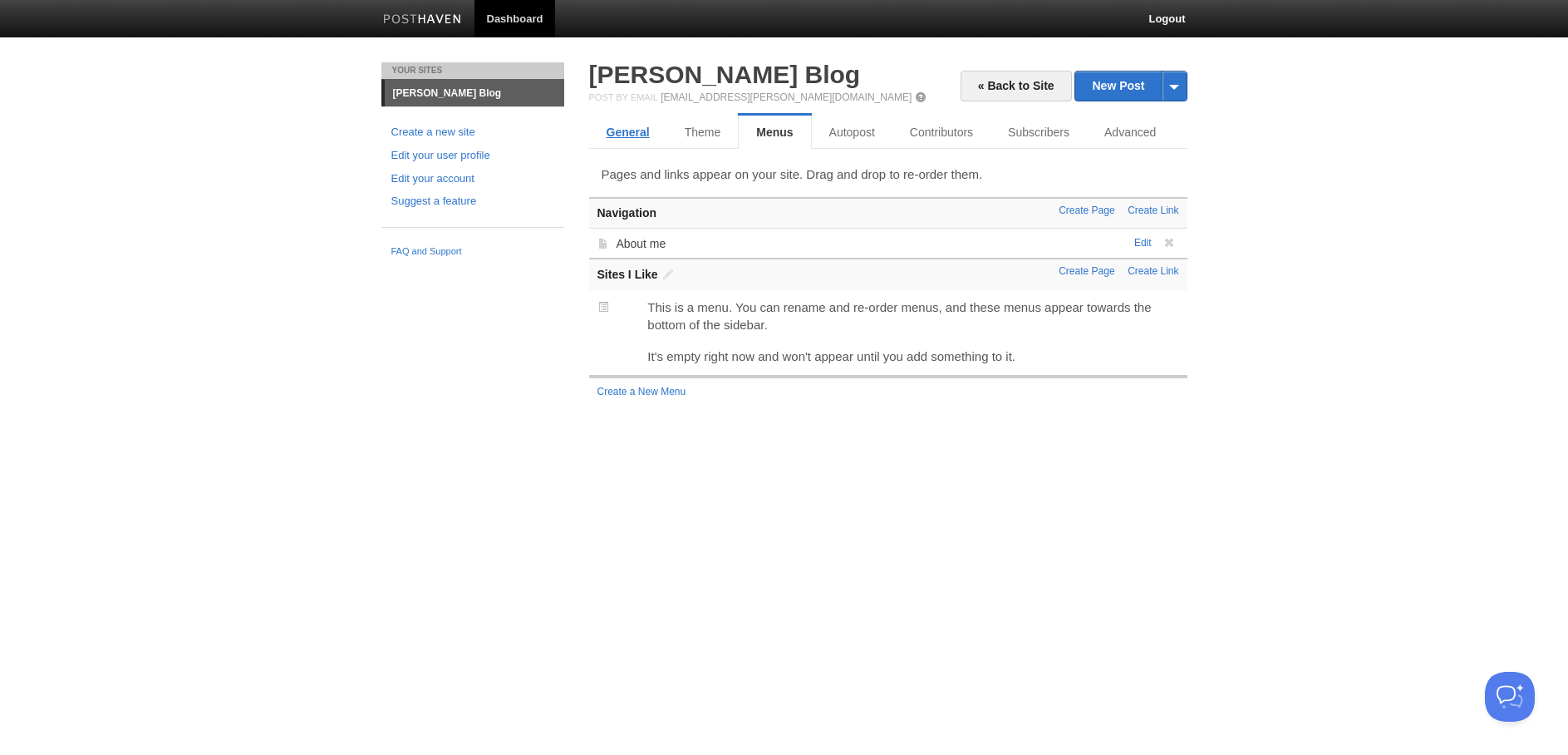
click at [641, 131] on link "General" at bounding box center [628, 131] width 78 height 33
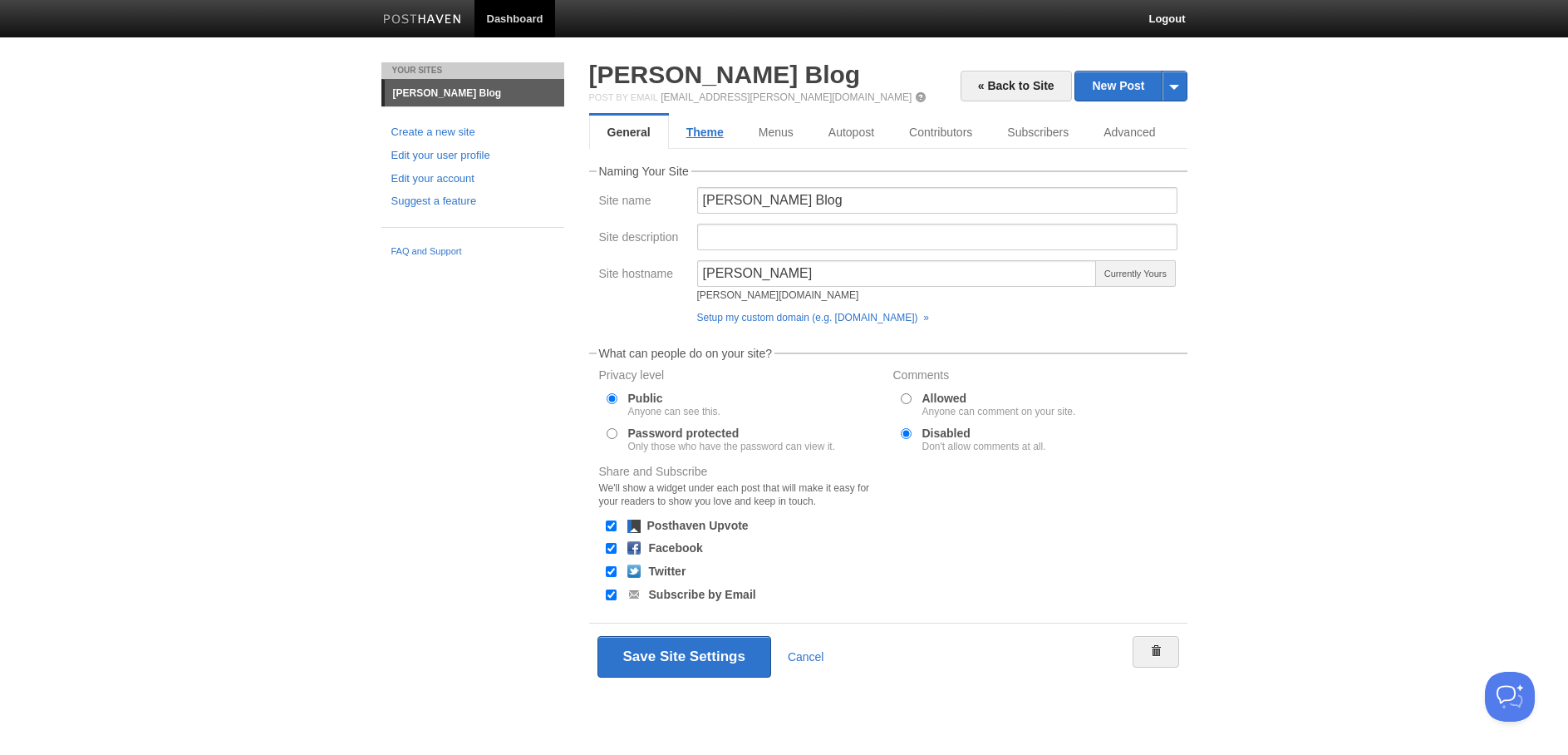
click at [713, 117] on link "Theme" at bounding box center [704, 131] width 72 height 33
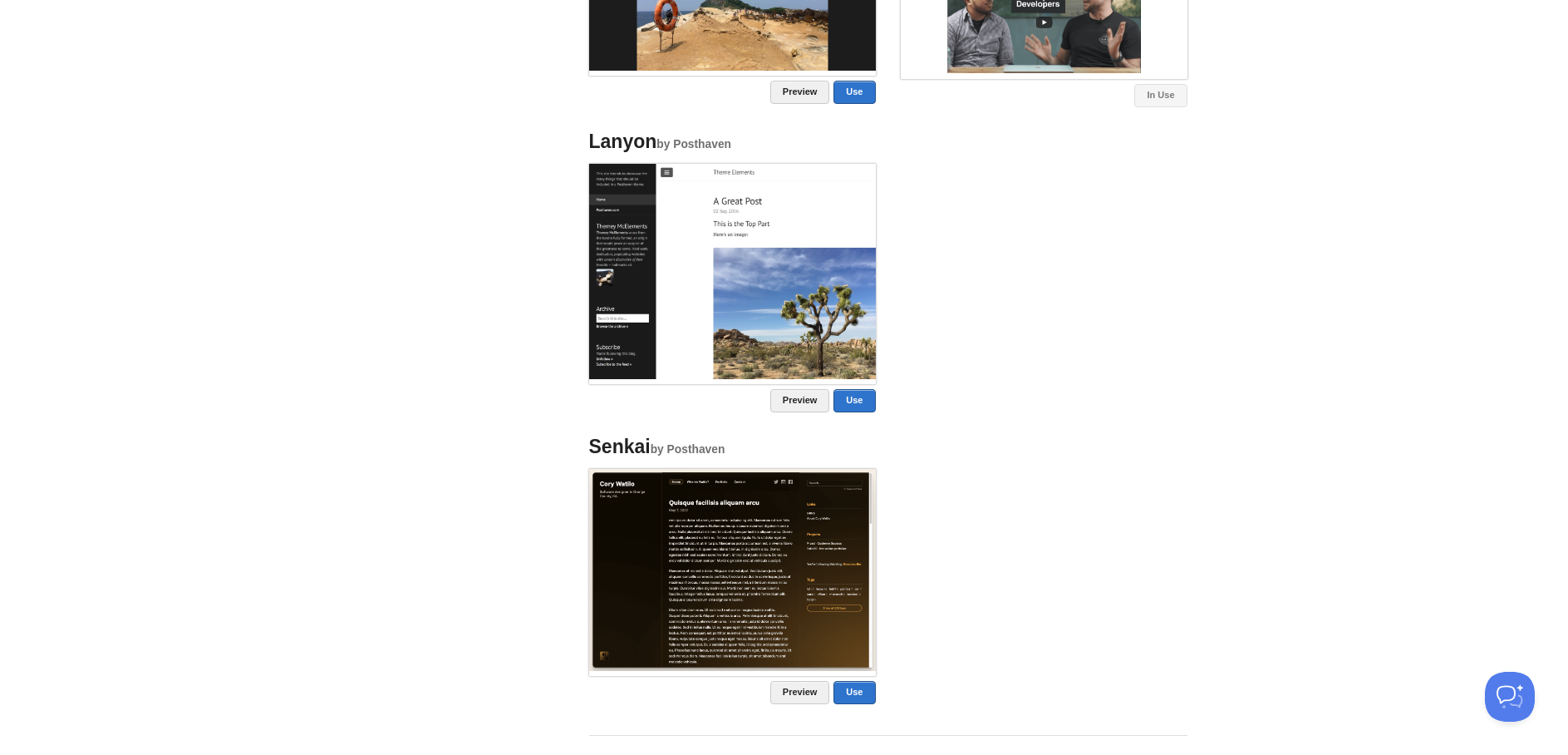
scroll to position [1274, 0]
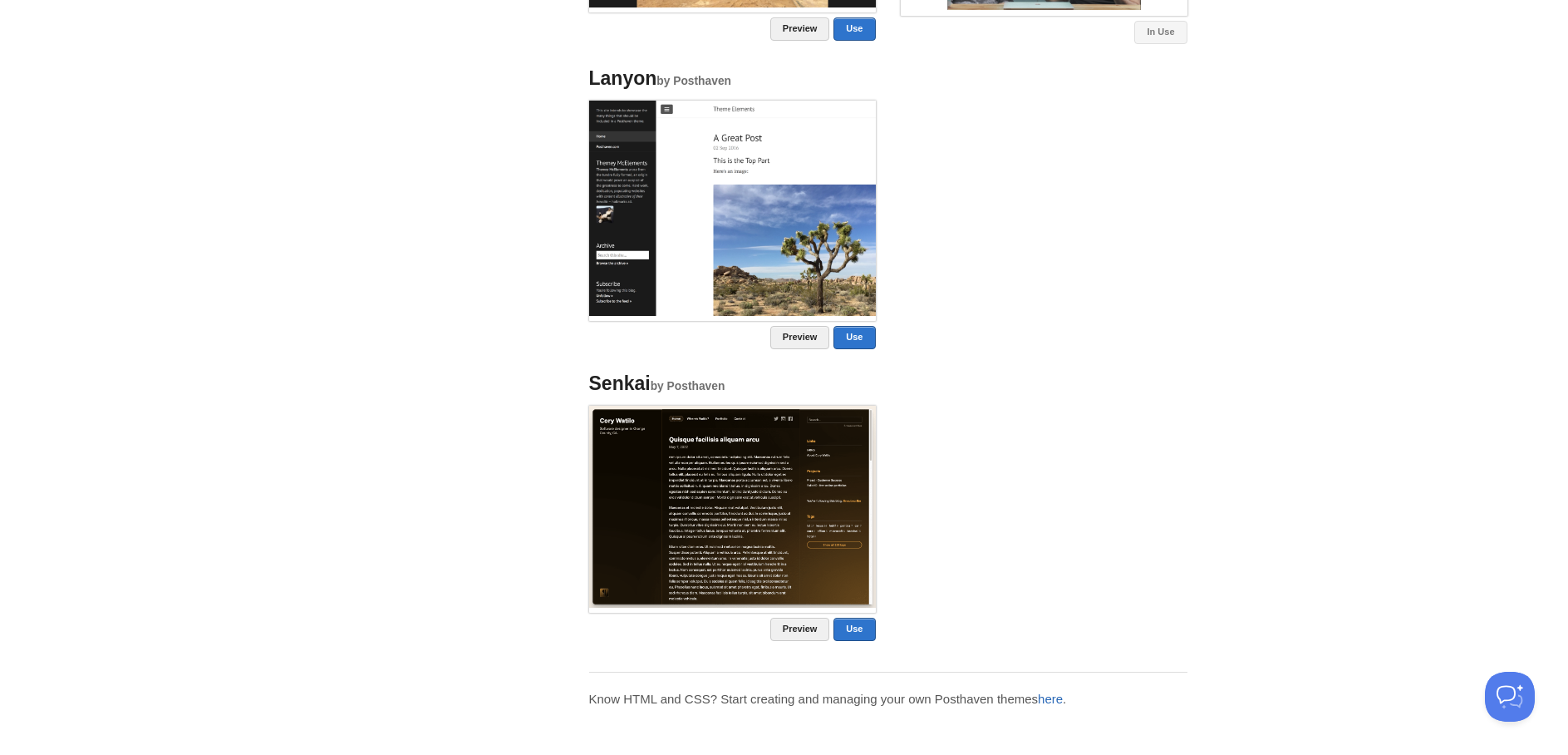
click at [1063, 699] on link "here" at bounding box center [1050, 698] width 25 height 14
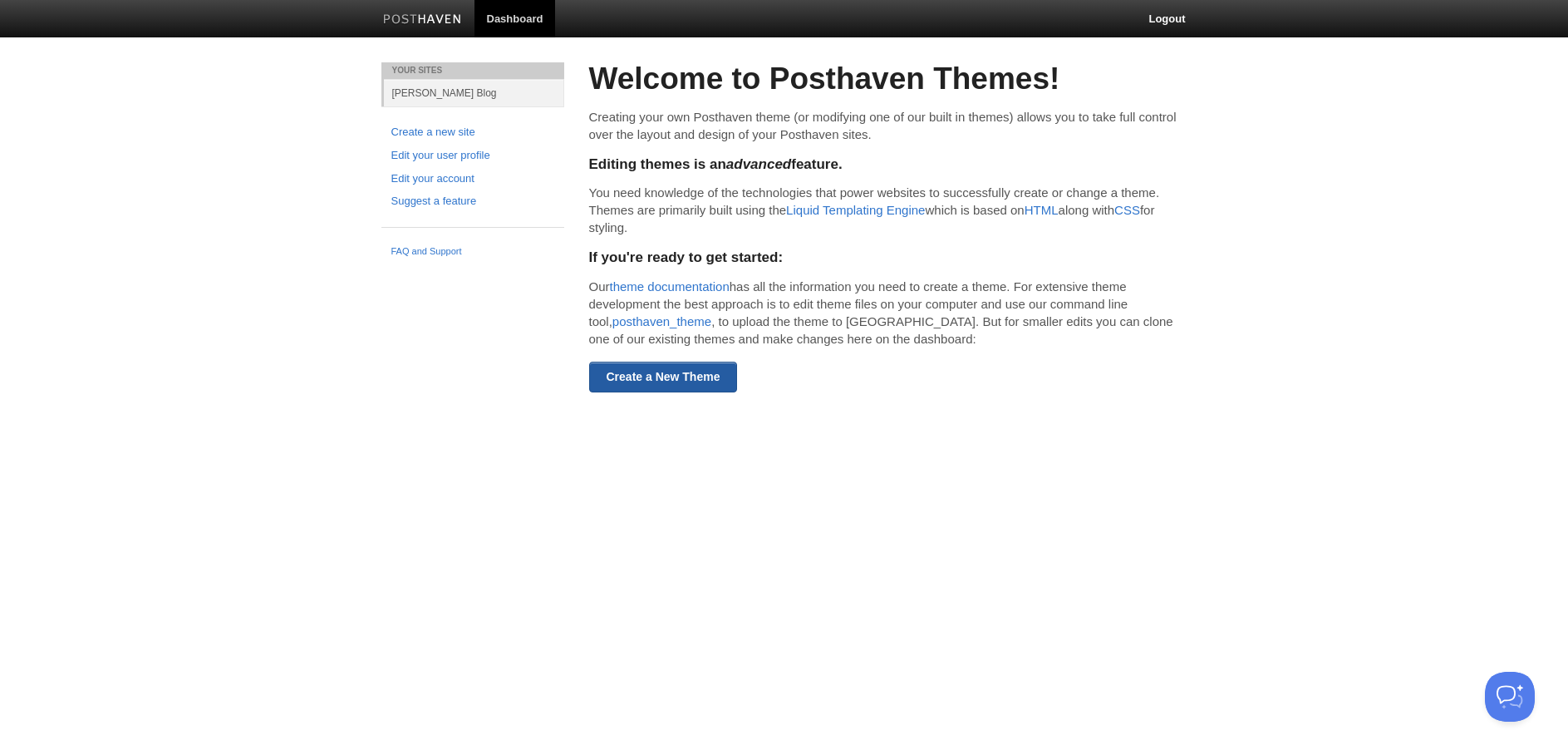
click at [636, 373] on link "Create a New Theme" at bounding box center [662, 377] width 148 height 31
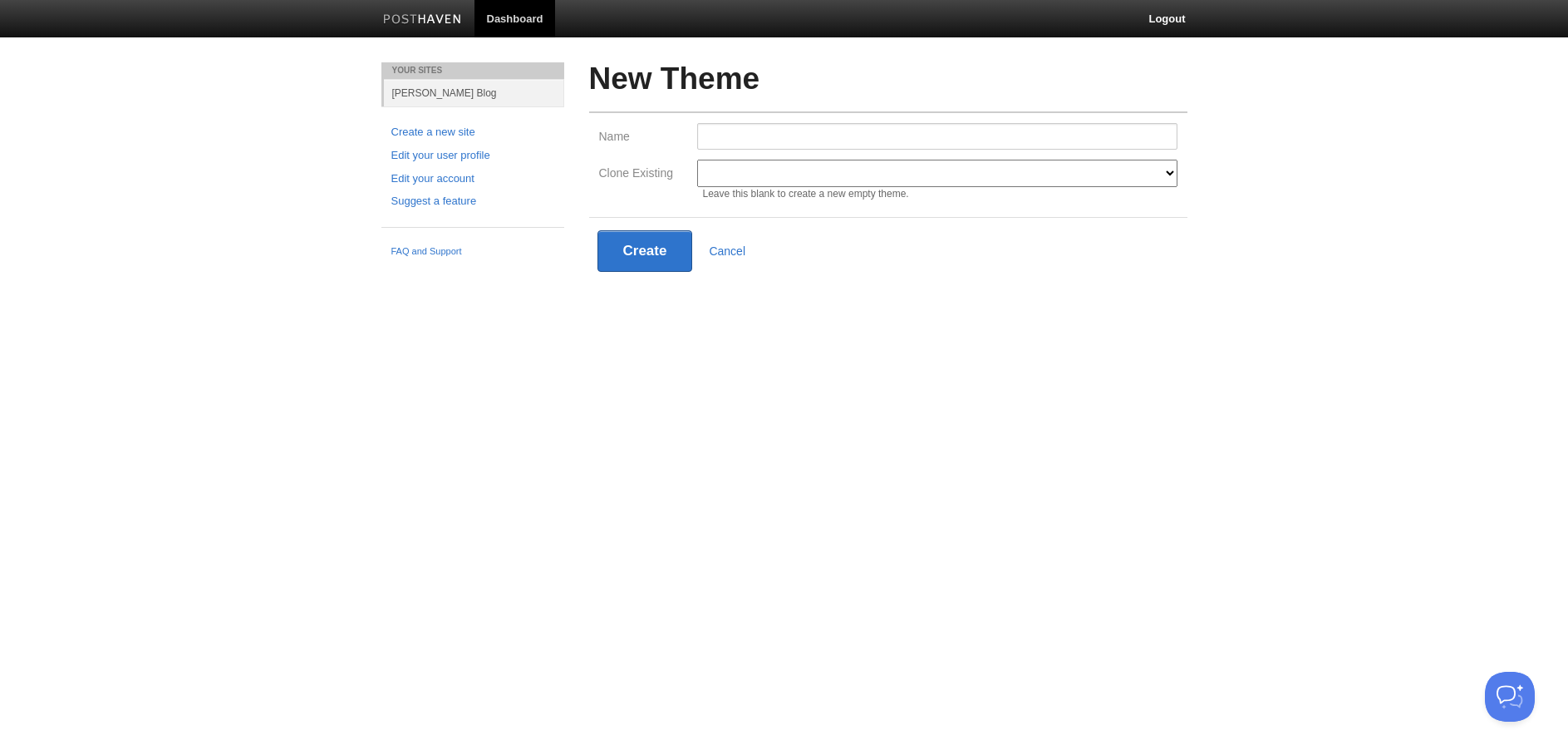
click at [864, 171] on select "Modern Classic Ilun Omega [PERSON_NAME] [PERSON_NAME] Senkai Lagier" at bounding box center [937, 173] width 480 height 28
click at [729, 248] on link "Cancel" at bounding box center [726, 250] width 36 height 13
